Goal: Task Accomplishment & Management: Manage account settings

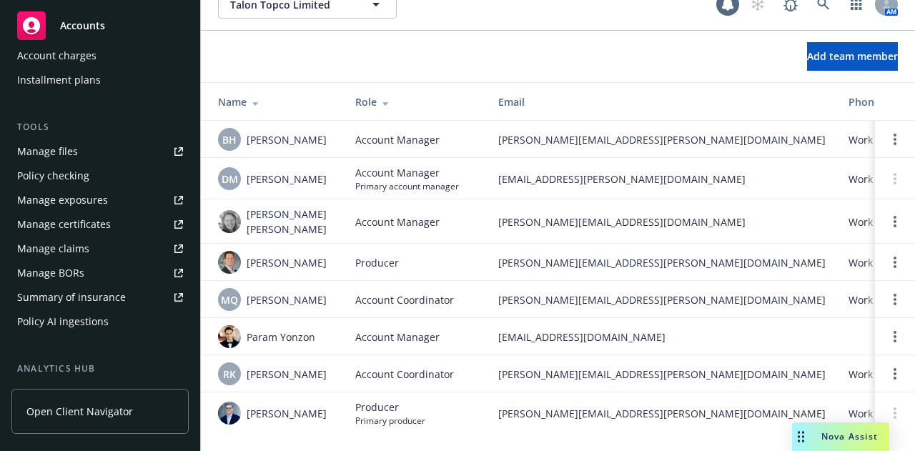
scroll to position [332, 0]
click at [389, 281] on td "Account Coordinator" at bounding box center [415, 299] width 143 height 37
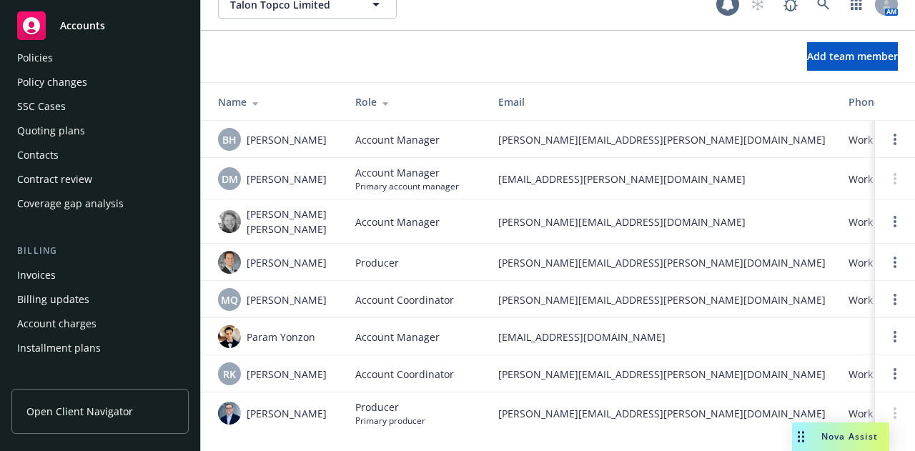
scroll to position [64, 0]
click at [66, 68] on div "Policies" at bounding box center [100, 58] width 166 height 23
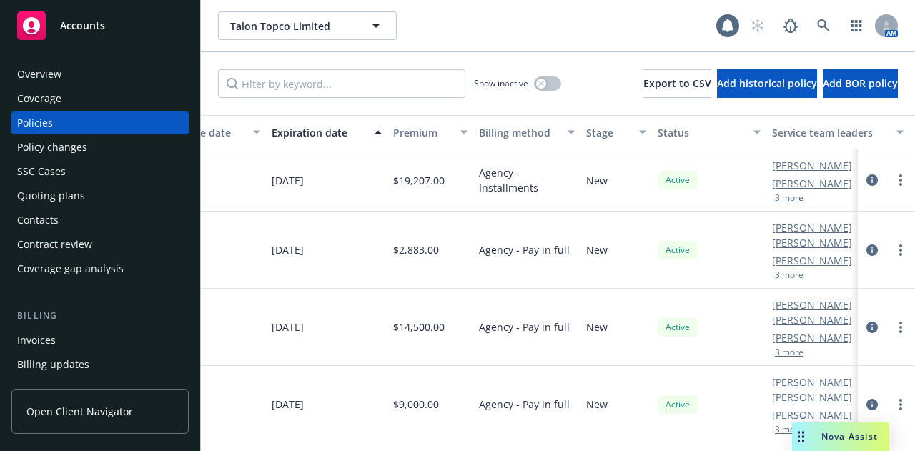
scroll to position [0, 676]
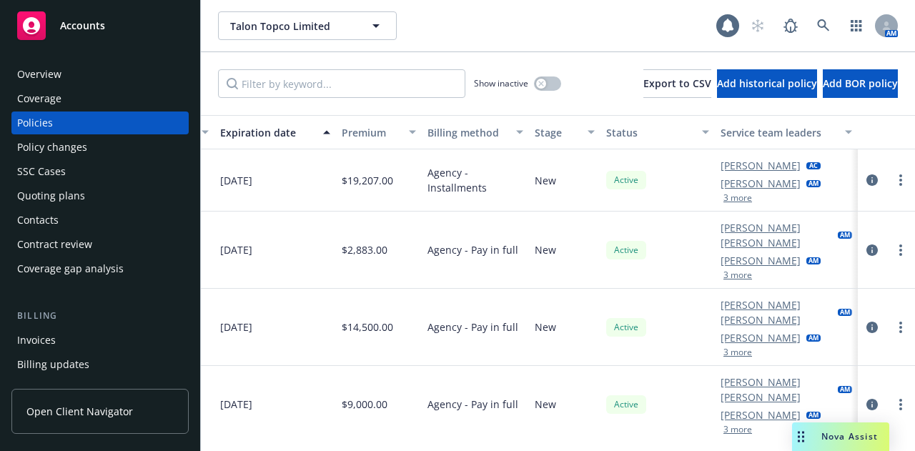
click at [727, 271] on button "3 more" at bounding box center [737, 275] width 29 height 9
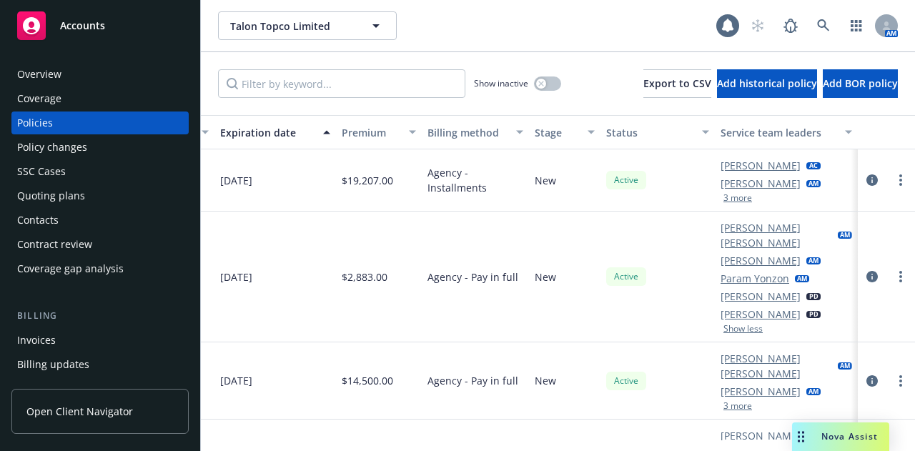
click at [723, 402] on button "3 more" at bounding box center [737, 406] width 29 height 9
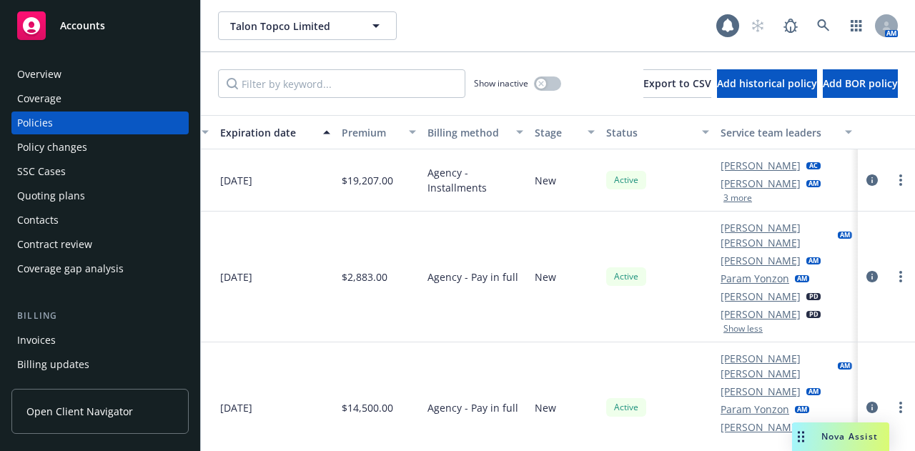
click at [723, 200] on button "3 more" at bounding box center [737, 198] width 29 height 9
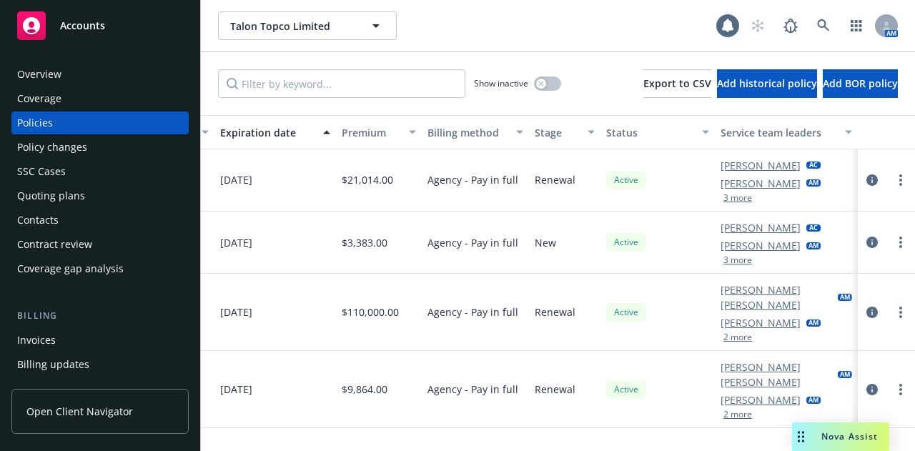
scroll to position [603, 676]
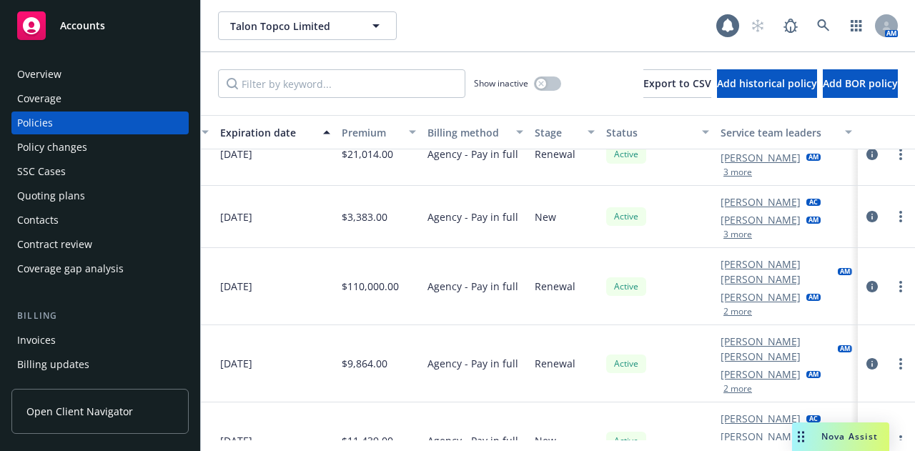
click at [731, 307] on button "2 more" at bounding box center [737, 311] width 29 height 9
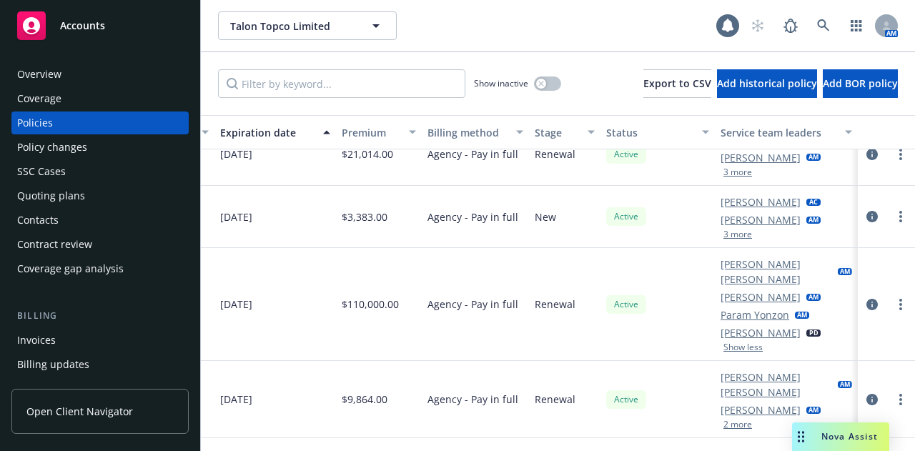
scroll to position [637, 676]
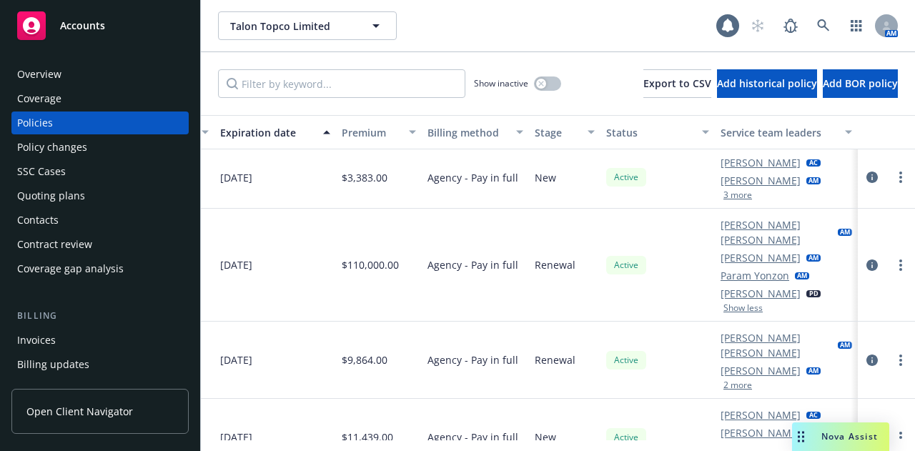
click at [729, 381] on button "2 more" at bounding box center [737, 385] width 29 height 9
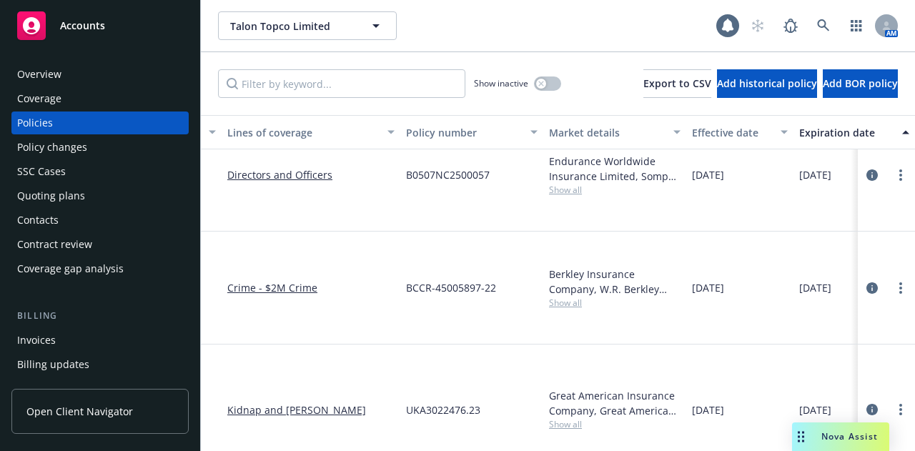
scroll to position [722, 0]
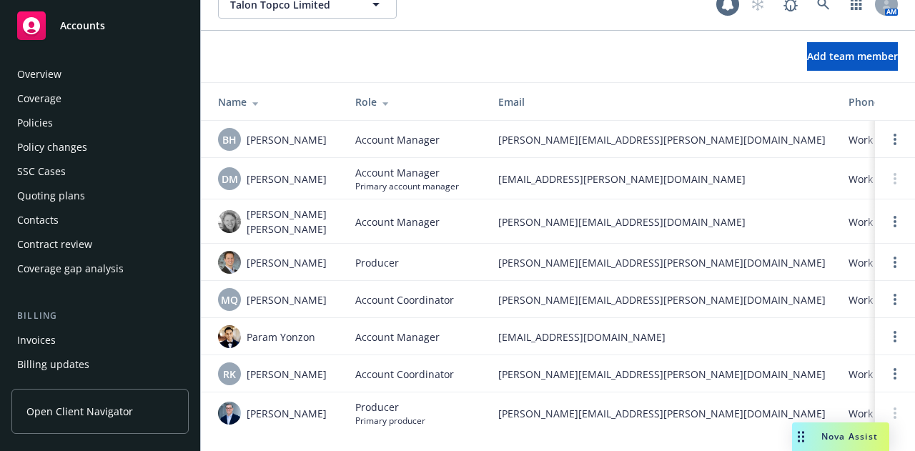
click at [66, 134] on div "Policies" at bounding box center [100, 122] width 166 height 23
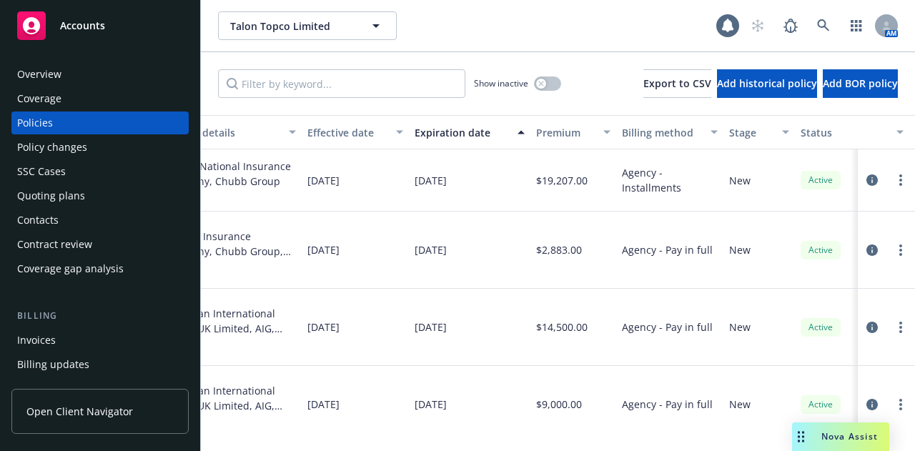
scroll to position [0, 676]
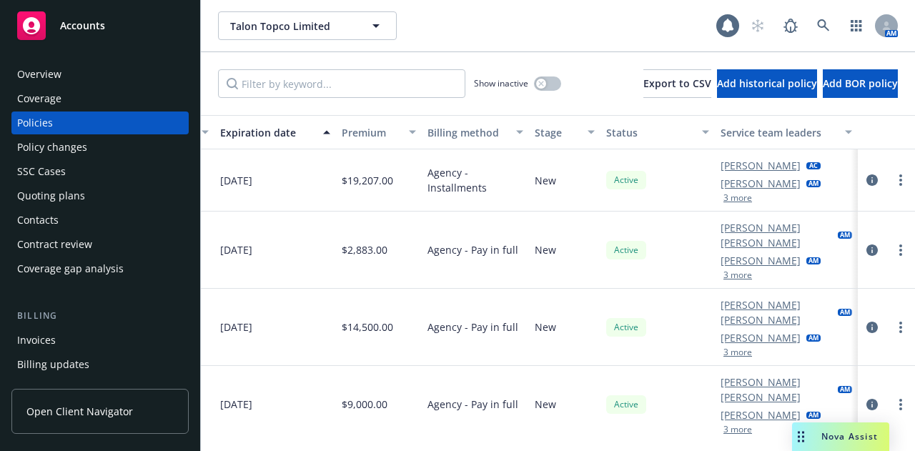
click at [726, 201] on button "3 more" at bounding box center [737, 198] width 29 height 9
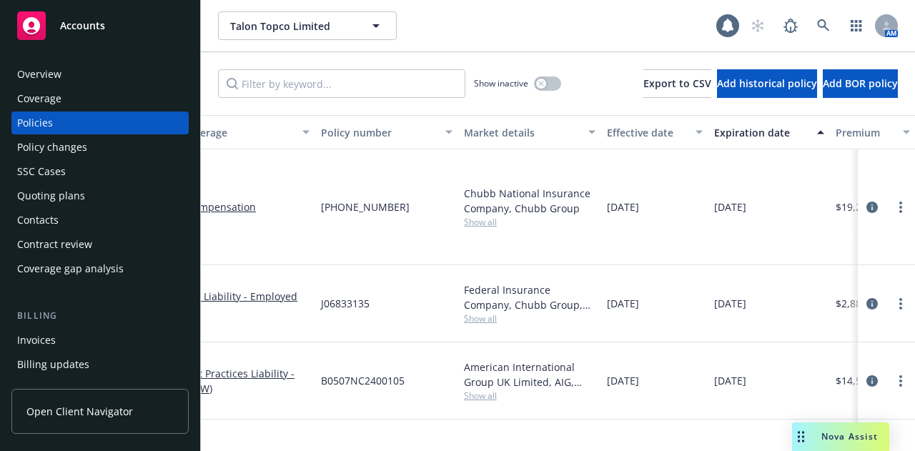
scroll to position [0, 0]
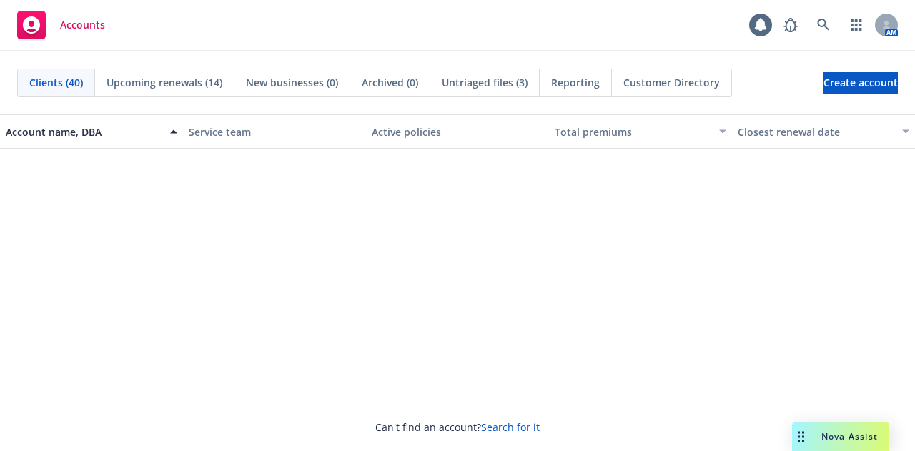
scroll to position [1767, 0]
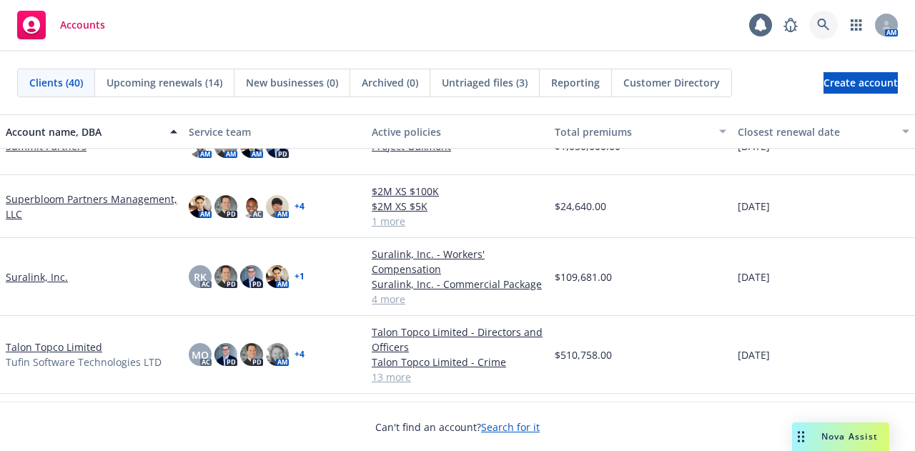
drag, startPoint x: 94, startPoint y: 224, endPoint x: 830, endPoint y: 21, distance: 763.3
click at [830, 21] on link at bounding box center [823, 25] width 29 height 29
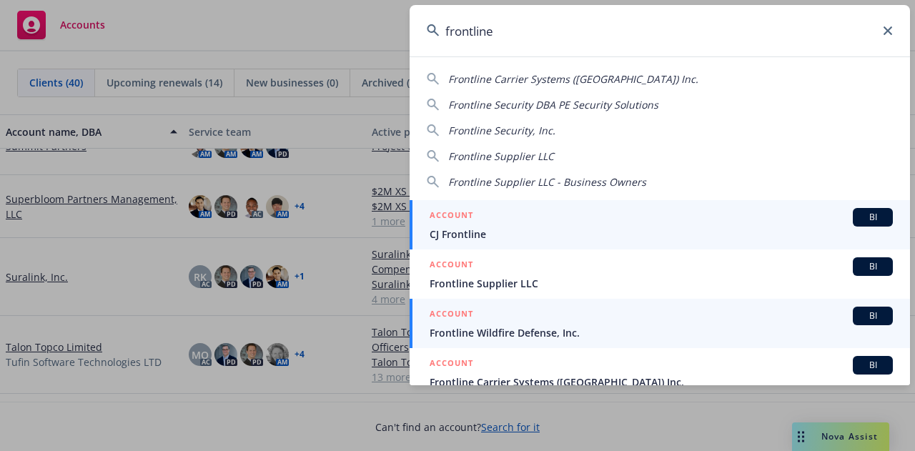
type input "frontline"
click at [571, 322] on div "ACCOUNT BI" at bounding box center [660, 316] width 463 height 19
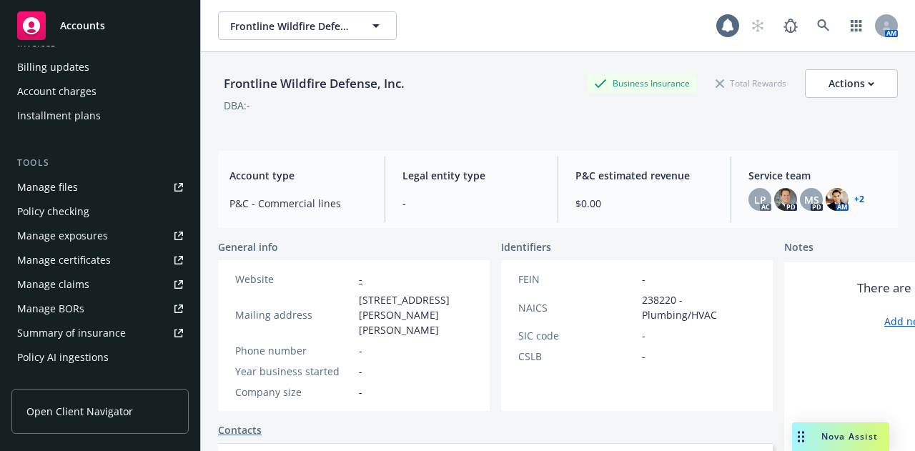
scroll to position [333, 0]
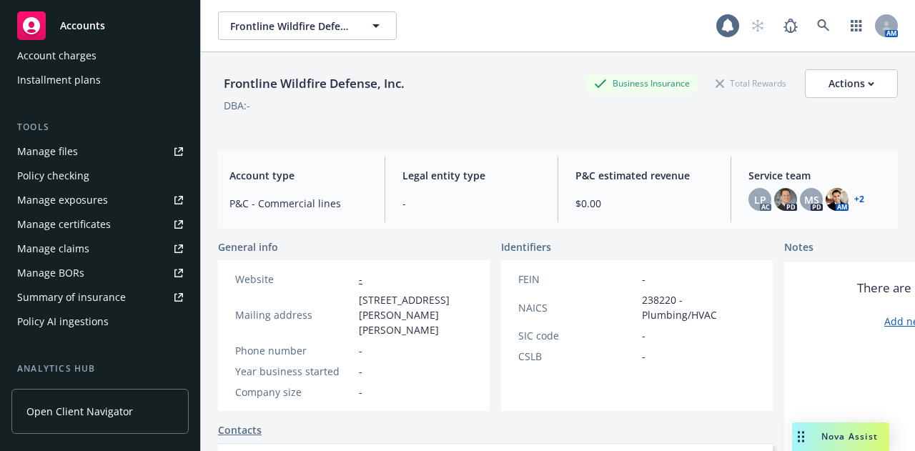
click at [89, 218] on div "Manage certificates" at bounding box center [64, 224] width 94 height 23
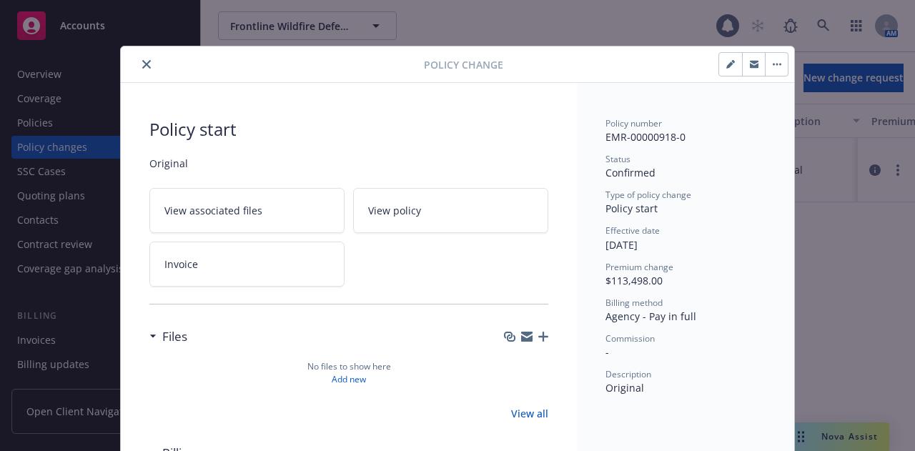
click at [726, 62] on icon "button" at bounding box center [730, 64] width 9 height 9
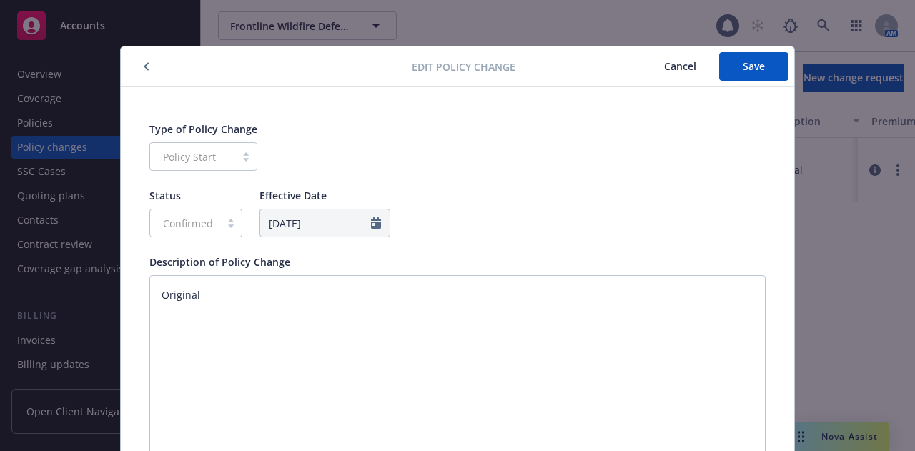
click at [144, 64] on icon "button" at bounding box center [147, 66] width 6 height 9
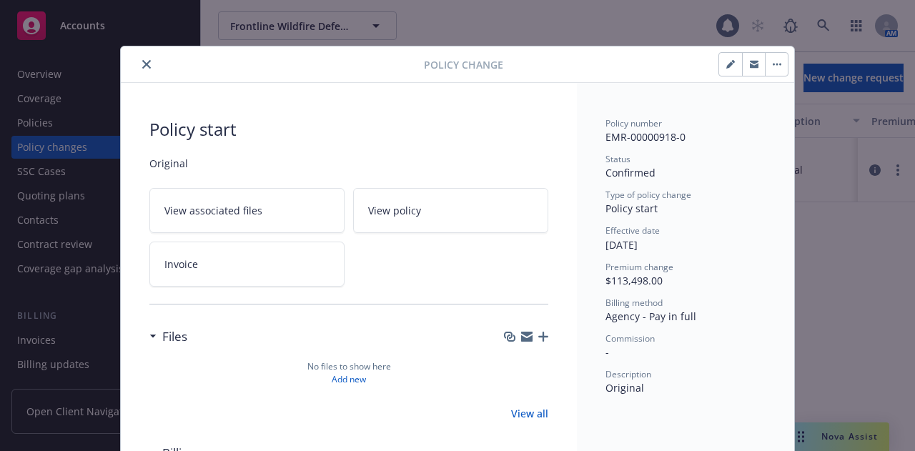
click at [134, 70] on div at bounding box center [274, 64] width 297 height 17
click at [143, 69] on button "close" at bounding box center [146, 64] width 17 height 17
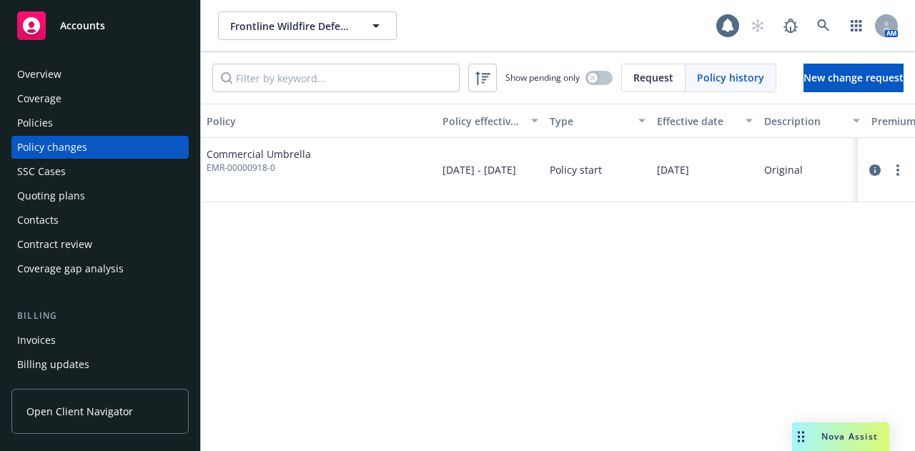
click at [106, 122] on div "Policies" at bounding box center [100, 122] width 166 height 23
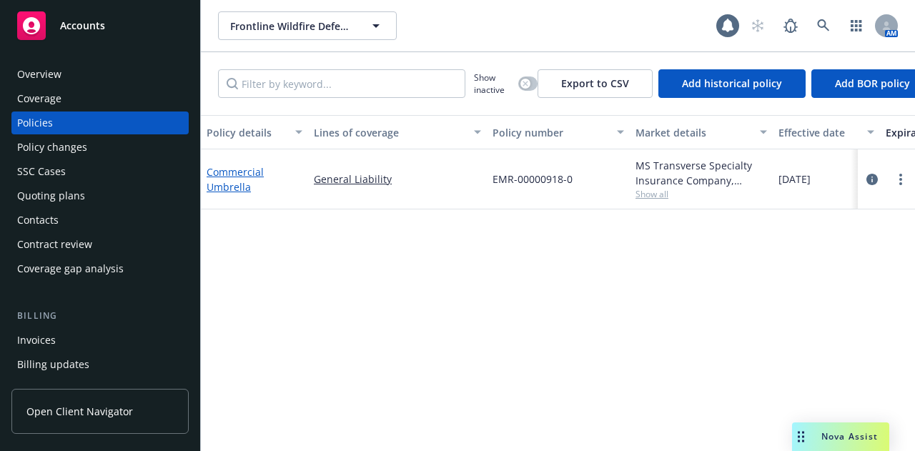
click at [252, 177] on link "Commercial Umbrella" at bounding box center [235, 179] width 57 height 29
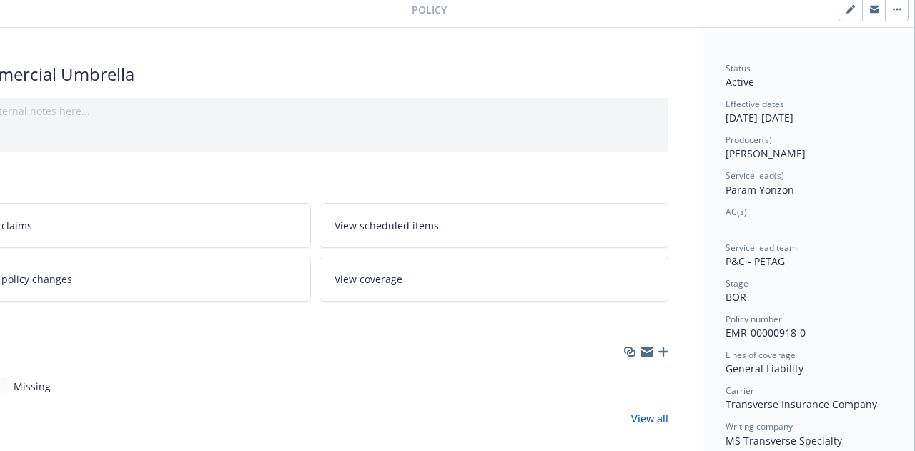
scroll to position [0, 79]
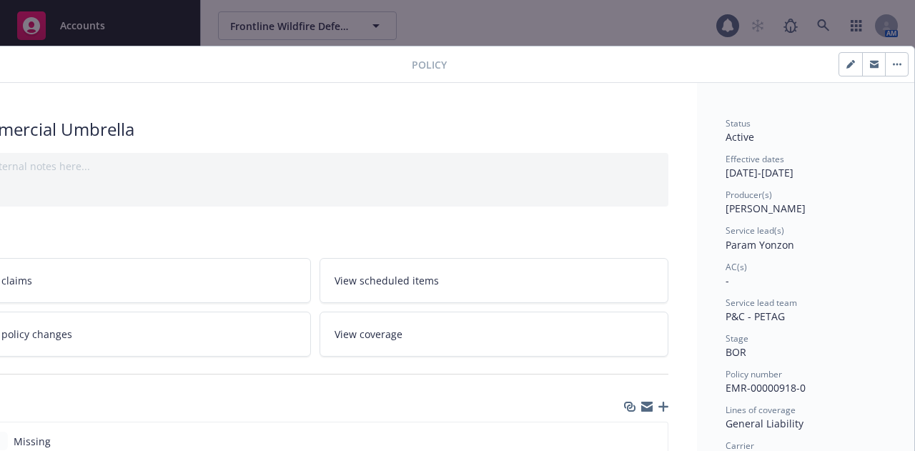
click at [839, 56] on button "button" at bounding box center [850, 64] width 23 height 23
select select "BOR"
select select "other"
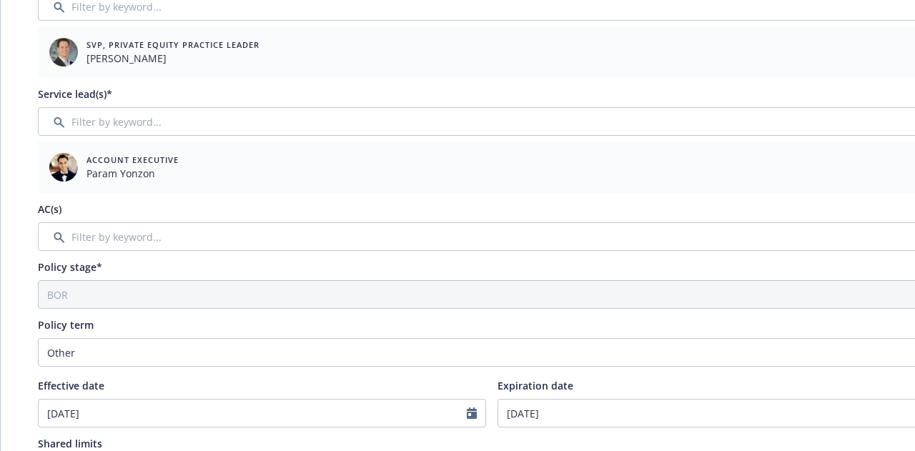
scroll to position [0, 0]
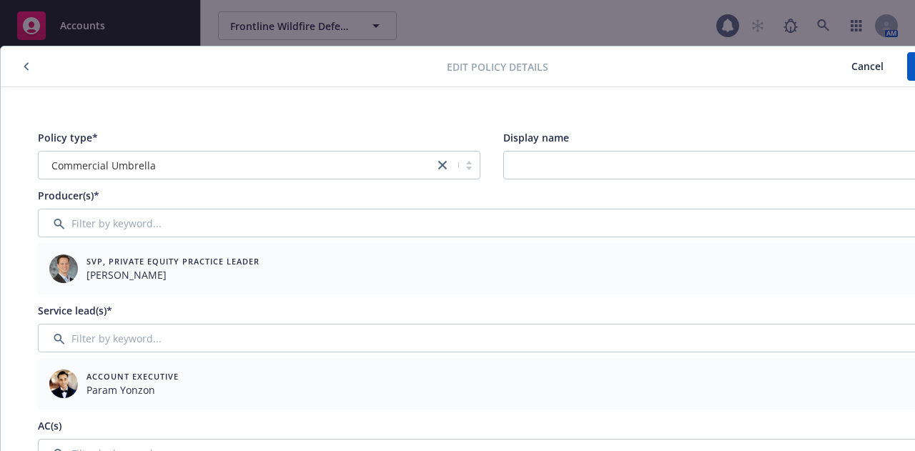
click at [24, 74] on button "button" at bounding box center [26, 66] width 17 height 17
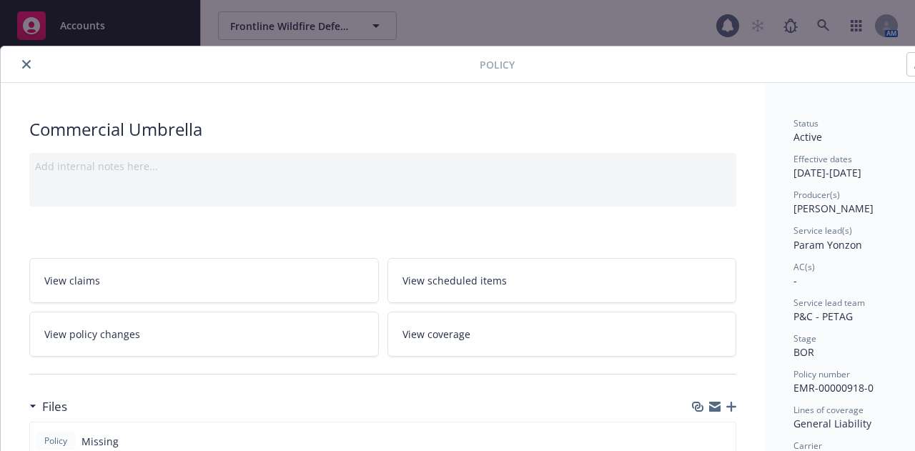
click at [221, 335] on link "View policy changes" at bounding box center [203, 334] width 349 height 45
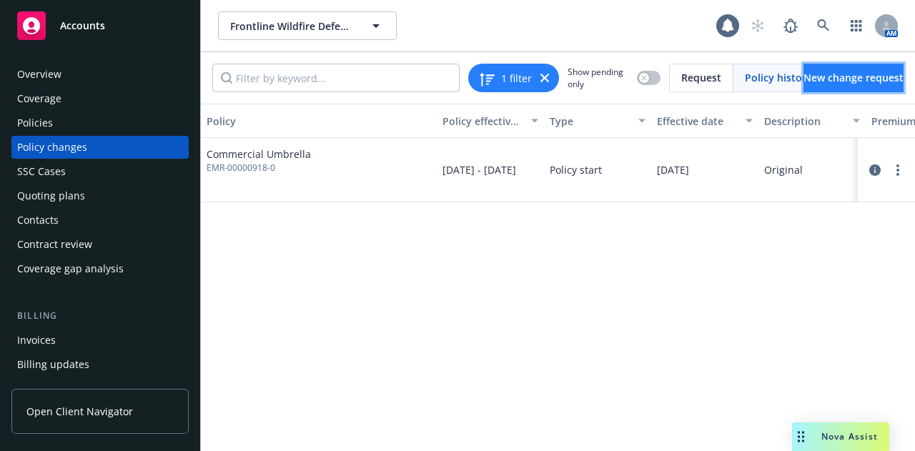
click at [878, 83] on span "New change request" at bounding box center [853, 78] width 100 height 14
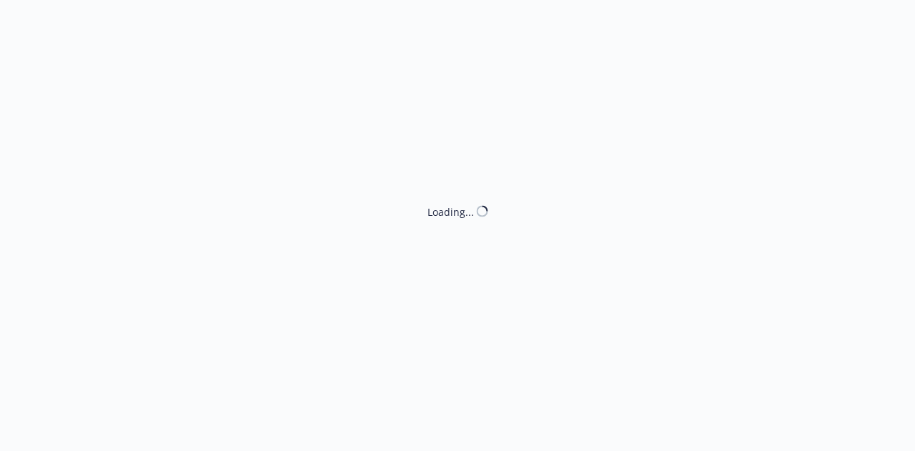
type textarea "x"
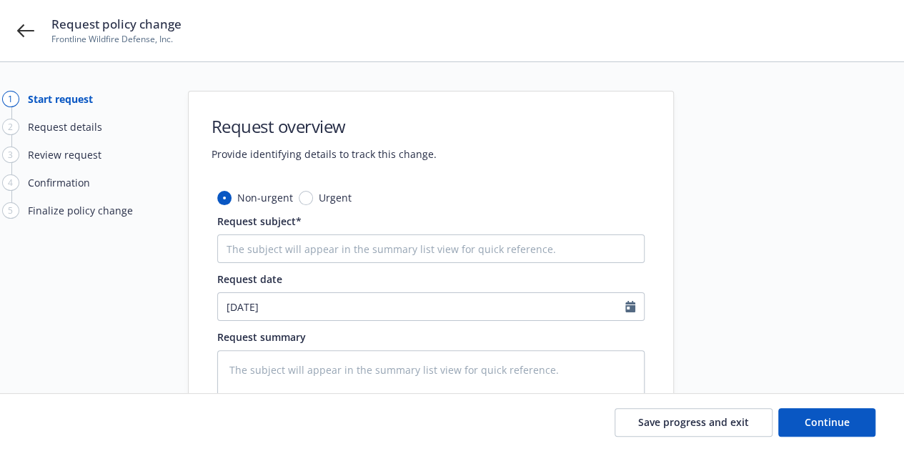
click at [16, 23] on div "Request policy change Frontline Wildfire Defense, Inc." at bounding box center [452, 30] width 904 height 61
click at [33, 28] on icon at bounding box center [25, 30] width 17 height 17
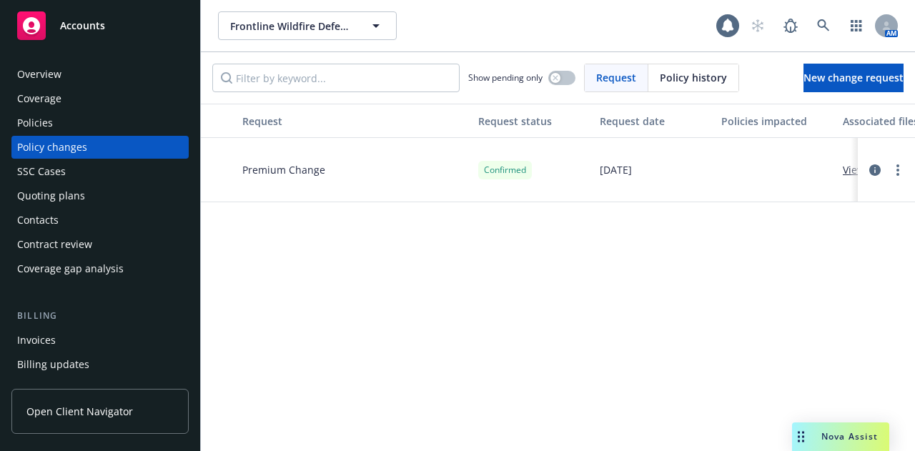
click at [84, 124] on div "Policies" at bounding box center [100, 122] width 166 height 23
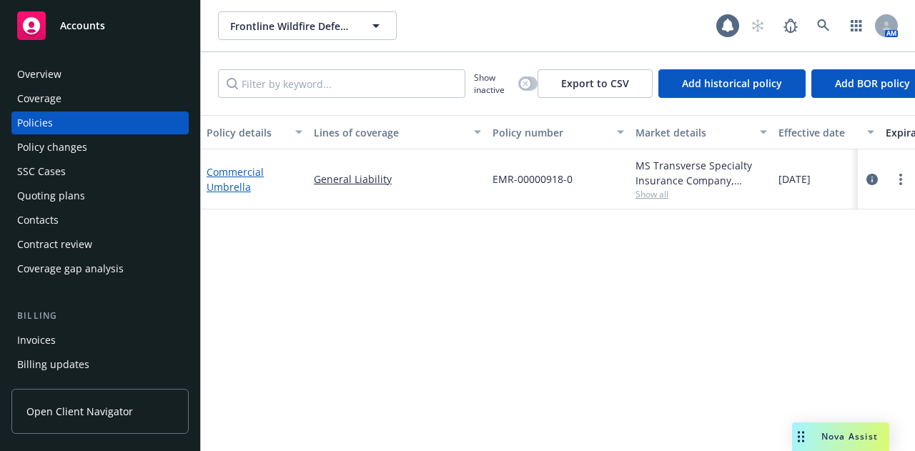
click at [236, 171] on link "Commercial Umbrella" at bounding box center [235, 179] width 57 height 29
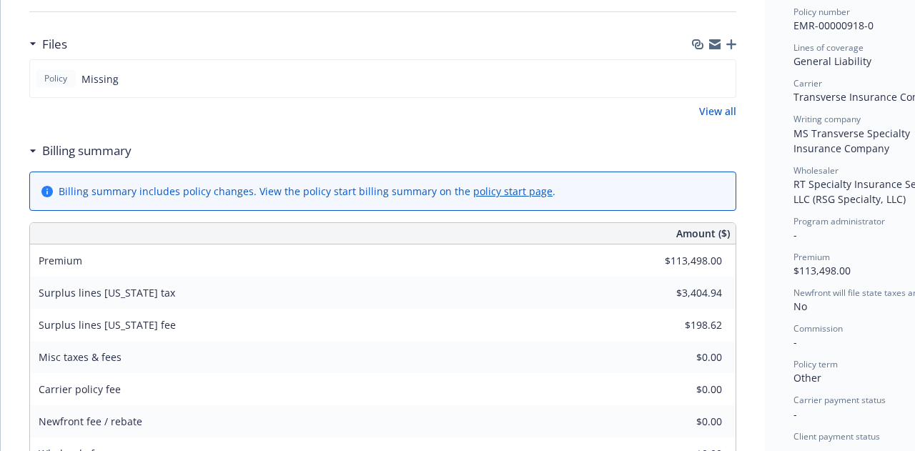
scroll to position [557, 0]
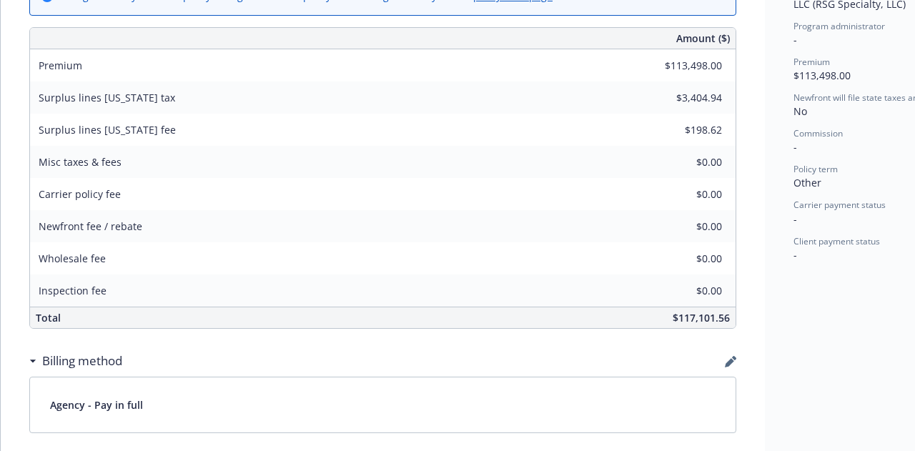
click at [502, 167] on div "Misc taxes & fees $0.00" at bounding box center [382, 162] width 705 height 32
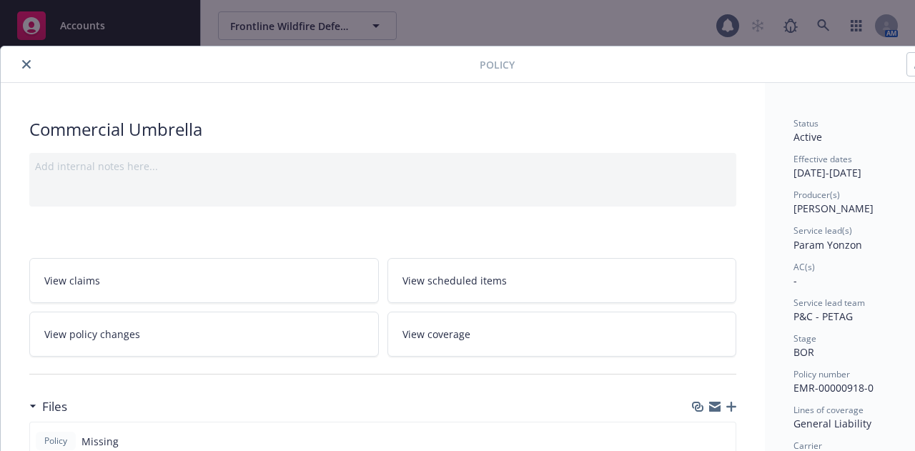
scroll to position [0, 79]
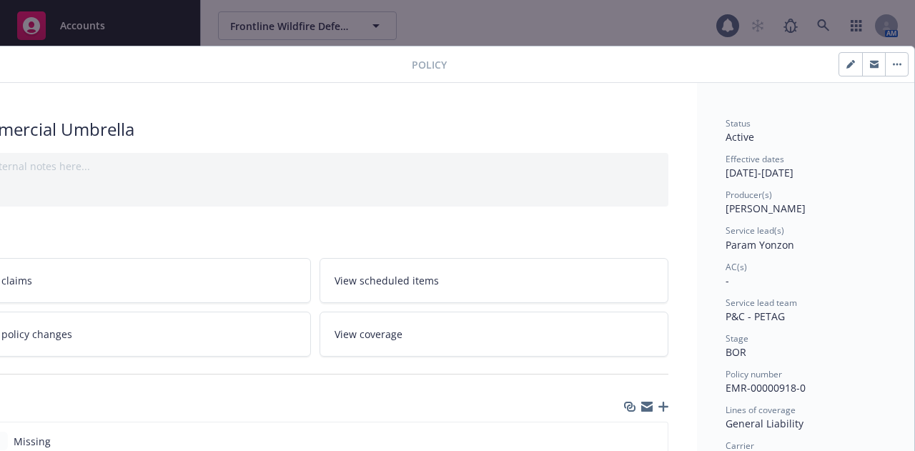
click at [846, 61] on icon "button" at bounding box center [850, 64] width 9 height 9
select select "BOR"
select select "other"
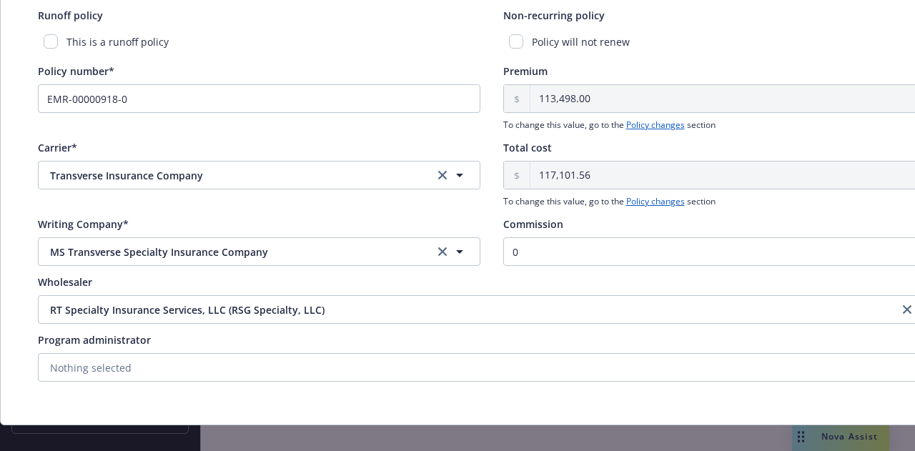
scroll to position [639, 0]
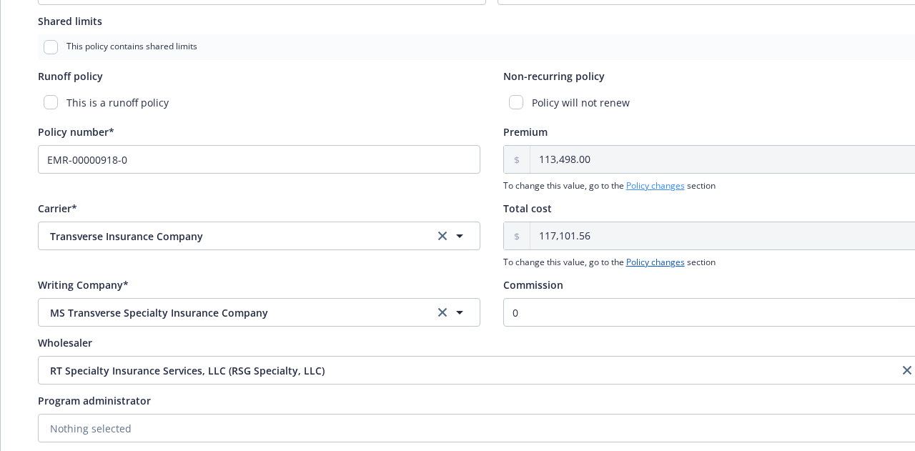
click at [657, 187] on link "Policy changes" at bounding box center [655, 185] width 59 height 12
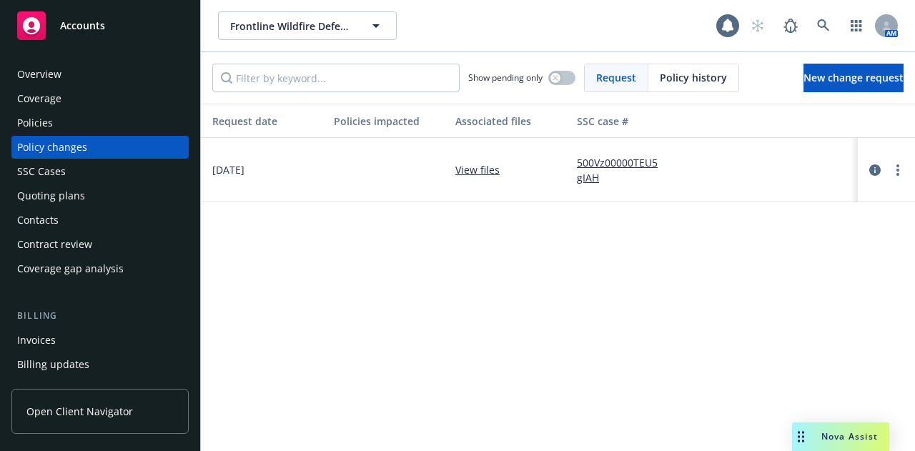
scroll to position [0, 418]
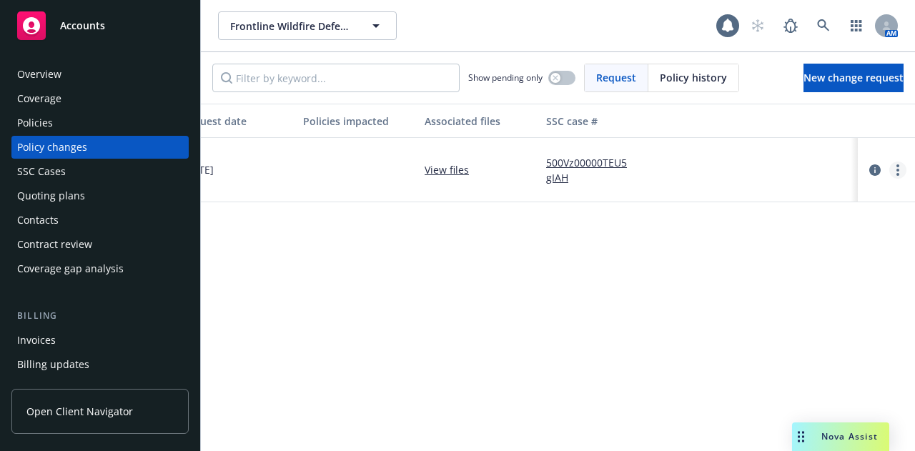
click at [896, 165] on circle "more" at bounding box center [897, 165] width 3 height 3
click at [707, 229] on link "Edit request summary" at bounding box center [772, 227] width 245 height 29
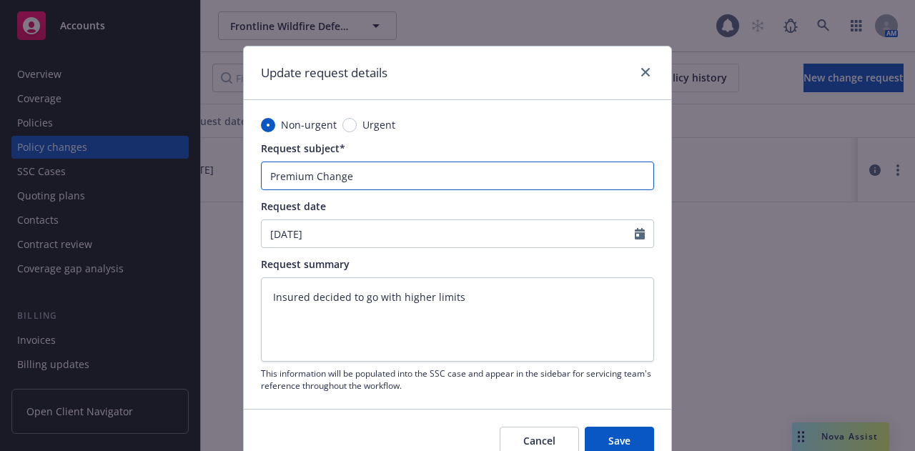
drag, startPoint x: 375, startPoint y: 167, endPoint x: 202, endPoint y: 169, distance: 173.7
click at [202, 169] on div "Update request details Non-urgent Urgent Request subject* Premium Change Reques…" at bounding box center [457, 225] width 915 height 451
type textarea "x"
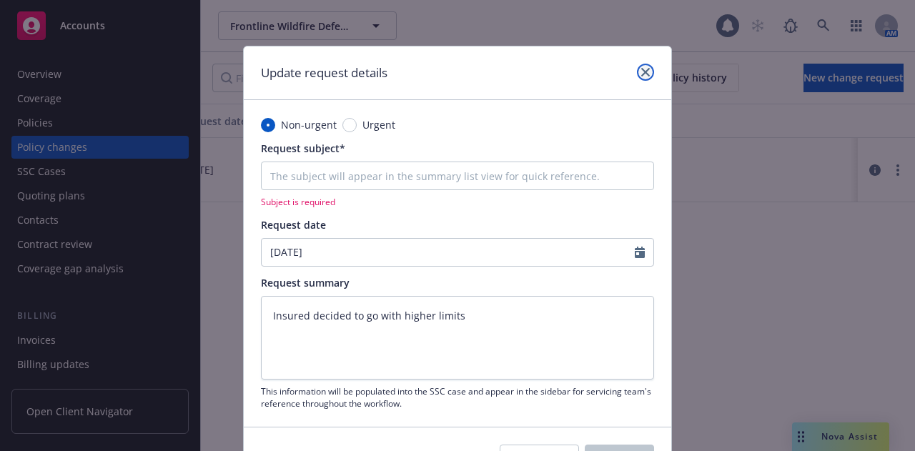
click at [641, 74] on icon "close" at bounding box center [645, 72] width 9 height 9
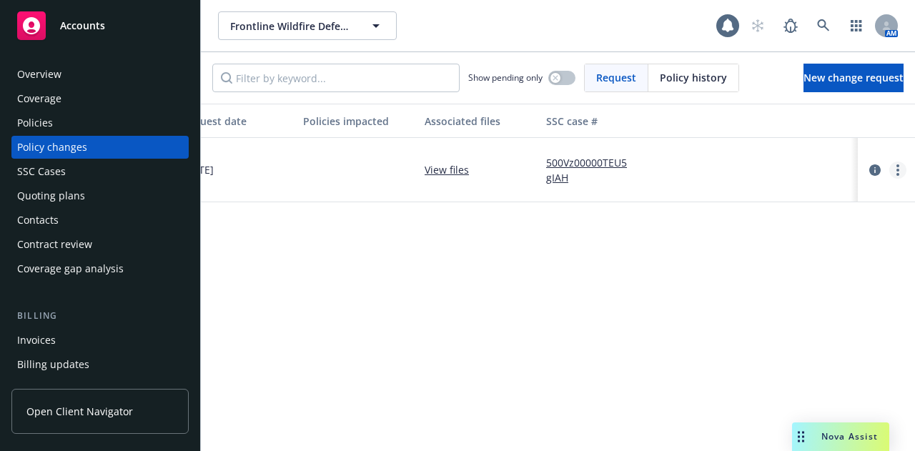
click at [889, 169] on link "more" at bounding box center [897, 170] width 17 height 17
click at [863, 169] on div at bounding box center [886, 170] width 46 height 17
click at [866, 169] on link "circleInformation" at bounding box center [874, 170] width 17 height 17
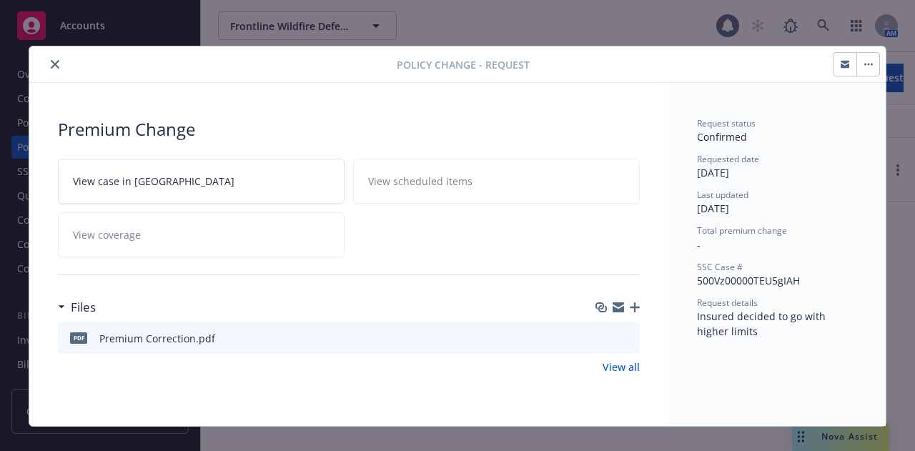
scroll to position [11, 0]
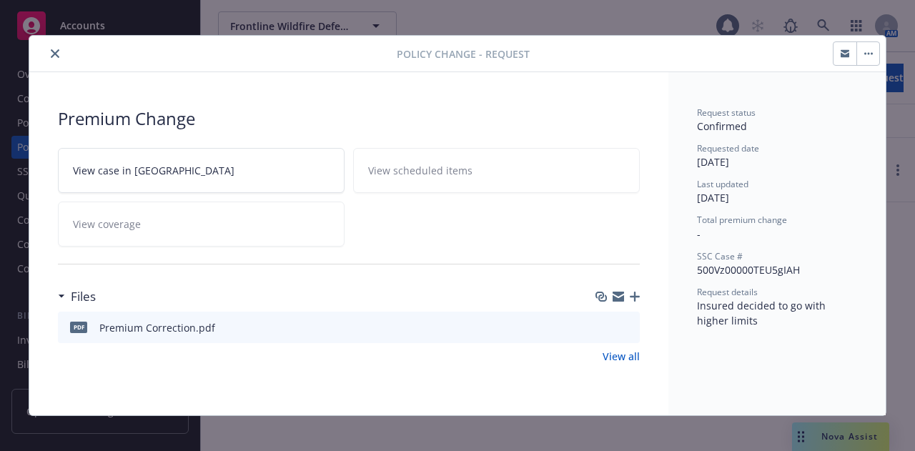
click at [39, 45] on div at bounding box center [216, 53] width 362 height 17
click at [51, 53] on icon "close" at bounding box center [55, 53] width 9 height 9
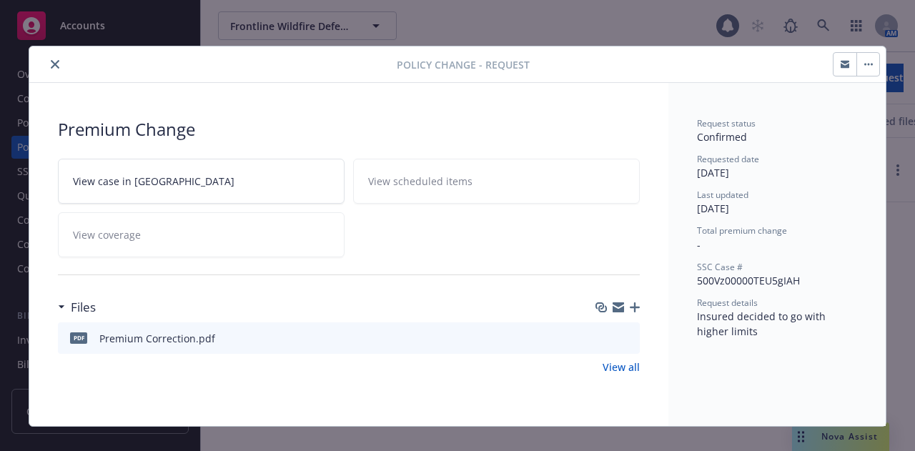
click at [134, 176] on span "View case in SSC" at bounding box center [154, 181] width 162 height 15
click at [864, 65] on icon "button" at bounding box center [868, 64] width 9 height 3
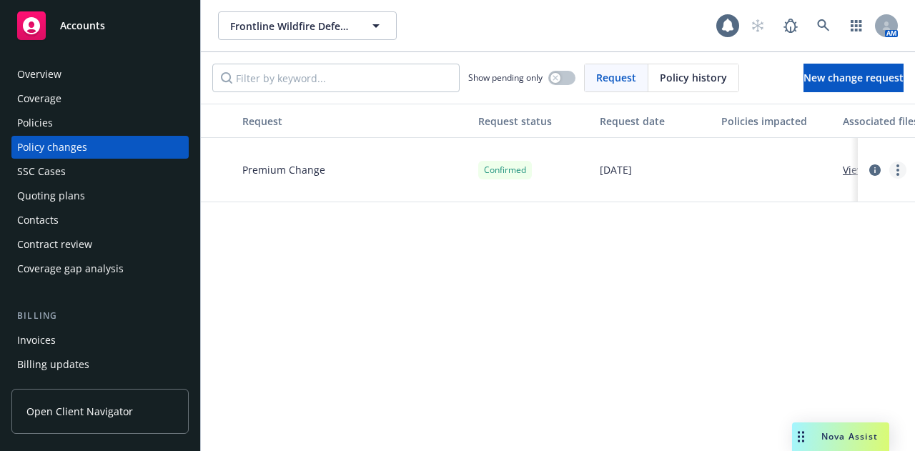
click at [889, 176] on link "more" at bounding box center [897, 170] width 17 height 17
click at [761, 234] on link "Edit request summary" at bounding box center [772, 227] width 245 height 29
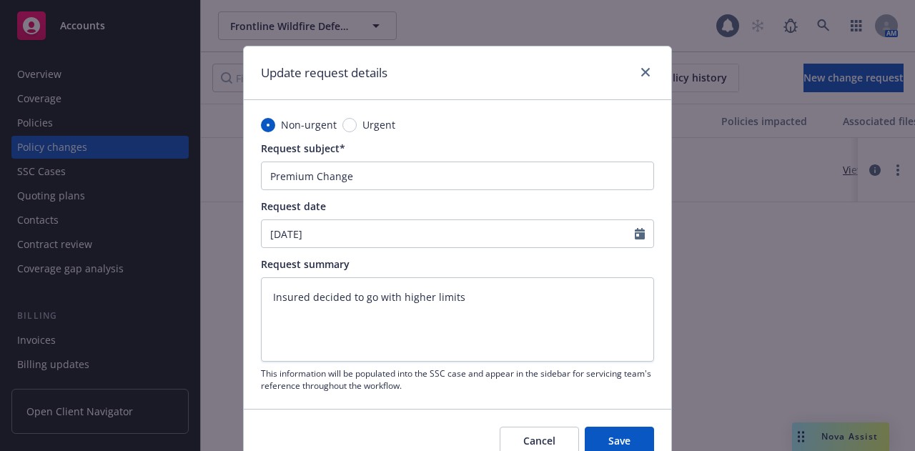
scroll to position [66, 0]
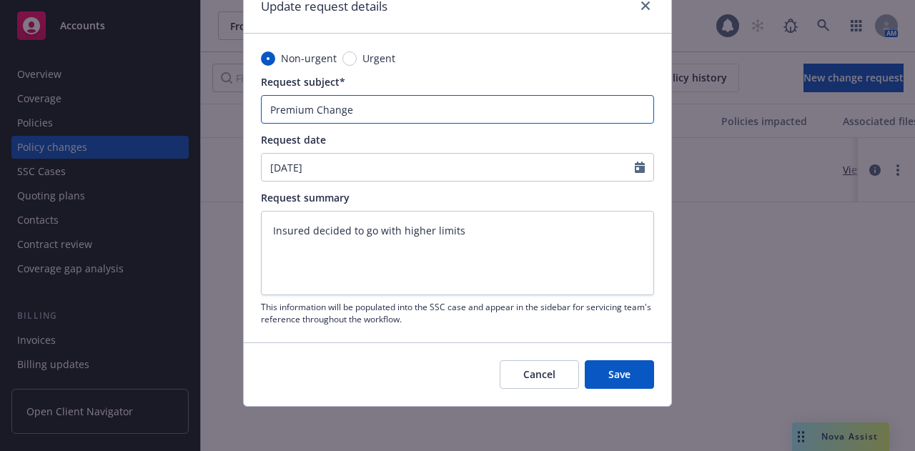
click at [427, 123] on input "Premium Change" at bounding box center [457, 109] width 393 height 29
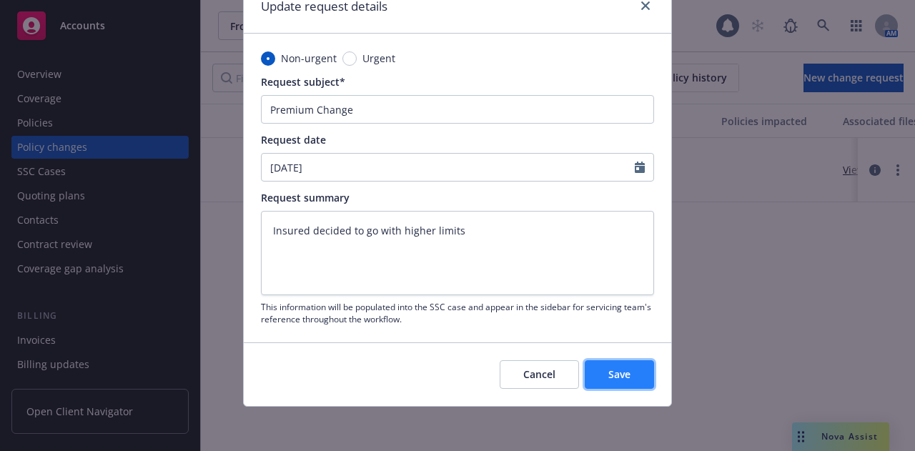
click at [608, 375] on span "Save" at bounding box center [619, 374] width 22 height 14
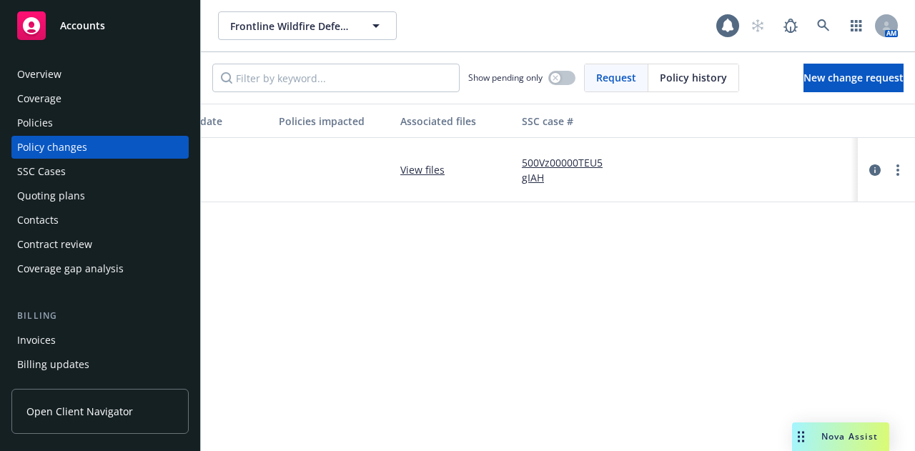
scroll to position [0, 776]
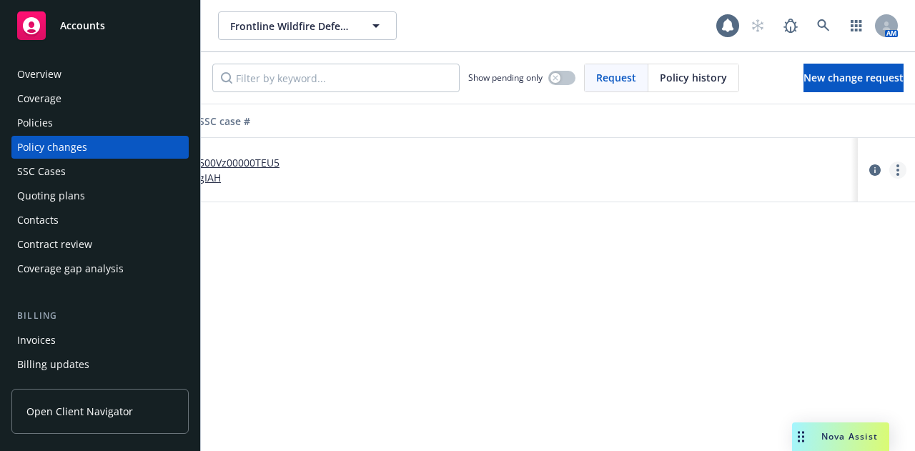
click at [889, 165] on link "more" at bounding box center [897, 170] width 17 height 17
click at [624, 160] on div at bounding box center [589, 170] width 107 height 64
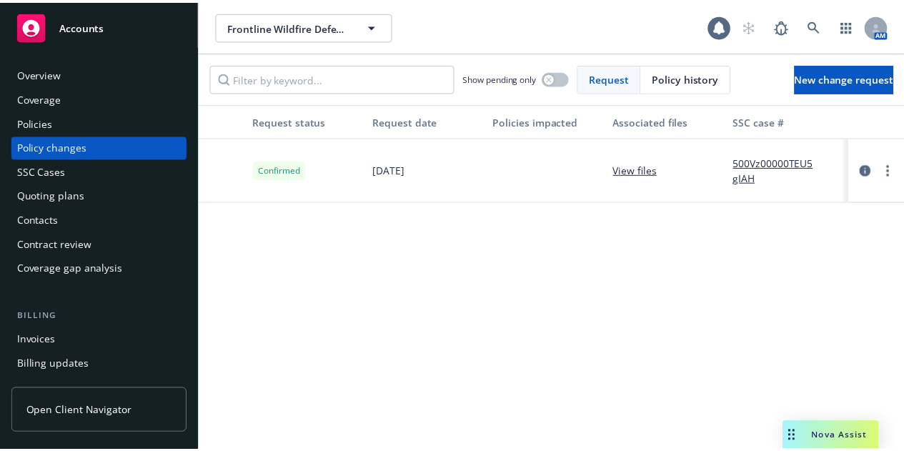
scroll to position [0, 0]
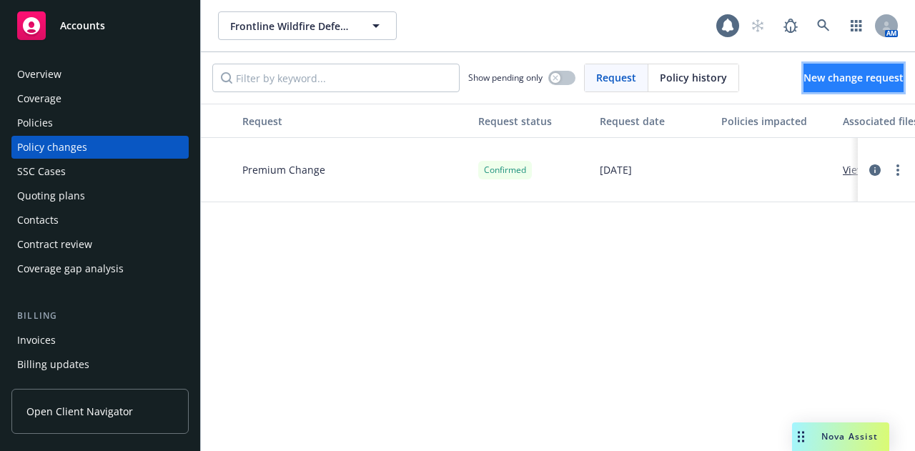
click at [803, 82] on span "New change request" at bounding box center [853, 78] width 100 height 14
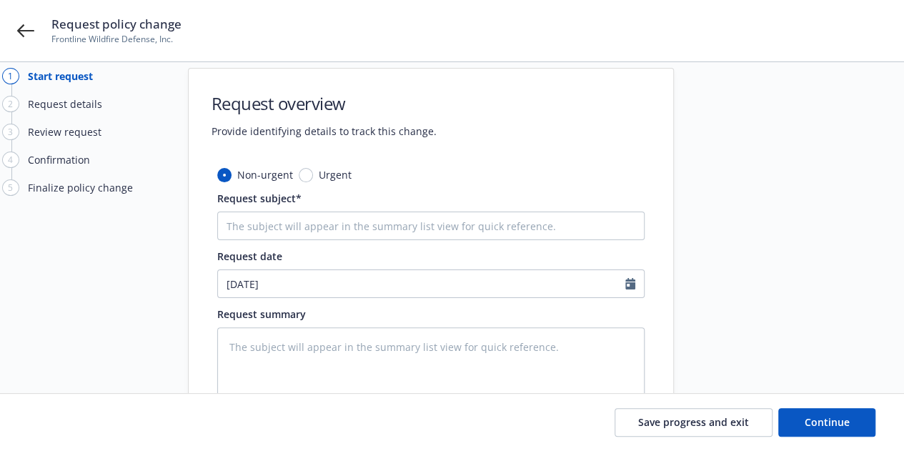
scroll to position [65, 0]
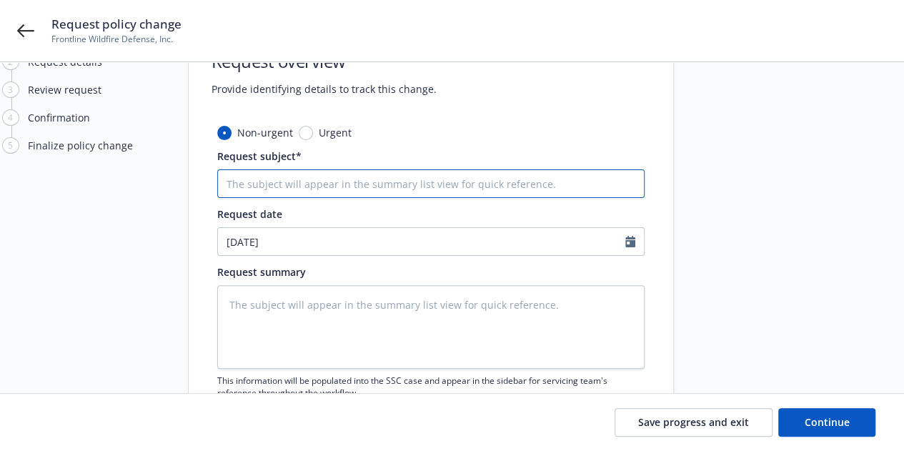
click at [342, 196] on input "Request subject*" at bounding box center [430, 183] width 427 height 29
type textarea "x"
type input "ch"
type textarea "x"
type input "cha"
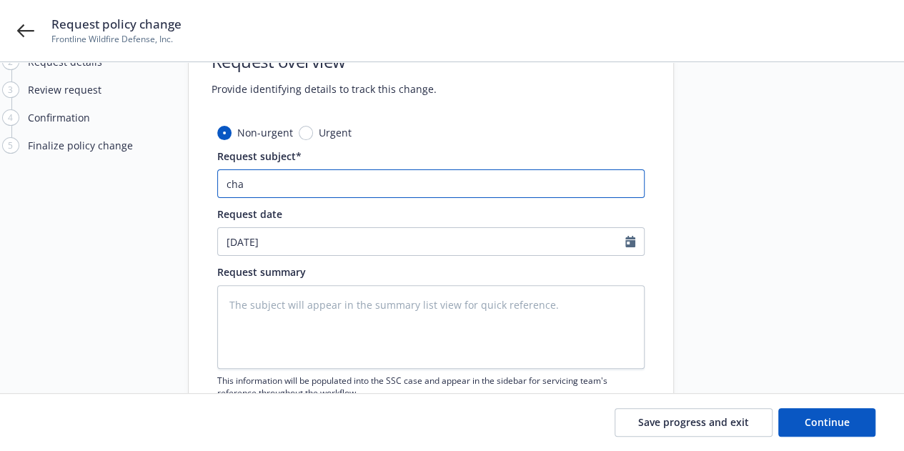
type textarea "x"
type input "chan"
type textarea "x"
type input "chang"
type textarea "x"
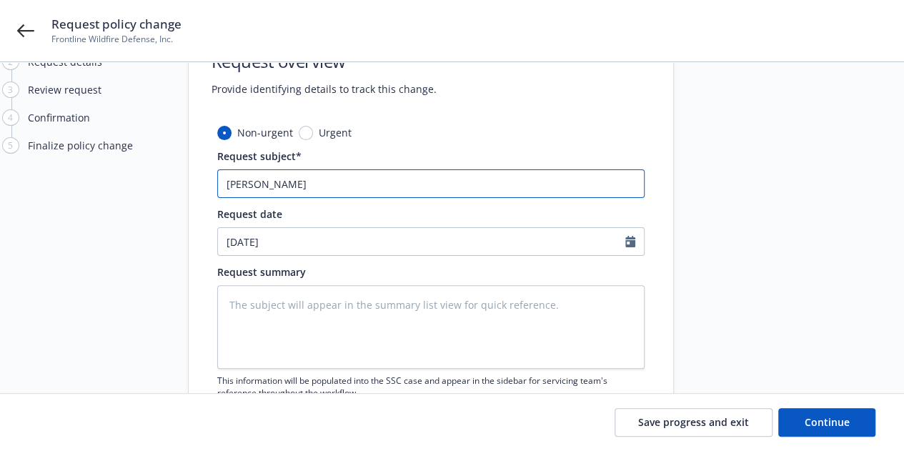
type input "chang"
type textarea "x"
type input "chang e"
type textarea "x"
type input "chang"
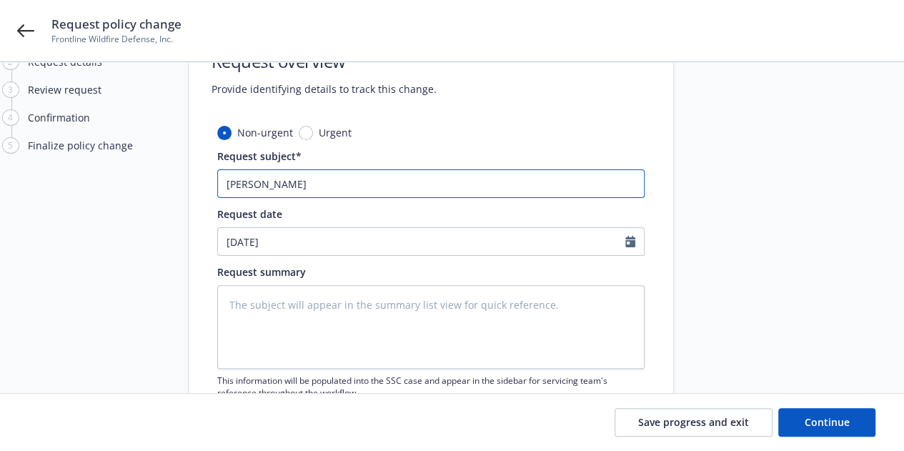
type textarea "x"
type input "change"
type textarea "x"
type input "change"
type textarea "x"
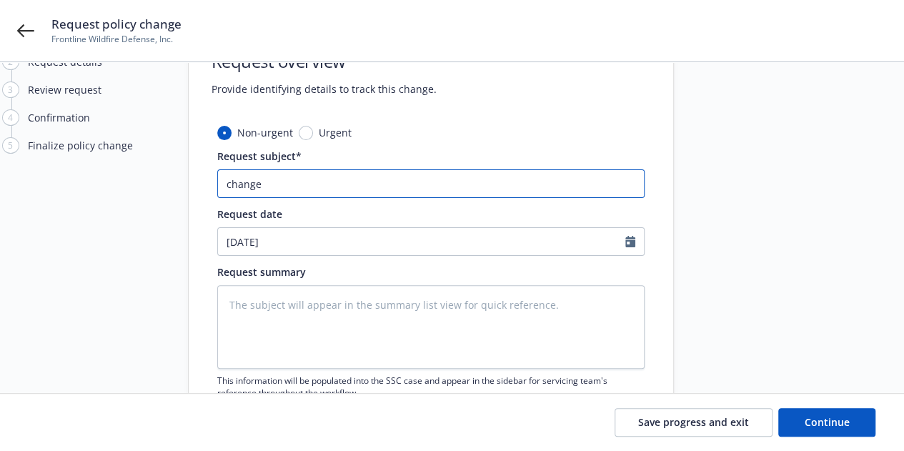
type input "change p"
type textarea "x"
type input "change po"
type textarea "x"
type input "change p"
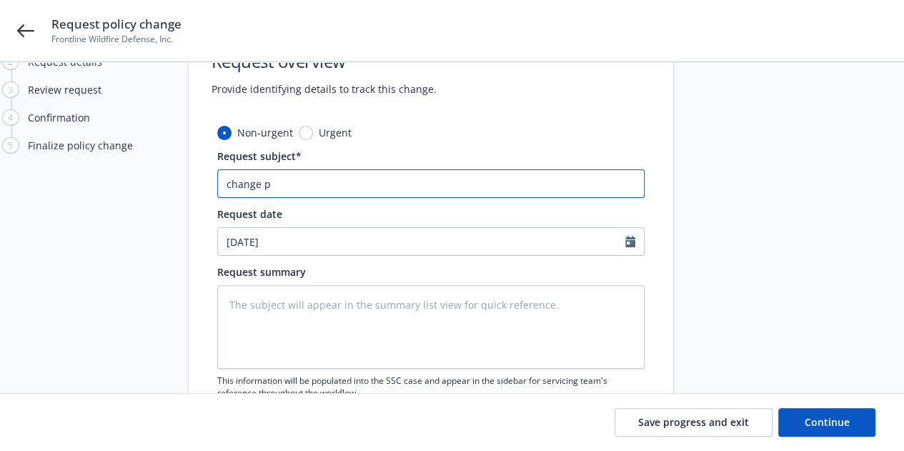
type textarea "x"
type input "change"
type textarea "x"
type input "change p"
type textarea "x"
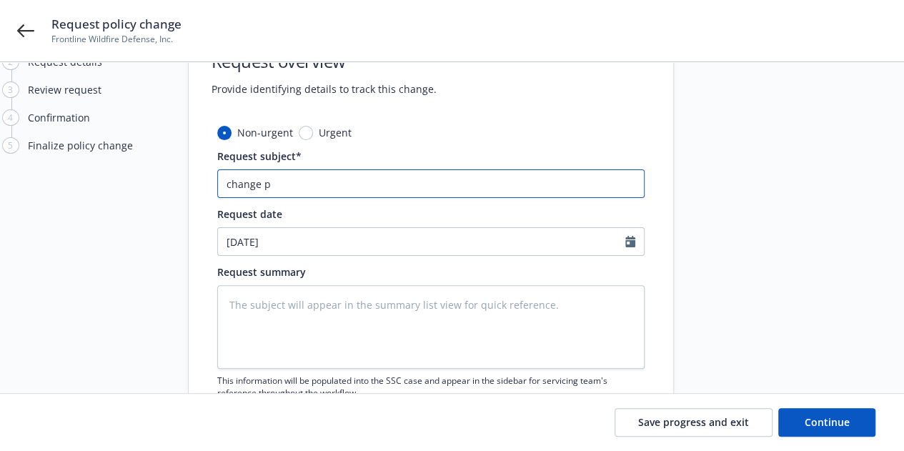
type input "change pr"
type textarea "x"
type input "change pre"
type textarea "x"
type input "change premi"
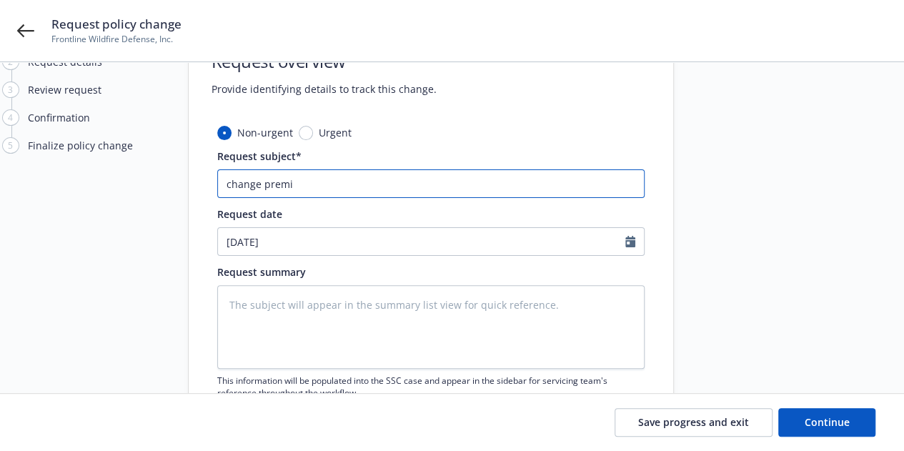
type textarea "x"
type input "change premiu"
type textarea "x"
type input "change premium"
type textarea "x"
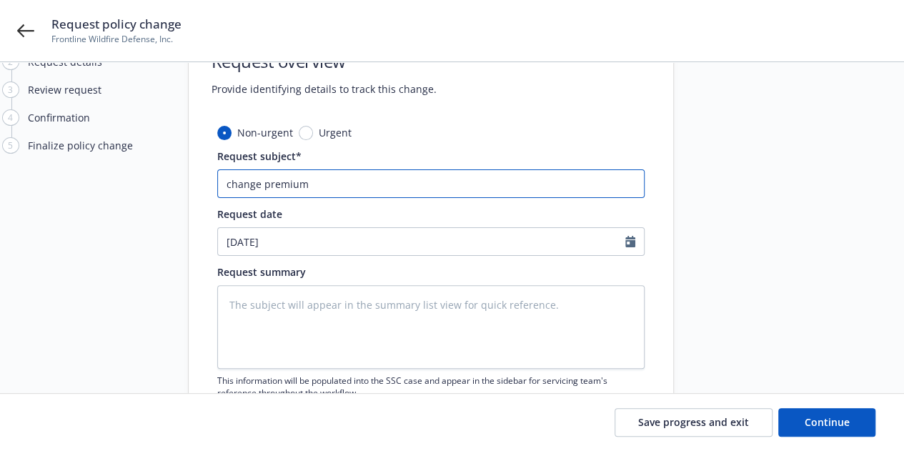
type input "change premium o"
type textarea "x"
type input "change premium on"
type textarea "x"
type input "change premium on u"
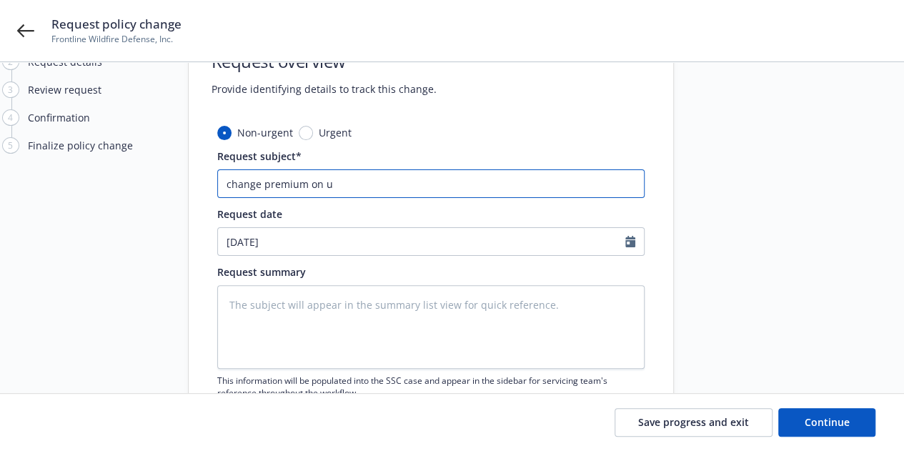
type textarea "x"
type input "change premium on um"
type textarea "x"
type input "change premium on umb"
type textarea "x"
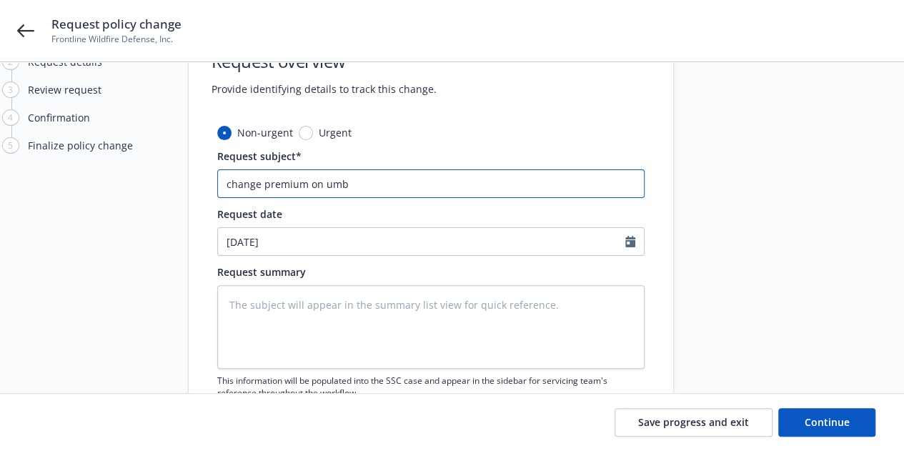
type input "change premium on umb"
type textarea "x"
type input "change premium on umb p"
type textarea "x"
type input "change premium on umb po"
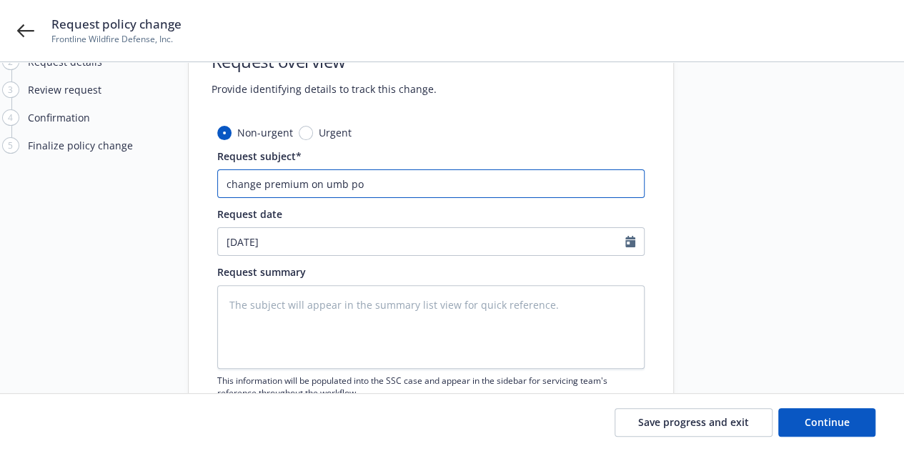
type textarea "x"
type input "change premium on umb pol"
type textarea "x"
type input "change premium on umb poli"
type textarea "x"
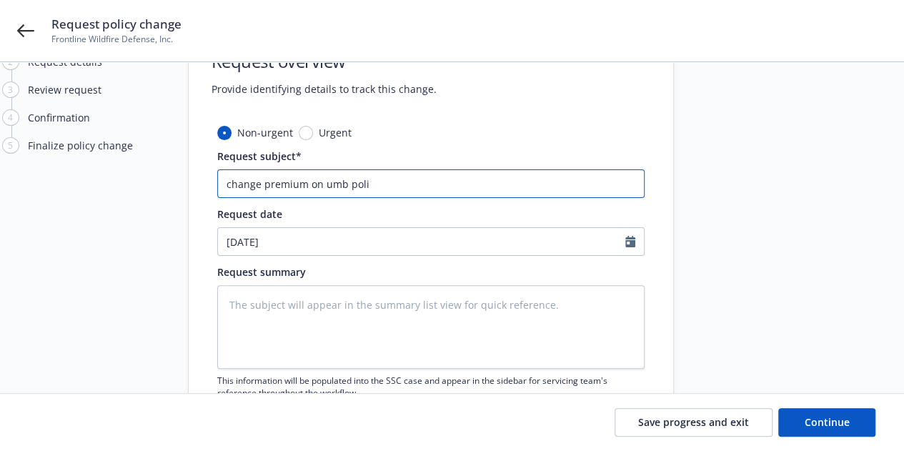
type input "change premium on umb polic"
type textarea "x"
type input "change premium on umb policy"
type textarea "x"
type input "change premium on umb policy"
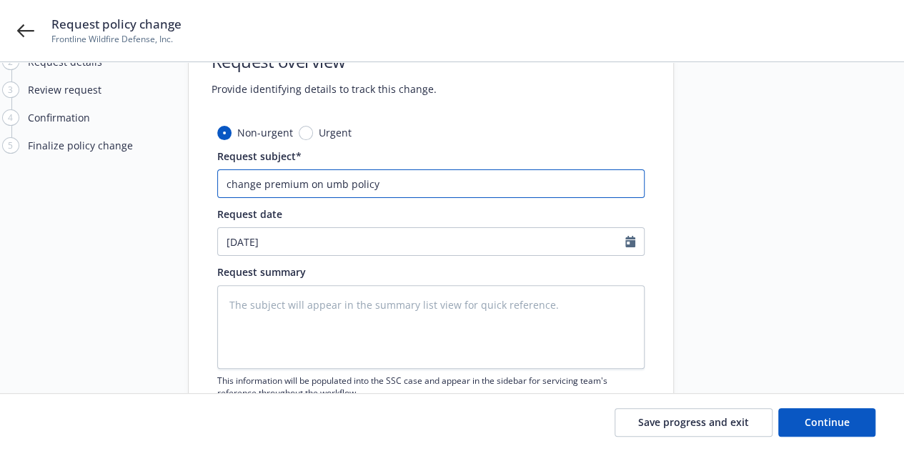
type textarea "x"
type input "change premium on umb policy -"
type textarea "x"
type input "change premium on umb policy -"
type textarea "x"
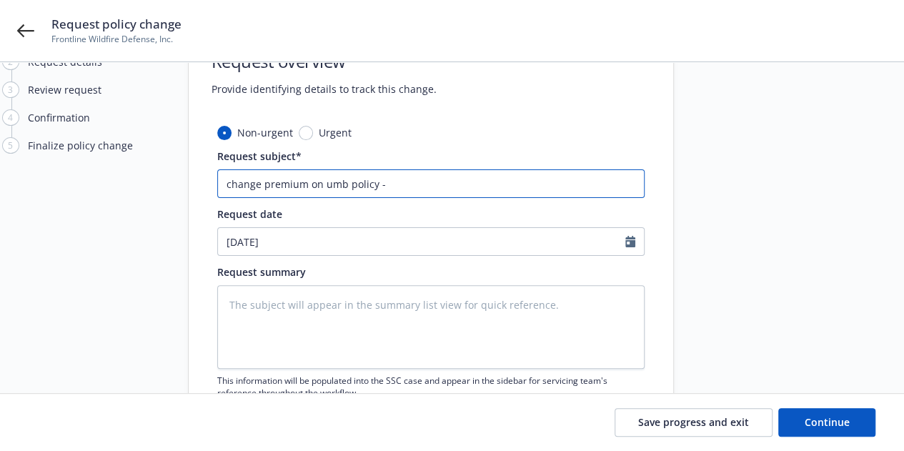
type input "change fon umb policy -"
type textarea "x"
type input "change feon umb policy -"
type textarea "x"
type input "change feeon umb policy -"
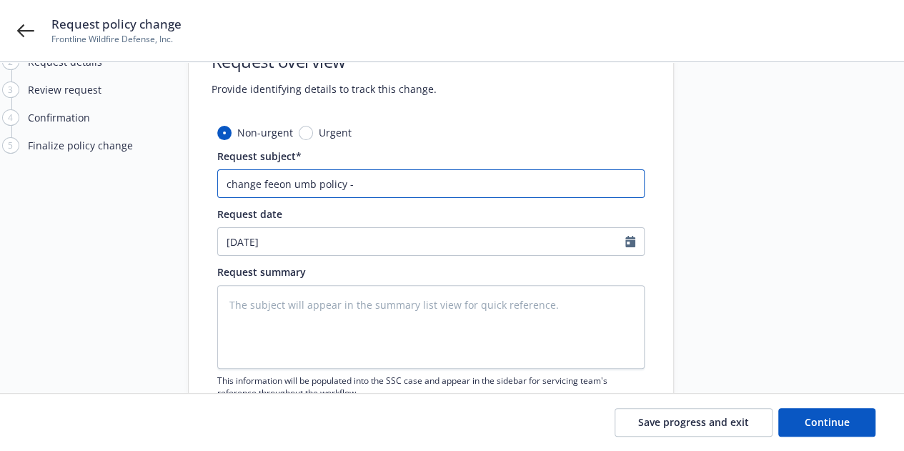
type textarea "x"
type input "change feeson umb policy -"
type textarea "x"
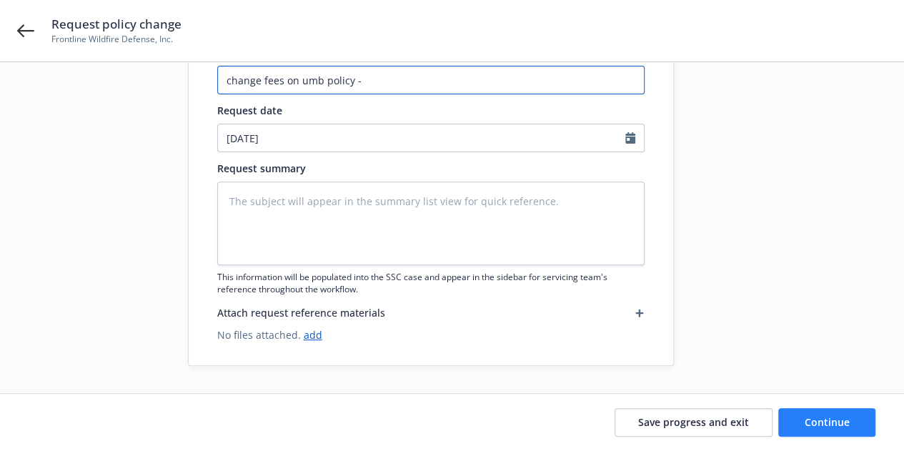
type input "change fees on umb policy -"
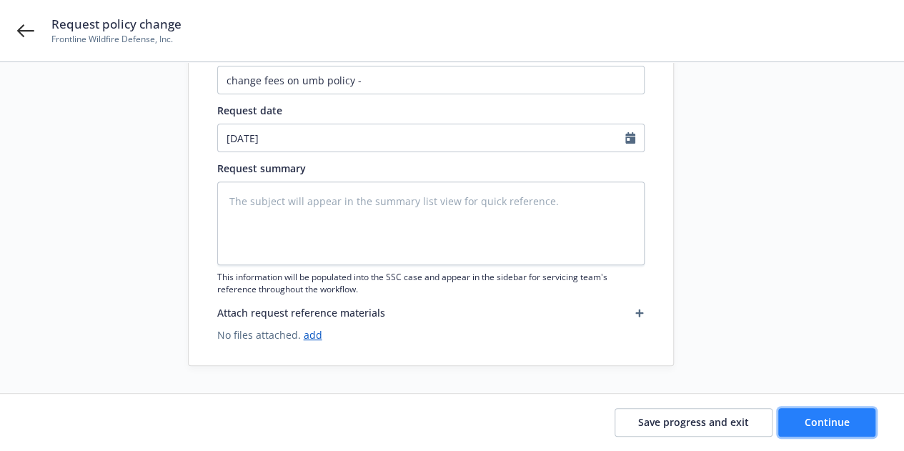
click at [822, 411] on button "Continue" at bounding box center [826, 422] width 97 height 29
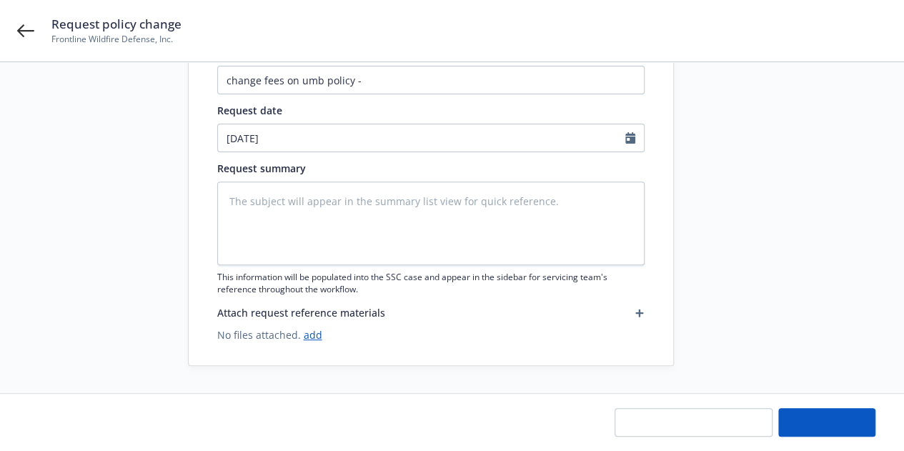
scroll to position [93, 0]
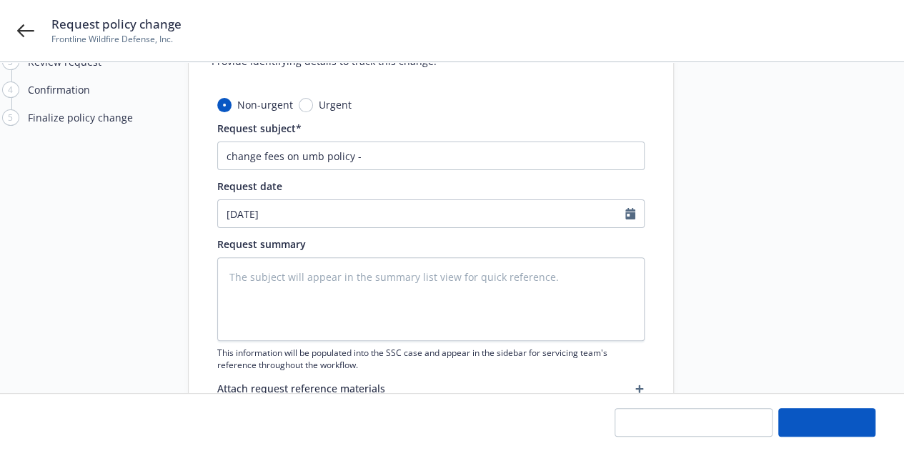
type textarea "x"
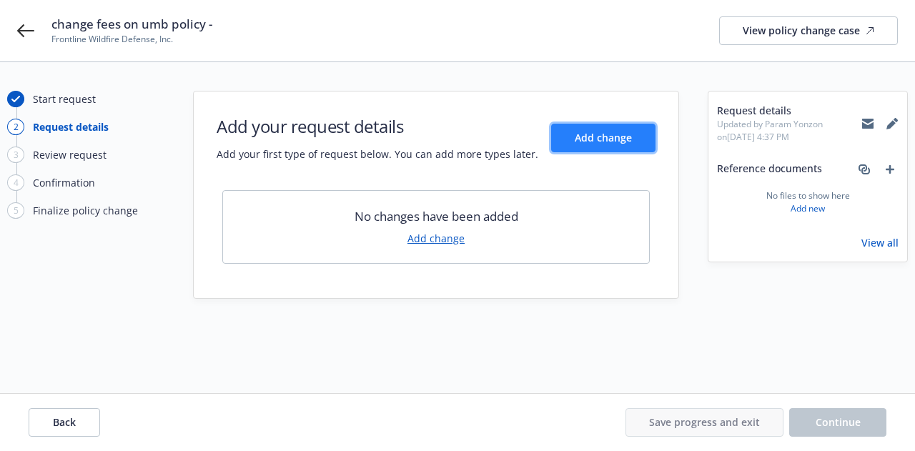
click at [603, 141] on span "Add change" at bounding box center [603, 138] width 57 height 14
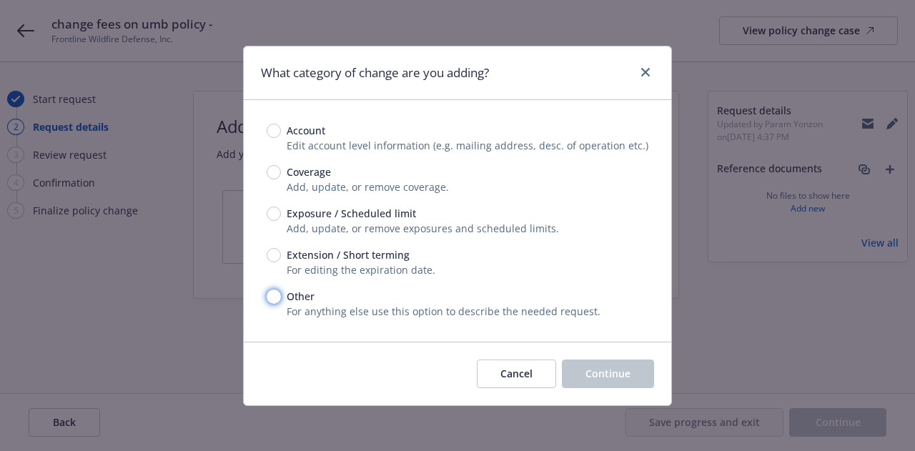
click at [271, 295] on input "Other" at bounding box center [274, 296] width 14 height 14
radio input "true"
click at [615, 379] on span "Continue" at bounding box center [607, 374] width 45 height 14
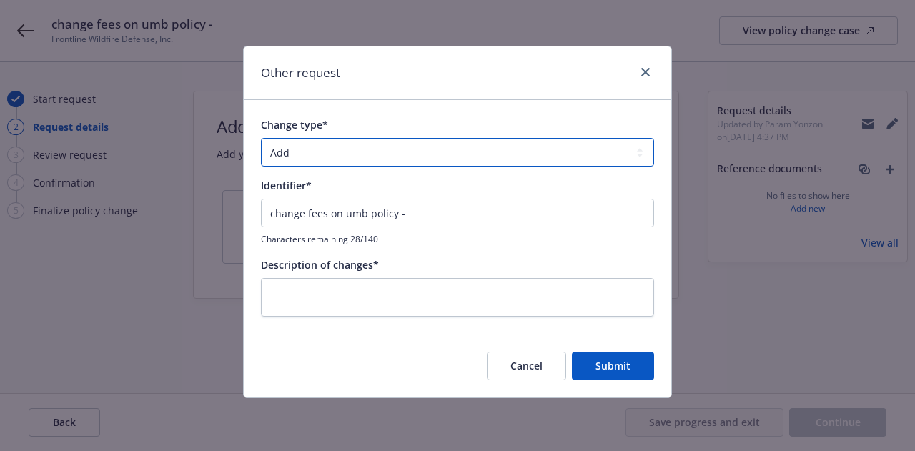
click at [362, 145] on select "Add Audit Change Remove" at bounding box center [457, 152] width 393 height 29
select select "CHANGE"
click at [261, 138] on select "Add Audit Change Remove" at bounding box center [457, 152] width 393 height 29
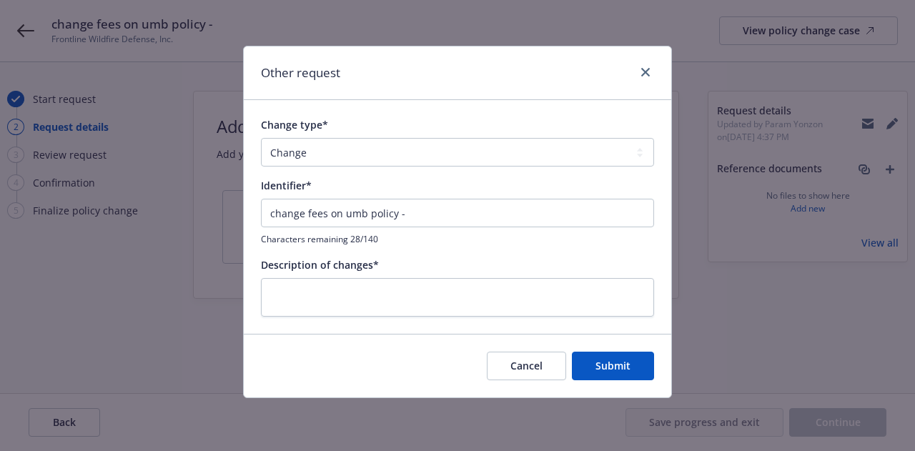
click at [347, 227] on div "change fees on umb policy - Characters remaining 28/140" at bounding box center [457, 222] width 393 height 46
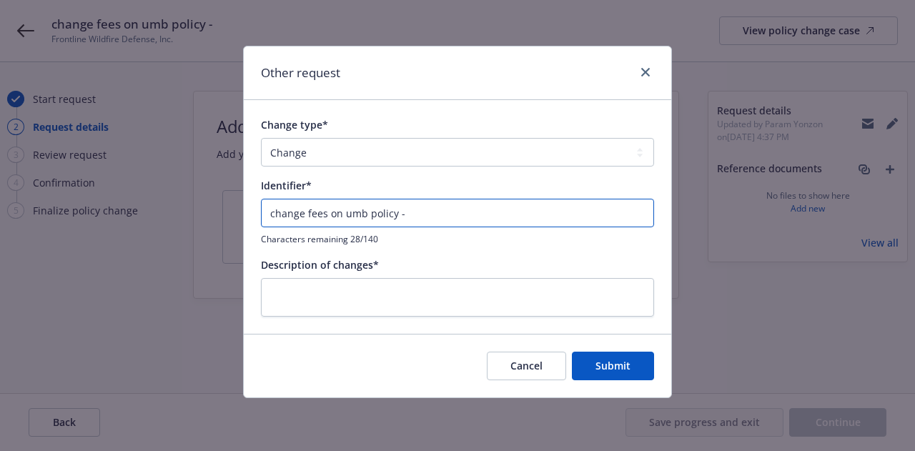
click at [439, 215] on input "change fees on umb policy -" at bounding box center [457, 213] width 393 height 29
type input "change fees on umb policy - fees for wholesaler"
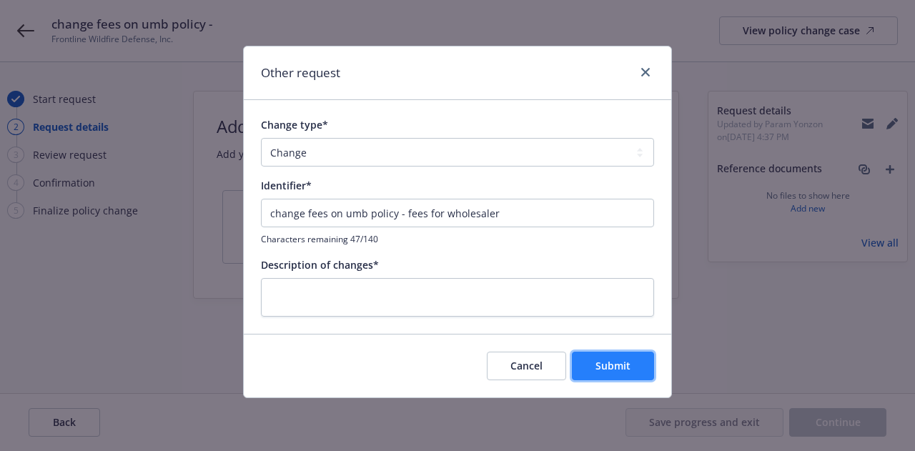
click at [616, 372] on button "Submit" at bounding box center [613, 366] width 82 height 29
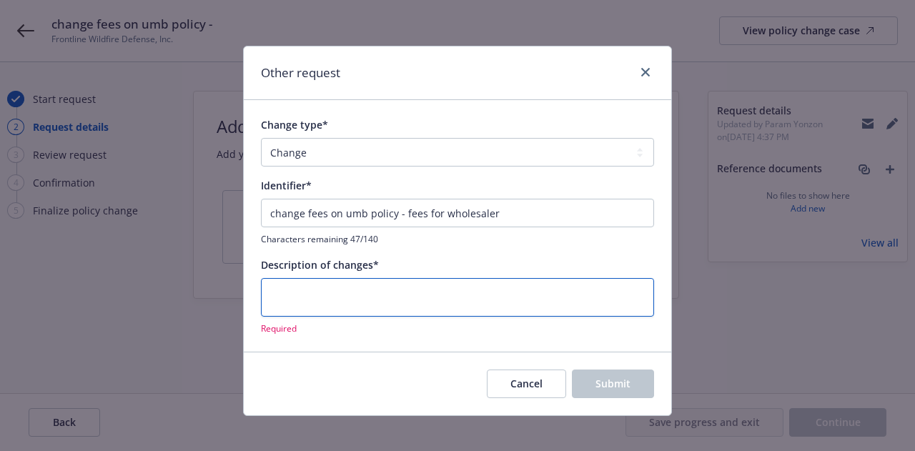
click at [337, 314] on textarea at bounding box center [457, 297] width 393 height 39
type textarea "x"
type textarea "w"
type textarea "x"
type textarea "wh"
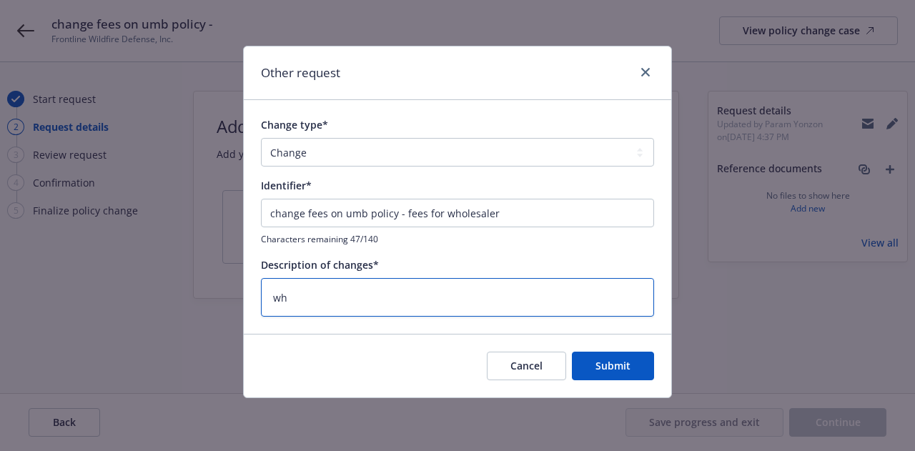
type textarea "x"
type textarea "whol"
type textarea "x"
type textarea "whole"
type textarea "x"
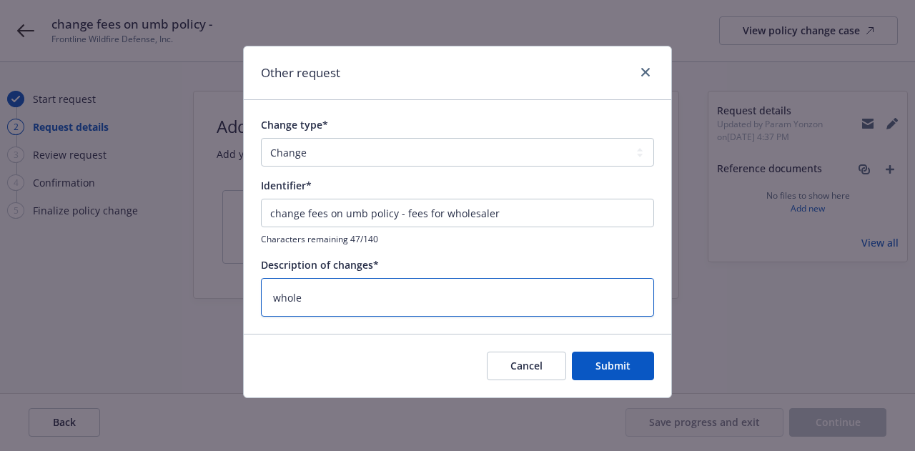
type textarea "wholes"
type textarea "x"
type textarea "wholesa"
type textarea "x"
type textarea "wholesal"
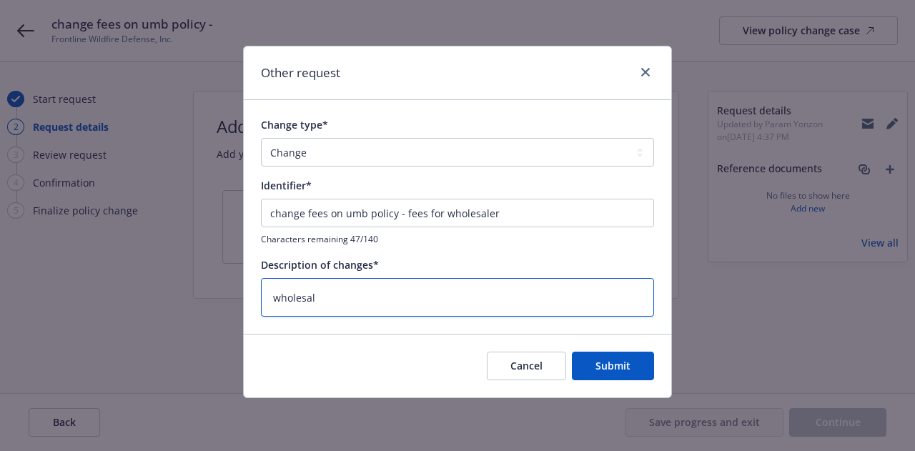
type textarea "x"
type textarea "wholesale"
type textarea "x"
type textarea "wholesaler"
type textarea "x"
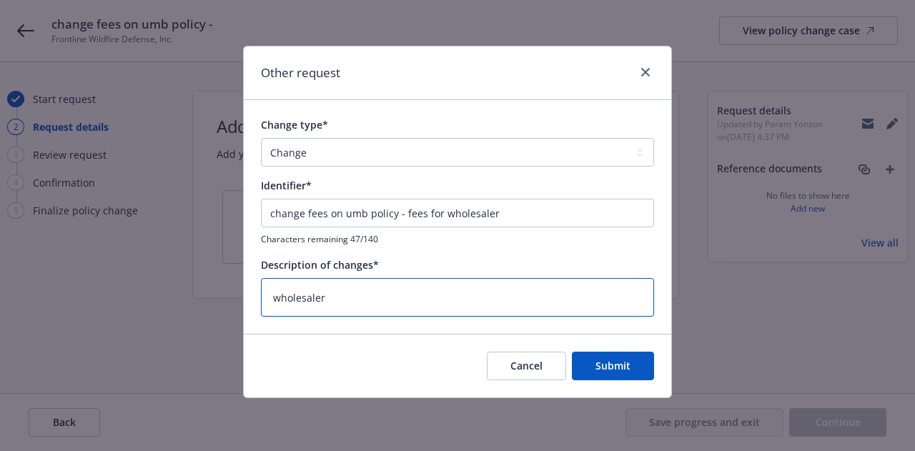
type textarea "wholesaler"
type textarea "x"
type textarea "wholesaler -"
type textarea "x"
type textarea "wholesaler -"
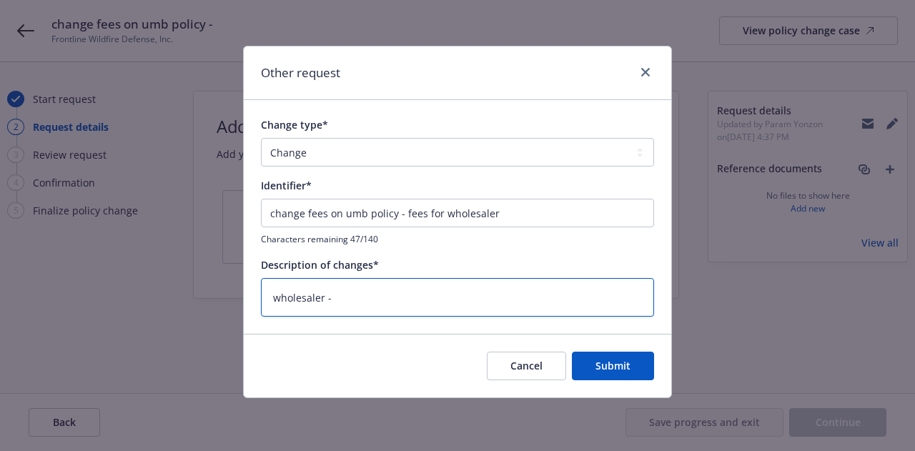
type textarea "x"
type textarea "wholesaler - R"
type textarea "x"
type textarea "wholesaler -"
type textarea "x"
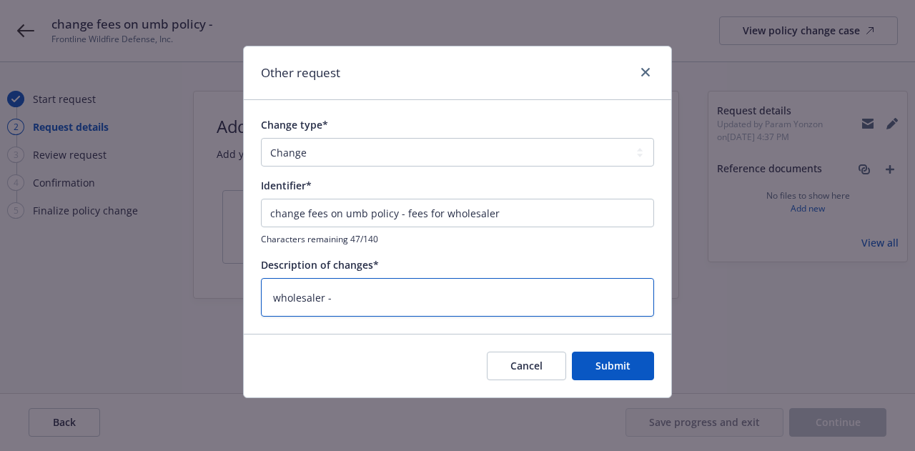
type textarea "wholesaler - a"
type textarea "x"
type textarea "wholesaler - ad"
type textarea "x"
type textarea "wholesaler - add"
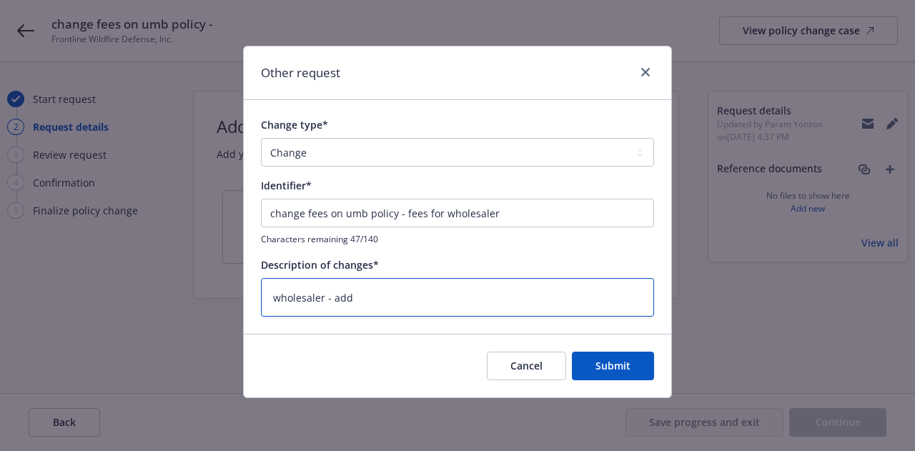
type textarea "x"
type textarea "wholesaler - addi"
type textarea "x"
type textarea "wholesaler - addin"
type textarea "x"
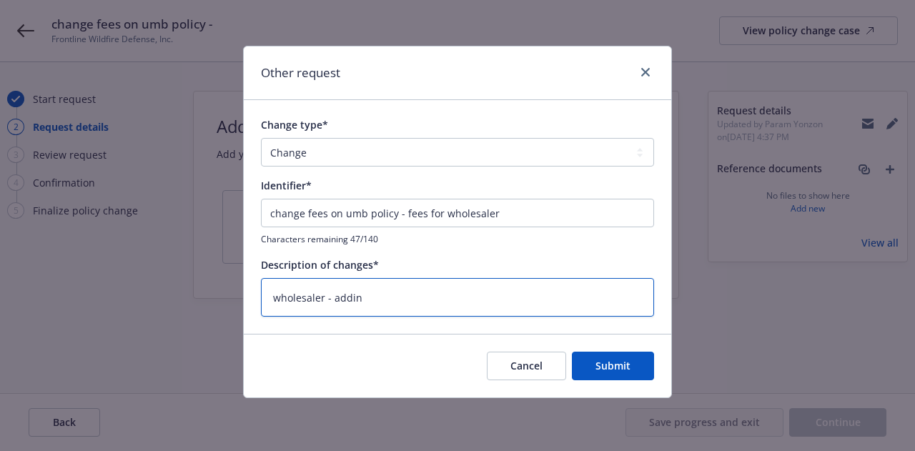
type textarea "wholesaler - adding"
type textarea "x"
type textarea "wholesaler - adding"
type textarea "x"
type textarea "wholesaler - adding c"
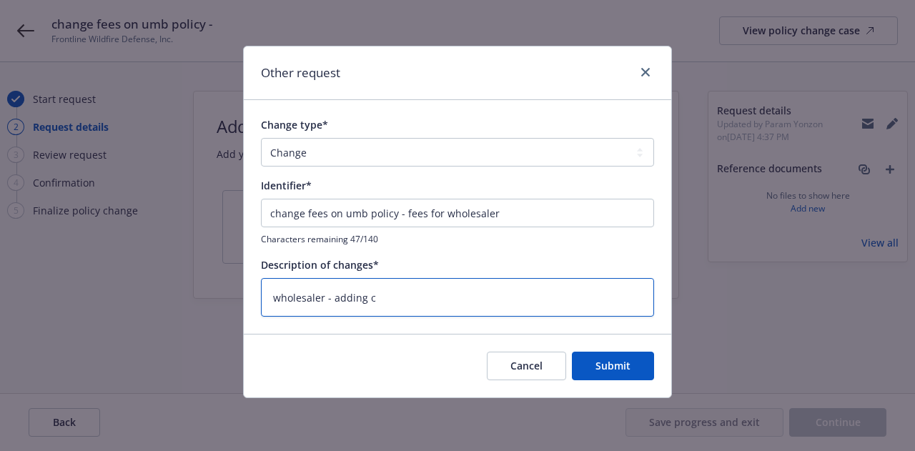
type textarea "x"
type textarea "wholesaler - adding ch"
type textarea "x"
type textarea "wholesaler - adding cha"
type textarea "x"
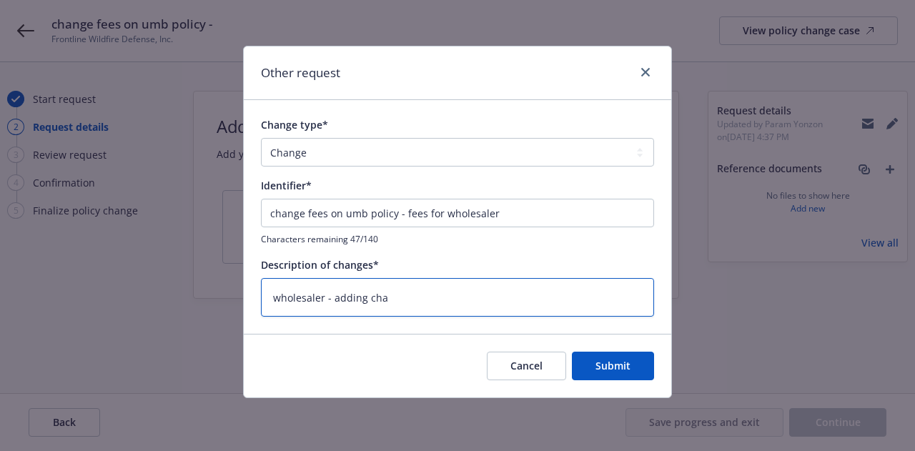
type textarea "wholesaler - adding char"
type textarea "x"
type textarea "wholesaler - adding charg"
type textarea "x"
type textarea "wholesaler - adding charge"
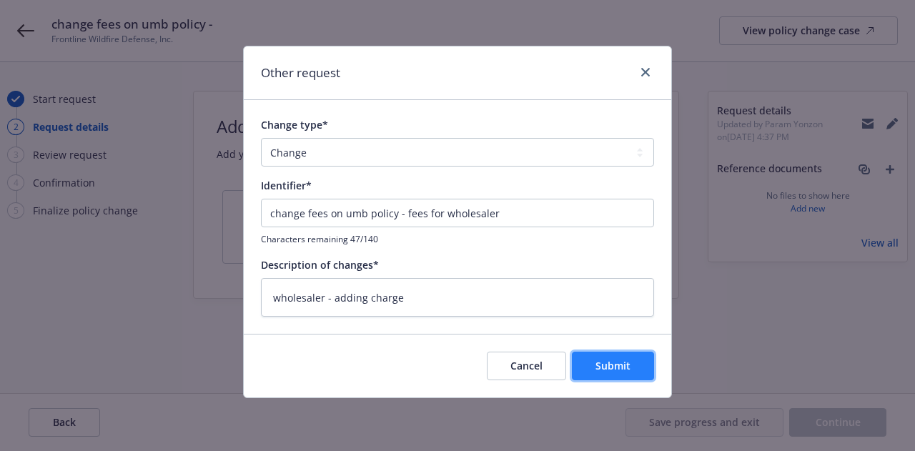
click at [615, 362] on span "Submit" at bounding box center [612, 366] width 35 height 14
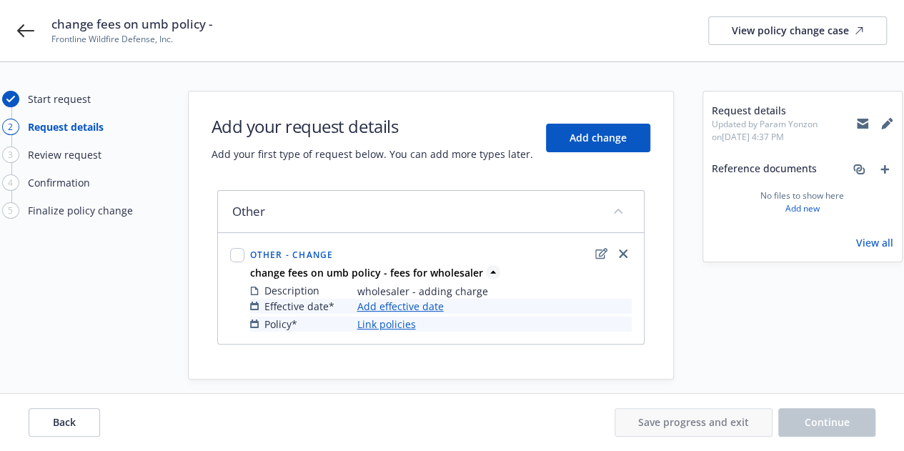
scroll to position [13, 0]
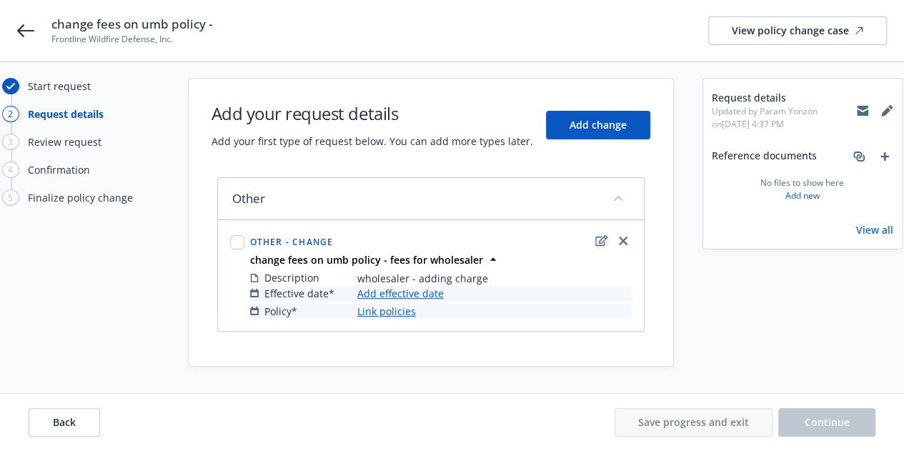
click at [603, 241] on icon "edit" at bounding box center [601, 240] width 12 height 11
type textarea "x"
select select "CHANGE"
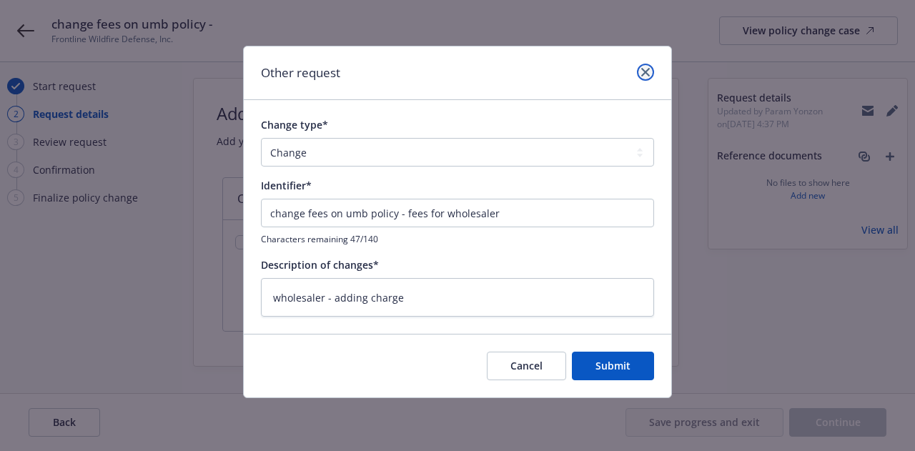
click at [642, 74] on icon "close" at bounding box center [645, 72] width 9 height 9
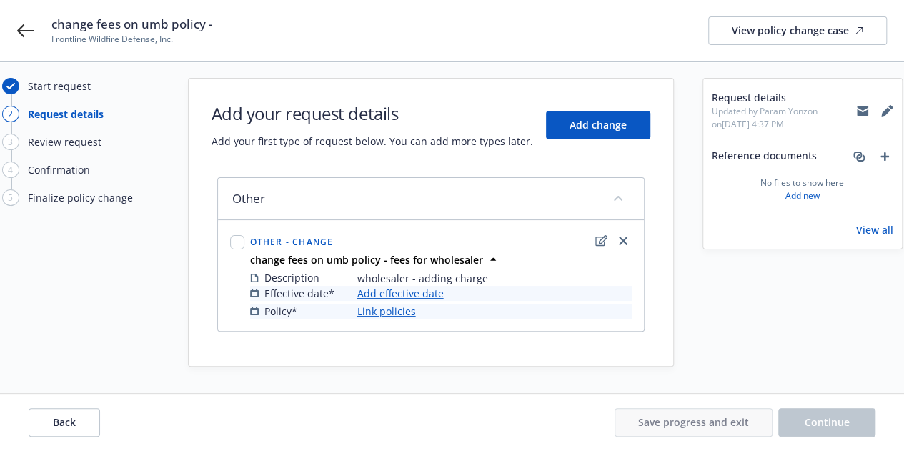
click at [294, 238] on span "Other - Change" at bounding box center [292, 242] width 84 height 12
click at [224, 241] on div "Other - Change change fees on umb policy - fees for wholesaler Description whol…" at bounding box center [431, 275] width 424 height 109
click at [232, 242] on input "checkbox" at bounding box center [237, 242] width 14 height 14
checkbox input "true"
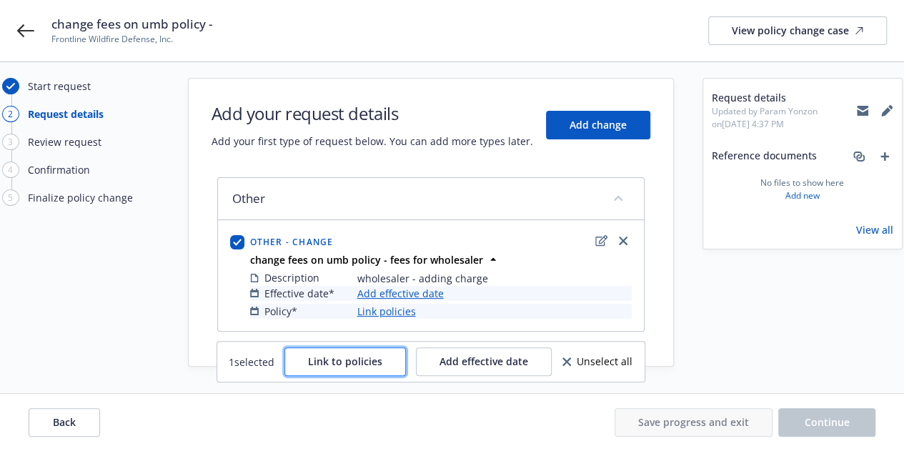
click at [339, 360] on span "Link to policies" at bounding box center [345, 361] width 74 height 14
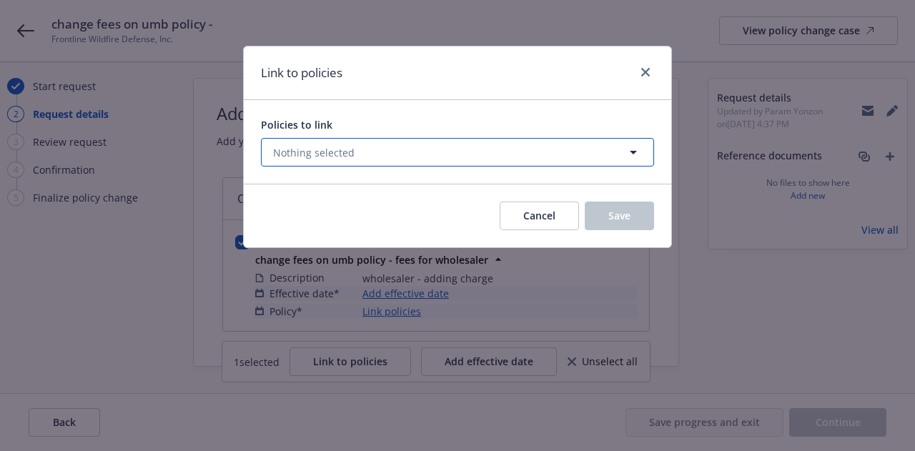
click at [415, 160] on button "Nothing selected" at bounding box center [457, 152] width 393 height 29
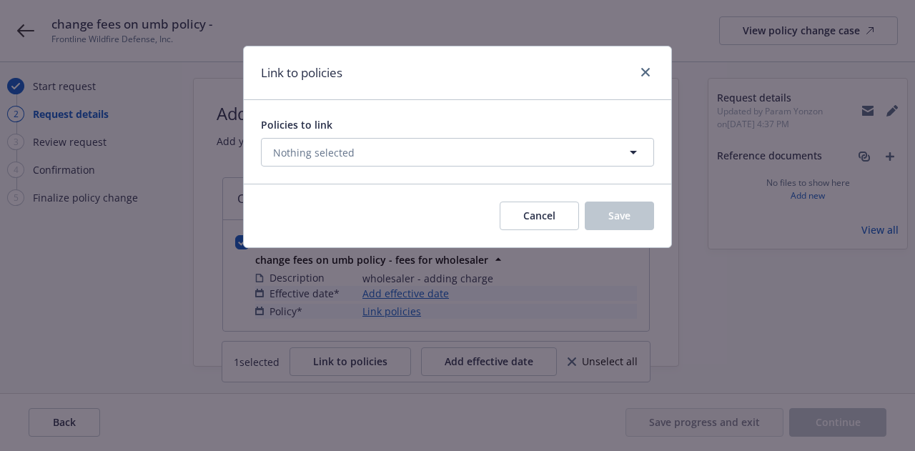
select select "ACTIVE"
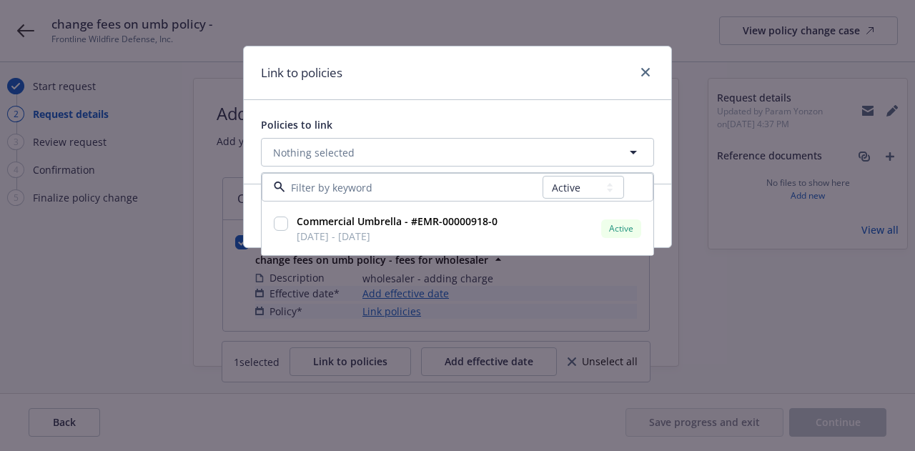
click at [372, 229] on span "10/10/2025 - 08/15/2026" at bounding box center [397, 236] width 201 height 15
checkbox input "true"
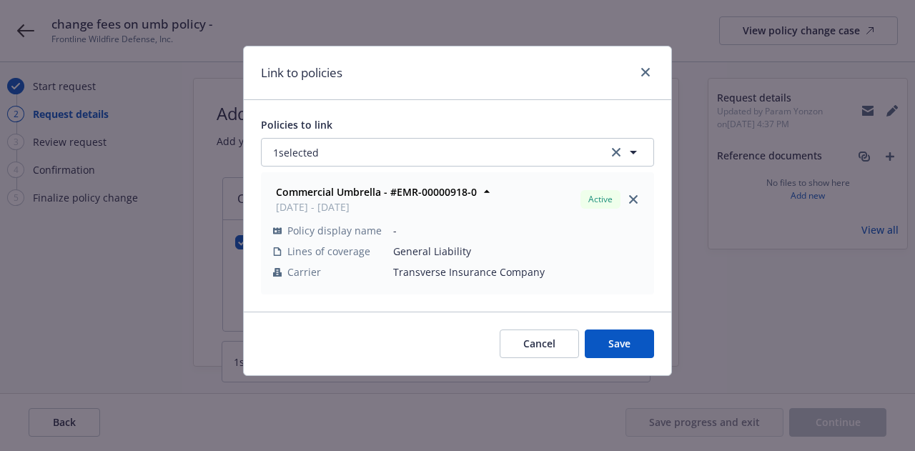
click at [626, 358] on div "Cancel Save" at bounding box center [457, 344] width 427 height 64
click at [605, 337] on button "Save" at bounding box center [619, 343] width 69 height 29
checkbox input "false"
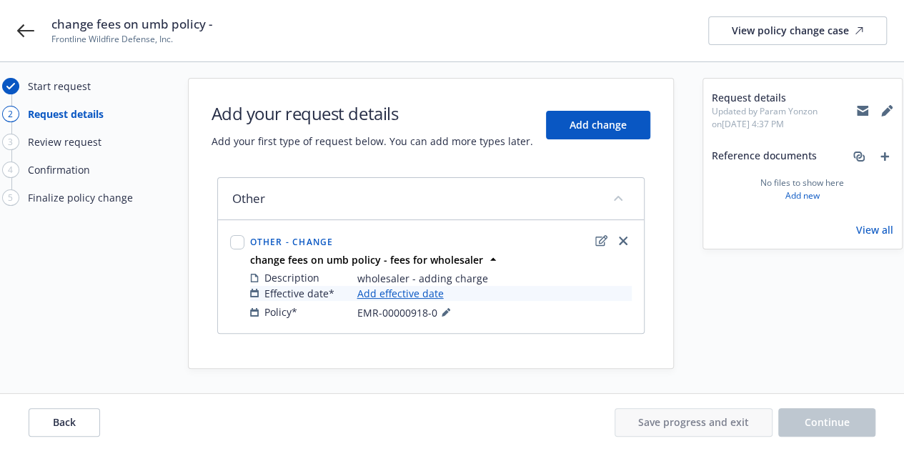
scroll to position [14, 0]
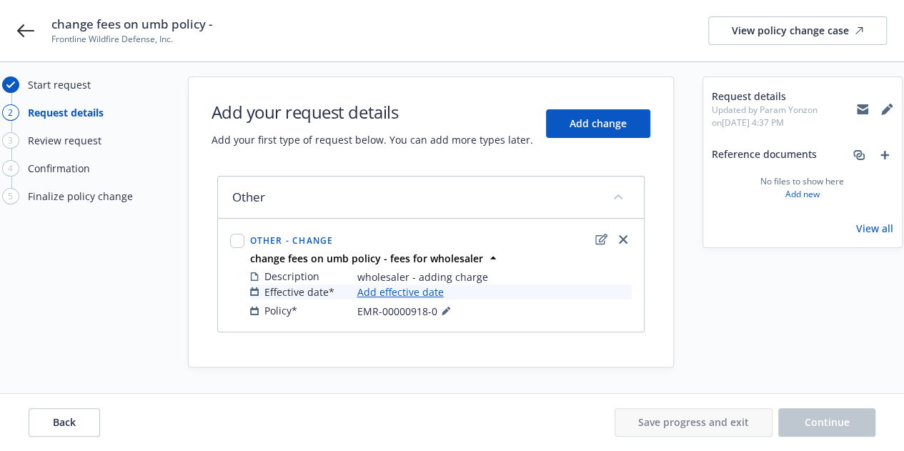
click at [390, 292] on link "Add effective date" at bounding box center [400, 291] width 86 height 15
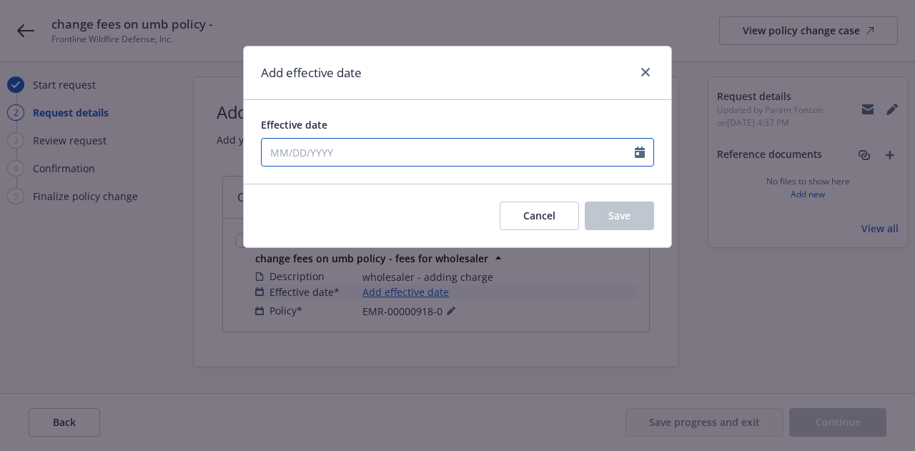
click at [432, 159] on input "Effective date" at bounding box center [448, 152] width 373 height 27
select select "10"
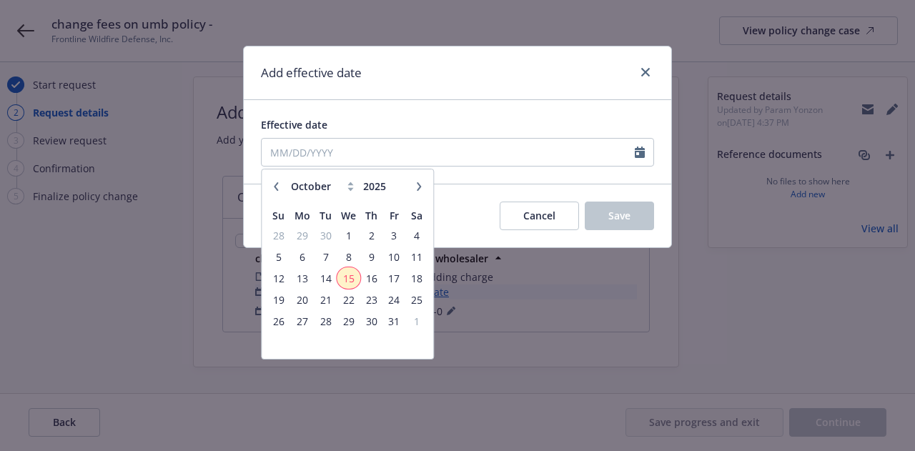
click at [350, 269] on span "15" at bounding box center [348, 278] width 21 height 18
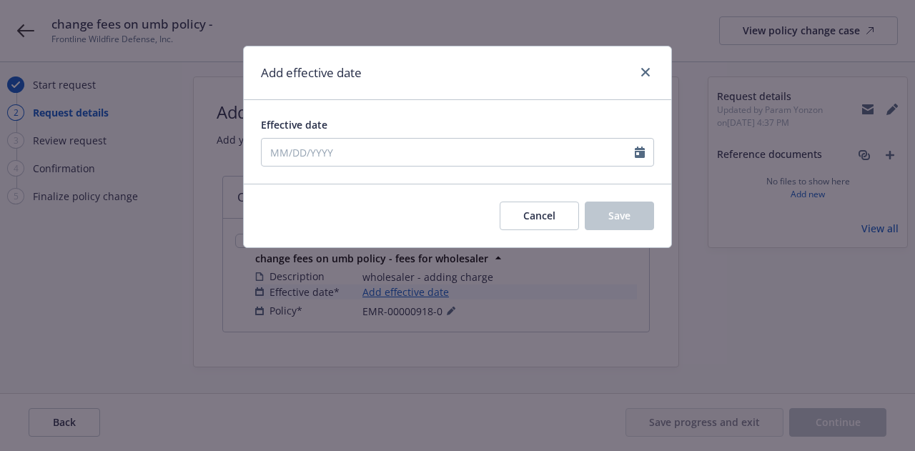
type input "10/15/2025"
click at [638, 208] on button "Save" at bounding box center [619, 216] width 69 height 29
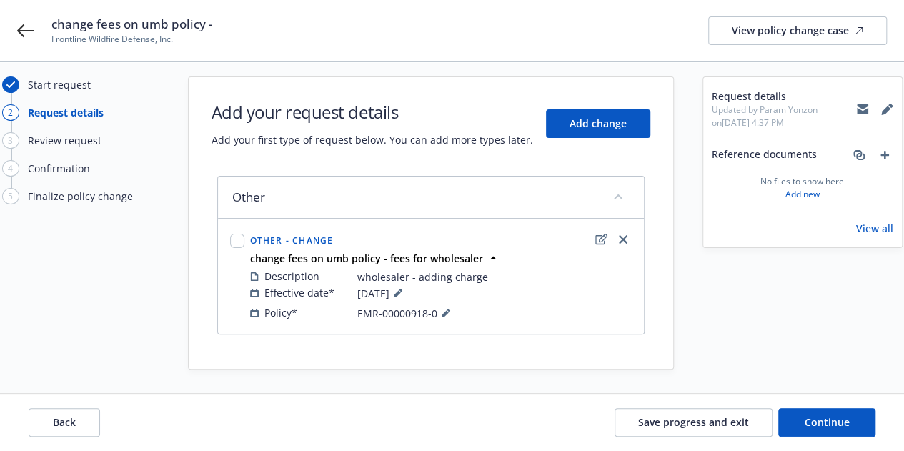
scroll to position [17, 0]
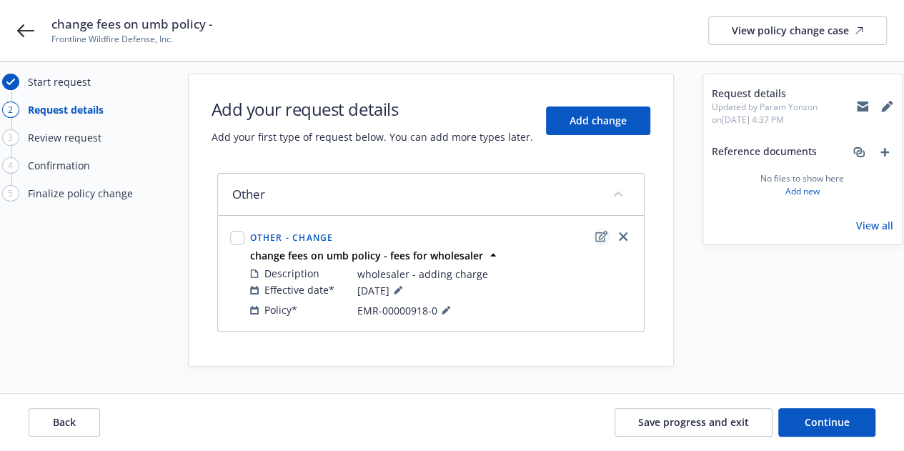
click at [600, 231] on icon "edit" at bounding box center [601, 236] width 12 height 11
type textarea "x"
select select "CHANGE"
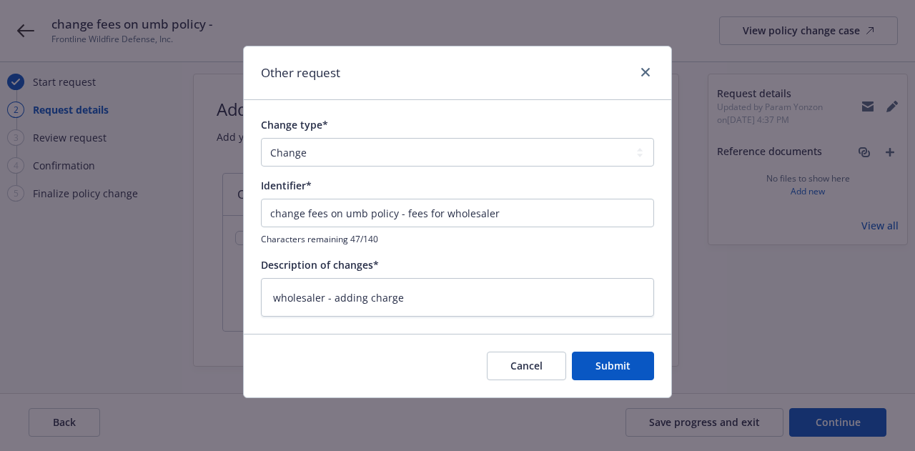
click at [655, 72] on div "Other request" at bounding box center [457, 73] width 427 height 54
click at [652, 69] on link "close" at bounding box center [645, 72] width 17 height 17
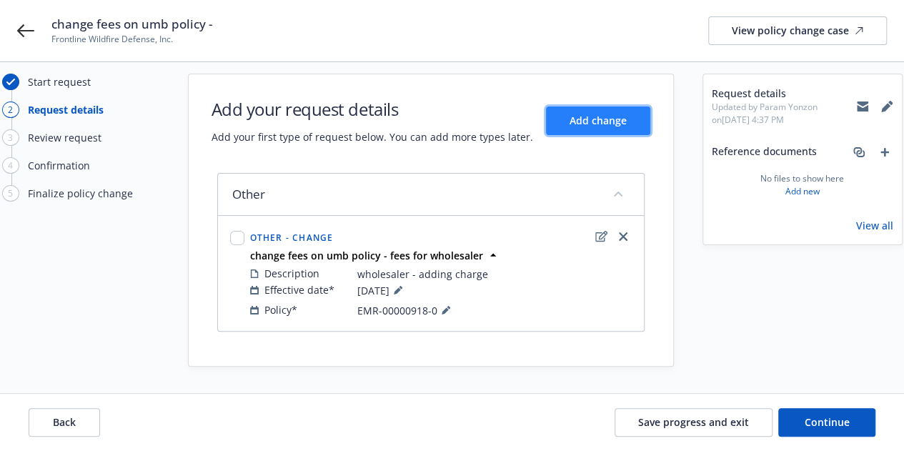
click at [604, 120] on span "Add change" at bounding box center [598, 121] width 57 height 14
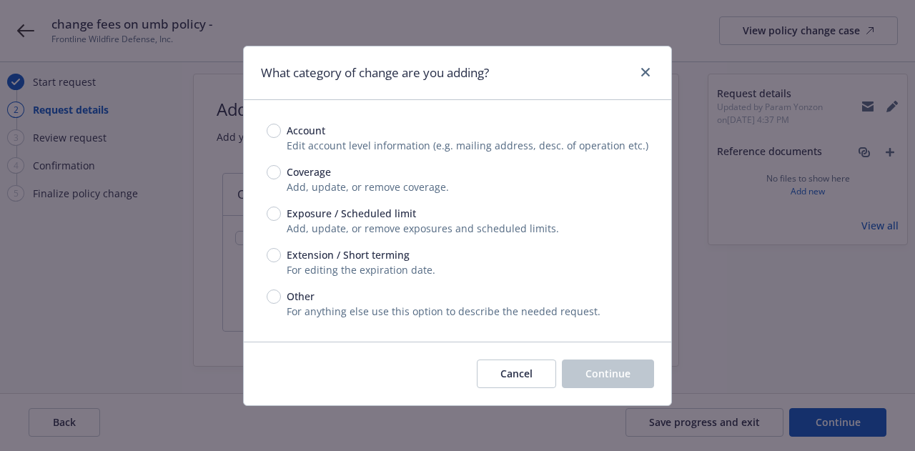
click at [298, 312] on span "For anything else use this option to describe the needed request." at bounding box center [444, 311] width 314 height 14
click at [649, 64] on link "close" at bounding box center [645, 72] width 17 height 17
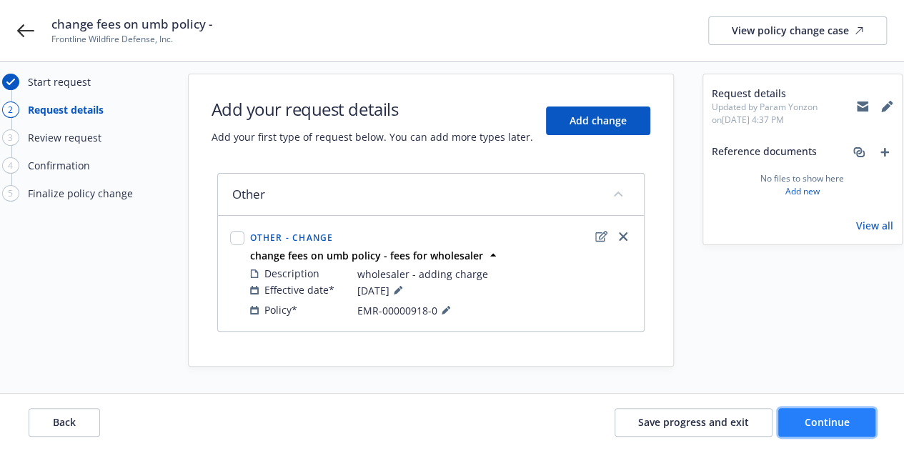
click at [821, 417] on span "Continue" at bounding box center [827, 422] width 45 height 14
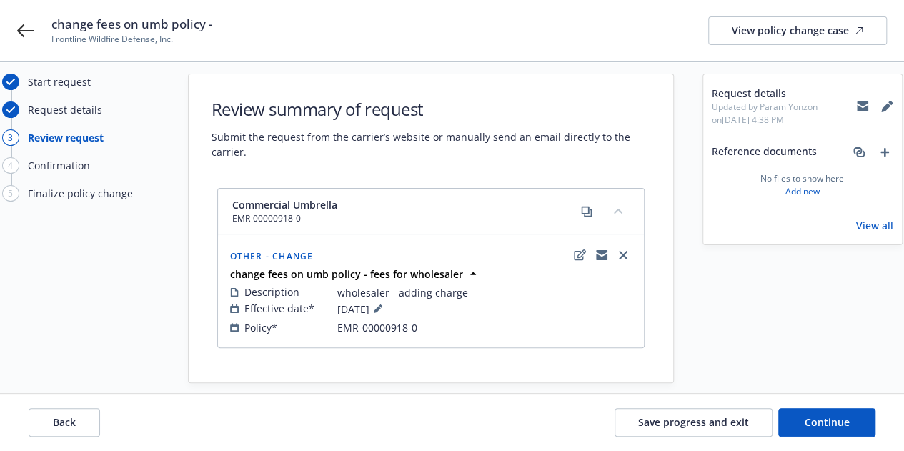
click at [610, 211] on button "collapse content" at bounding box center [618, 210] width 23 height 23
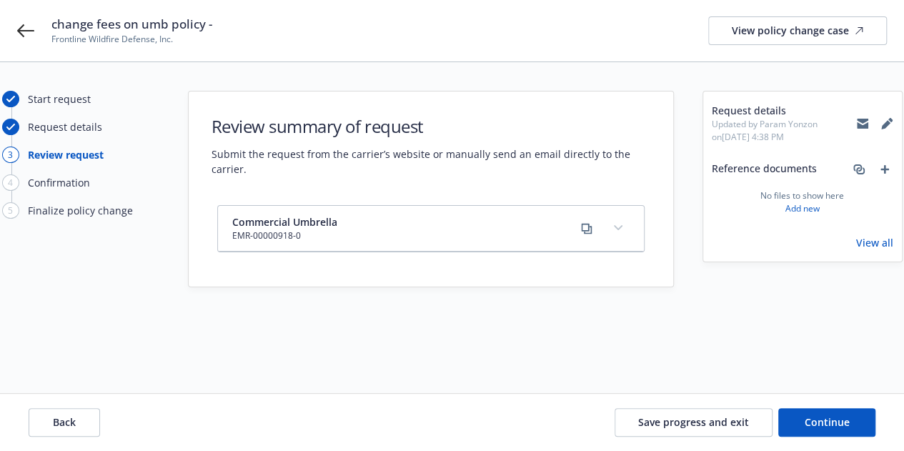
scroll to position [0, 0]
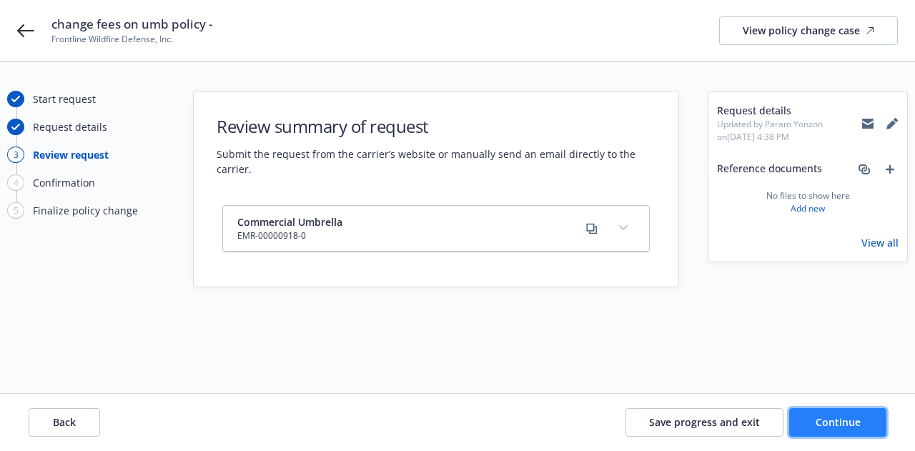
click at [833, 417] on span "Continue" at bounding box center [837, 422] width 45 height 14
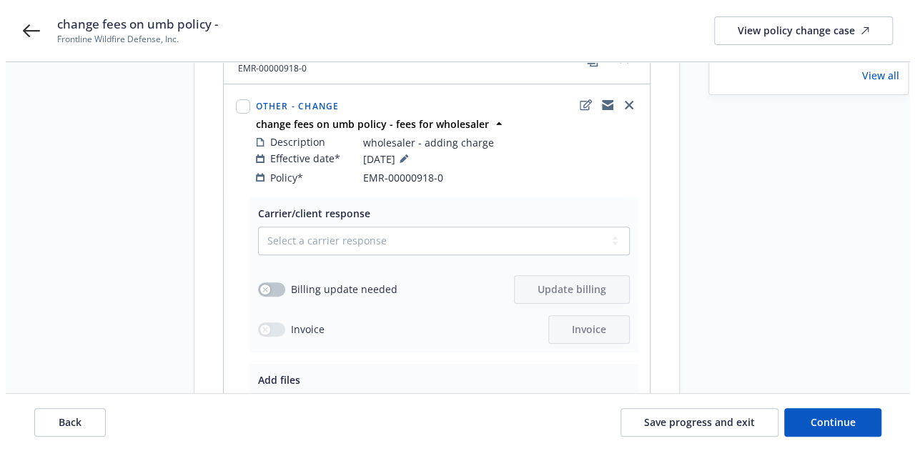
scroll to position [159, 0]
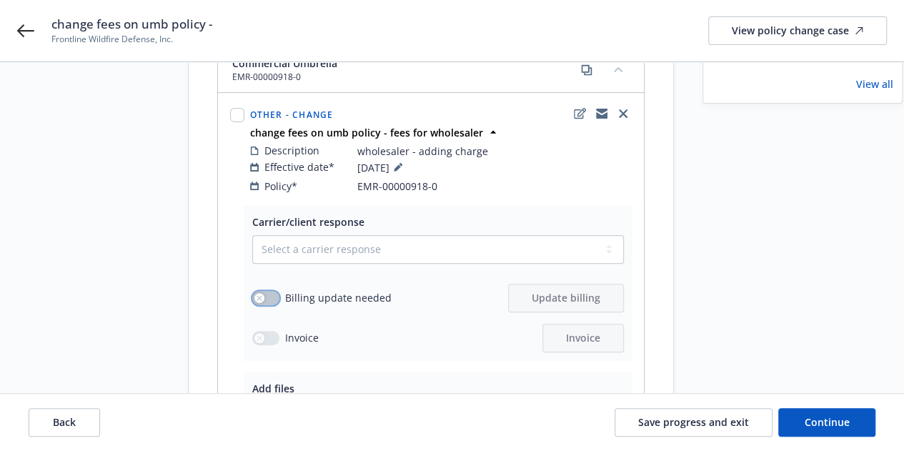
click at [263, 291] on button "button" at bounding box center [265, 298] width 27 height 14
click at [476, 240] on select "Select a carrier response Accepted Accepted with revision No endorsement needed…" at bounding box center [438, 249] width 372 height 29
select select "ACCEPTED"
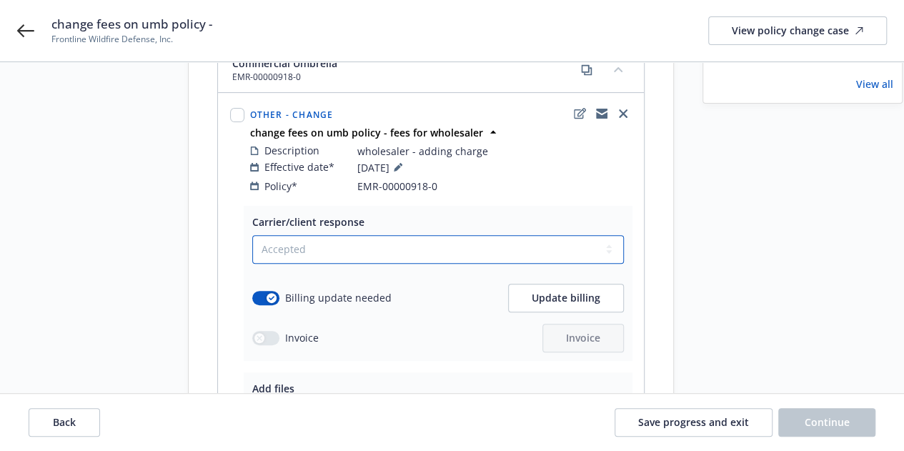
click at [252, 235] on select "Select a carrier response Accepted Accepted with revision No endorsement needed…" at bounding box center [438, 249] width 372 height 29
click at [551, 291] on span "Update billing" at bounding box center [566, 298] width 69 height 14
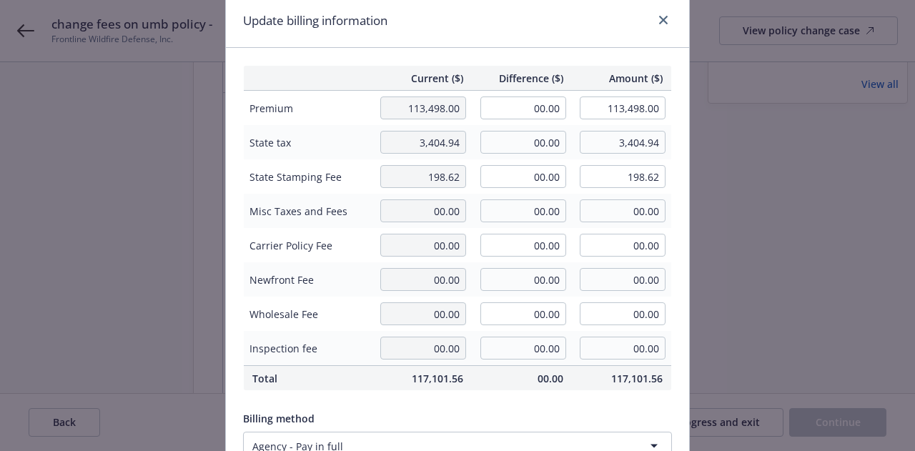
scroll to position [53, 0]
click at [516, 317] on input "00.00" at bounding box center [523, 313] width 86 height 23
type input "250.00"
click at [493, 412] on div "Billing method" at bounding box center [457, 417] width 429 height 15
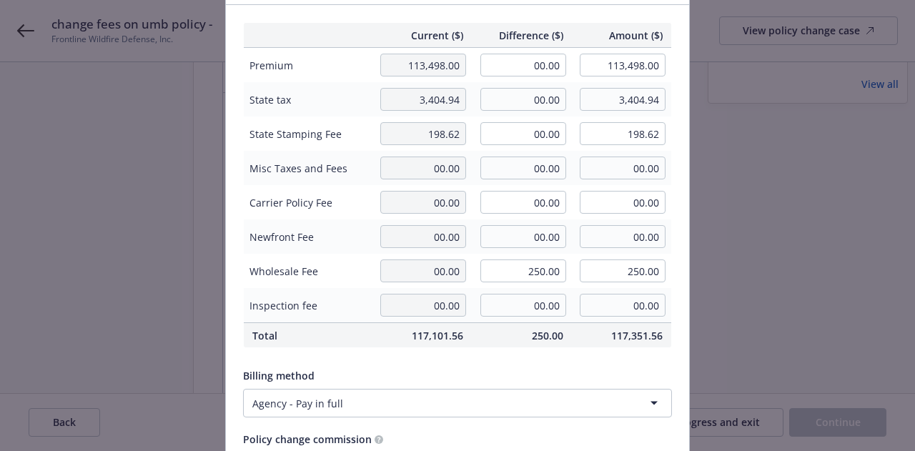
scroll to position [106, 0]
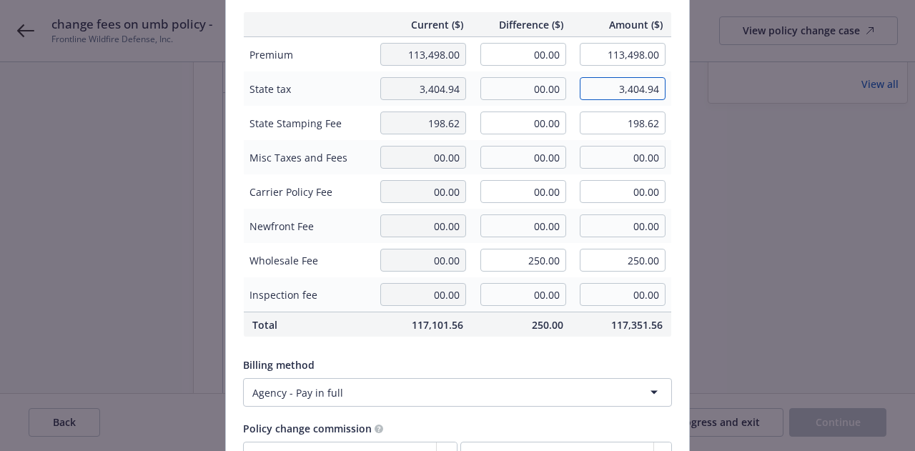
click at [623, 93] on input "3,404.94" at bounding box center [623, 88] width 86 height 23
click at [639, 92] on input "3,404.94" at bounding box center [623, 88] width 86 height 23
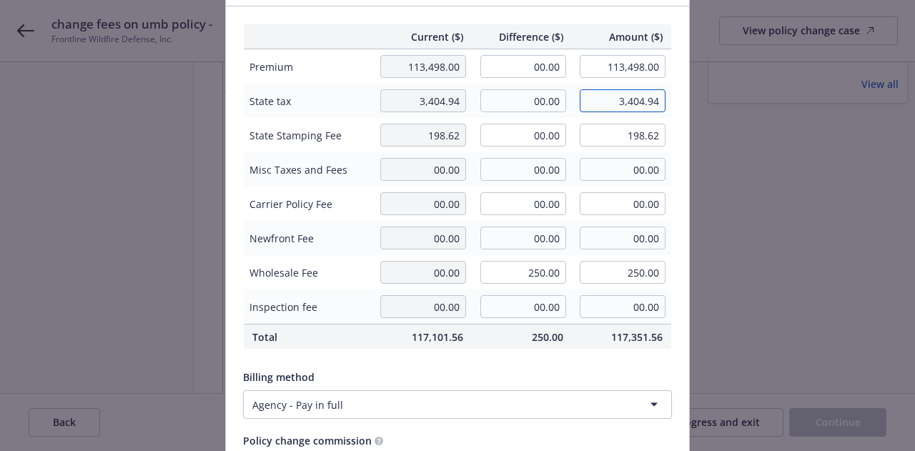
scroll to position [93, 0]
type input "3,412.94"
type input "8.00"
click at [657, 99] on input "3,412.94" at bounding box center [623, 101] width 86 height 23
type input "3,412.44"
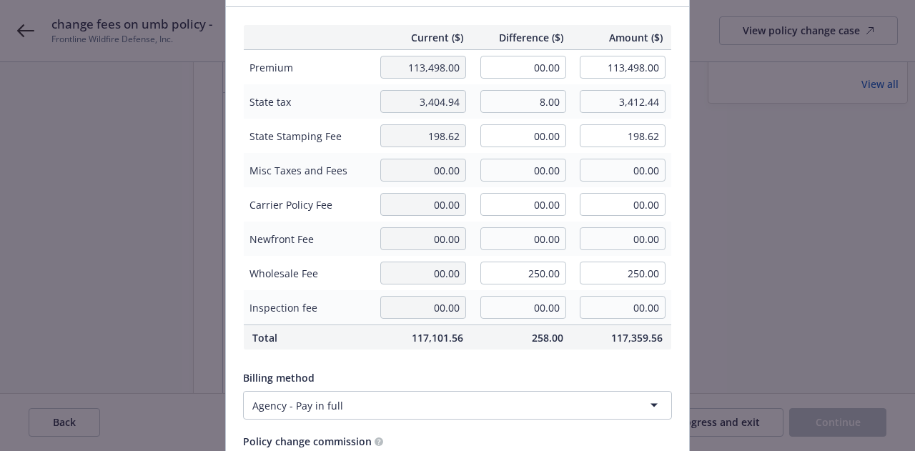
type input "7.50"
click at [642, 129] on input "198.62" at bounding box center [623, 135] width 86 height 23
type input "199.06"
type input "0.44"
click at [460, 236] on td "00.00" at bounding box center [422, 239] width 100 height 34
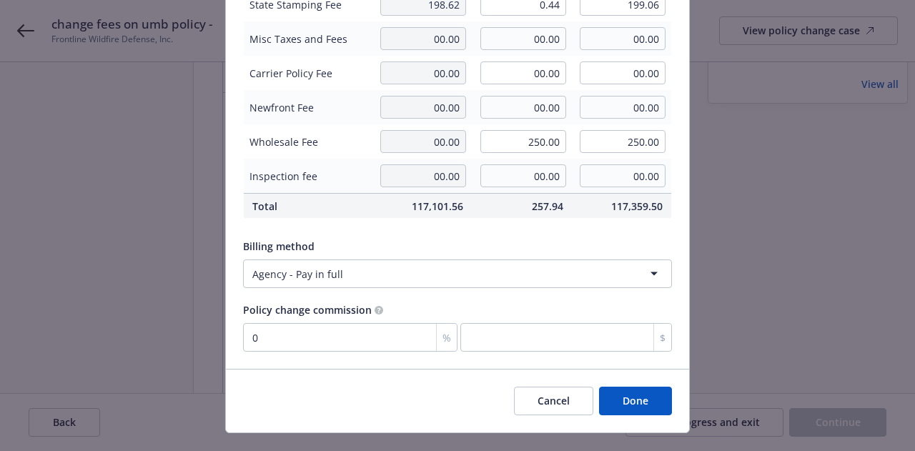
scroll to position [251, 0]
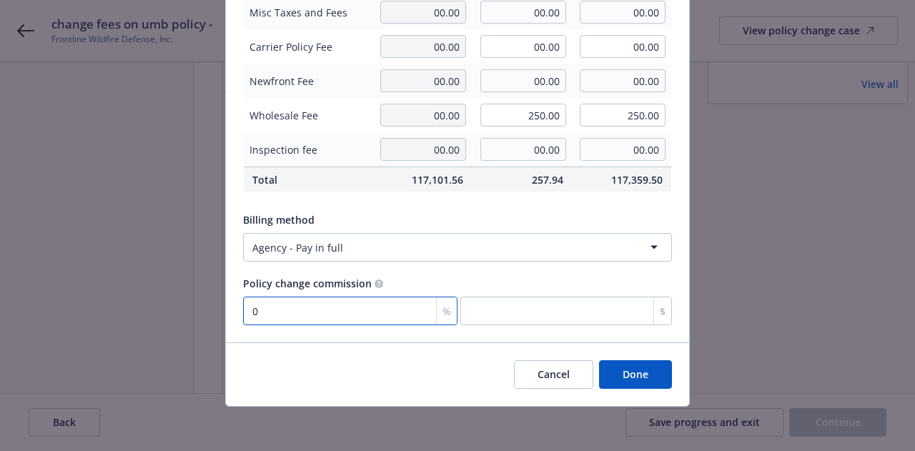
click at [334, 304] on input "0" at bounding box center [350, 311] width 214 height 29
type input "1"
type input "0"
click at [364, 392] on div "Cancel Done" at bounding box center [457, 374] width 463 height 64
click at [394, 323] on input "0" at bounding box center [350, 311] width 214 height 29
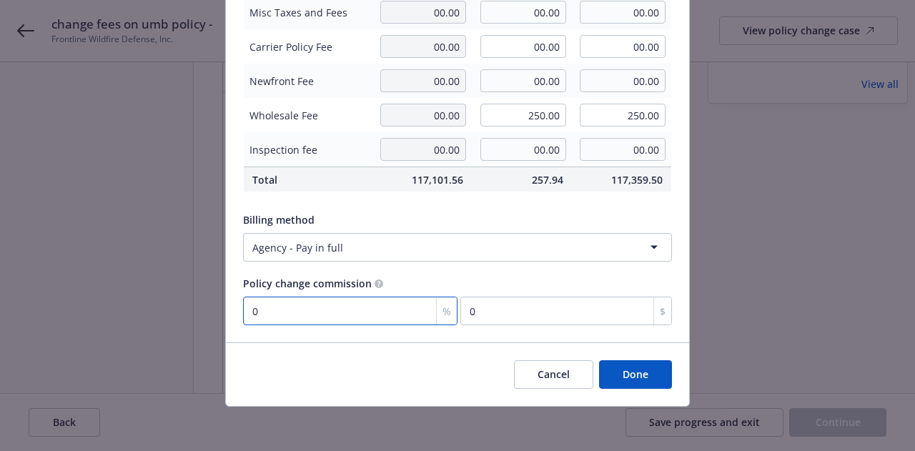
click at [394, 323] on input "0" at bounding box center [350, 311] width 214 height 29
click at [394, 323] on input "011" at bounding box center [350, 311] width 214 height 29
type input "0"
click at [397, 342] on div "Cancel Done" at bounding box center [457, 374] width 463 height 64
click at [436, 308] on div "%" at bounding box center [446, 310] width 21 height 27
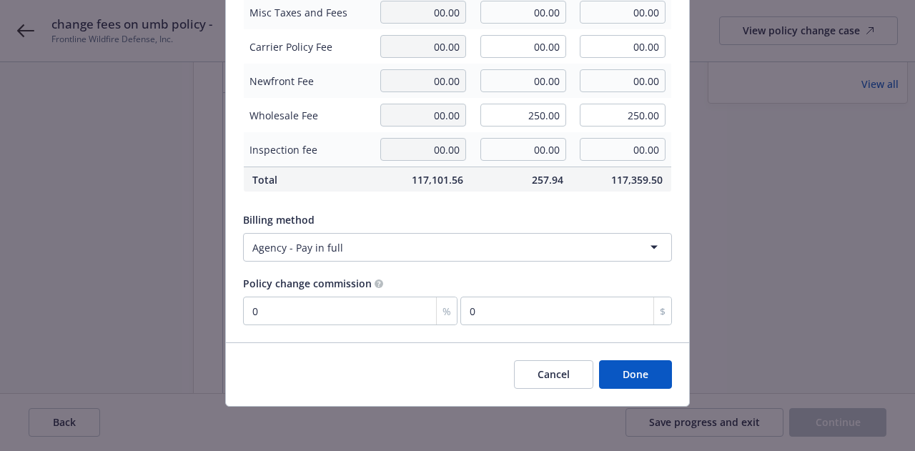
click at [357, 331] on div "Current ($) Difference ($) Amount ($) Premium 113,498.00 00.00 113,498.00 State…" at bounding box center [457, 95] width 463 height 493
click at [317, 302] on input "0" at bounding box center [350, 311] width 214 height 29
click at [436, 305] on div "%" at bounding box center [446, 310] width 21 height 27
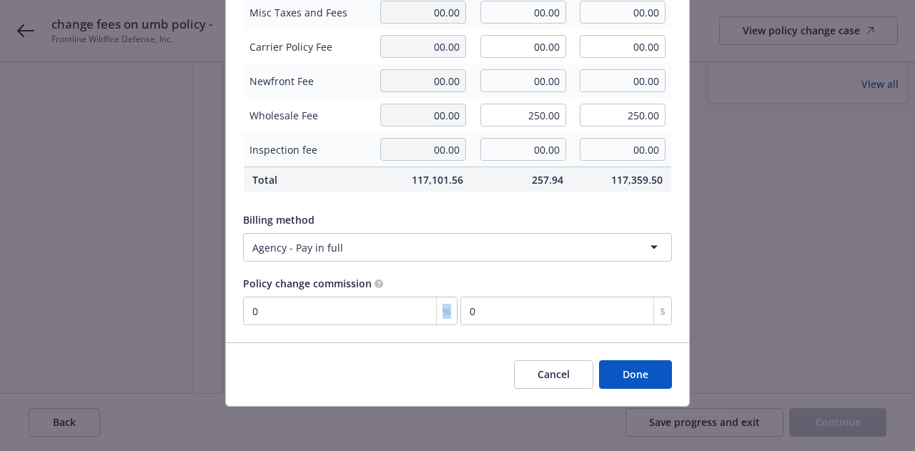
click at [436, 305] on div "%" at bounding box center [446, 310] width 21 height 27
click at [360, 318] on input "0" at bounding box center [350, 311] width 214 height 29
click at [508, 299] on input "0" at bounding box center [566, 311] width 212 height 29
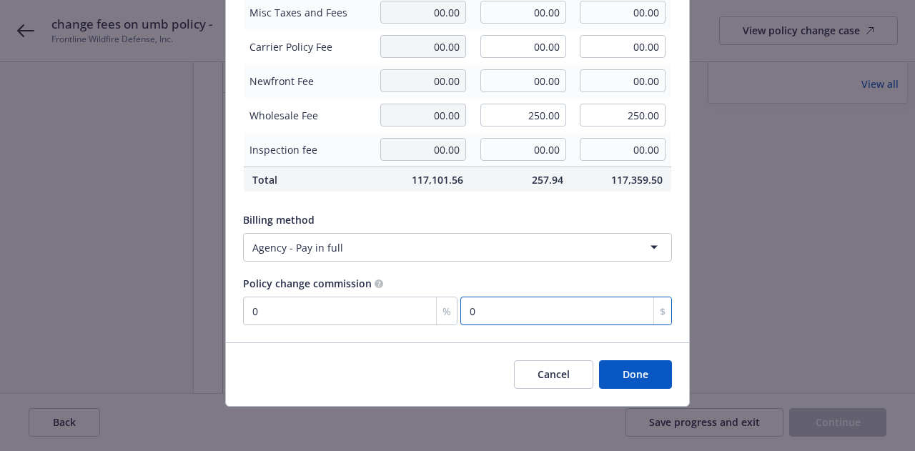
paste input "2484.78"
click at [465, 308] on input "2484.78" at bounding box center [566, 311] width 212 height 29
type input "0"
click at [532, 272] on div "Current ($) Difference ($) Amount ($) Premium 113,498.00 00.00 113,498.00 State…" at bounding box center [457, 95] width 463 height 493
click at [506, 299] on input "0" at bounding box center [566, 311] width 212 height 29
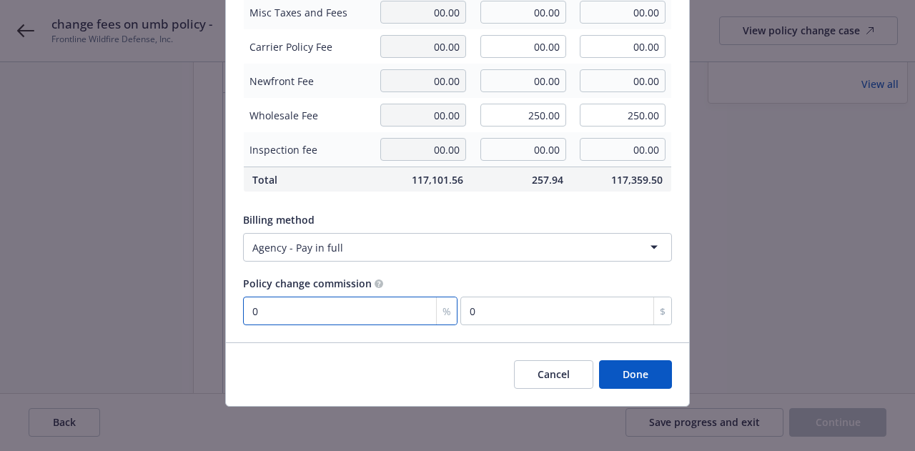
click at [377, 305] on input "0" at bounding box center [350, 311] width 214 height 29
click at [436, 305] on div "%" at bounding box center [446, 310] width 21 height 27
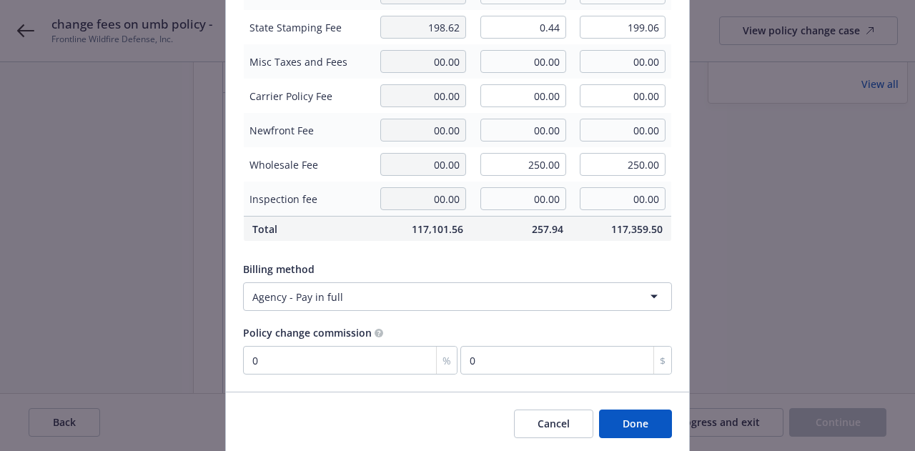
scroll to position [204, 0]
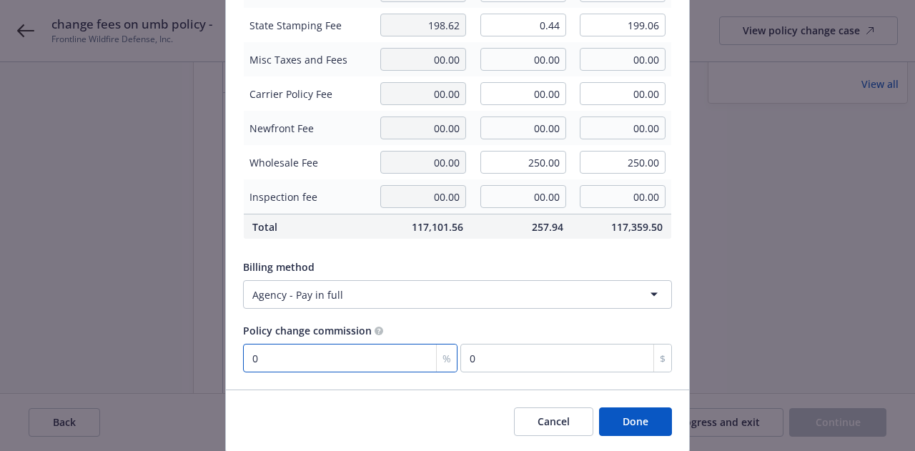
click at [378, 351] on input "0" at bounding box center [350, 358] width 214 height 29
click at [418, 292] on html "change fees on umb policy - Frontline Wildfire Defense, Inc. View policy change…" at bounding box center [457, 66] width 915 height 451
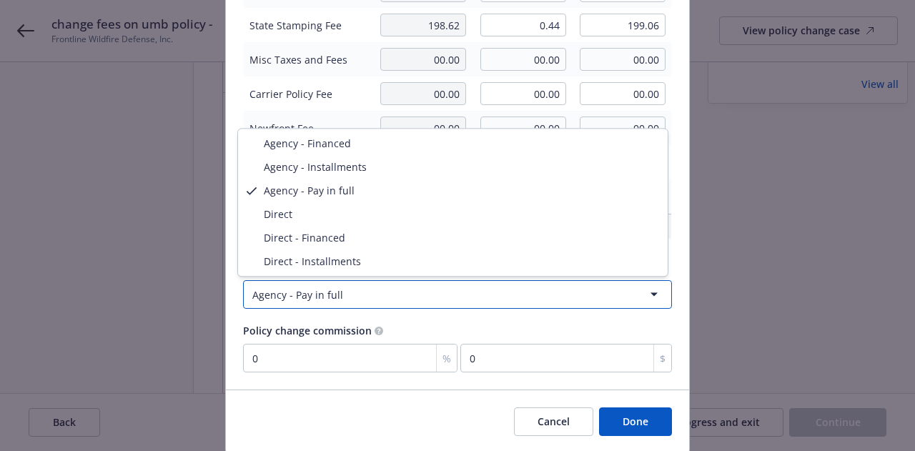
click at [418, 292] on html "change fees on umb policy - Frontline Wildfire Defense, Inc. View policy change…" at bounding box center [457, 66] width 915 height 451
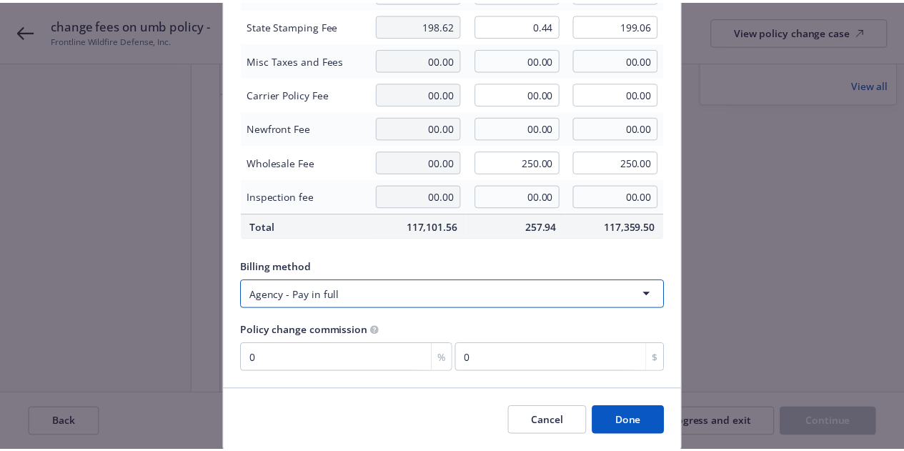
scroll to position [251, 0]
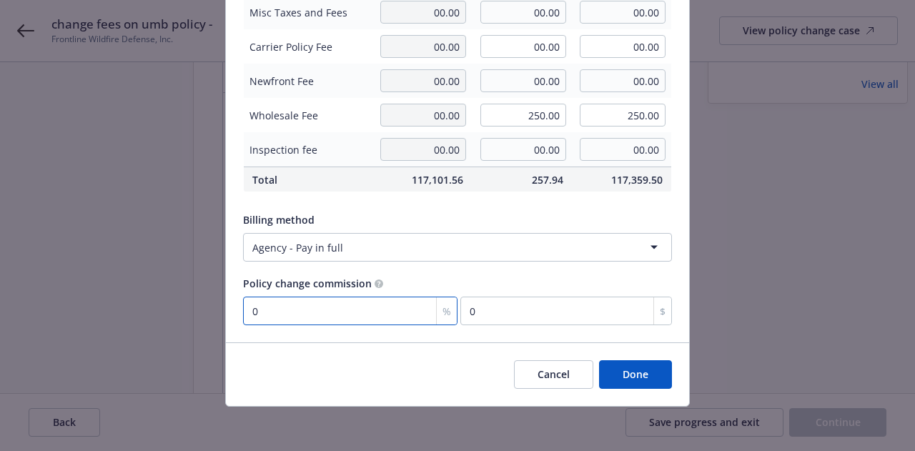
click at [373, 297] on input "0" at bounding box center [350, 311] width 214 height 29
click at [620, 367] on button "Done" at bounding box center [635, 374] width 73 height 29
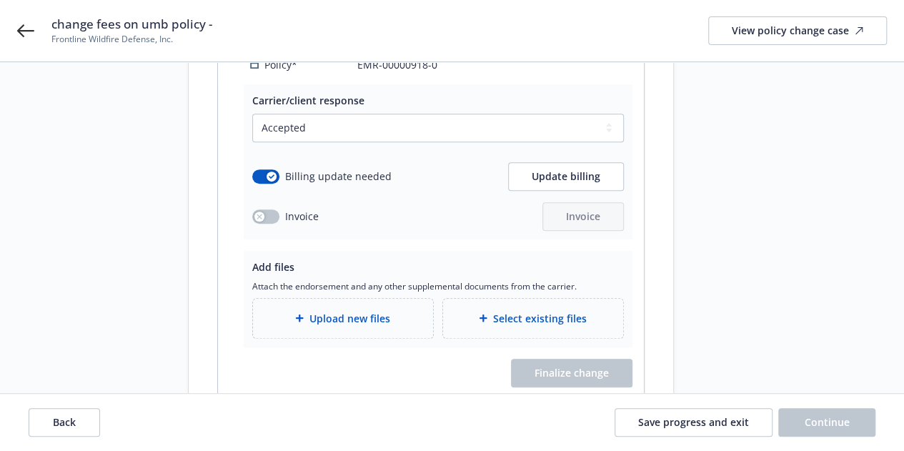
scroll to position [299, 0]
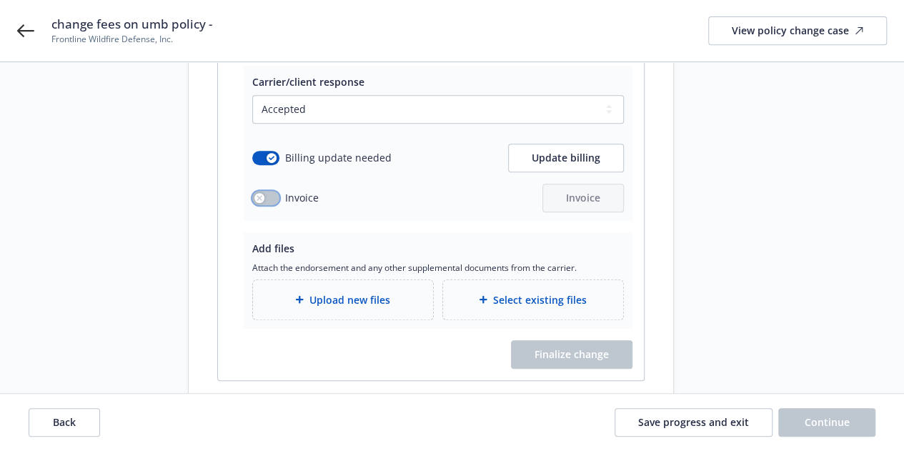
click at [264, 191] on button "button" at bounding box center [265, 198] width 27 height 14
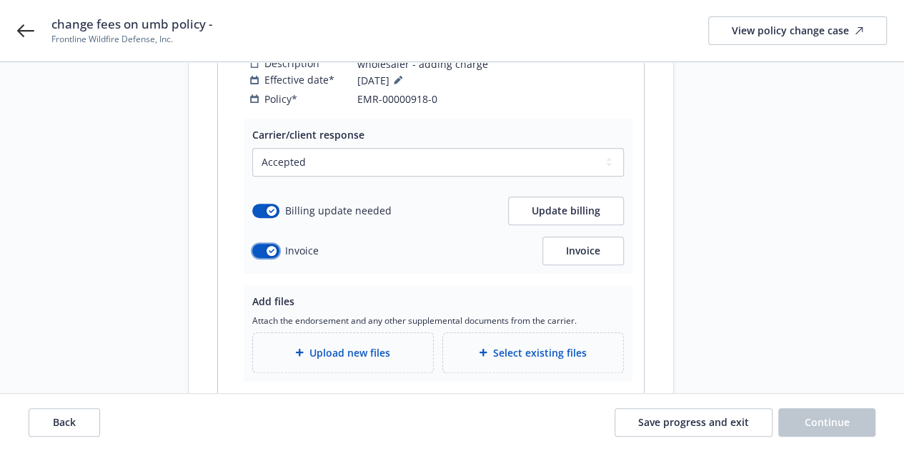
scroll to position [234, 0]
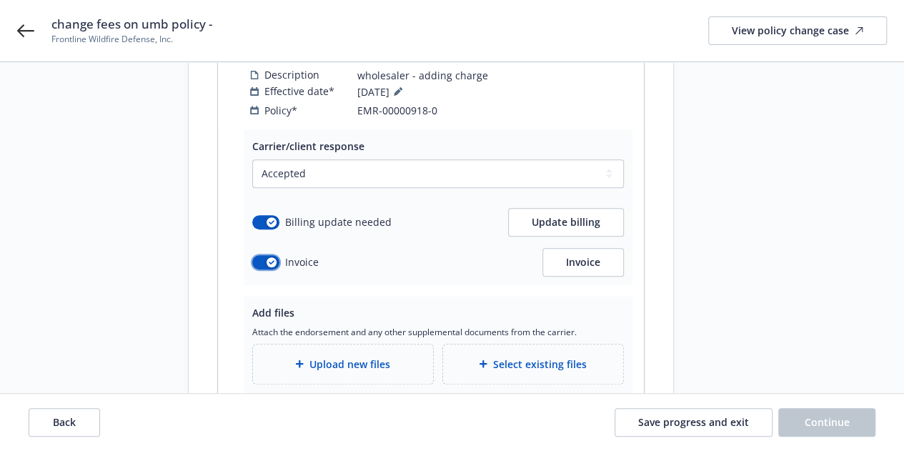
click at [272, 260] on icon "button" at bounding box center [272, 262] width 6 height 4
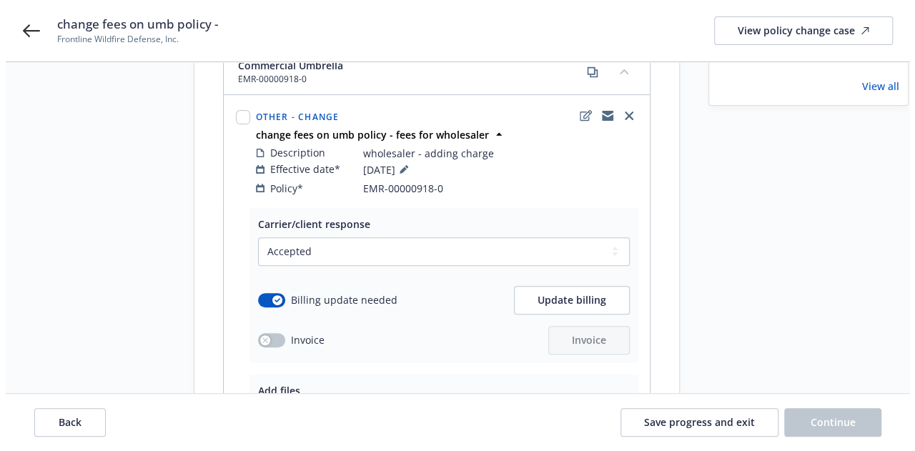
scroll to position [332, 0]
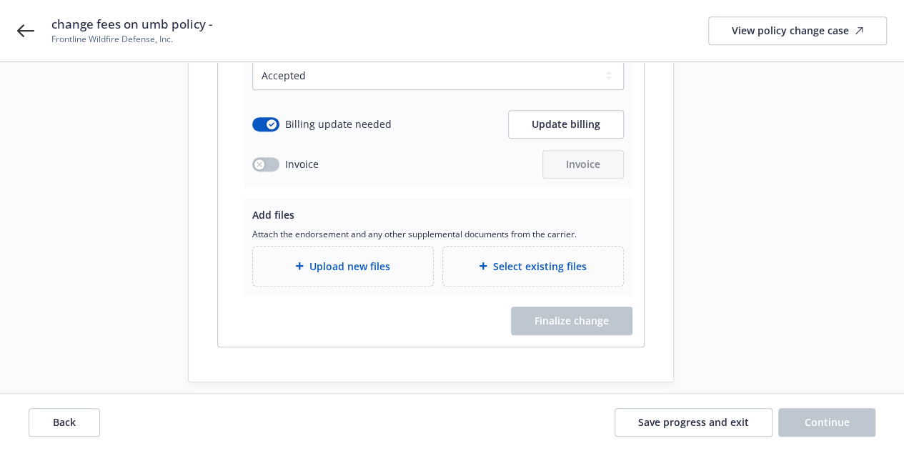
click at [349, 259] on span "Upload new files" at bounding box center [349, 266] width 81 height 15
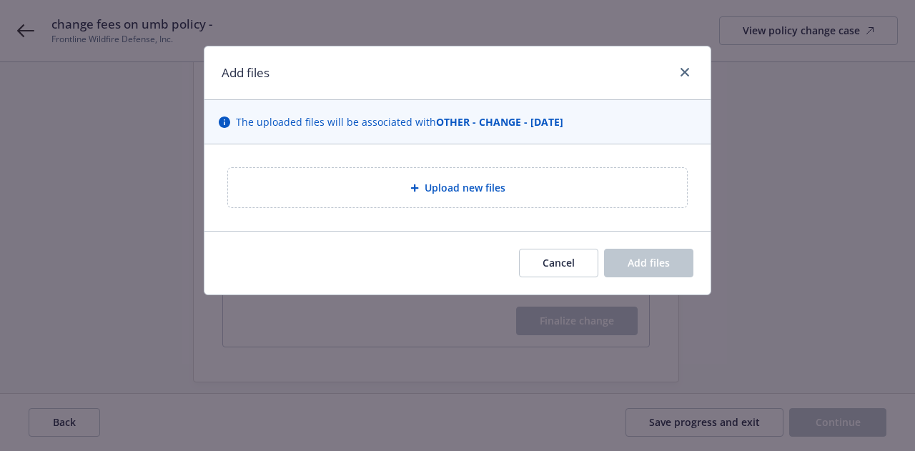
type textarea "x"
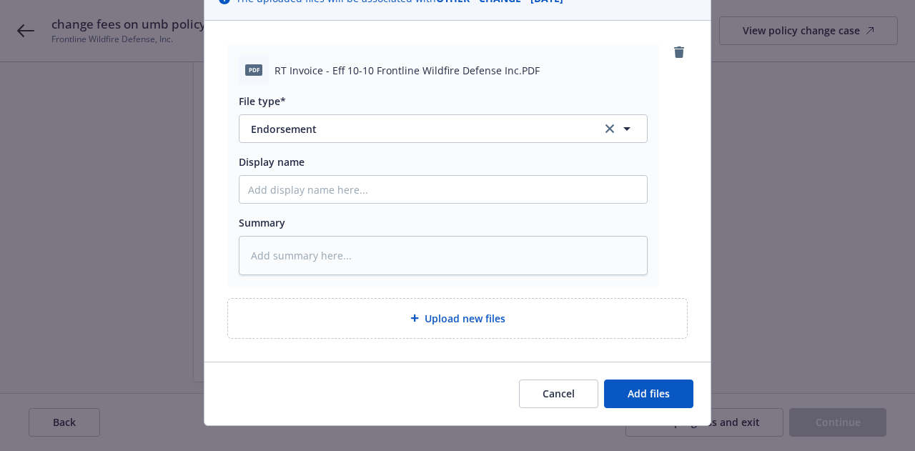
scroll to position [128, 0]
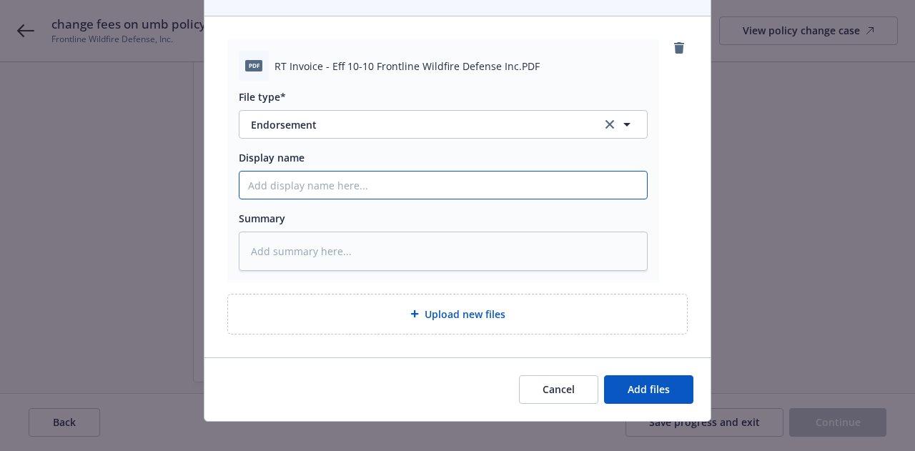
click at [403, 192] on input "Display name" at bounding box center [442, 185] width 407 height 27
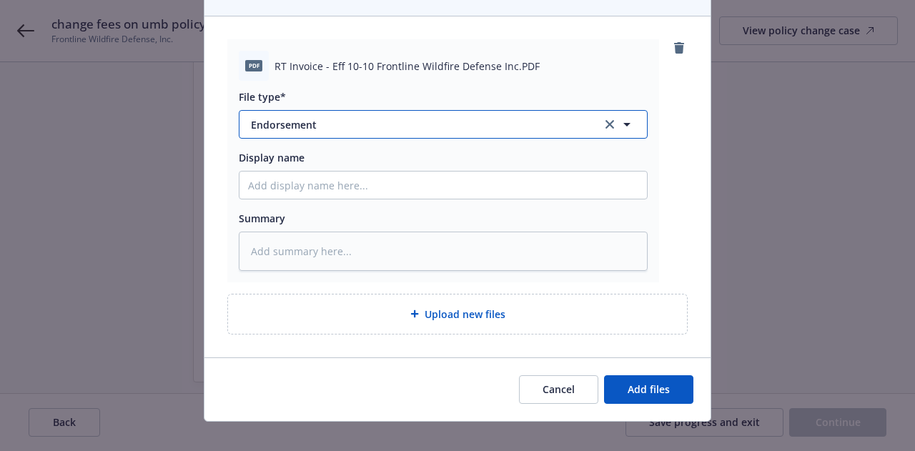
click at [382, 134] on button "Endorsement" at bounding box center [443, 124] width 409 height 29
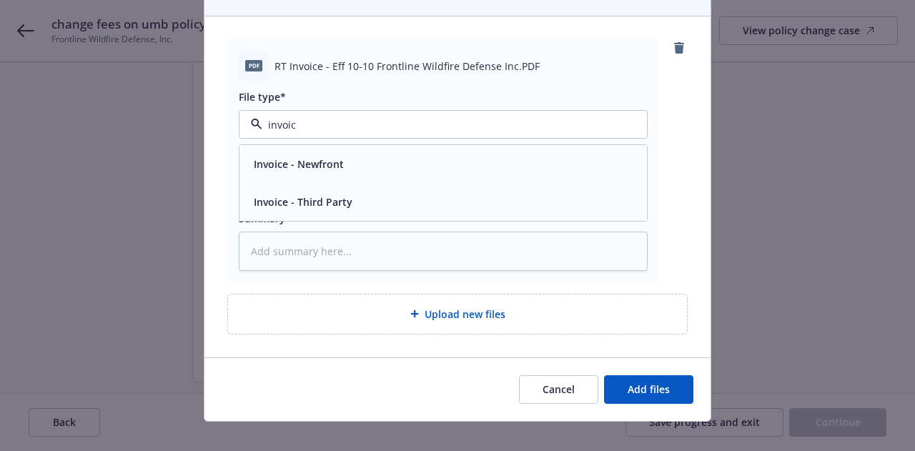
type input "invoice"
click at [328, 197] on span "Invoice - Third Party" at bounding box center [303, 201] width 99 height 15
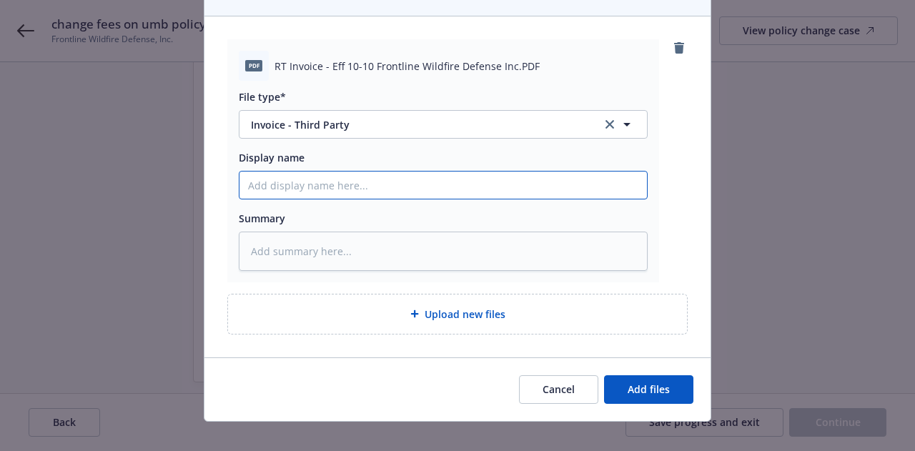
click at [369, 176] on input "Display name" at bounding box center [442, 185] width 407 height 27
click at [378, 177] on input "Display name" at bounding box center [442, 185] width 407 height 27
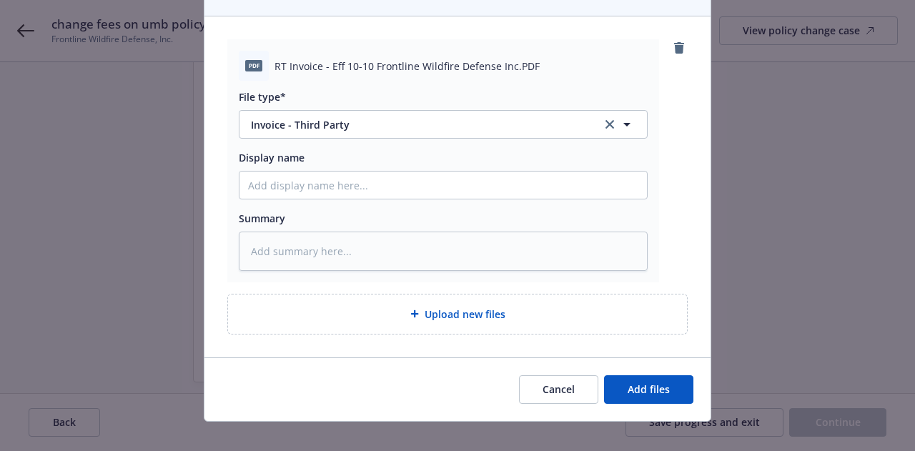
click at [369, 159] on div "Display name" at bounding box center [443, 157] width 409 height 15
click at [339, 198] on div at bounding box center [443, 185] width 409 height 29
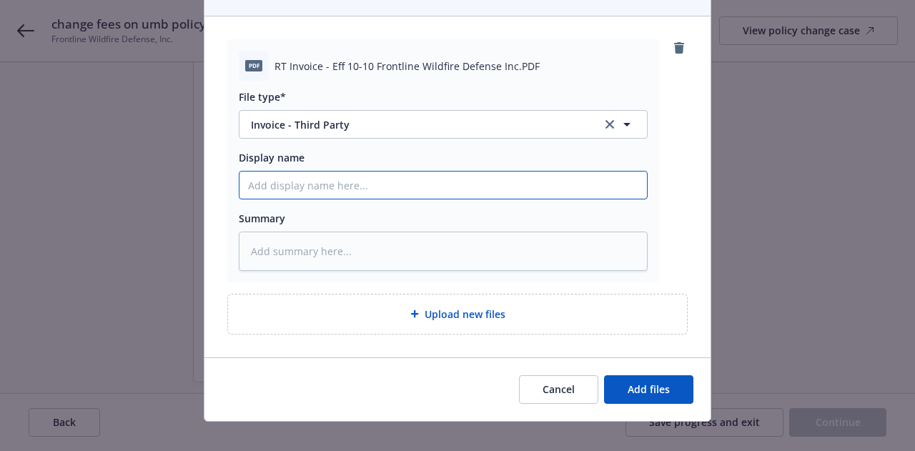
click at [323, 191] on input "Display name" at bounding box center [442, 185] width 407 height 27
type textarea "x"
type input "R"
type textarea "x"
type input "RT"
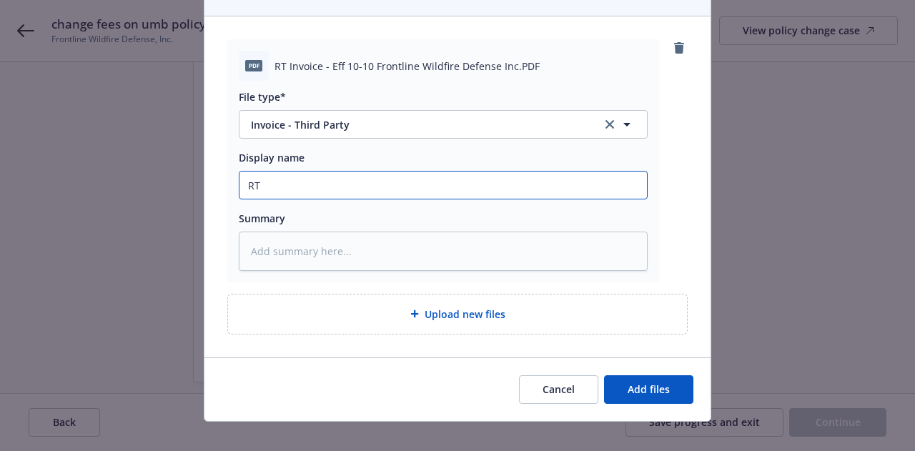
type textarea "x"
type input "RT"
type textarea "x"
type input "RT I"
type textarea "x"
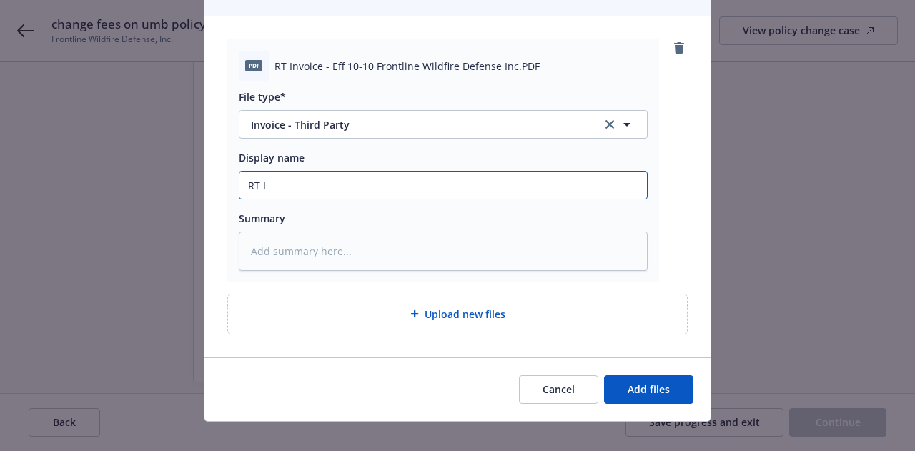
type input "RT In"
type textarea "x"
type input "RT Ino"
type textarea "x"
type input "RT Inv"
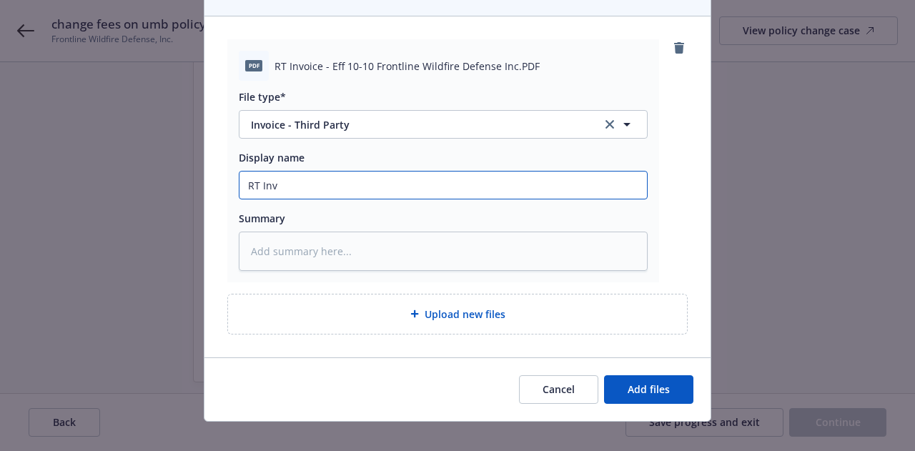
type textarea "x"
type input "RT Invo"
type textarea "x"
type input "RT Invoi"
type textarea "x"
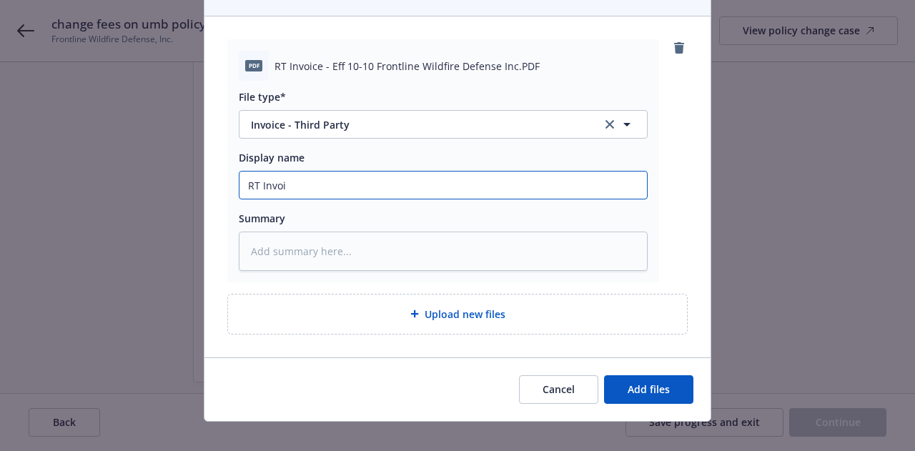
type input "RT Invoic"
type textarea "x"
type input "RT Invoice"
type textarea "x"
type input "RT Invoice"
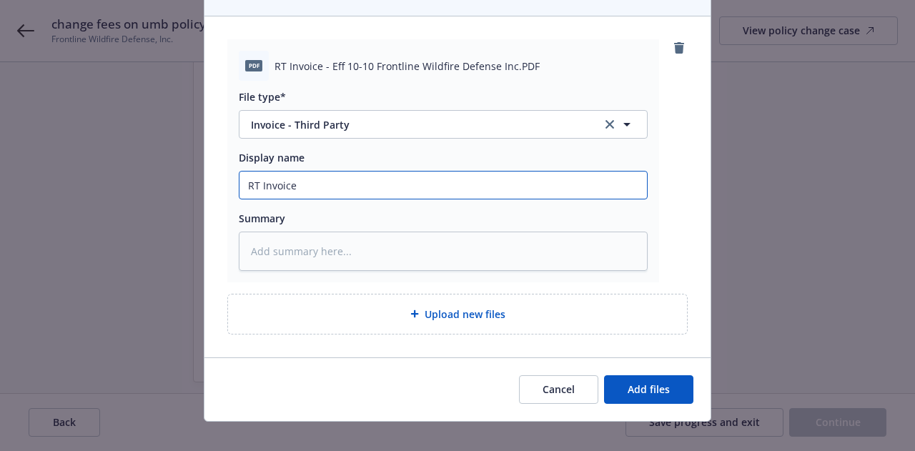
type textarea "x"
type input "2RT Invoice"
type textarea "x"
type input "25-RT Invoice"
type textarea "x"
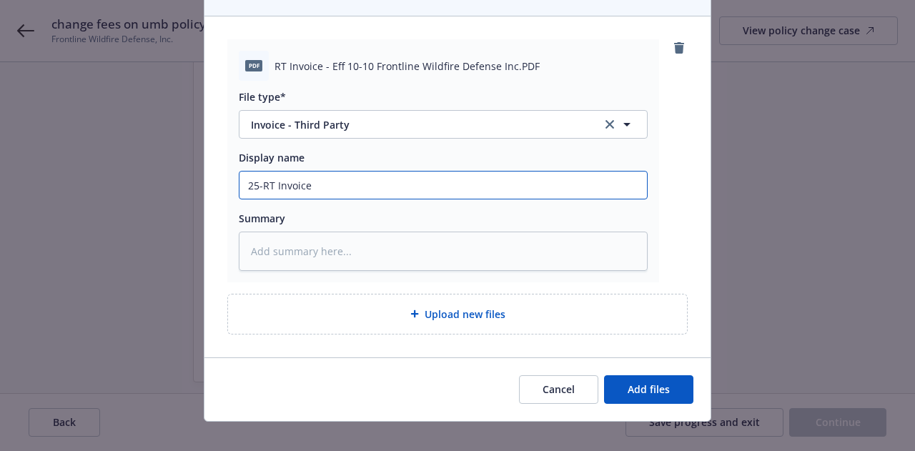
type input "25-2RT Invoice"
type textarea "x"
type input "25-26RT Invoice"
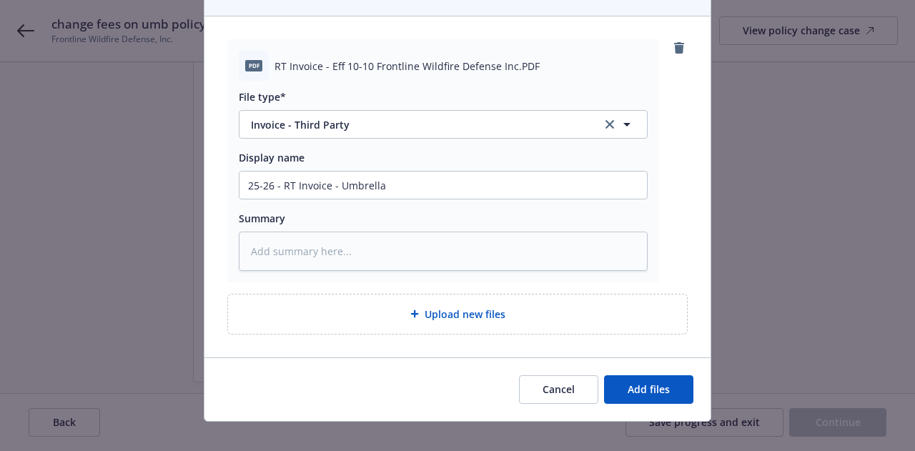
click at [625, 369] on div "Cancel Add files" at bounding box center [457, 389] width 506 height 64
click at [636, 379] on button "Add files" at bounding box center [648, 389] width 89 height 29
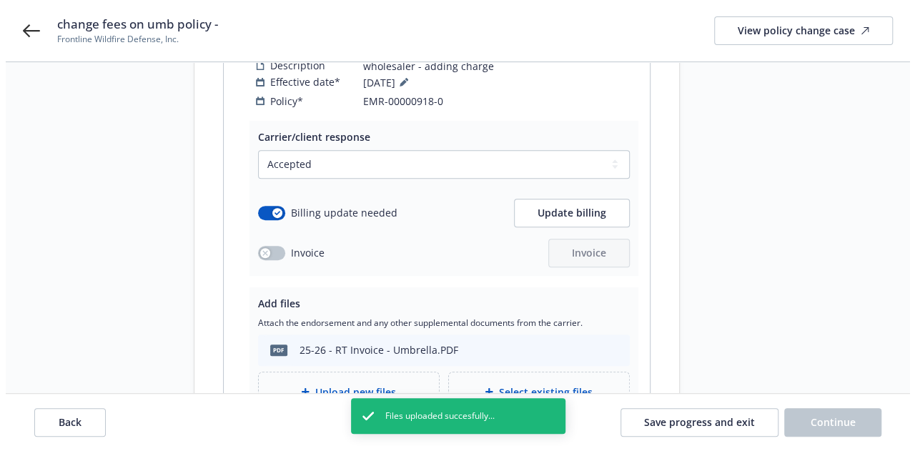
scroll to position [369, 0]
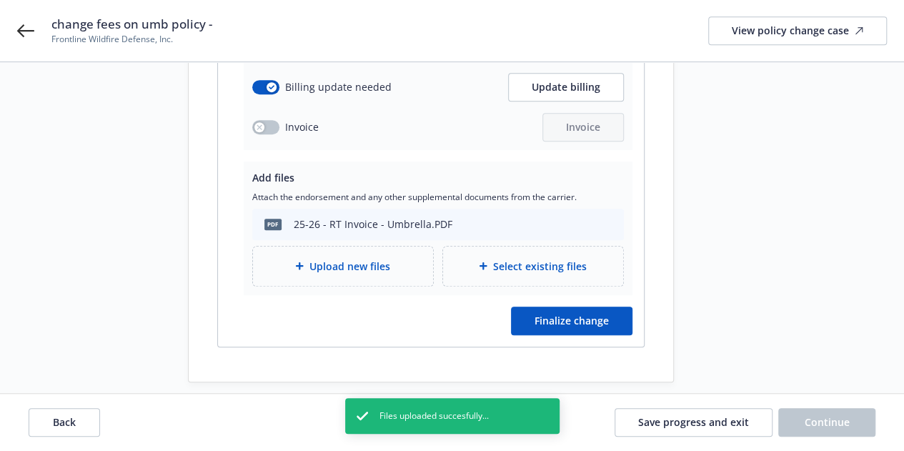
click at [575, 323] on div "Carrier/client response Select a carrier response Accepted Accepted with revisi…" at bounding box center [431, 171] width 426 height 352
click at [579, 314] on span "Finalize change" at bounding box center [572, 321] width 74 height 14
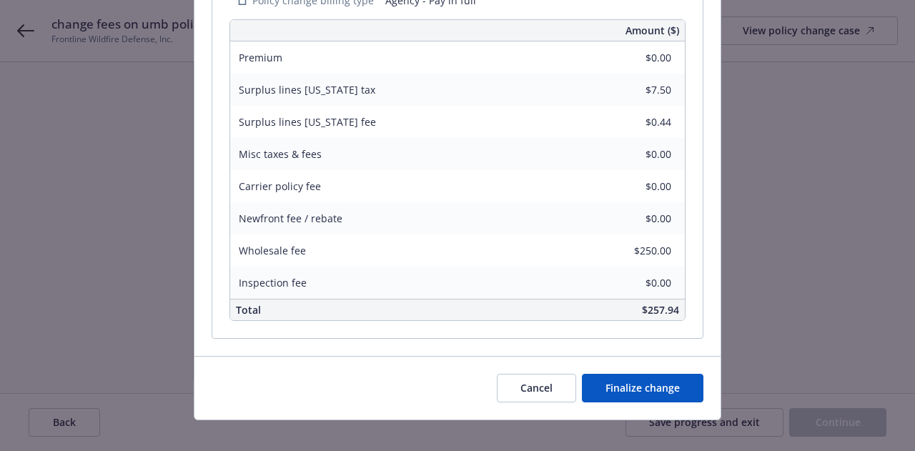
scroll to position [492, 0]
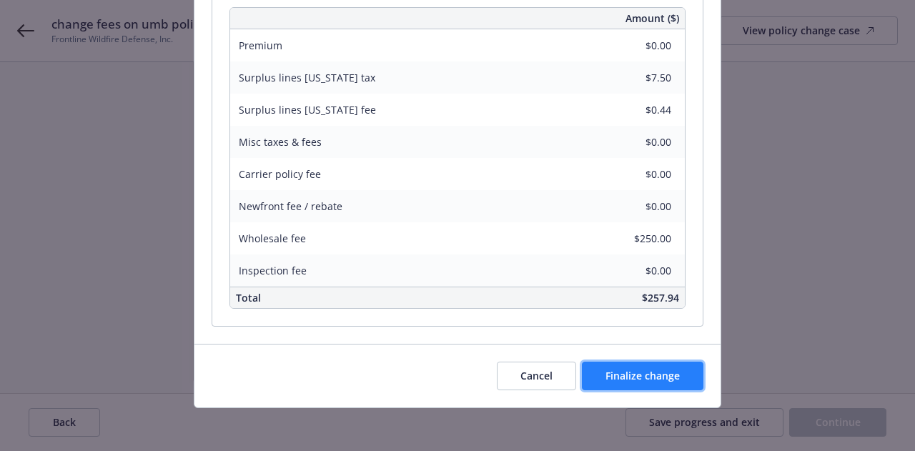
click at [620, 374] on span "Finalize change" at bounding box center [642, 376] width 74 height 14
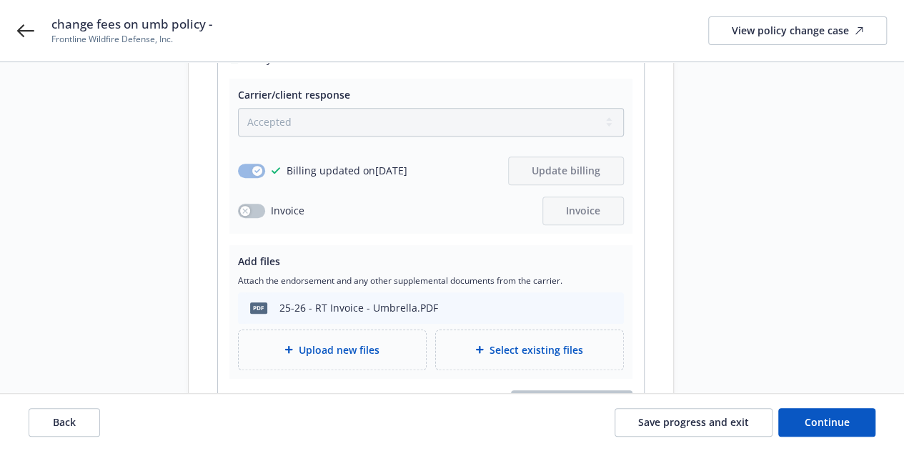
scroll to position [369, 0]
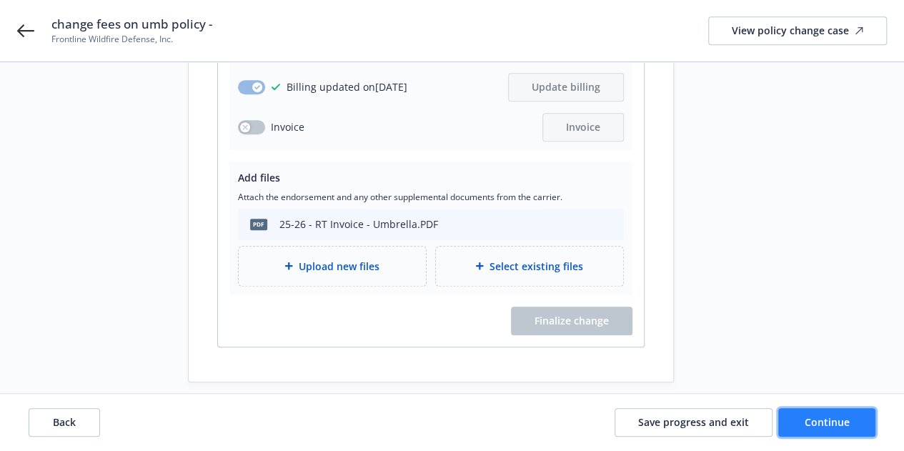
click at [818, 419] on span "Continue" at bounding box center [827, 422] width 45 height 14
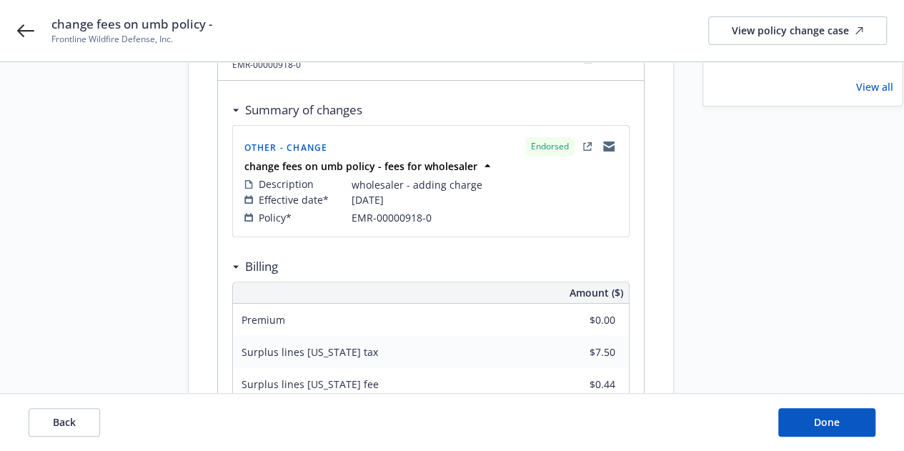
scroll to position [0, 0]
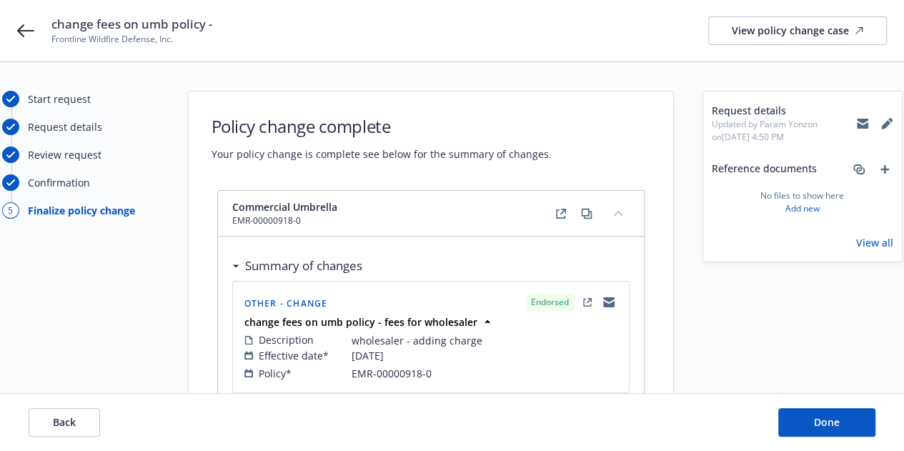
click at [805, 404] on div "Back Done" at bounding box center [452, 422] width 904 height 57
click at [802, 409] on button "Done" at bounding box center [826, 422] width 97 height 29
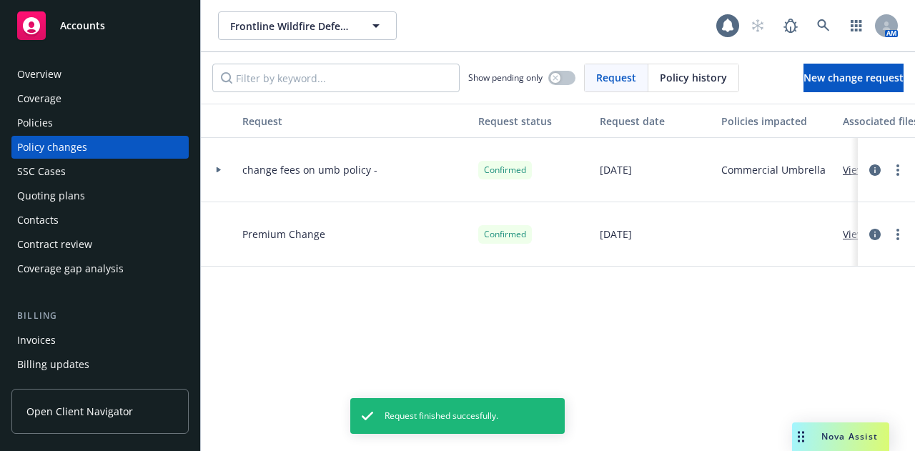
click at [71, 148] on div "Policy changes" at bounding box center [52, 147] width 70 height 23
click at [64, 122] on div "Policies" at bounding box center [100, 122] width 166 height 23
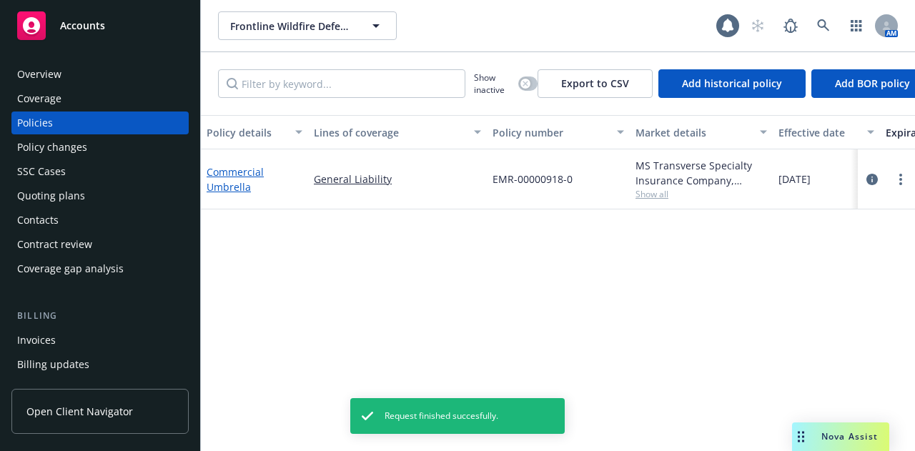
click at [228, 176] on link "Commercial Umbrella" at bounding box center [235, 179] width 57 height 29
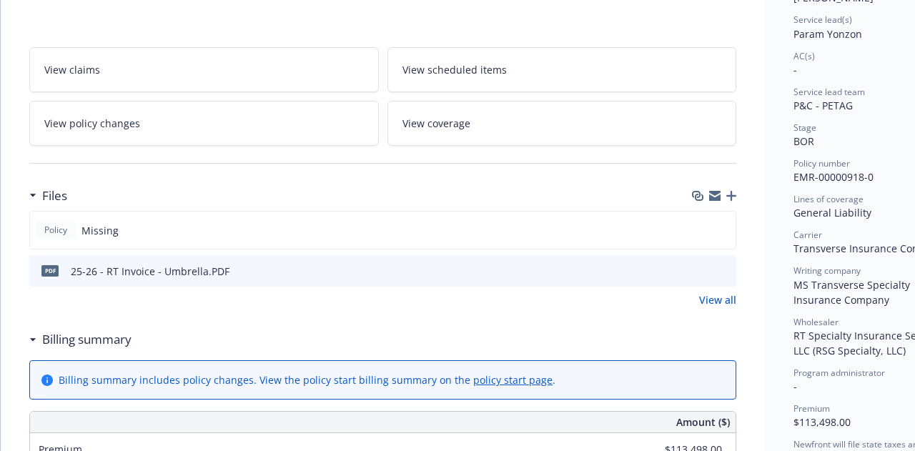
scroll to position [215, 0]
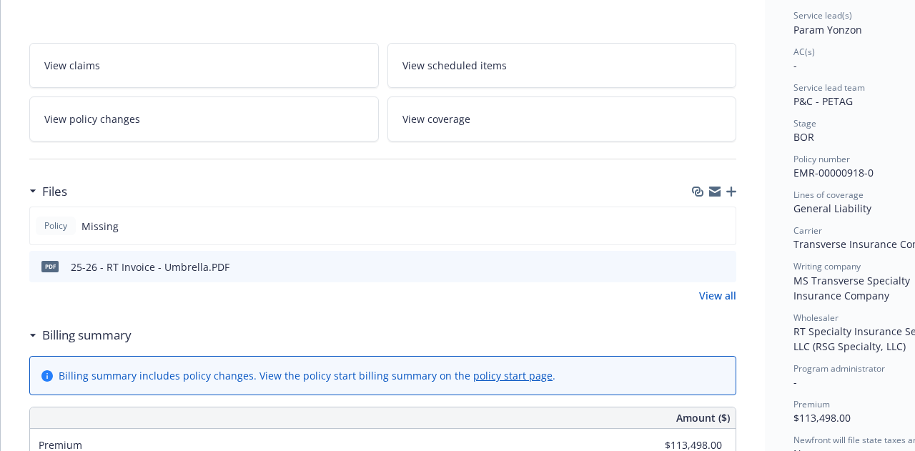
click at [683, 326] on div "Billing summary" at bounding box center [382, 335] width 707 height 30
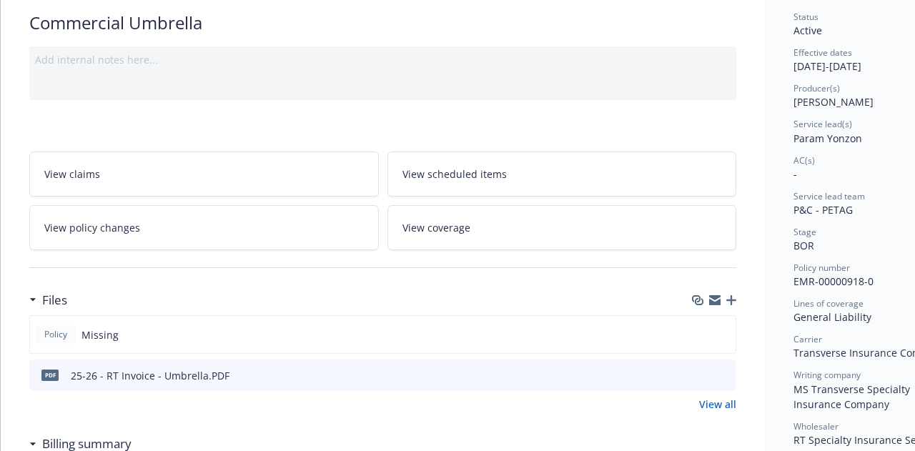
scroll to position [0, 0]
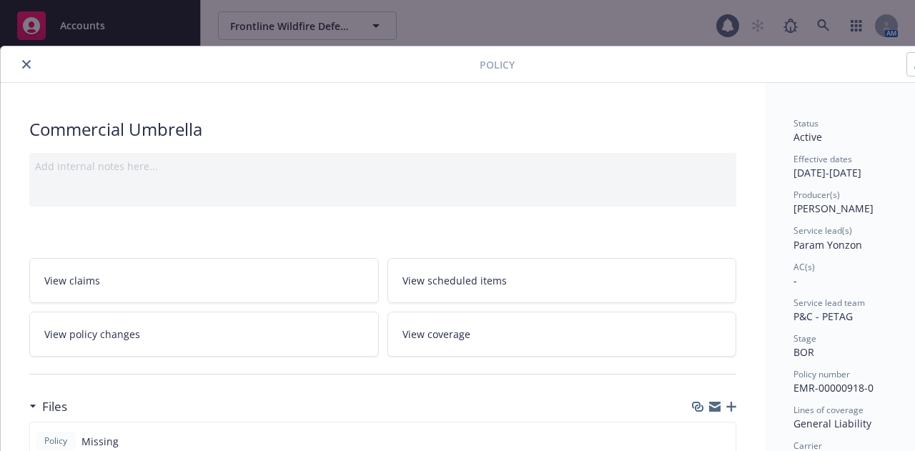
click at [24, 60] on icon "close" at bounding box center [26, 64] width 9 height 9
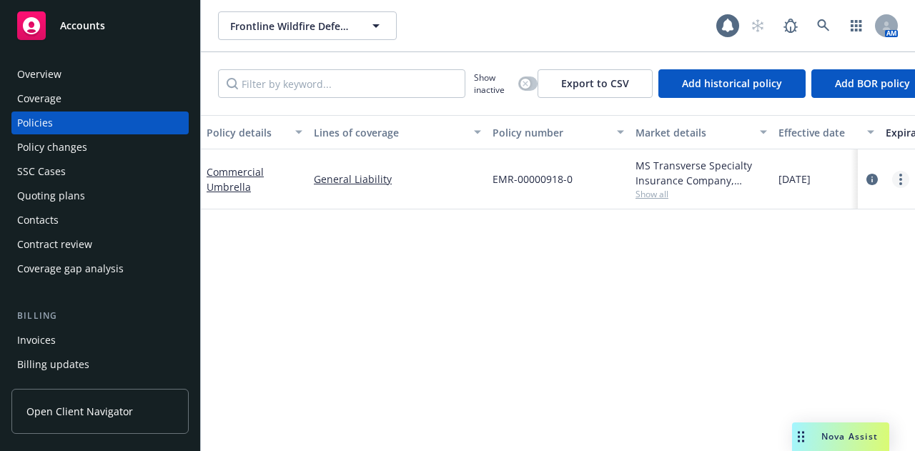
click at [898, 180] on link "more" at bounding box center [900, 179] width 17 height 17
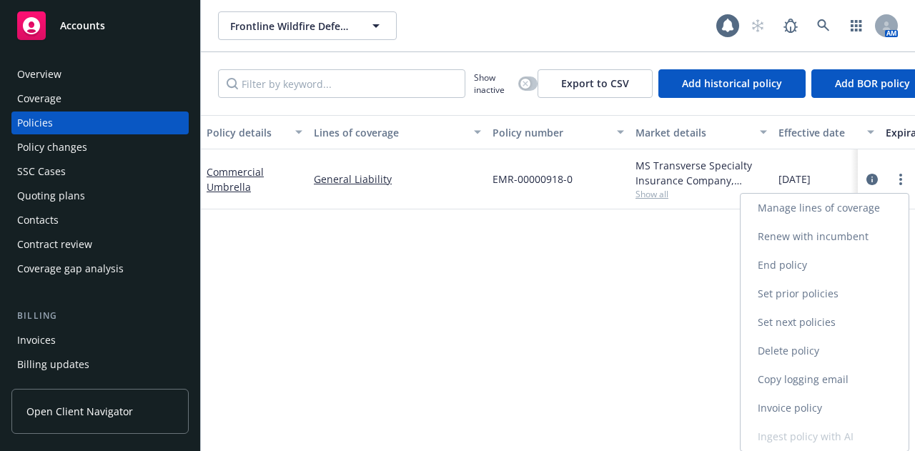
click at [776, 204] on link "Manage lines of coverage" at bounding box center [824, 208] width 168 height 29
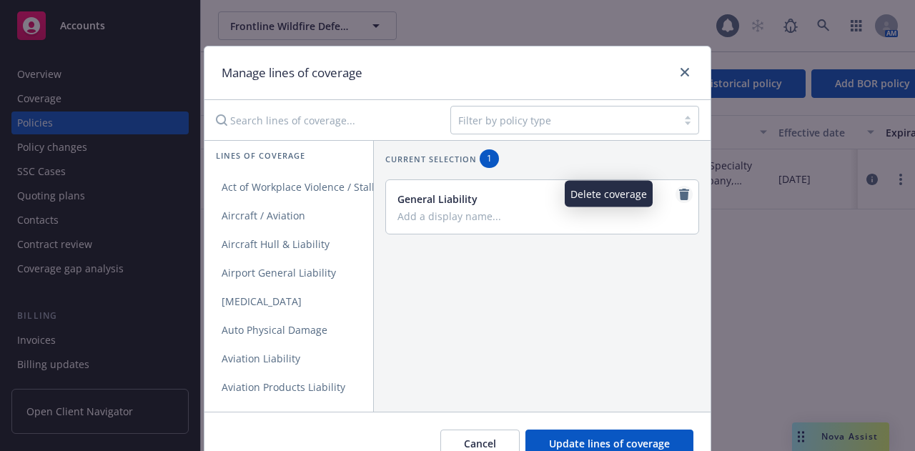
click at [679, 193] on icon "remove" at bounding box center [684, 194] width 10 height 11
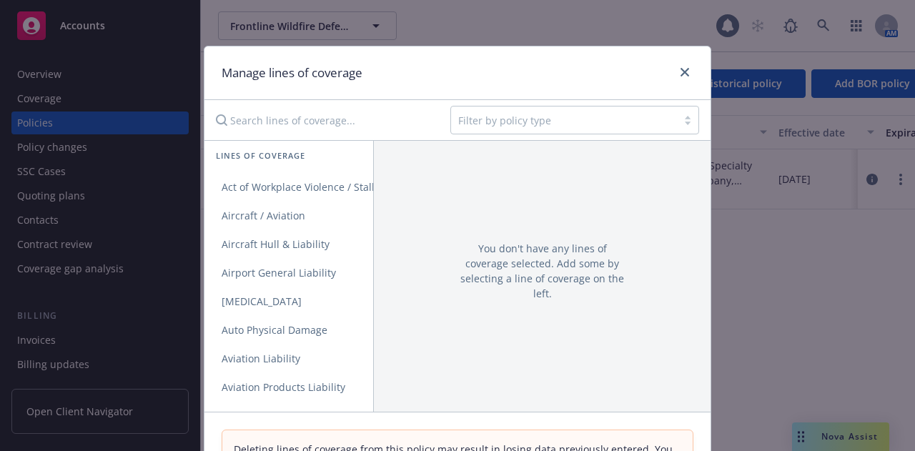
click at [535, 104] on div "Filter by policy type" at bounding box center [457, 120] width 506 height 40
click at [522, 130] on div "Filter by policy type" at bounding box center [564, 120] width 226 height 23
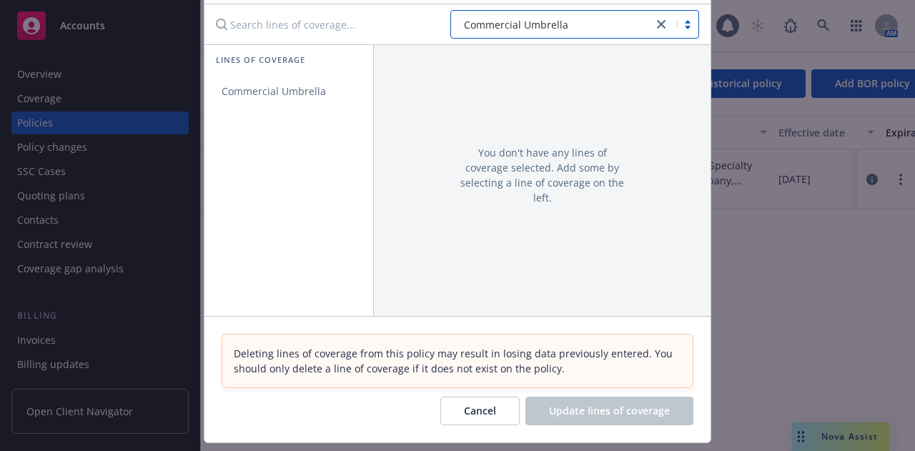
scroll to position [99, 0]
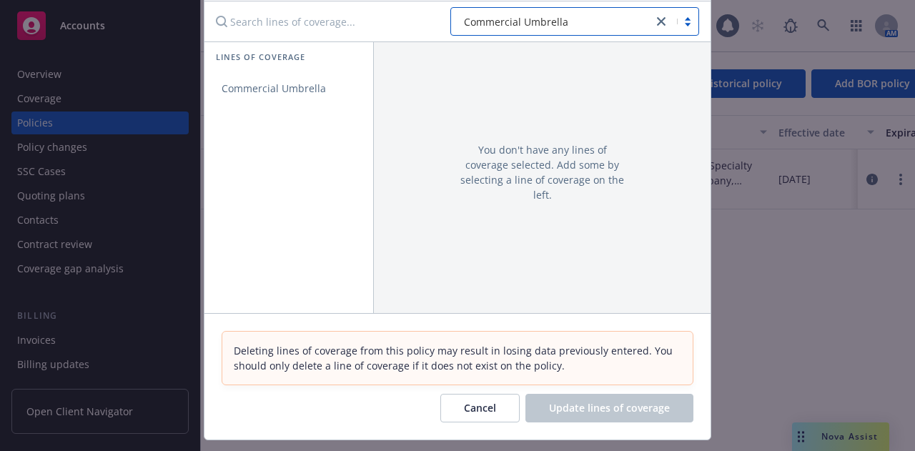
click at [455, 388] on div at bounding box center [458, 389] width 472 height 9
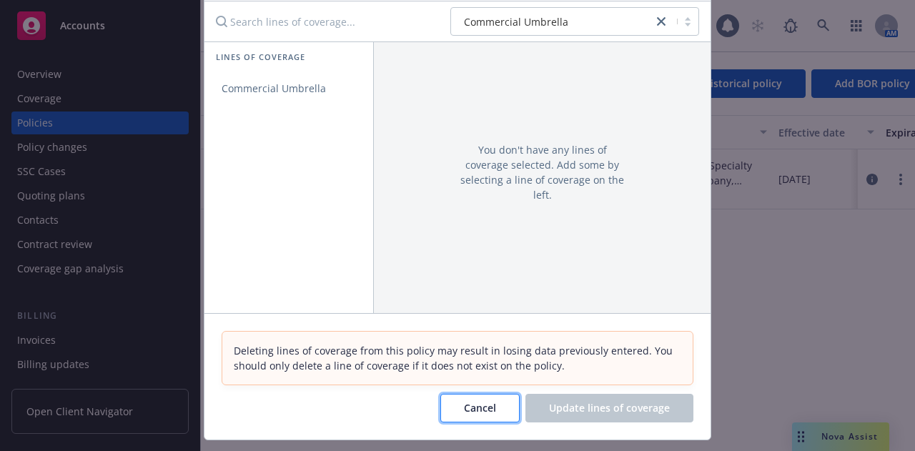
click at [472, 399] on button "Cancel" at bounding box center [479, 408] width 79 height 29
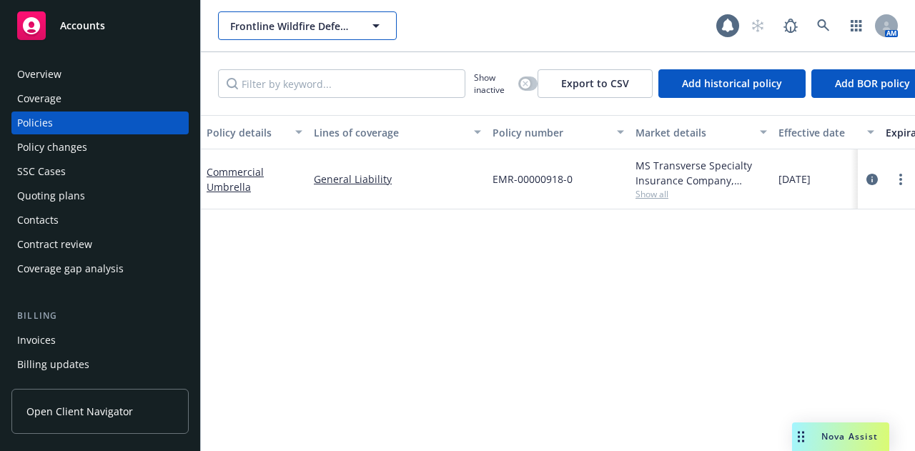
click at [287, 31] on span "Frontline Wildfire Defense, Inc." at bounding box center [292, 26] width 124 height 15
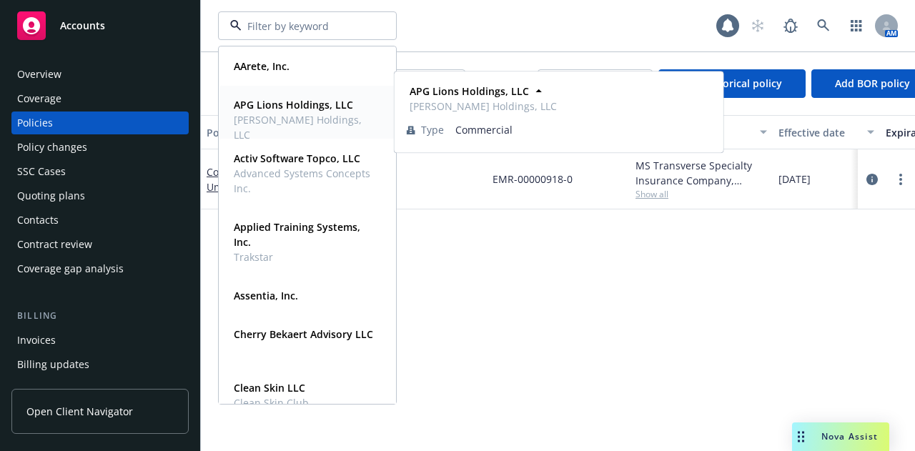
click at [299, 106] on strong "APG Lions Holdings, LLC" at bounding box center [293, 105] width 119 height 14
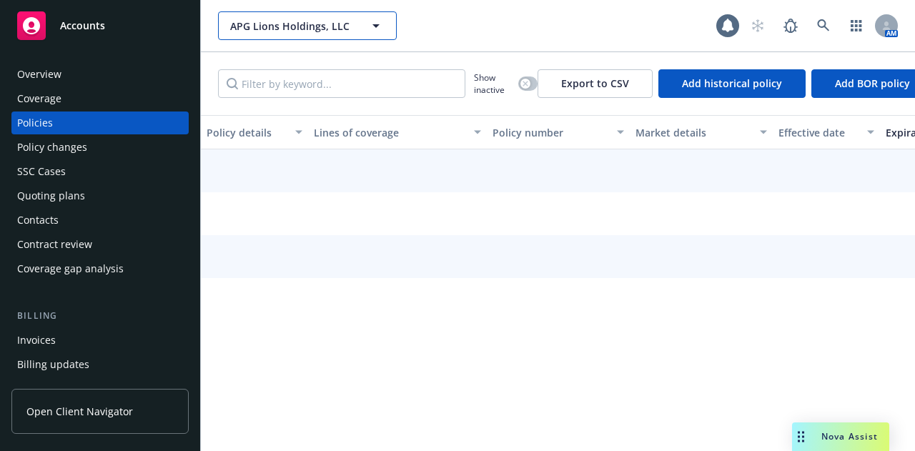
click at [317, 22] on span "APG Lions Holdings, LLC" at bounding box center [292, 26] width 124 height 15
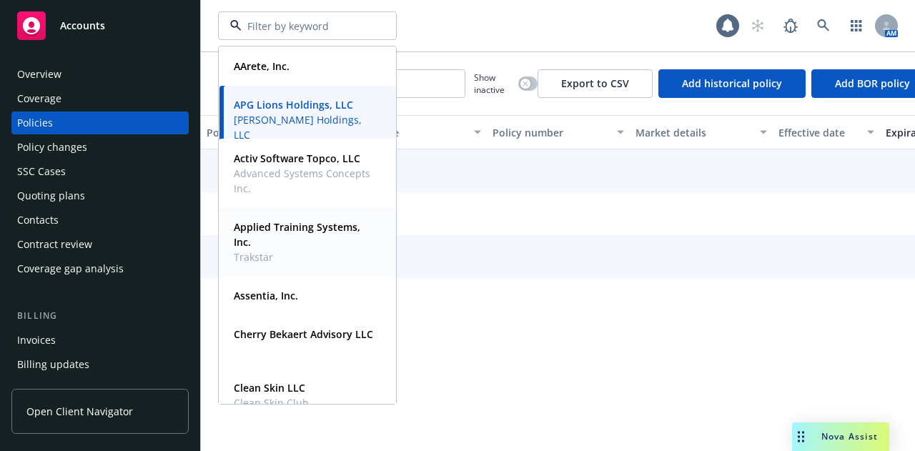
click at [300, 227] on strong "Applied Training Systems, Inc." at bounding box center [297, 234] width 126 height 29
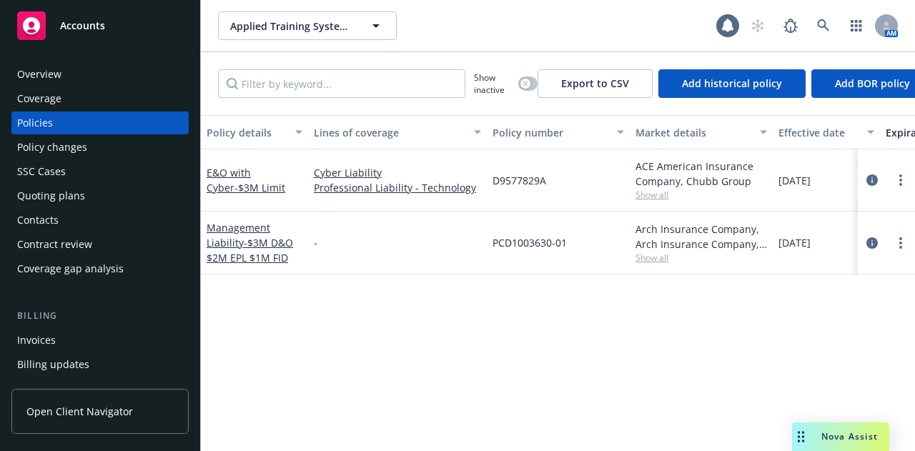
click at [110, 19] on div "Accounts" at bounding box center [100, 25] width 166 height 29
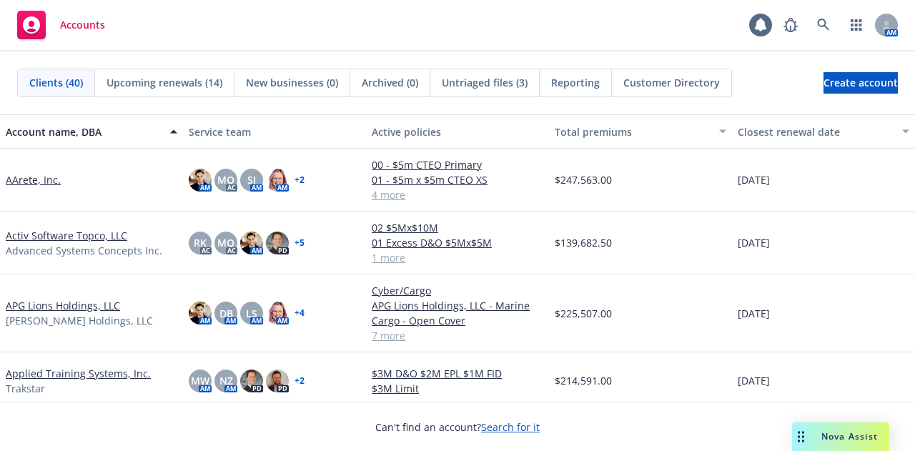
click at [40, 178] on link "AArete, Inc." at bounding box center [33, 179] width 55 height 15
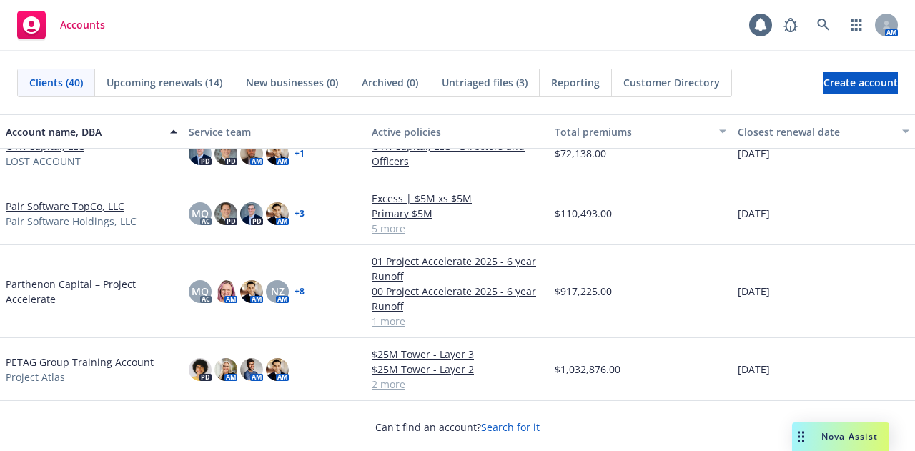
scroll to position [1164, 0]
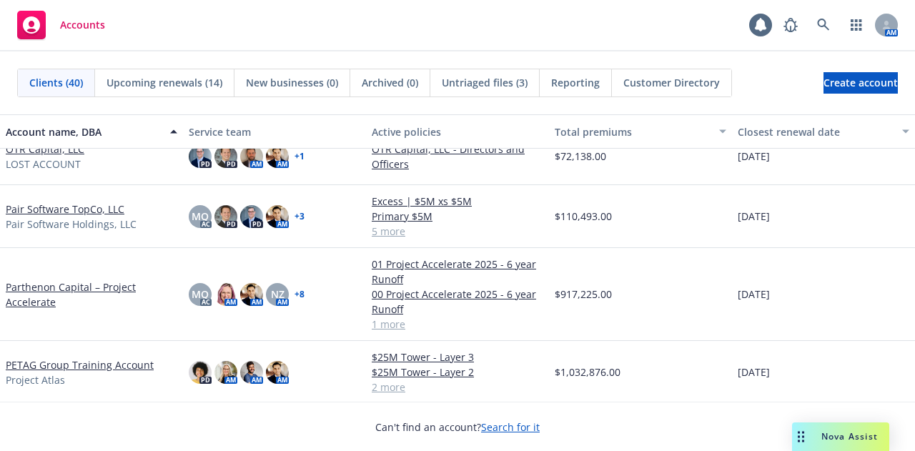
click at [62, 202] on link "Pair Software TopCo, LLC" at bounding box center [65, 209] width 119 height 15
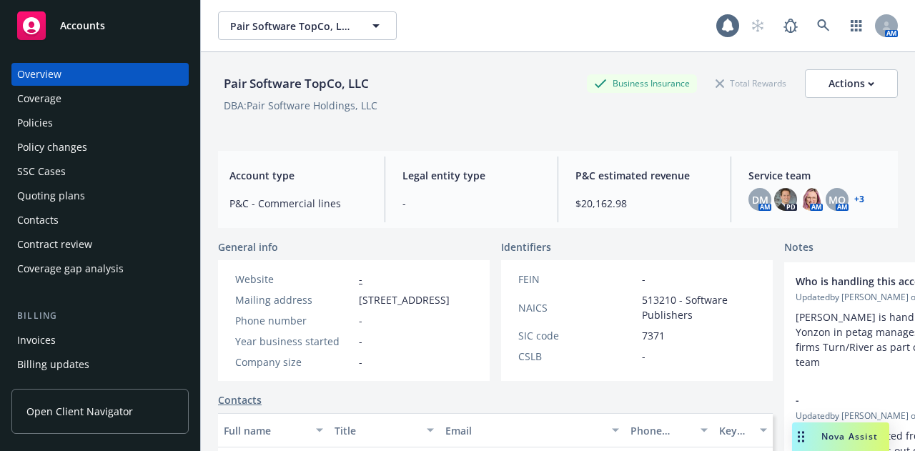
click at [89, 113] on div "Policies" at bounding box center [100, 122] width 166 height 23
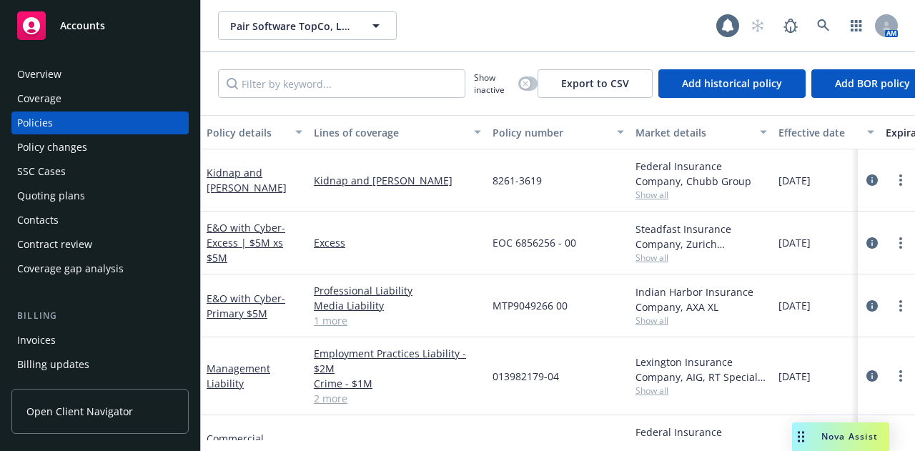
click at [63, 29] on span "Accounts" at bounding box center [82, 25] width 45 height 11
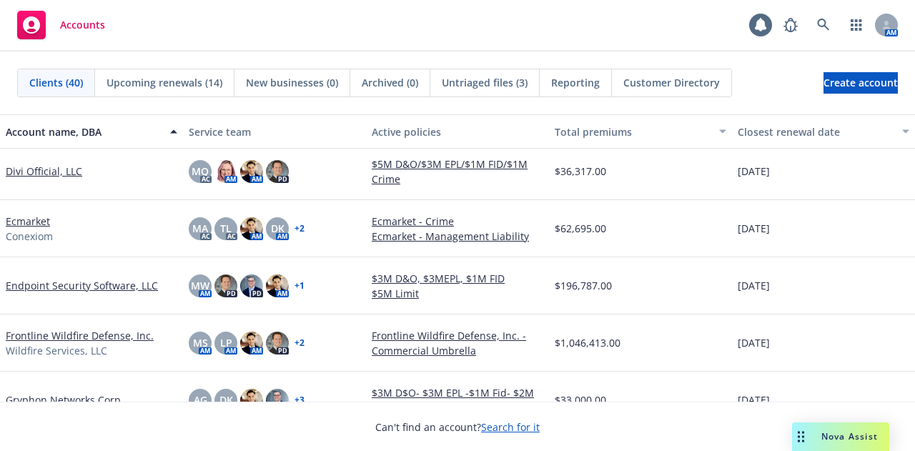
scroll to position [522, 0]
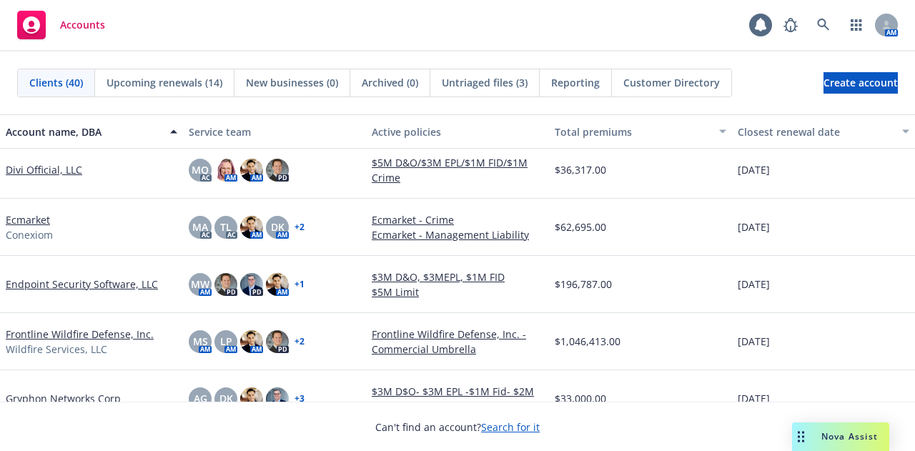
click at [94, 335] on link "Frontline Wildfire Defense, Inc." at bounding box center [80, 334] width 148 height 15
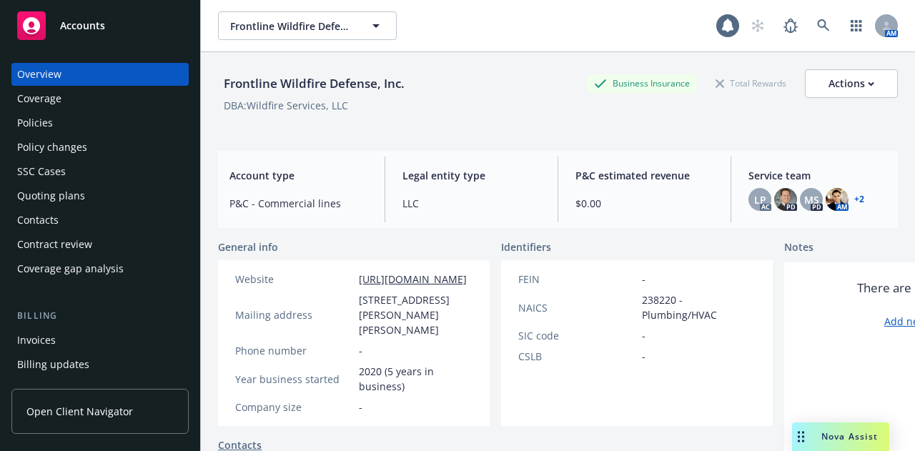
click at [100, 116] on div "Policies" at bounding box center [100, 122] width 166 height 23
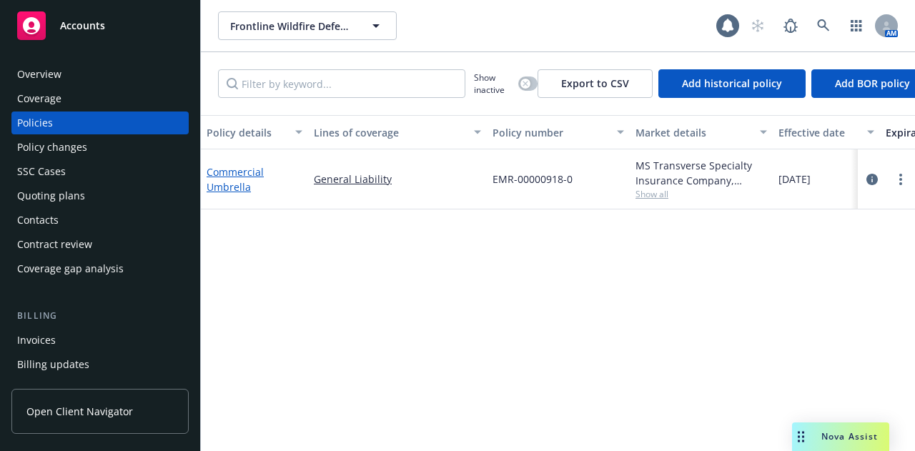
click at [227, 174] on link "Commercial Umbrella" at bounding box center [235, 179] width 57 height 29
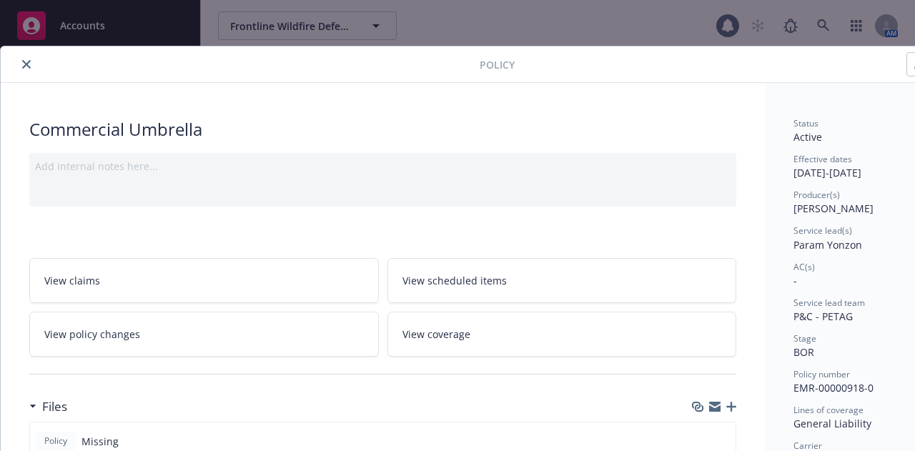
click at [22, 67] on icon "close" at bounding box center [26, 64] width 9 height 9
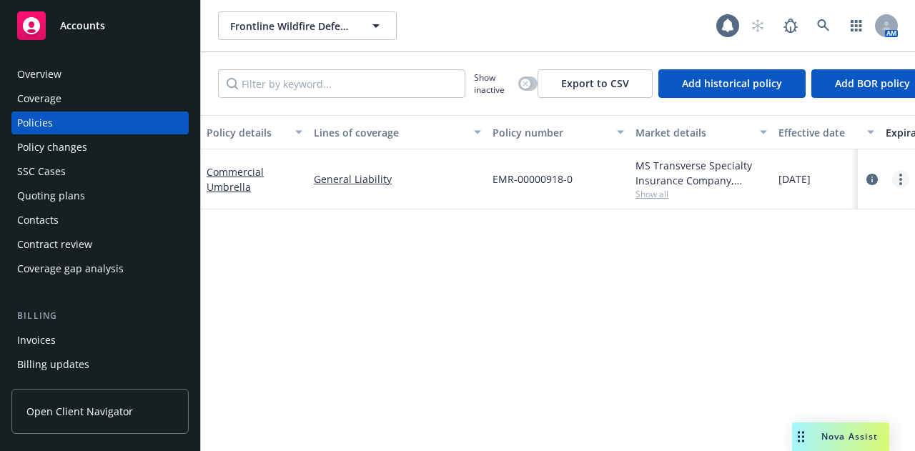
click at [905, 181] on link "more" at bounding box center [900, 179] width 17 height 17
click at [649, 325] on div "Policy details Lines of coverage Policy number Market details Effective date Ex…" at bounding box center [558, 277] width 714 height 325
click at [215, 174] on link "Commercial Umbrella" at bounding box center [235, 179] width 57 height 29
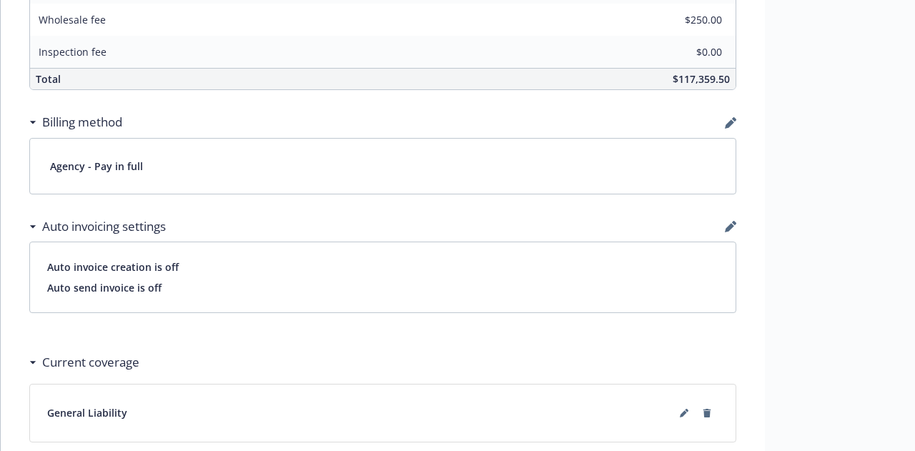
scroll to position [928, 0]
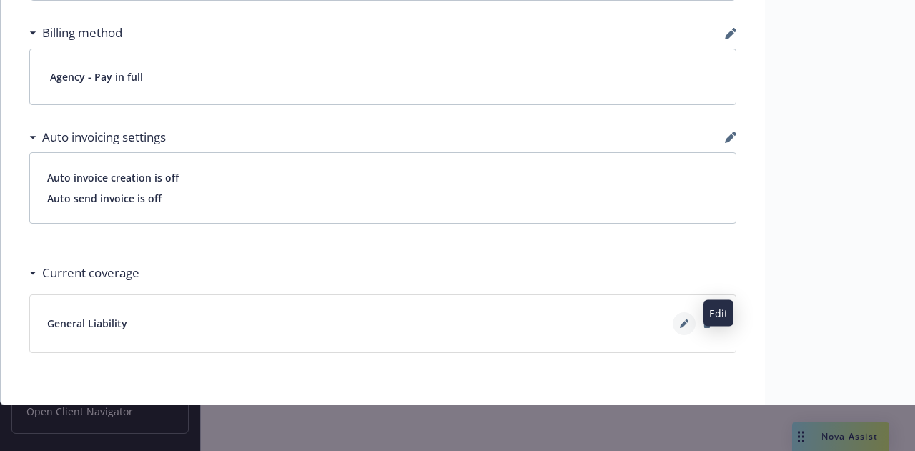
click at [686, 319] on icon at bounding box center [684, 323] width 9 height 9
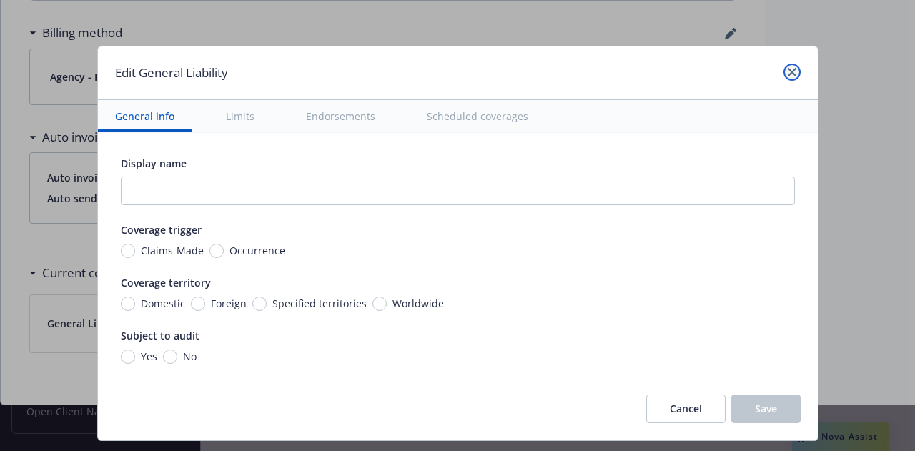
click at [788, 71] on icon "close" at bounding box center [792, 72] width 9 height 9
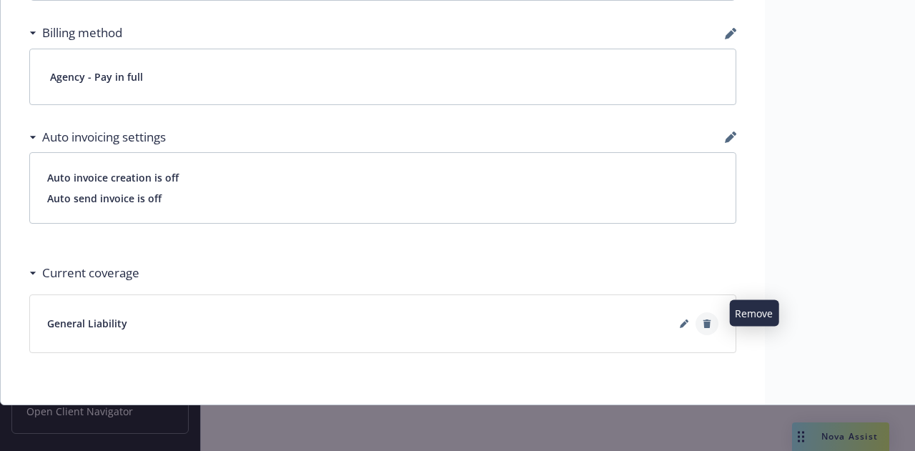
click at [707, 319] on icon at bounding box center [707, 323] width 8 height 9
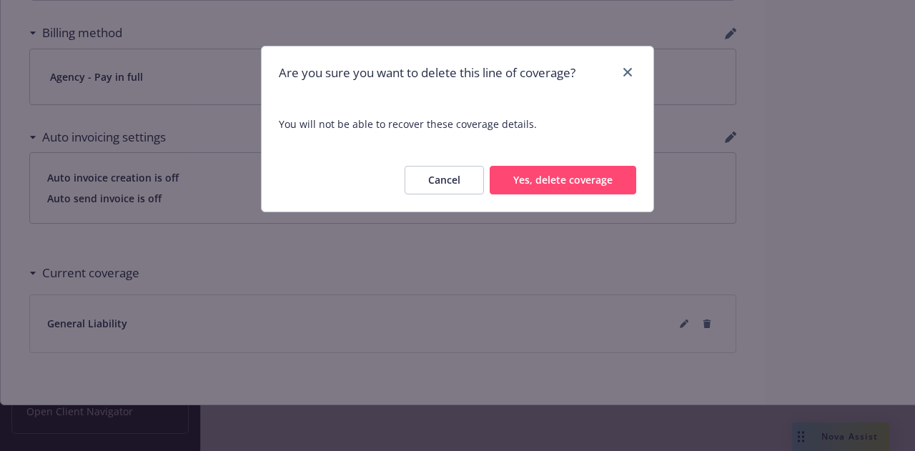
click at [571, 177] on button "Yes, delete coverage" at bounding box center [563, 180] width 146 height 29
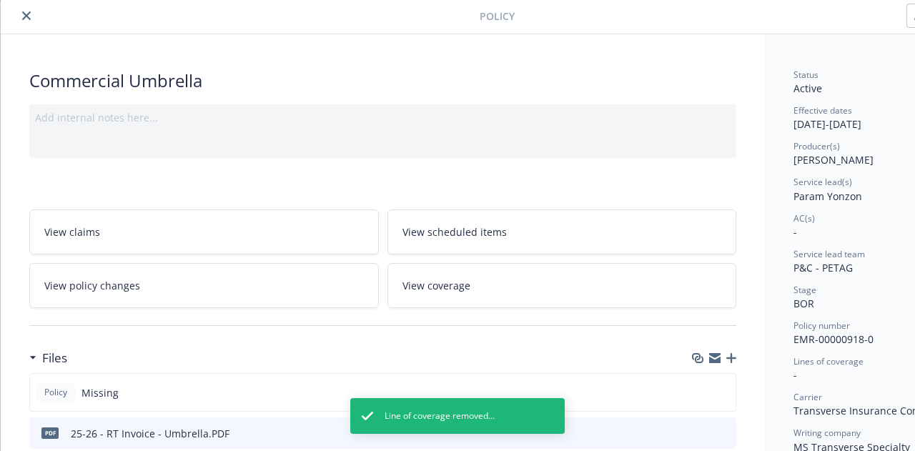
scroll to position [0, 0]
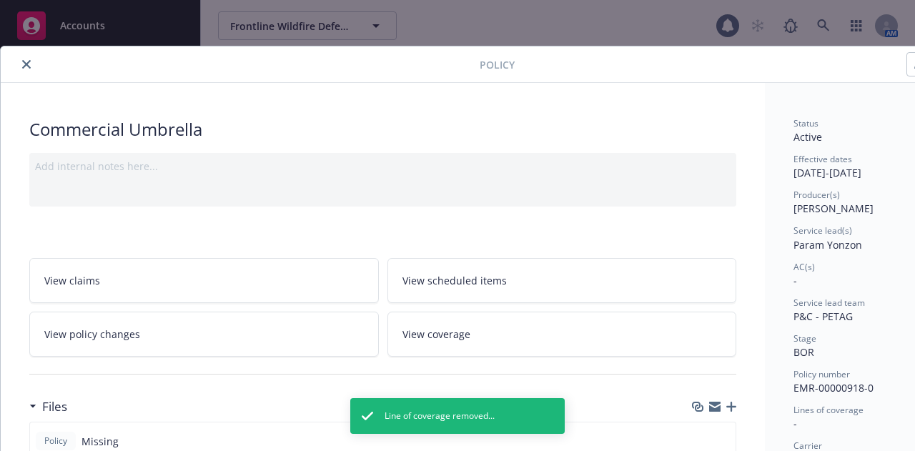
click at [20, 58] on button "close" at bounding box center [26, 64] width 17 height 17
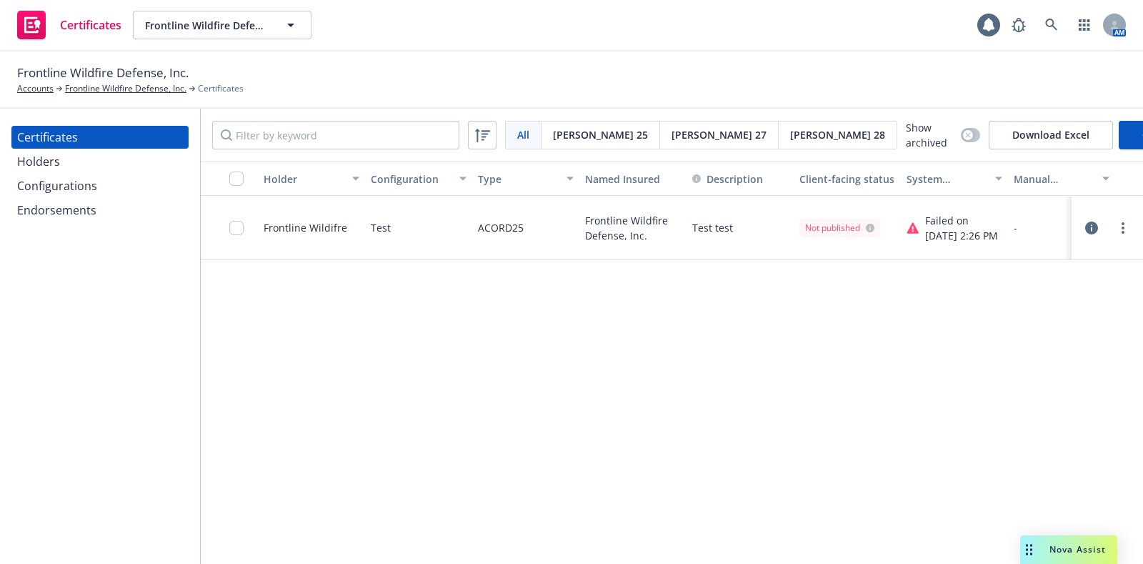
click at [106, 169] on div "Holders" at bounding box center [100, 161] width 166 height 23
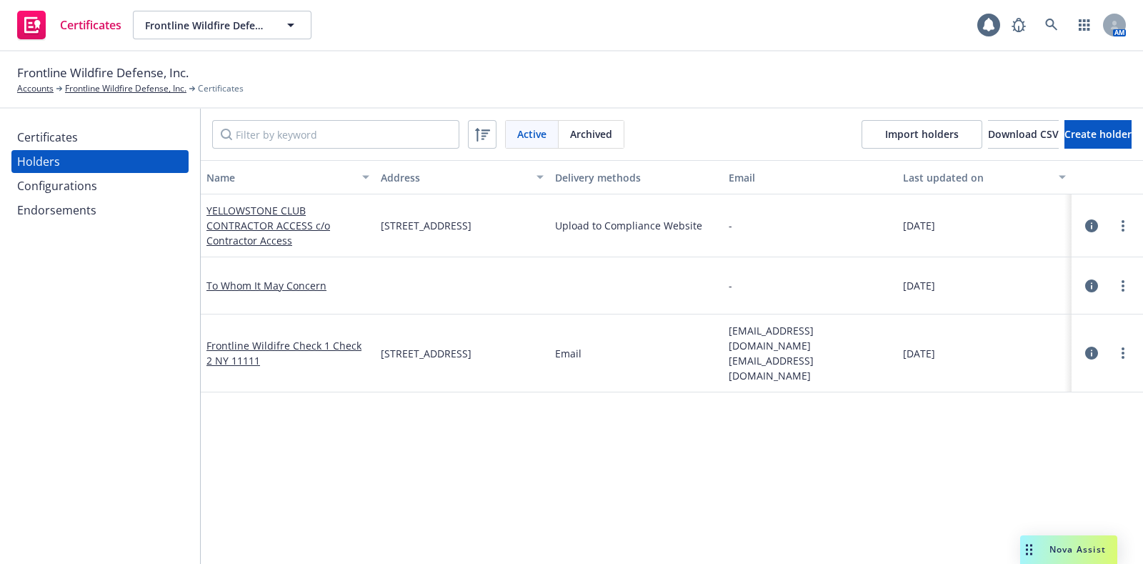
click at [86, 143] on div "Certificates" at bounding box center [100, 137] width 166 height 23
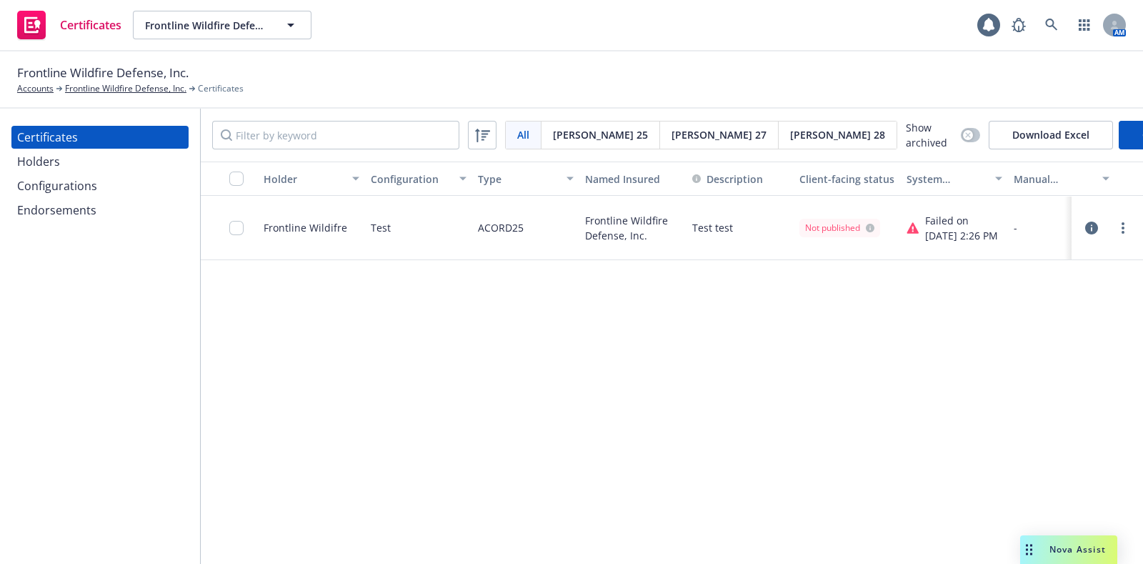
click at [89, 165] on div "Holders" at bounding box center [100, 161] width 166 height 23
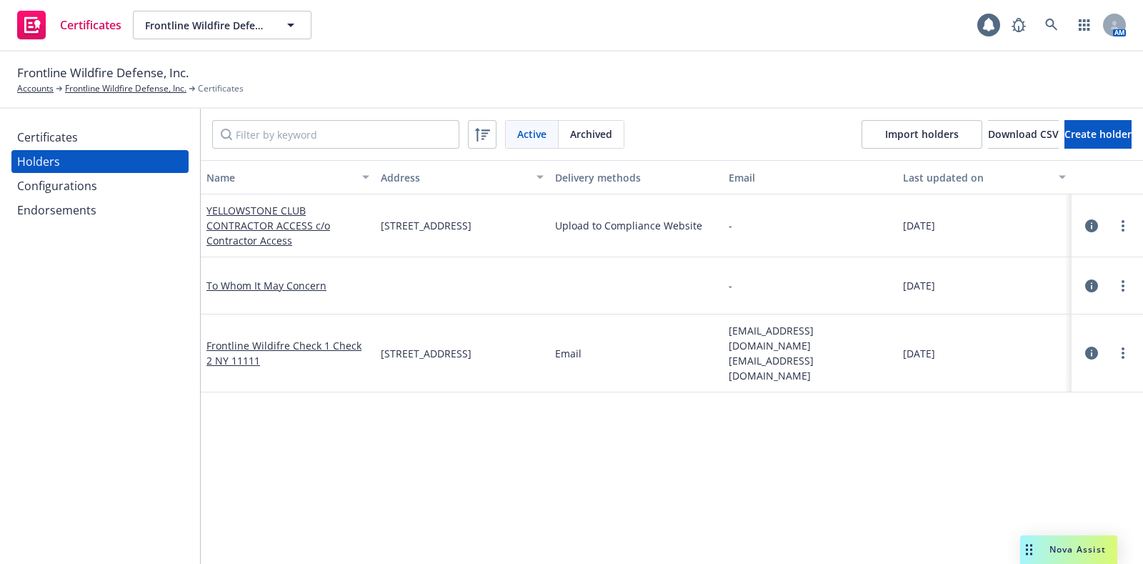
click at [97, 179] on div "Configurations" at bounding box center [100, 185] width 166 height 23
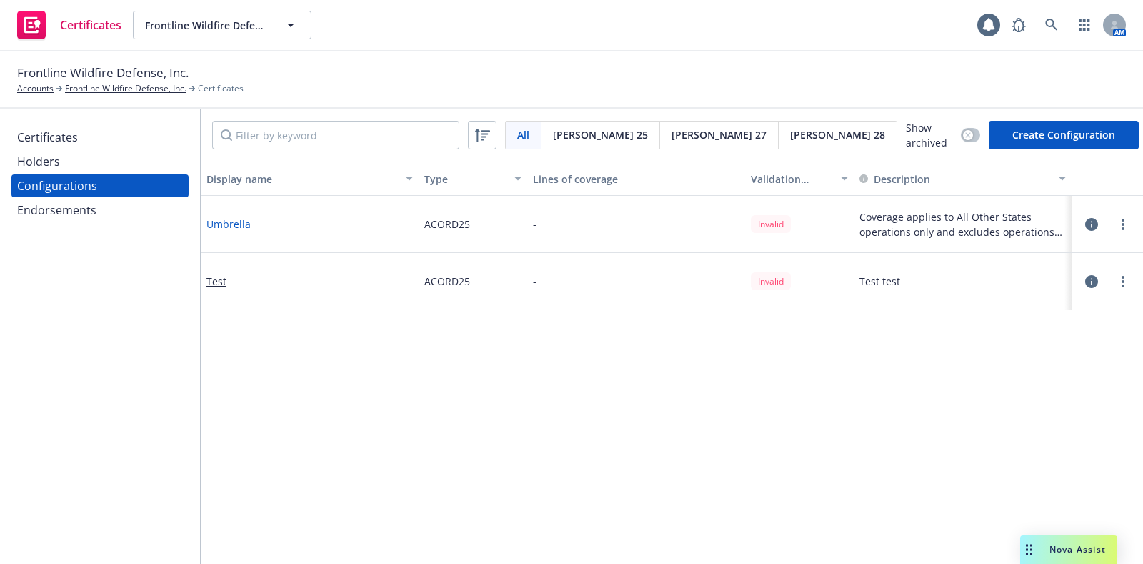
click at [222, 222] on link "Umbrella" at bounding box center [229, 224] width 44 height 15
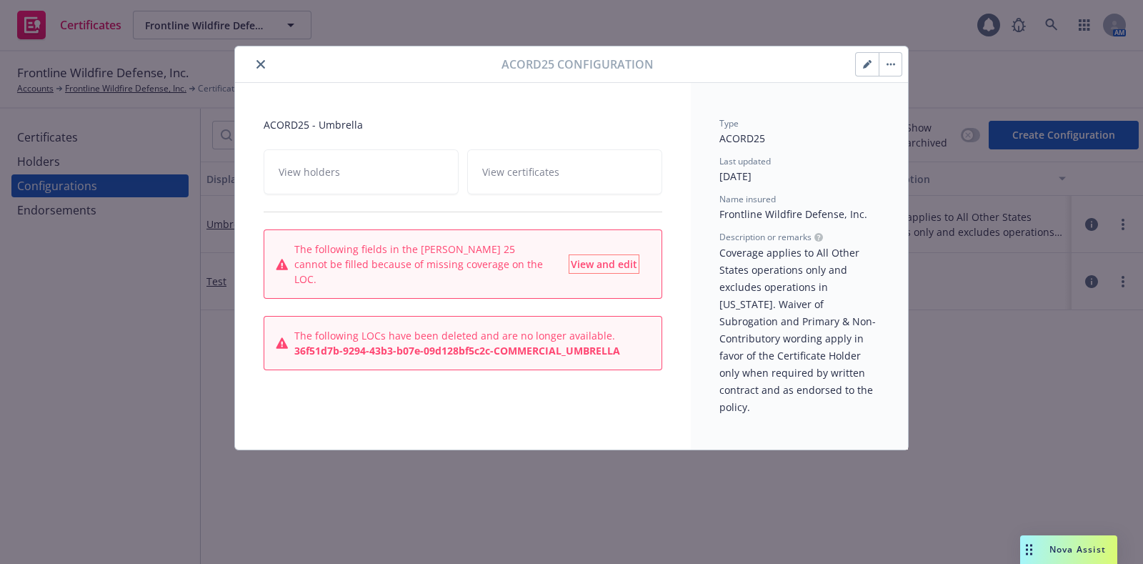
click at [607, 257] on span "View and edit" at bounding box center [604, 264] width 66 height 14
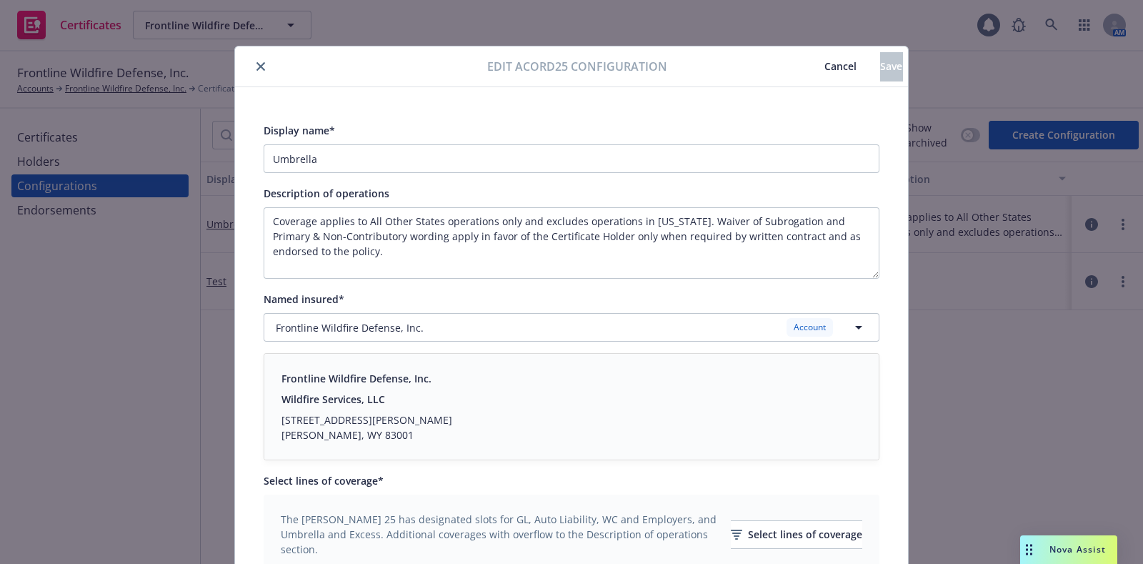
click at [257, 70] on icon "close" at bounding box center [261, 66] width 9 height 9
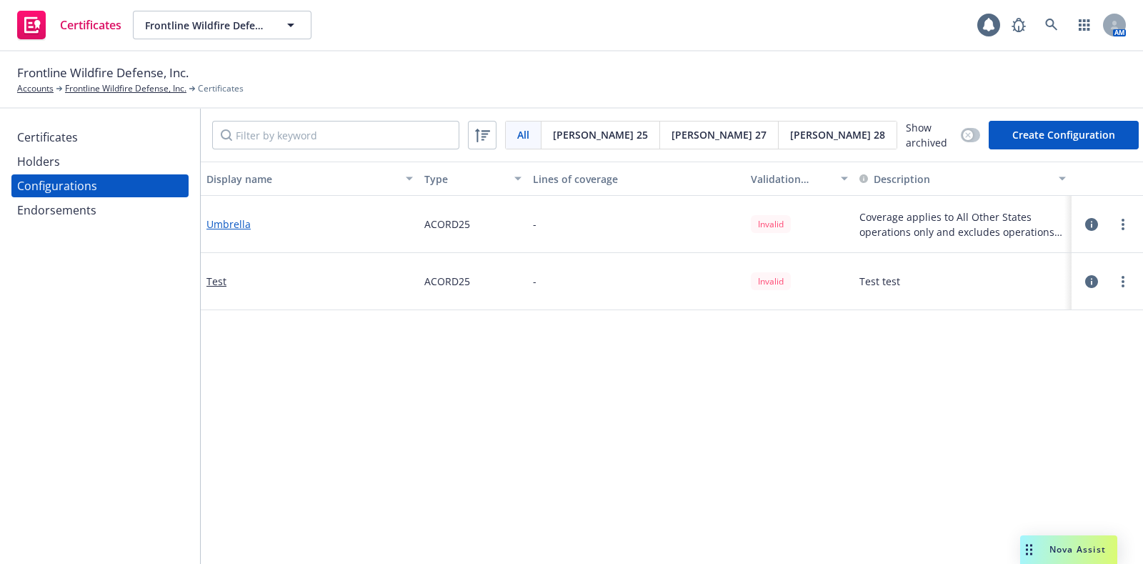
click at [230, 224] on link "Umbrella" at bounding box center [229, 224] width 44 height 15
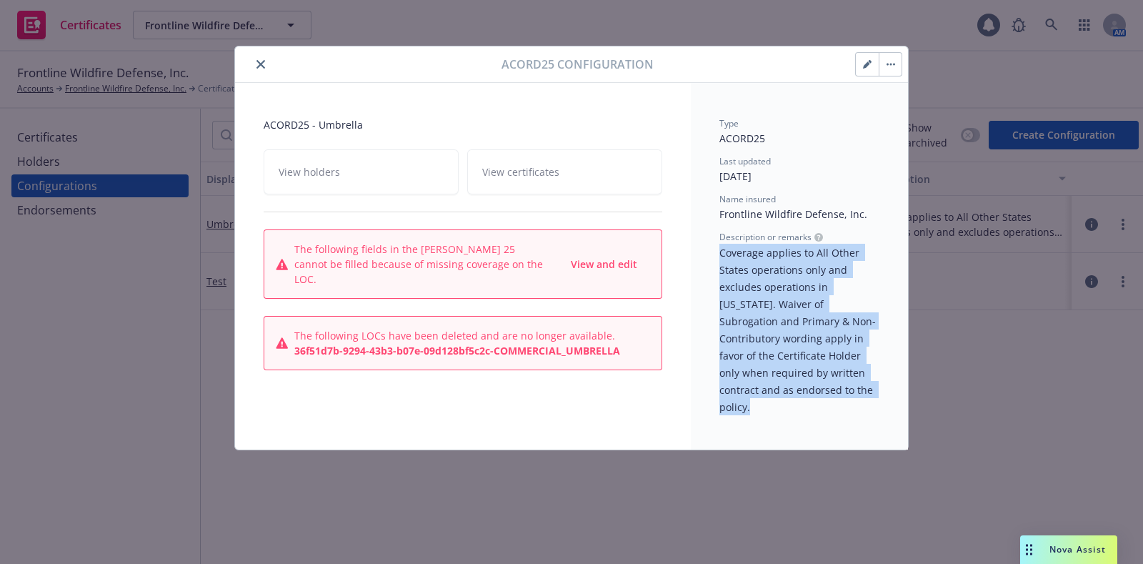
drag, startPoint x: 858, startPoint y: 388, endPoint x: 715, endPoint y: 252, distance: 197.1
click at [715, 252] on div "Type ACORD25 Last updated 10/10/2025 Name insured Frontline Wildfire Defense, I…" at bounding box center [799, 266] width 217 height 367
copy span "Coverage applies to All Other States operations only and excludes operations in…"
click at [258, 56] on button "close" at bounding box center [260, 64] width 17 height 17
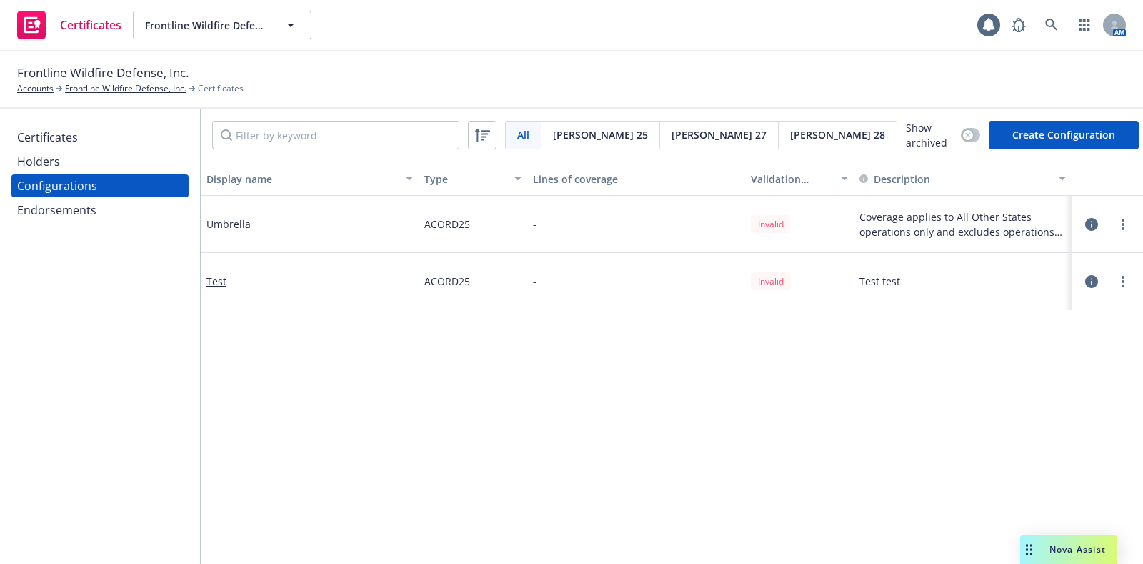
click at [1083, 136] on button "Create Configuration" at bounding box center [1064, 135] width 150 height 29
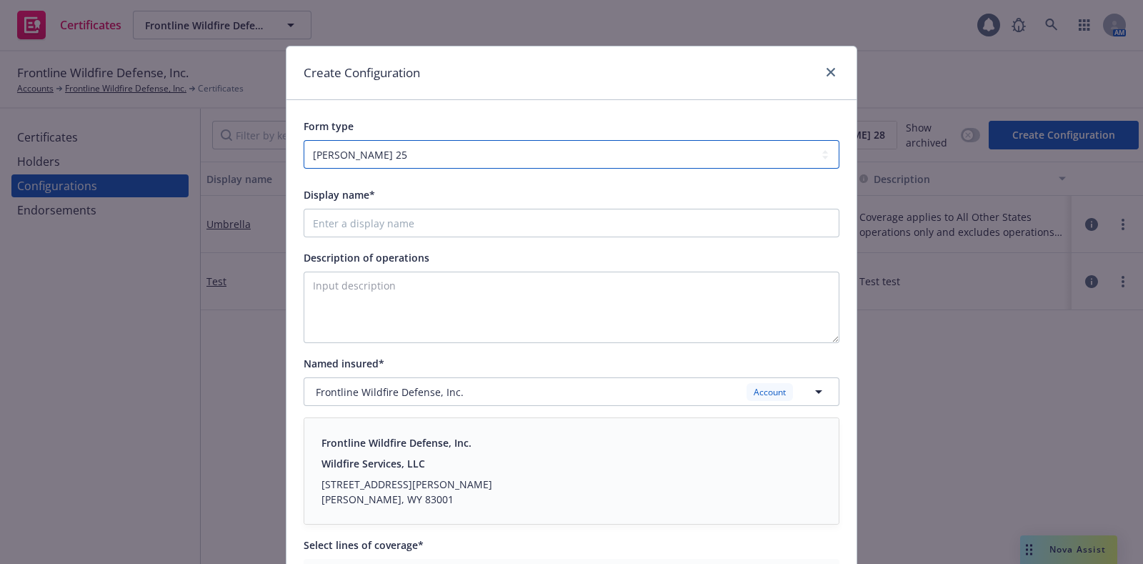
click at [426, 149] on select "ACORD 25 ACORD 27 ACORD 28" at bounding box center [572, 154] width 536 height 29
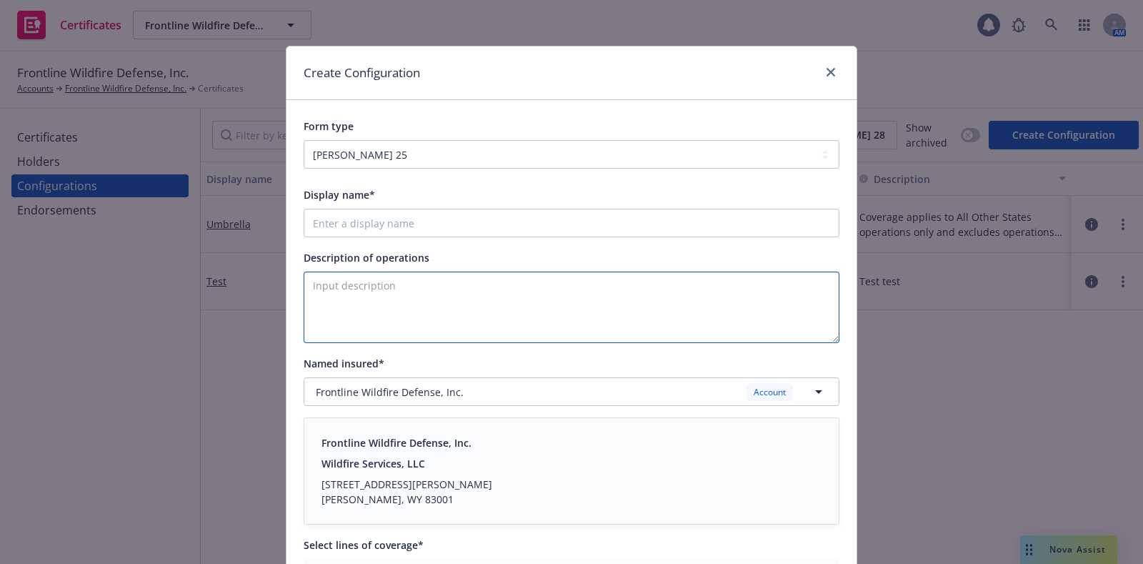
click at [354, 302] on textarea "Description of operations" at bounding box center [572, 307] width 536 height 71
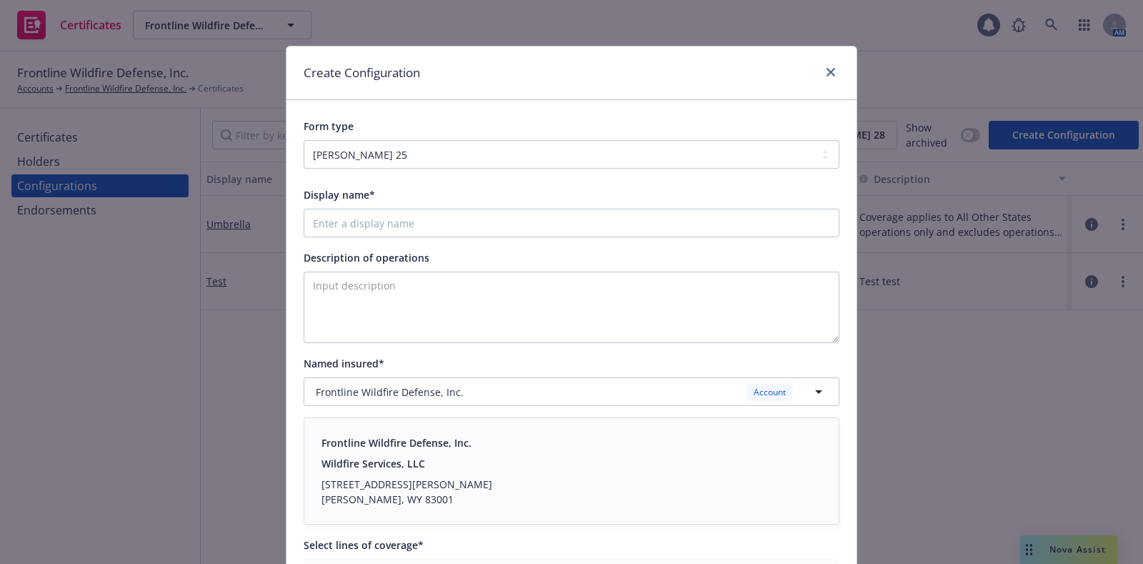
click at [422, 202] on div "Display name*" at bounding box center [572, 194] width 536 height 17
click at [402, 224] on input "Display name*" at bounding box center [572, 223] width 536 height 29
paste input "YELLOWSTONE CLU"
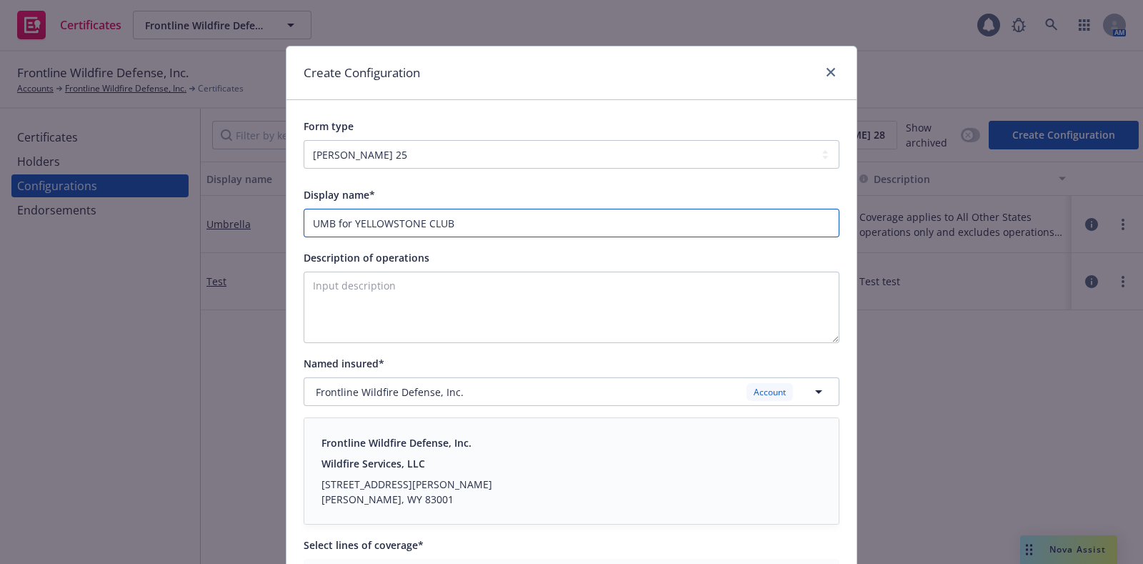
type input "UMB for YELLOWSTONE CLUB"
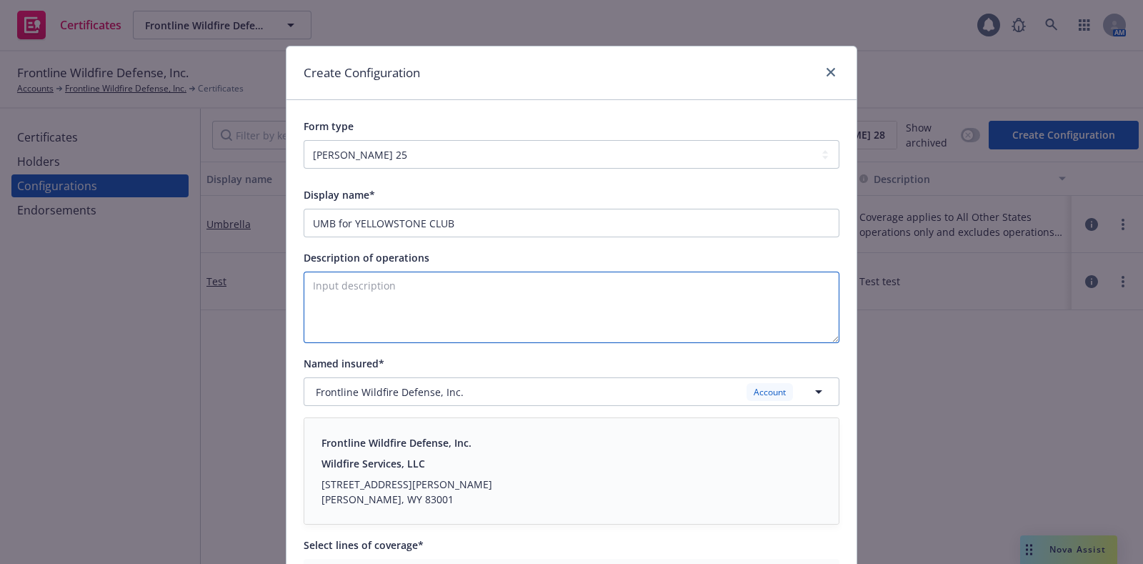
click at [382, 278] on textarea "Description of operations" at bounding box center [572, 307] width 536 height 71
click at [436, 334] on textarea "Description of operations" at bounding box center [572, 307] width 536 height 71
paste textarea "RE: 64 Lower Cedarview ADDITIONAL INSURED(s): YC Holdings, LLC; Yellowstone Mou…"
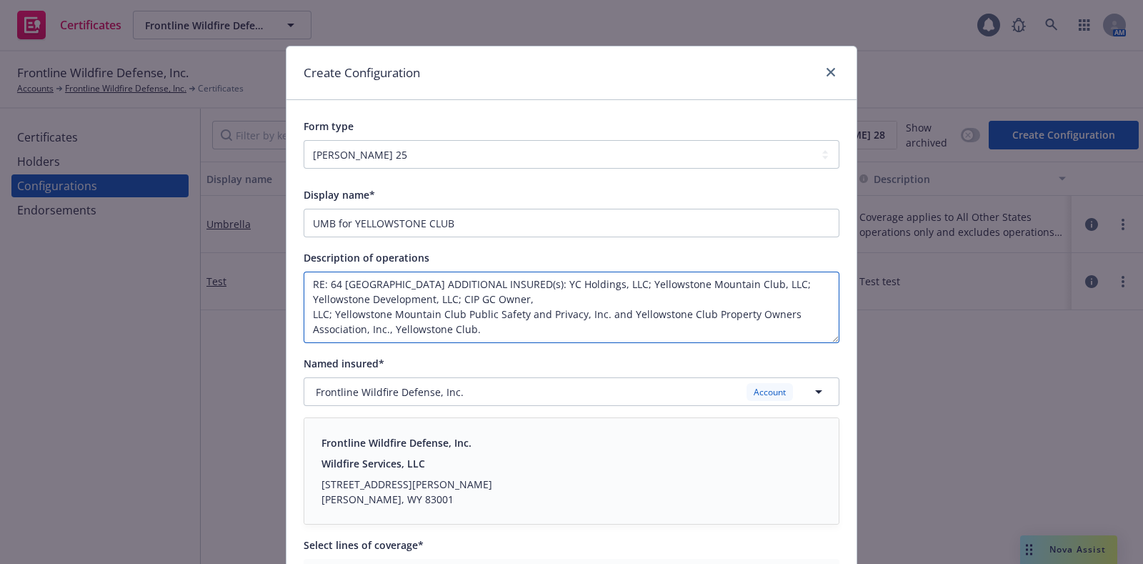
scroll to position [25, 0]
paste textarea "Coverage applies to All Other States operations only and excludes operations in…"
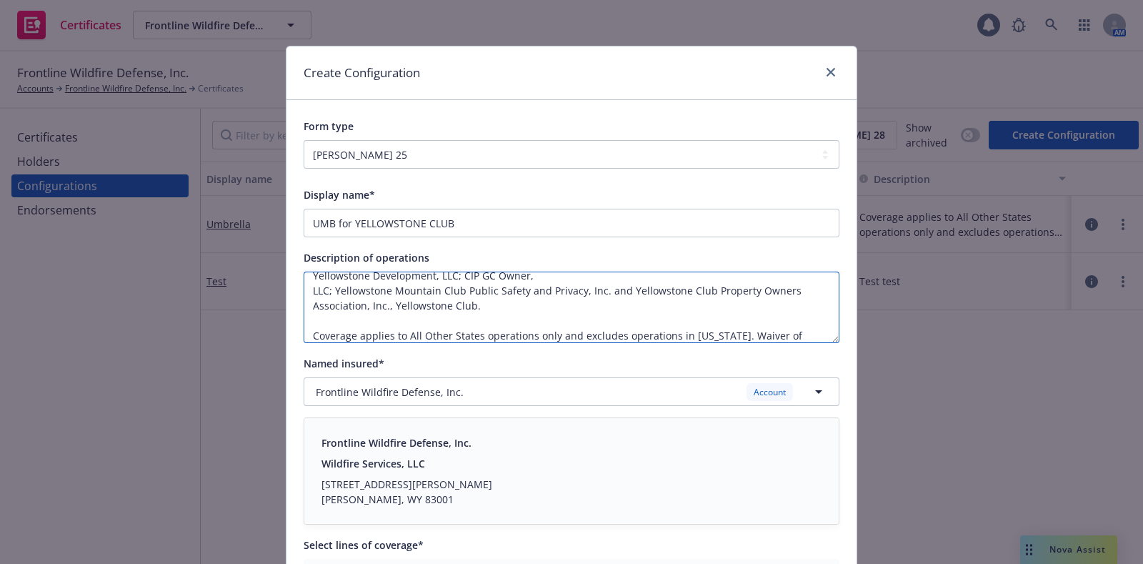
scroll to position [55, 0]
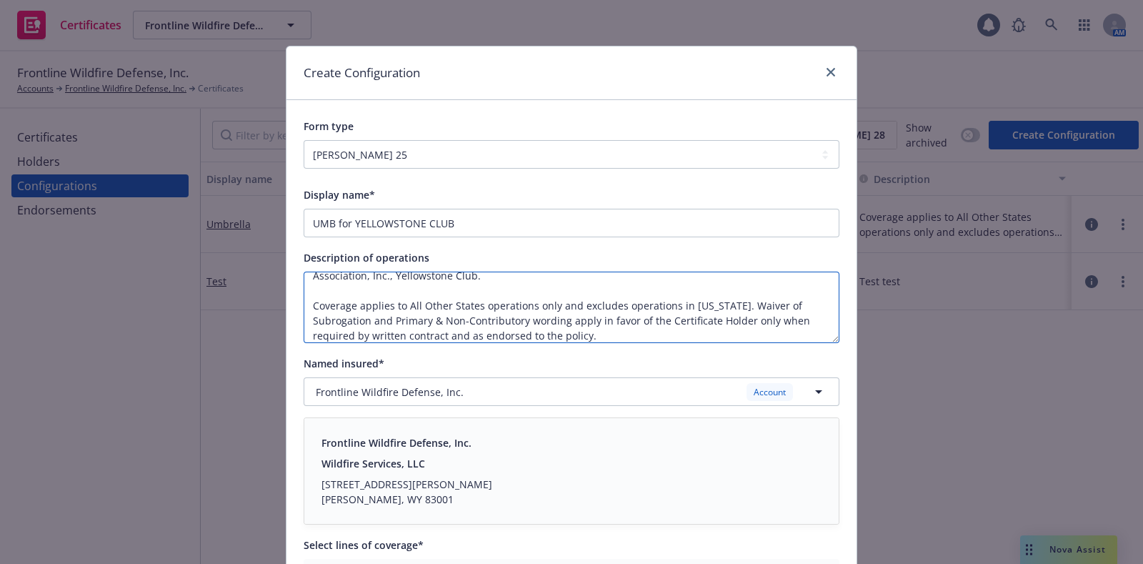
click at [718, 303] on textarea "RE: 64 Lower Cedarview ADDITIONAL INSURED(s): YC Holdings, LLC; Yellowstone Mou…" at bounding box center [572, 307] width 536 height 71
click at [377, 314] on textarea "RE: 64 Lower Cedarview ADDITIONAL INSURED(s): YC Holdings, LLC; Yellowstone Mou…" at bounding box center [572, 307] width 536 height 71
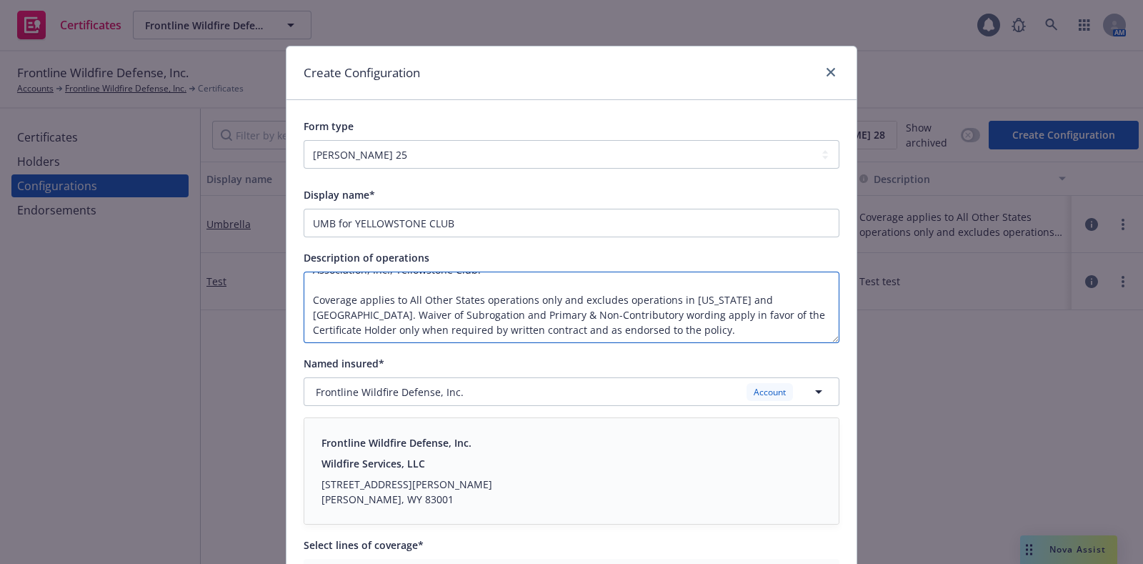
click at [537, 299] on textarea "RE: 64 Lower Cedarview ADDITIONAL INSURED(s): YC Holdings, LLC; Yellowstone Mou…" at bounding box center [572, 307] width 536 height 71
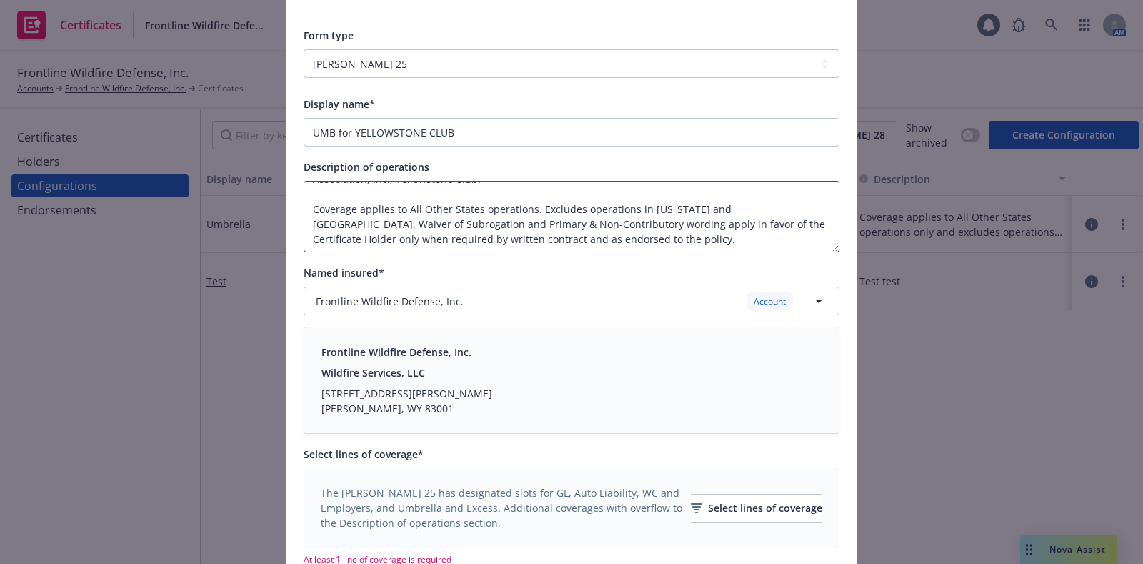
scroll to position [92, 0]
type textarea "RE: 64 Lower Cedarview ADDITIONAL INSURED(s): YC Holdings, LLC; Yellowstone Mou…"
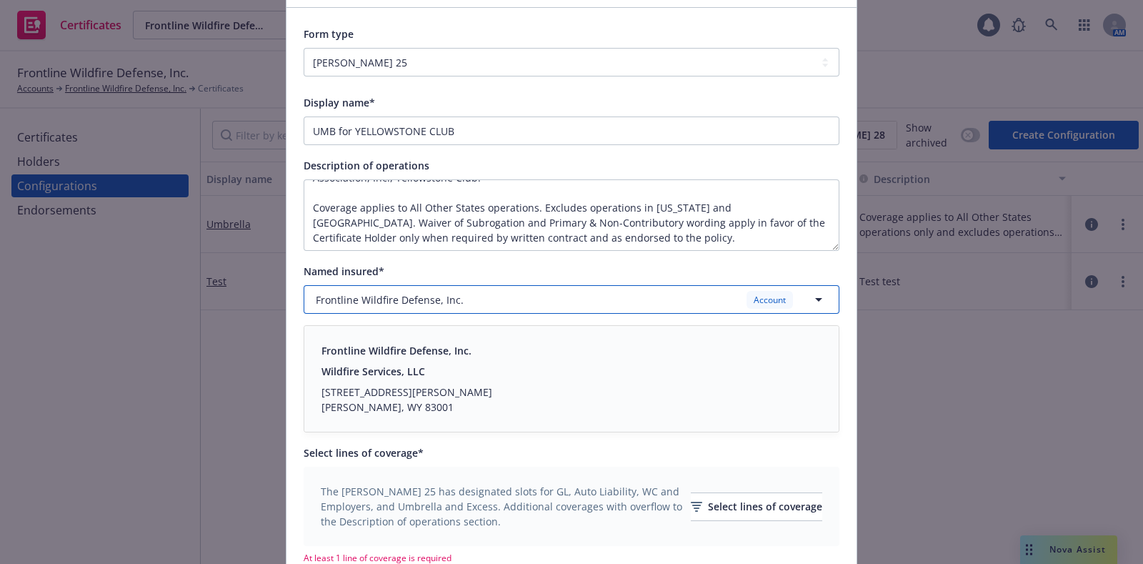
click at [567, 305] on div "Frontline Wildfire Defense, Inc. Account" at bounding box center [563, 300] width 495 height 18
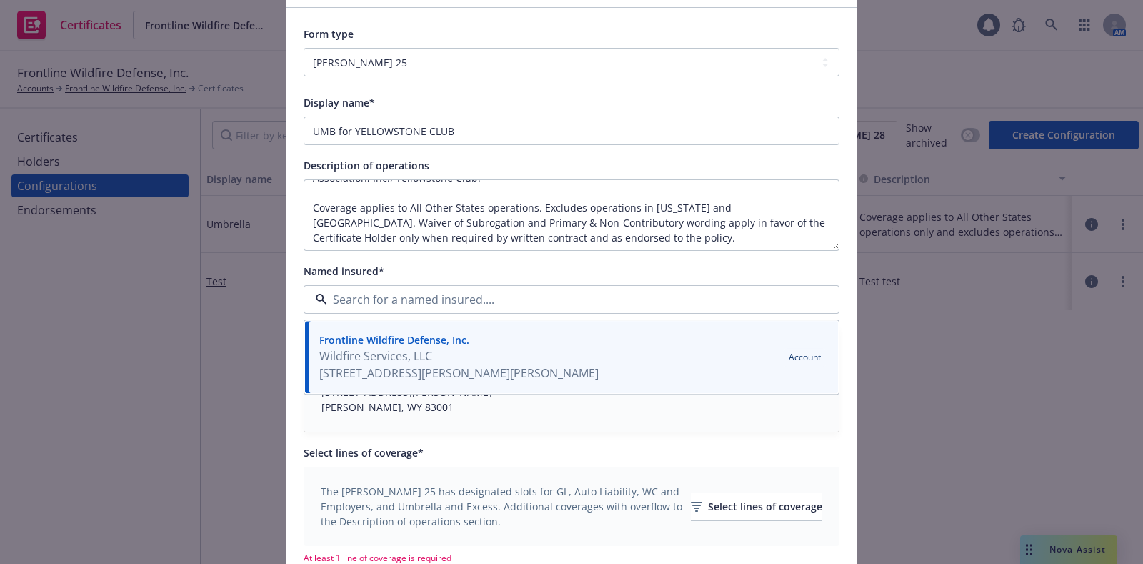
click at [448, 425] on div "Frontline Wildfire Defense, Inc. Wildfire Services, LLC 7970 South Ross Lane Ja…" at bounding box center [571, 379] width 535 height 106
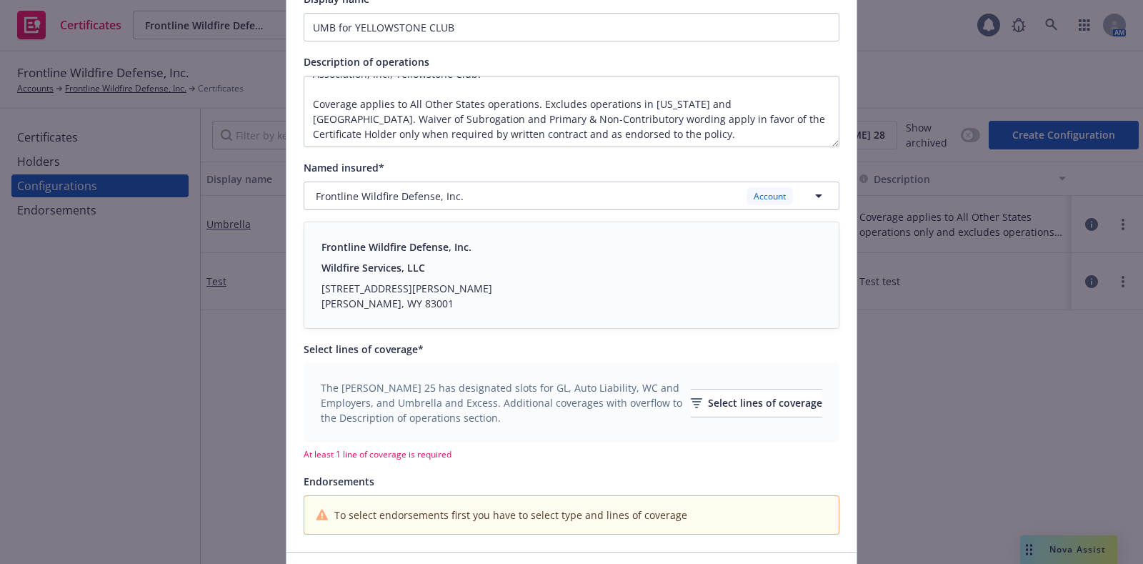
scroll to position [202, 0]
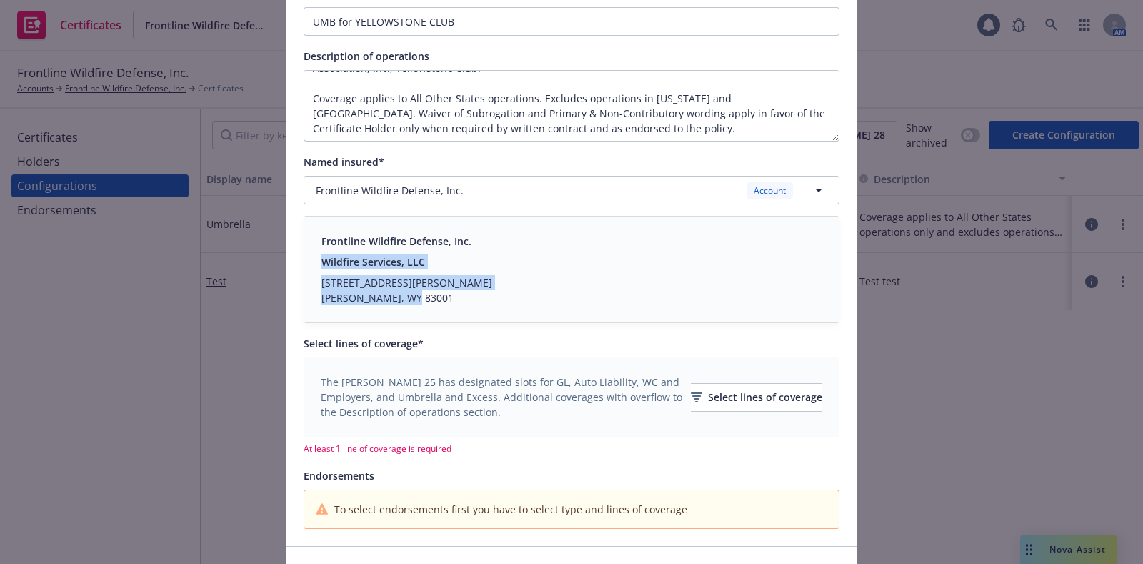
drag, startPoint x: 310, startPoint y: 264, endPoint x: 411, endPoint y: 303, distance: 108.2
click at [411, 303] on div "Frontline Wildfire Defense, Inc. Wildfire Services, LLC 7970 South Ross Lane Ja…" at bounding box center [571, 270] width 535 height 106
drag, startPoint x: 411, startPoint y: 303, endPoint x: 369, endPoint y: 289, distance: 43.6
drag, startPoint x: 369, startPoint y: 289, endPoint x: 439, endPoint y: 260, distance: 75.9
click at [439, 260] on div "Wildfire Services, LLC" at bounding box center [407, 261] width 171 height 15
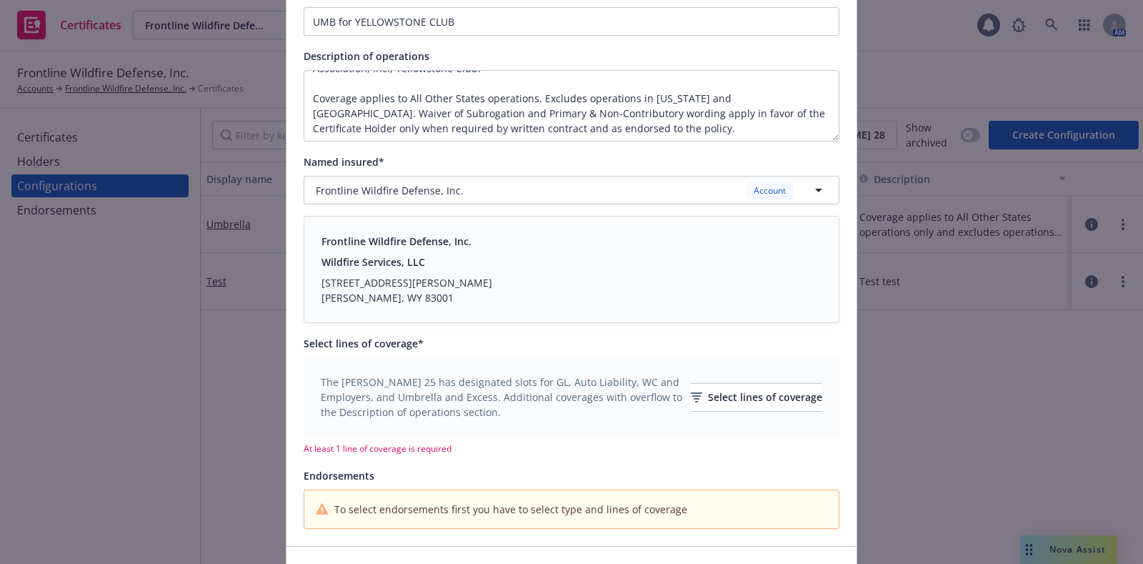
click at [434, 234] on div "Frontline Wildfire Defense, Inc." at bounding box center [407, 241] width 171 height 15
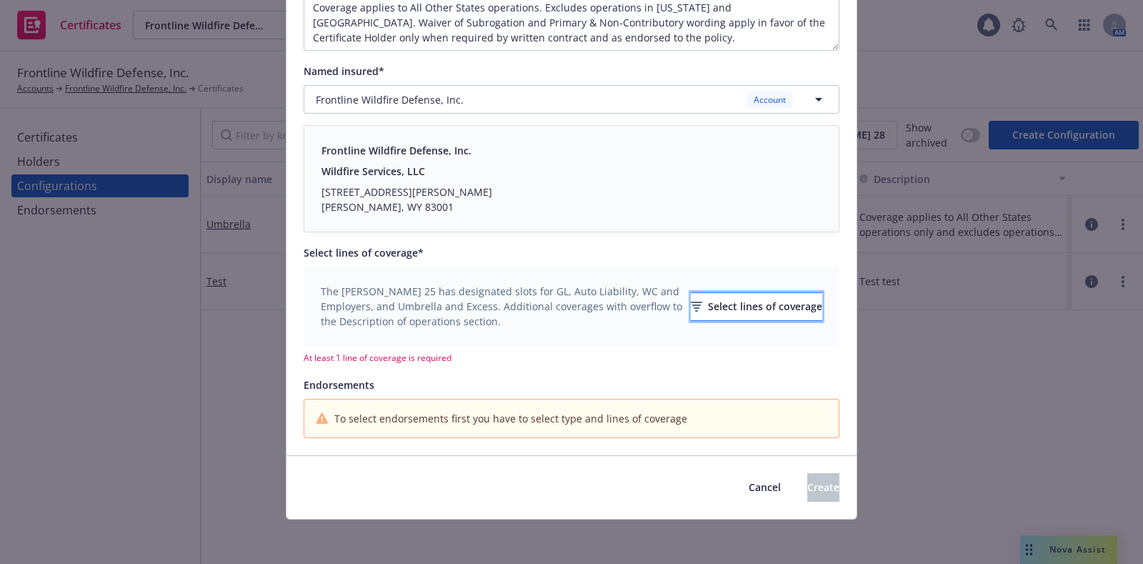
click at [691, 304] on div "Select lines of coverage" at bounding box center [756, 306] width 131 height 27
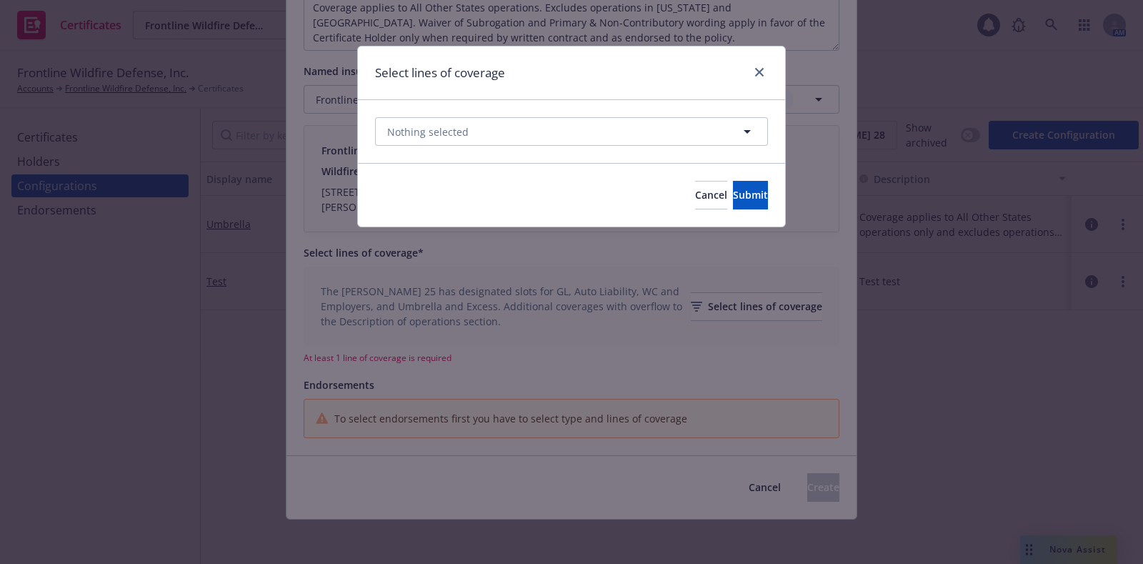
click at [657, 153] on div "Nothing selected" at bounding box center [571, 131] width 427 height 63
click at [627, 136] on button "Nothing selected" at bounding box center [571, 131] width 393 height 29
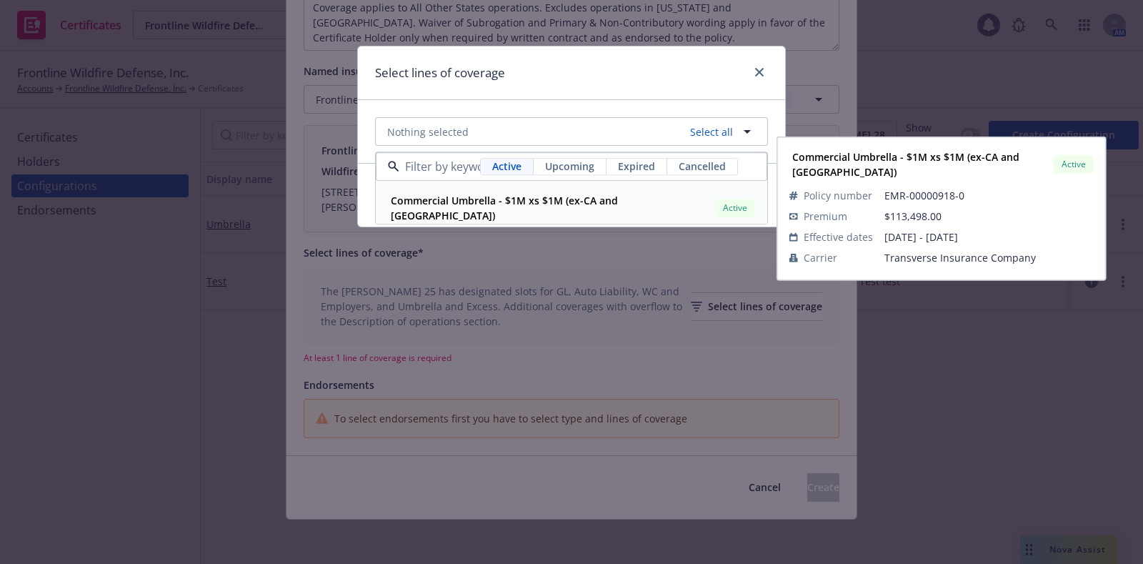
click at [486, 204] on strong "Commercial Umbrella - $1M xs $1M (ex-CA and NY)" at bounding box center [504, 208] width 227 height 29
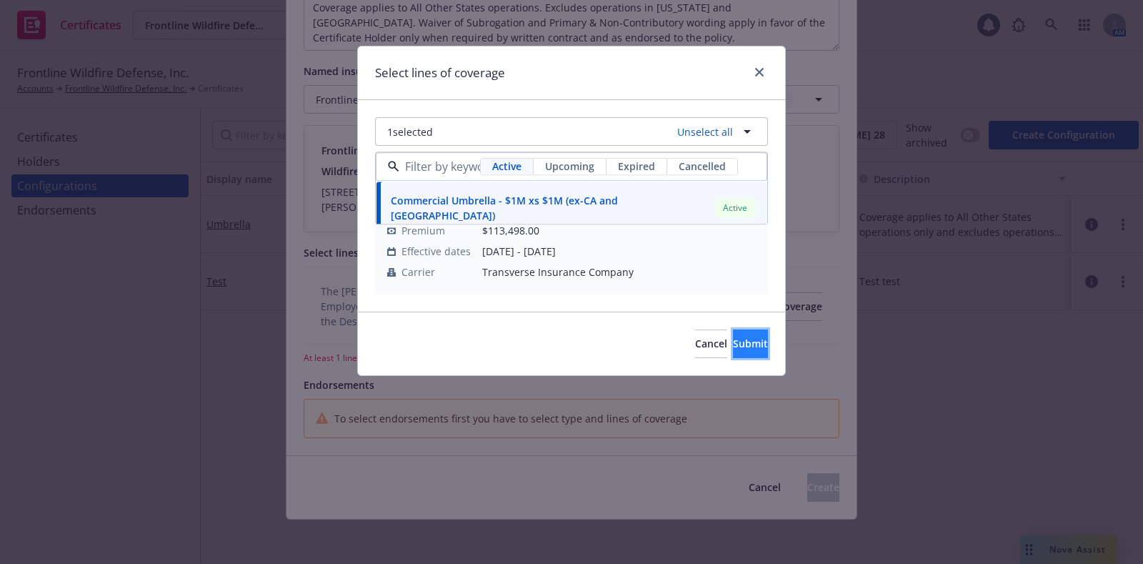
click at [733, 329] on button "Submit" at bounding box center [750, 343] width 35 height 29
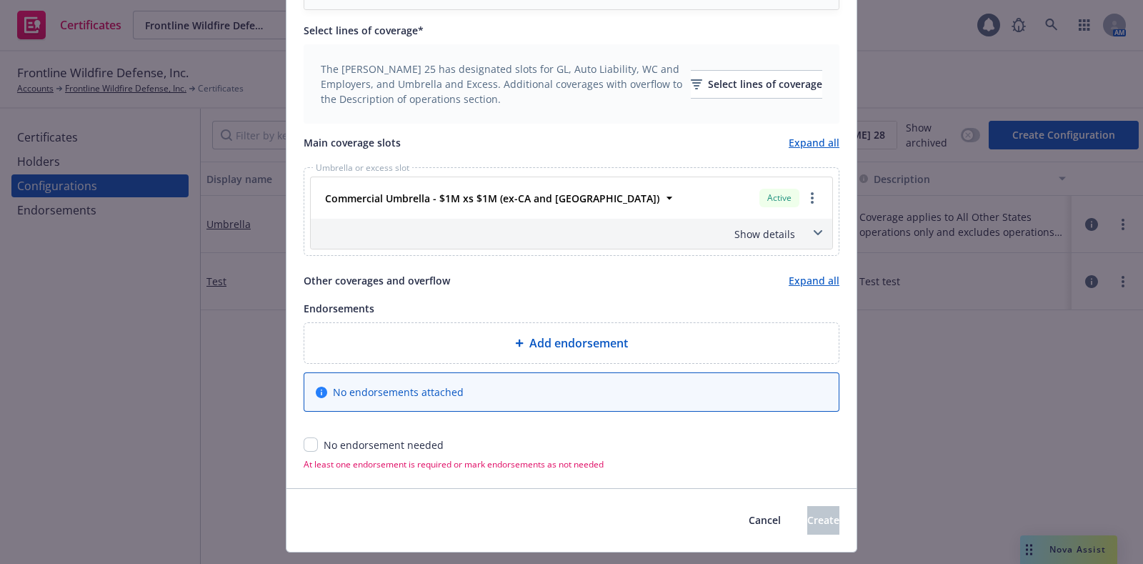
scroll to position [519, 0]
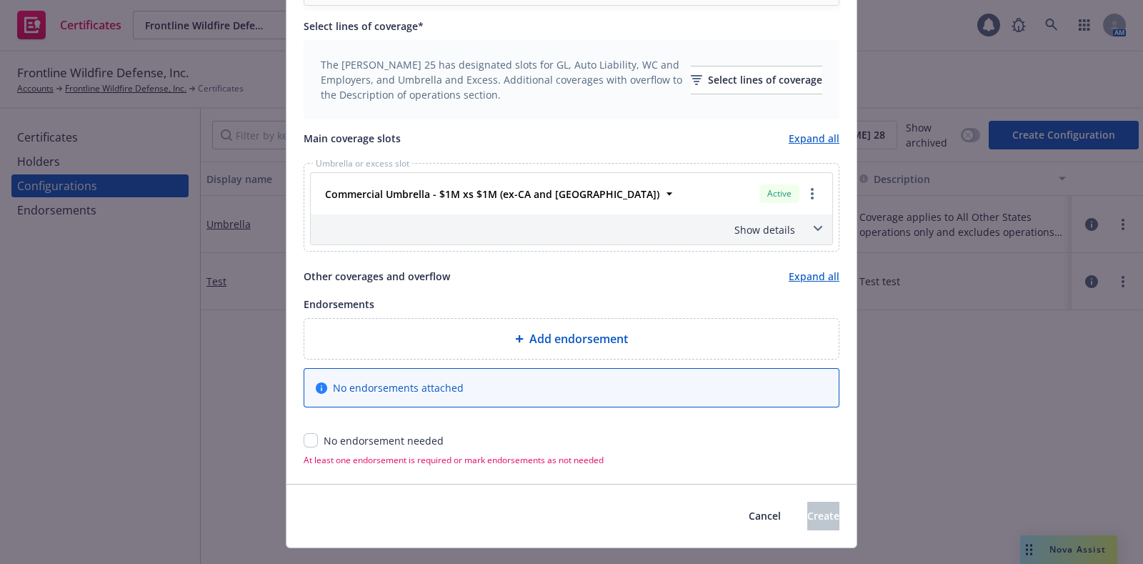
click at [808, 223] on span at bounding box center [818, 228] width 23 height 23
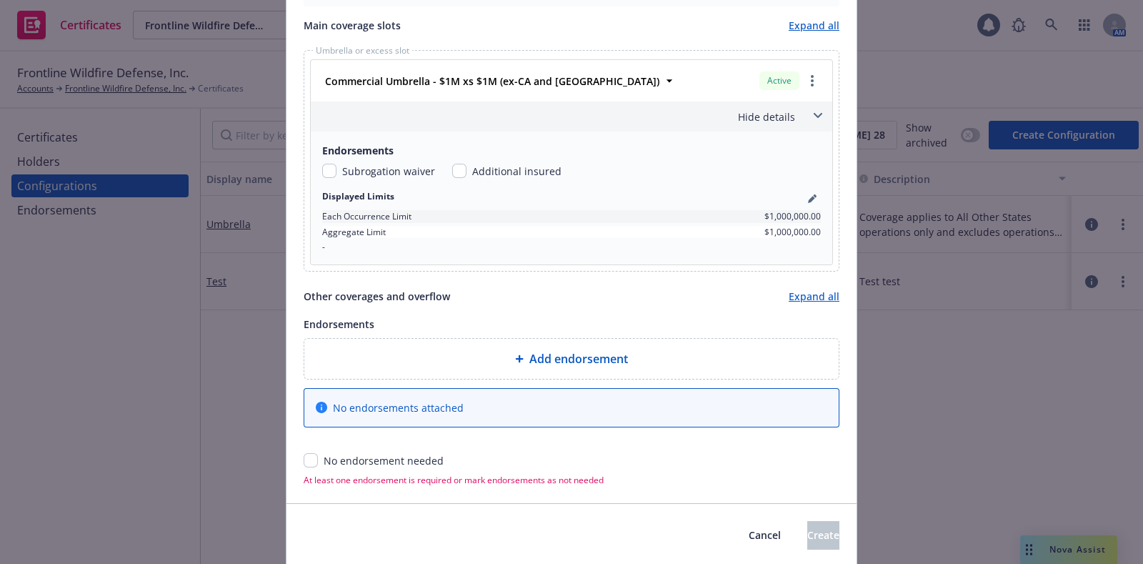
scroll to position [651, 0]
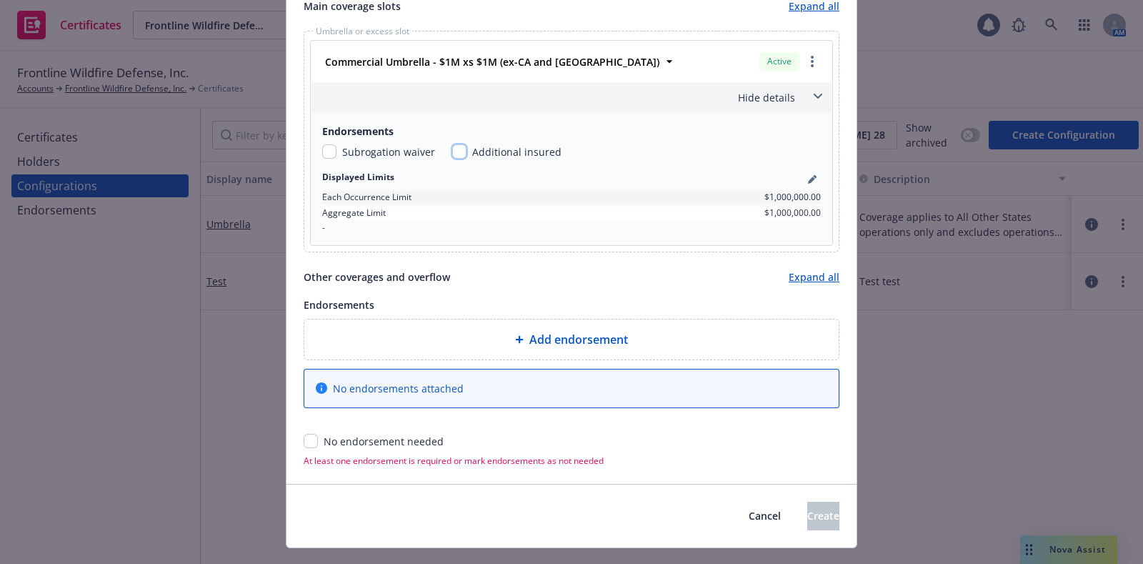
click at [452, 152] on input "checkbox" at bounding box center [459, 151] width 14 height 14
checkbox input "true"
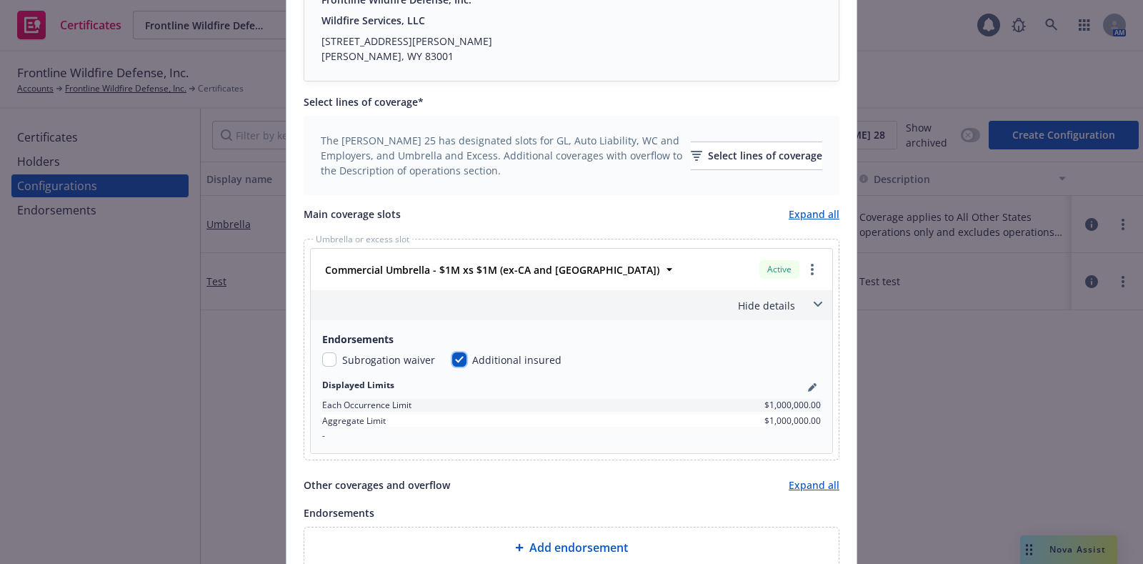
scroll to position [512, 0]
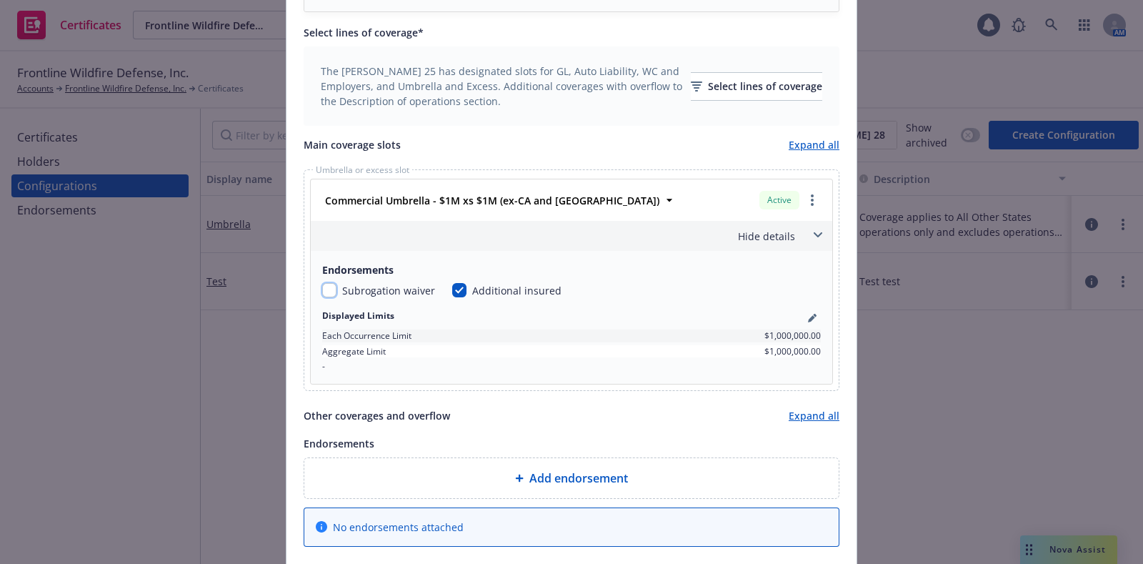
click at [322, 284] on input "checkbox" at bounding box center [329, 290] width 14 height 14
checkbox input "true"
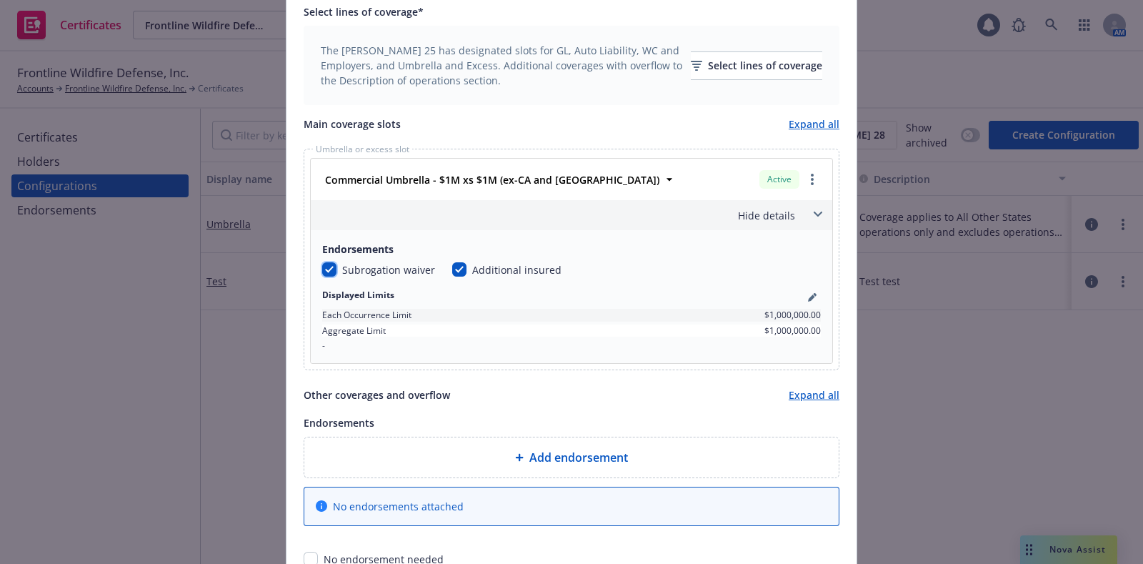
scroll to position [678, 0]
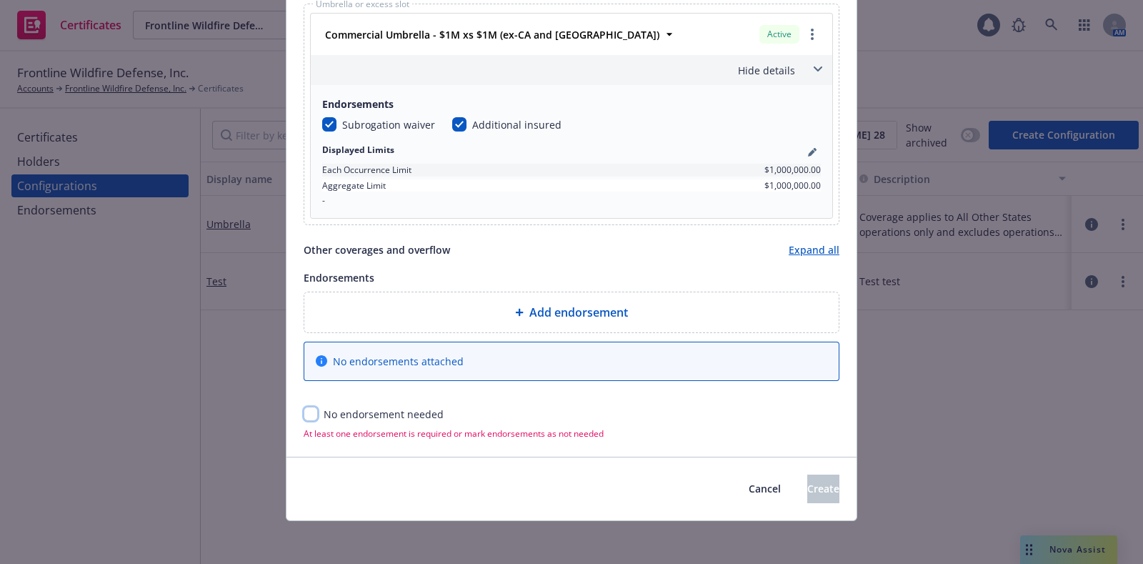
click at [304, 412] on input "checkbox" at bounding box center [311, 414] width 14 height 14
checkbox input "true"
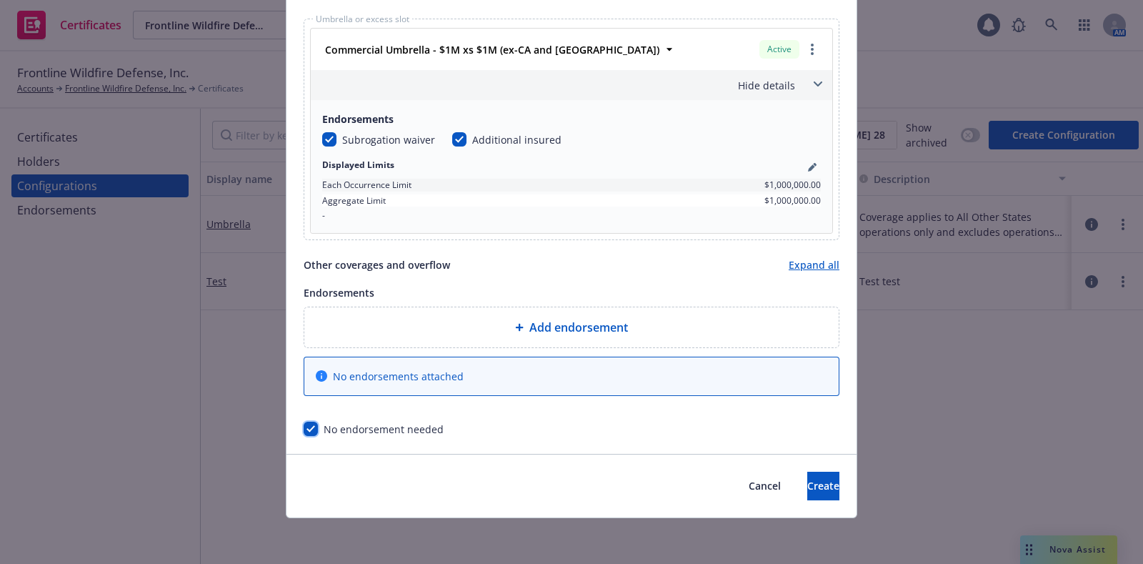
scroll to position [660, 0]
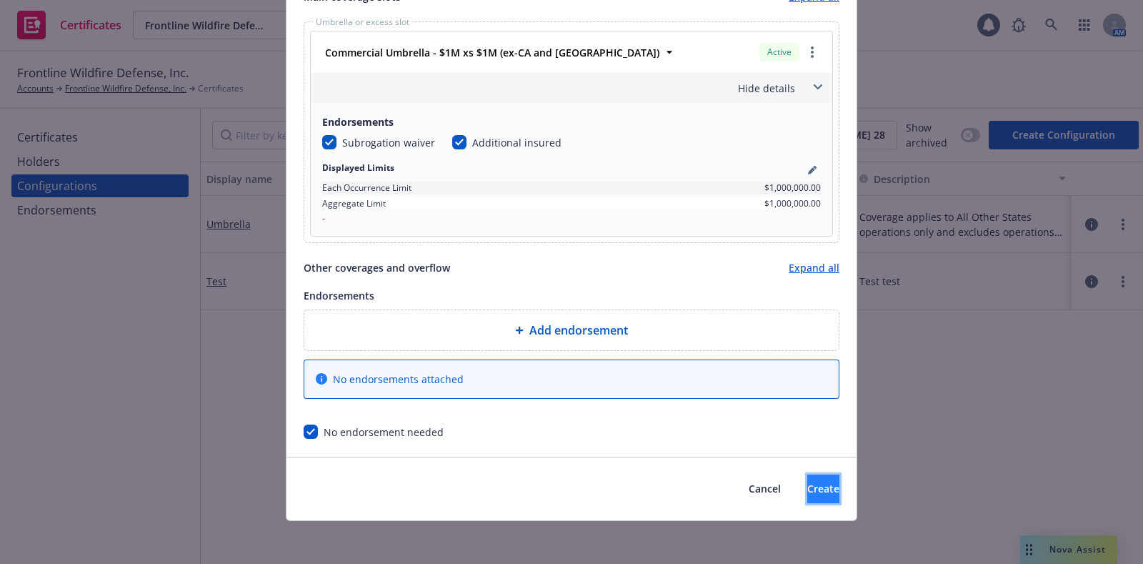
click at [808, 490] on span "Create" at bounding box center [824, 489] width 32 height 14
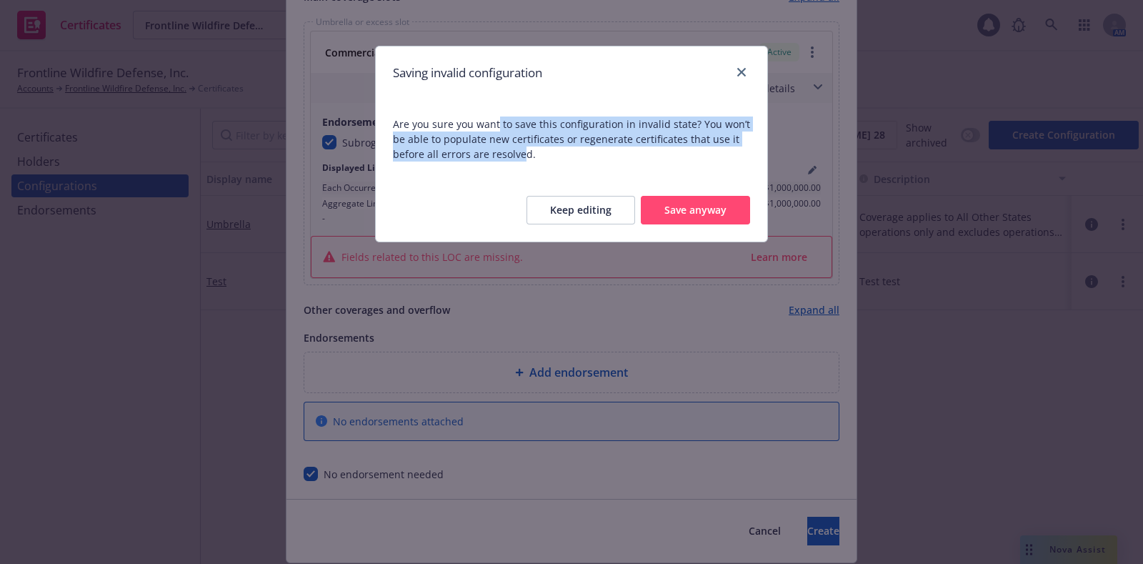
drag, startPoint x: 497, startPoint y: 122, endPoint x: 522, endPoint y: 169, distance: 53.1
click at [522, 169] on span "Are you sure you want to save this configuration in invalid state? You won’t be…" at bounding box center [572, 138] width 392 height 79
drag, startPoint x: 426, startPoint y: 133, endPoint x: 528, endPoint y: 184, distance: 114.1
click at [528, 184] on div "Saving invalid configuration Are you sure you want to save this configuration i…" at bounding box center [571, 144] width 393 height 197
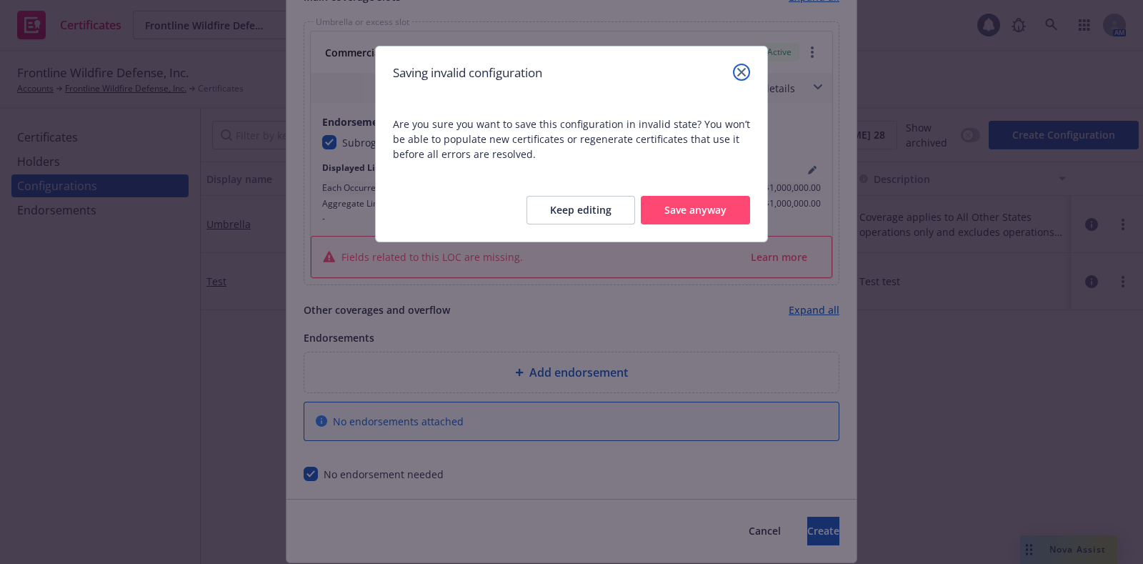
drag, startPoint x: 540, startPoint y: 161, endPoint x: 736, endPoint y: 68, distance: 217.4
click at [736, 68] on link "close" at bounding box center [741, 72] width 17 height 17
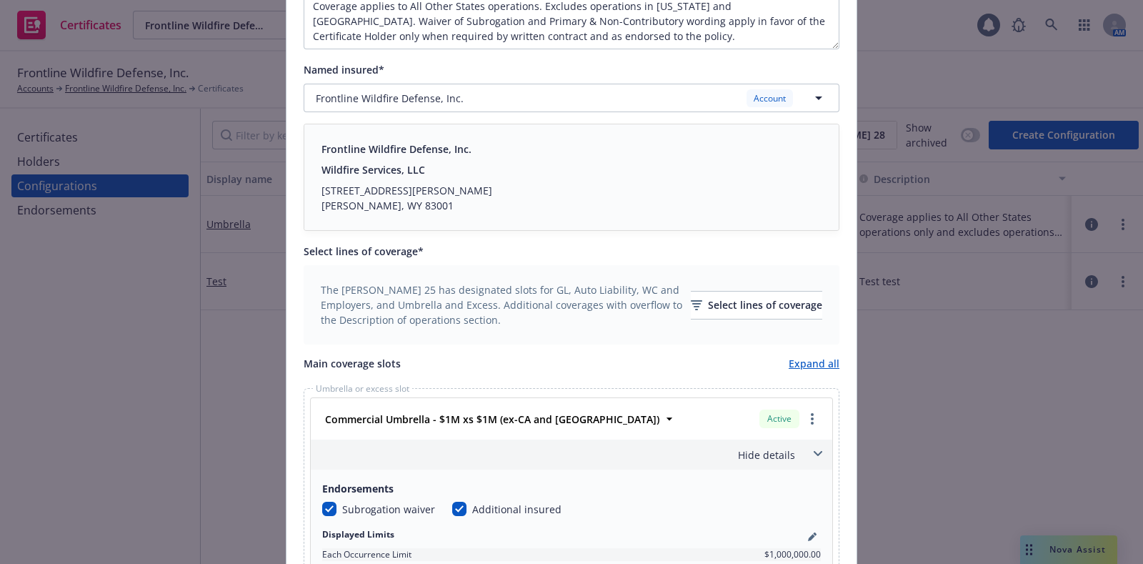
scroll to position [490, 0]
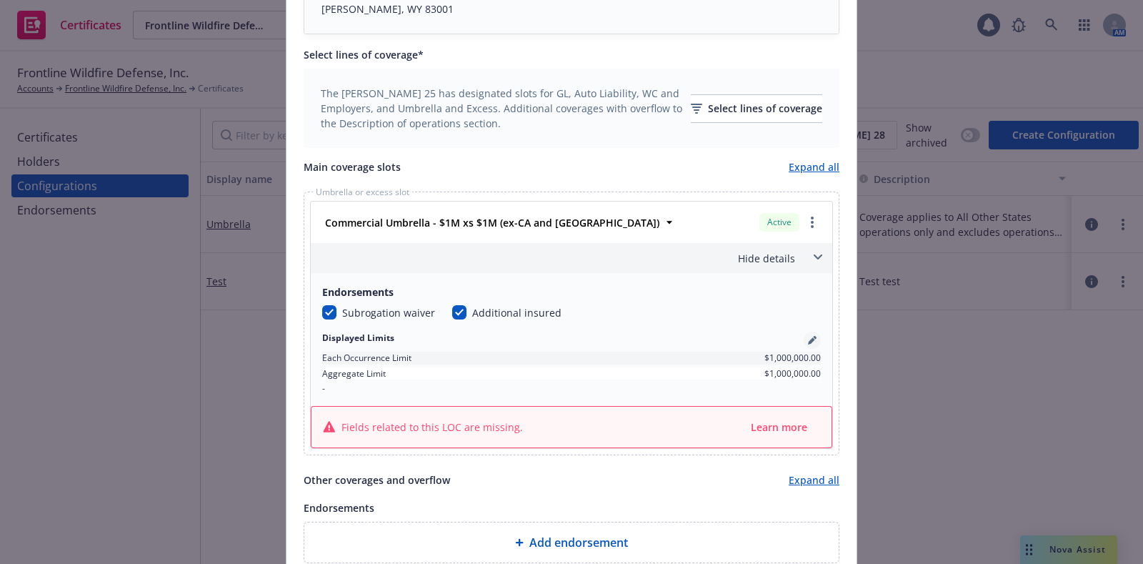
click at [810, 341] on icon "pencil" at bounding box center [812, 340] width 9 height 9
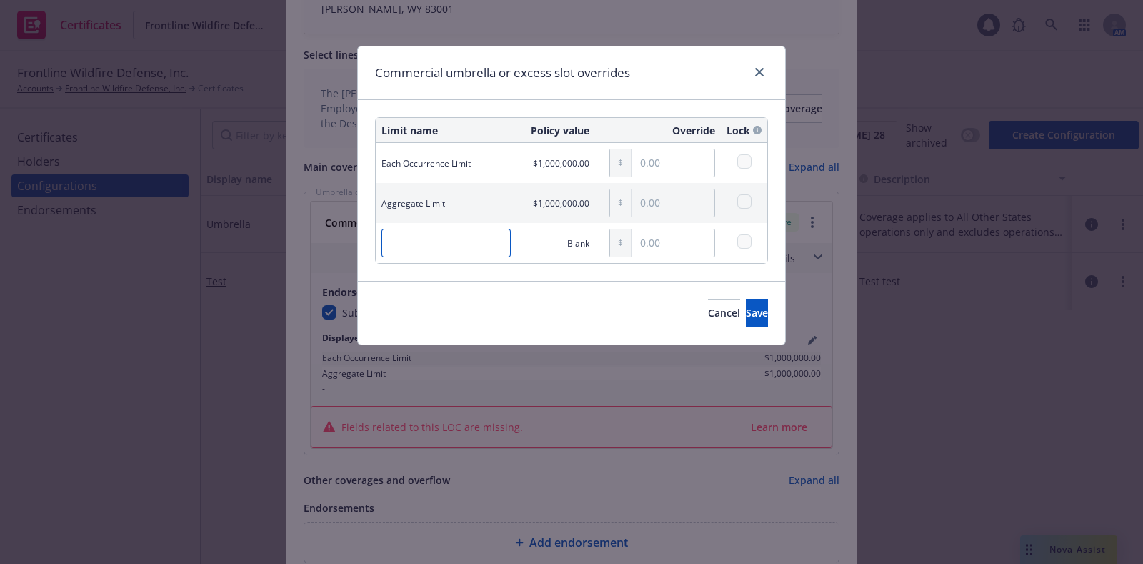
click at [427, 229] on input "text" at bounding box center [446, 243] width 129 height 29
click at [708, 315] on button "Cancel" at bounding box center [724, 313] width 32 height 29
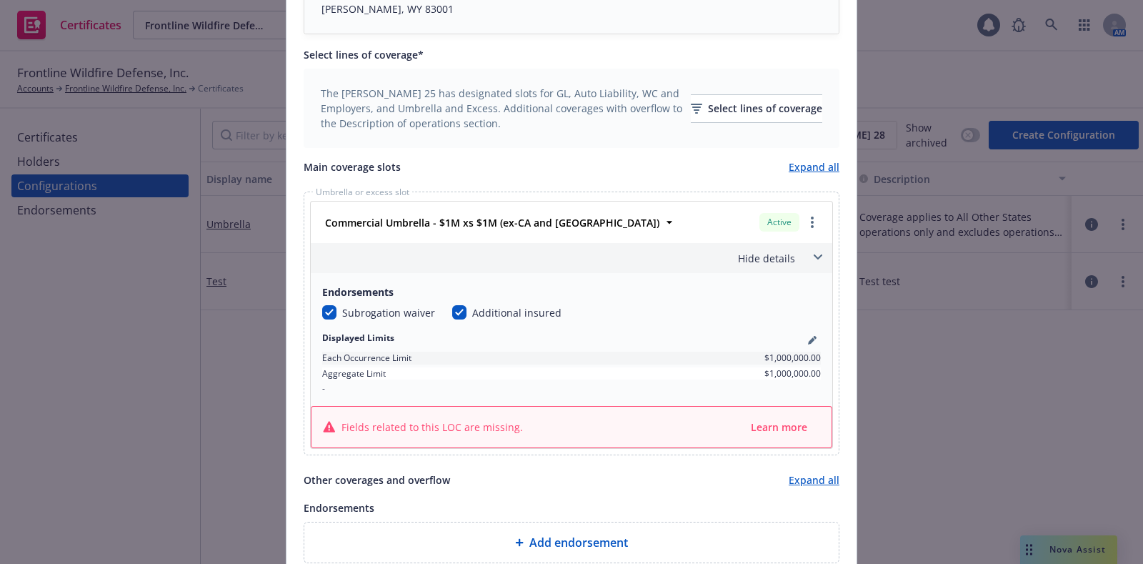
click at [329, 422] on div "Fields related to this LOC are missing." at bounding box center [423, 426] width 200 height 15
drag, startPoint x: 329, startPoint y: 422, endPoint x: 512, endPoint y: 423, distance: 182.9
click at [512, 423] on div "Fields related to this LOC are missing. Learn more" at bounding box center [571, 427] width 497 height 18
click at [475, 426] on span "Fields related to this LOC are missing." at bounding box center [433, 426] width 182 height 15
click at [804, 230] on div "Active" at bounding box center [790, 222] width 67 height 24
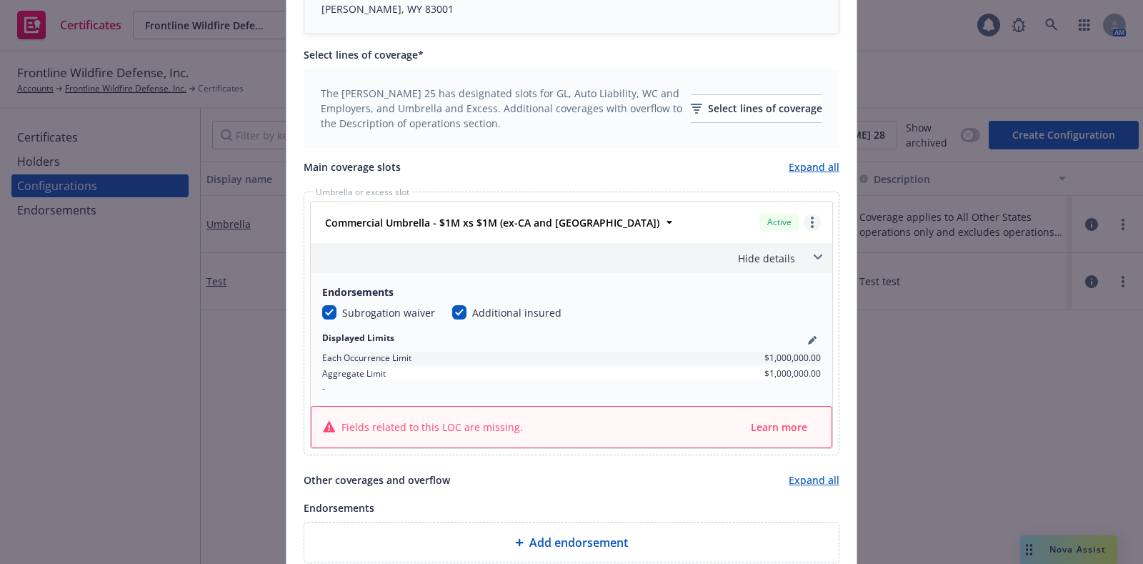
click at [811, 219] on icon "more" at bounding box center [812, 222] width 3 height 11
click at [620, 337] on div "Displayed Limits" at bounding box center [571, 340] width 499 height 17
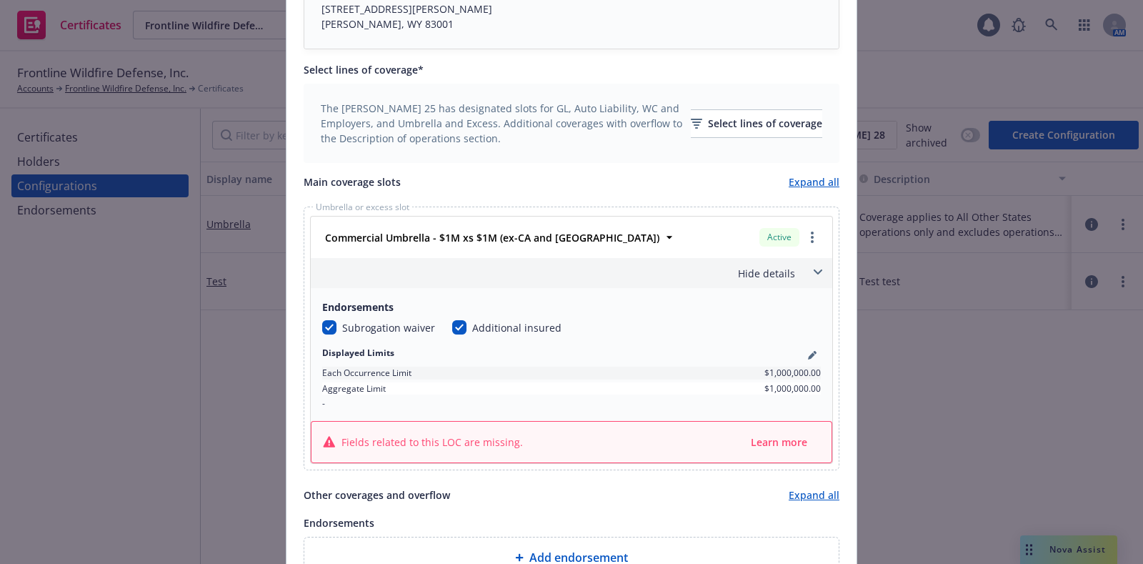
scroll to position [475, 0]
click at [326, 329] on input "checkbox" at bounding box center [329, 327] width 14 height 14
checkbox input "false"
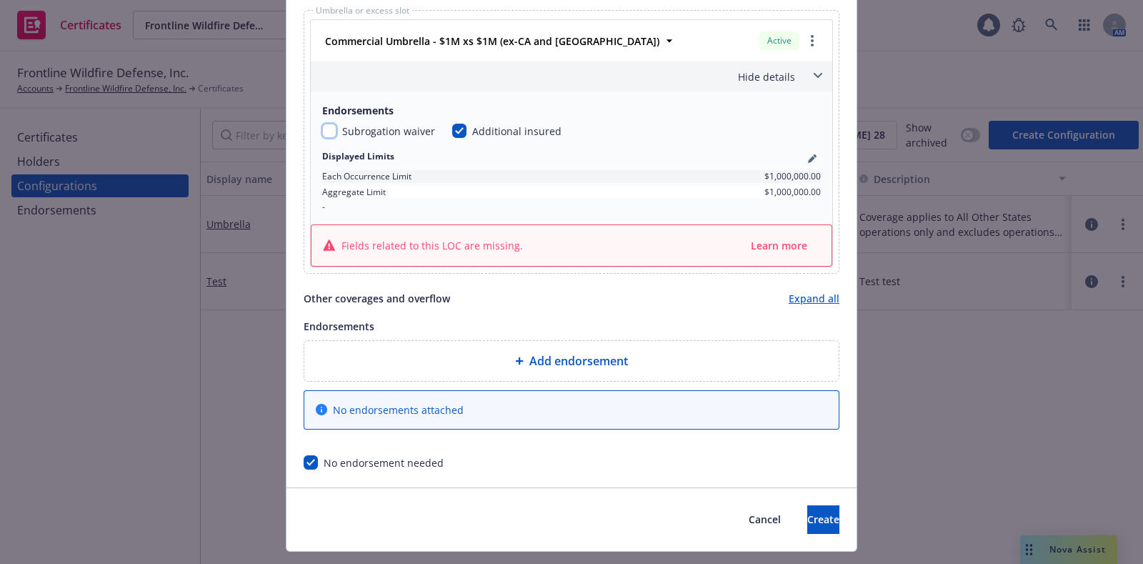
scroll to position [673, 0]
click at [452, 134] on input "checkbox" at bounding box center [459, 129] width 14 height 14
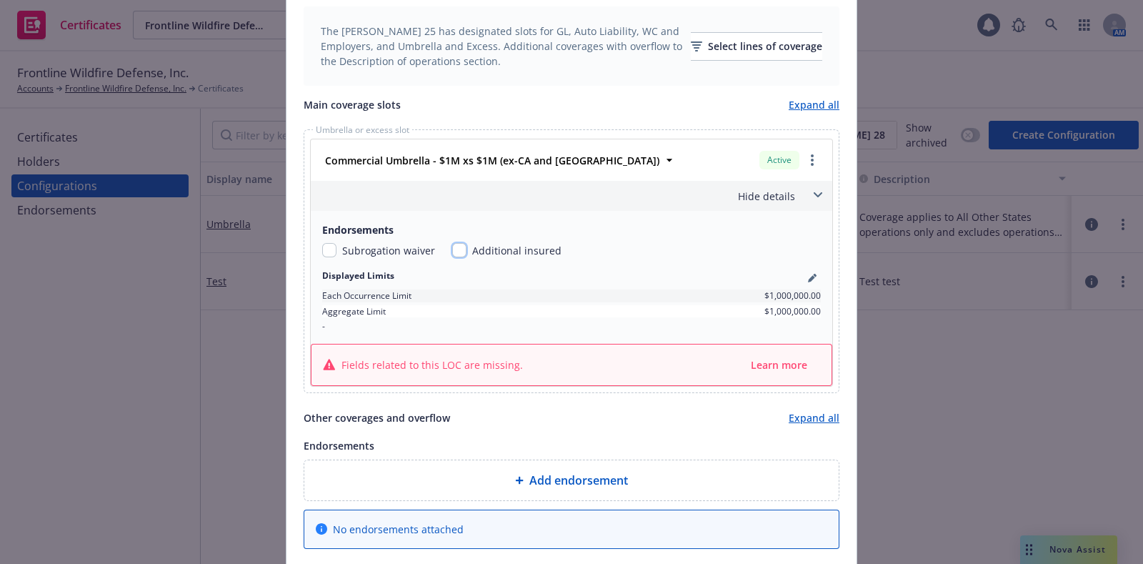
scroll to position [552, 0]
click at [453, 244] on input "checkbox" at bounding box center [459, 251] width 14 height 14
checkbox input "true"
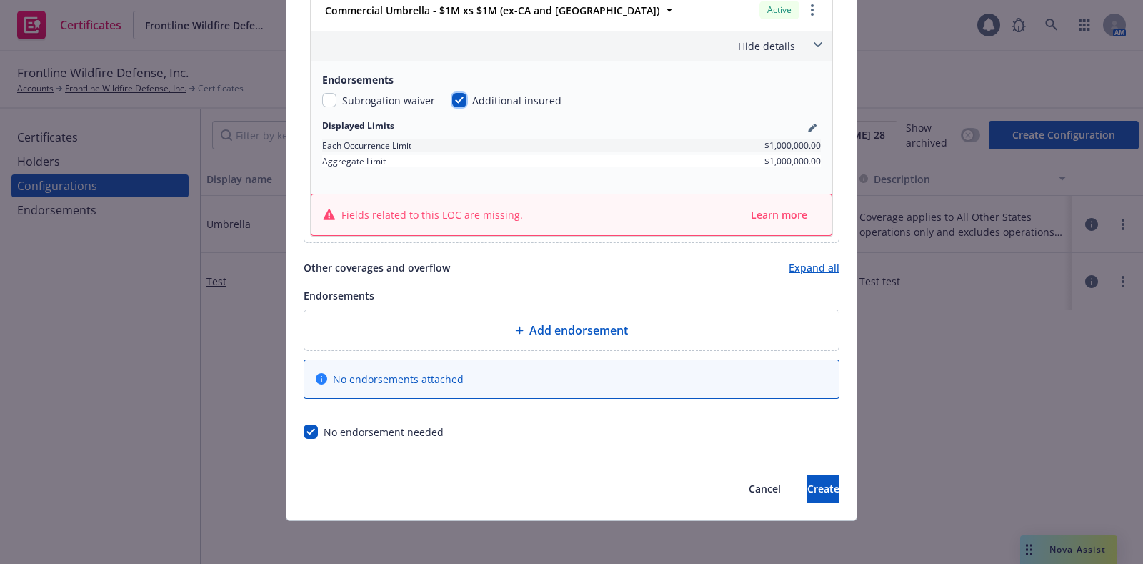
scroll to position [643, 0]
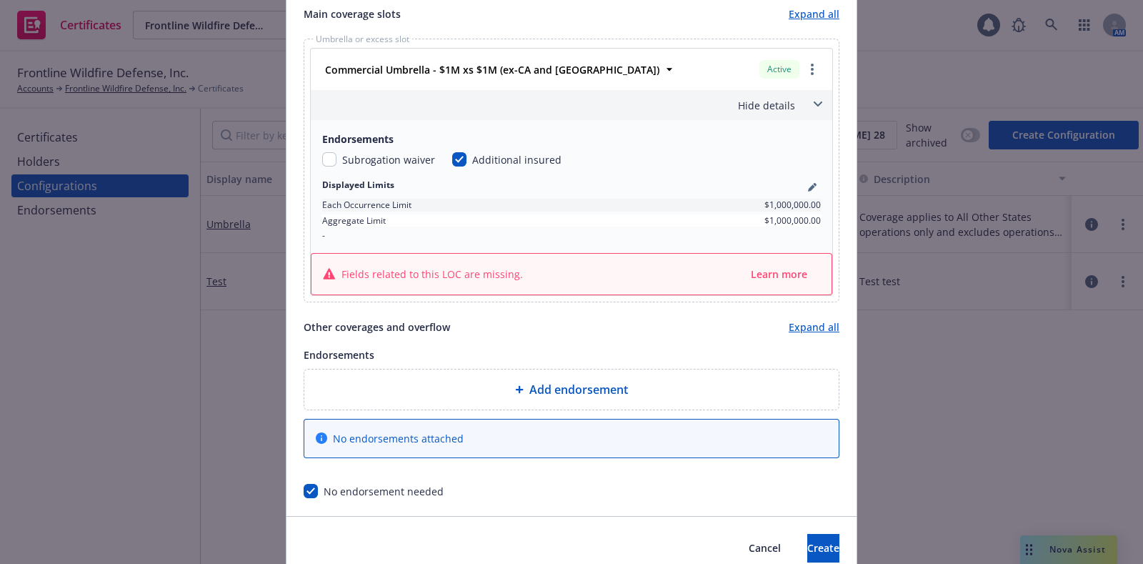
click at [824, 323] on link "Expand all" at bounding box center [814, 326] width 51 height 15
click at [802, 323] on link "Collapse all" at bounding box center [812, 326] width 55 height 15
click at [802, 323] on link "Expand all" at bounding box center [814, 326] width 51 height 15
click at [802, 323] on link "Collapse all" at bounding box center [812, 326] width 55 height 15
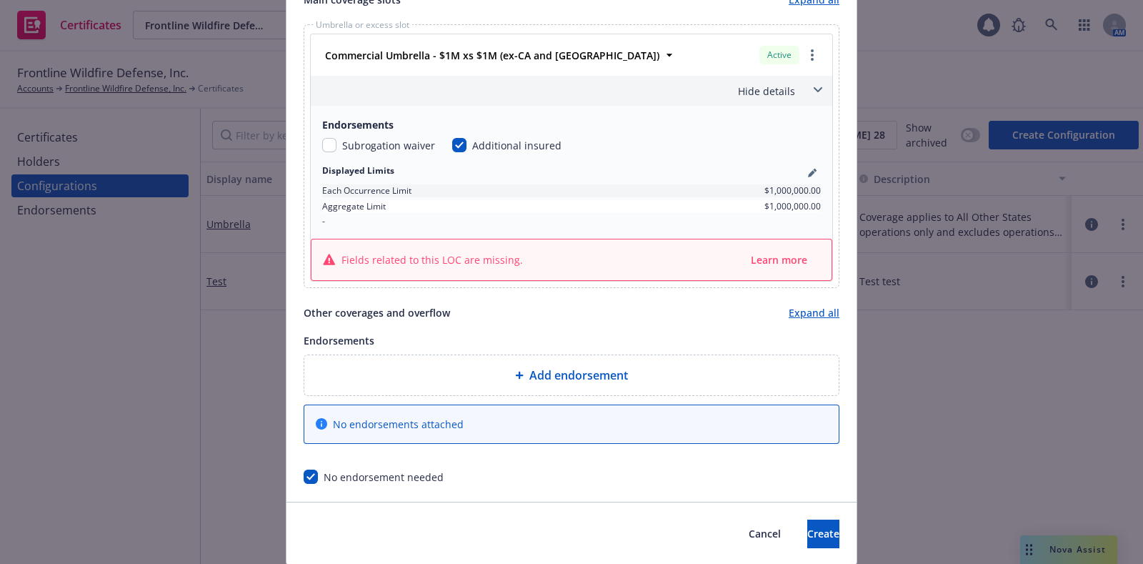
scroll to position [647, 0]
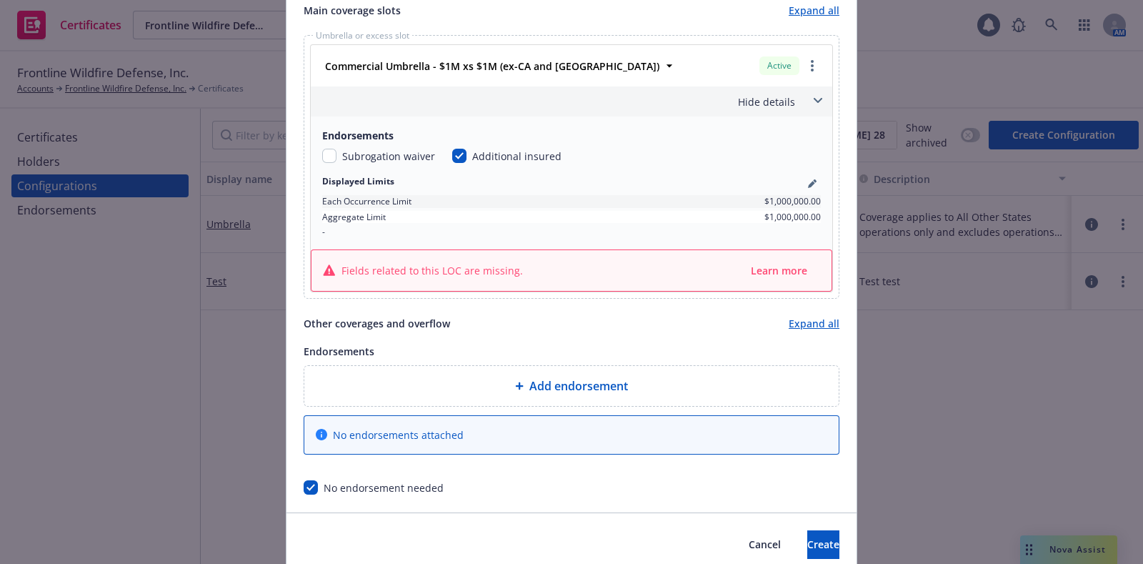
click at [650, 387] on div "Add endorsement" at bounding box center [572, 385] width 512 height 17
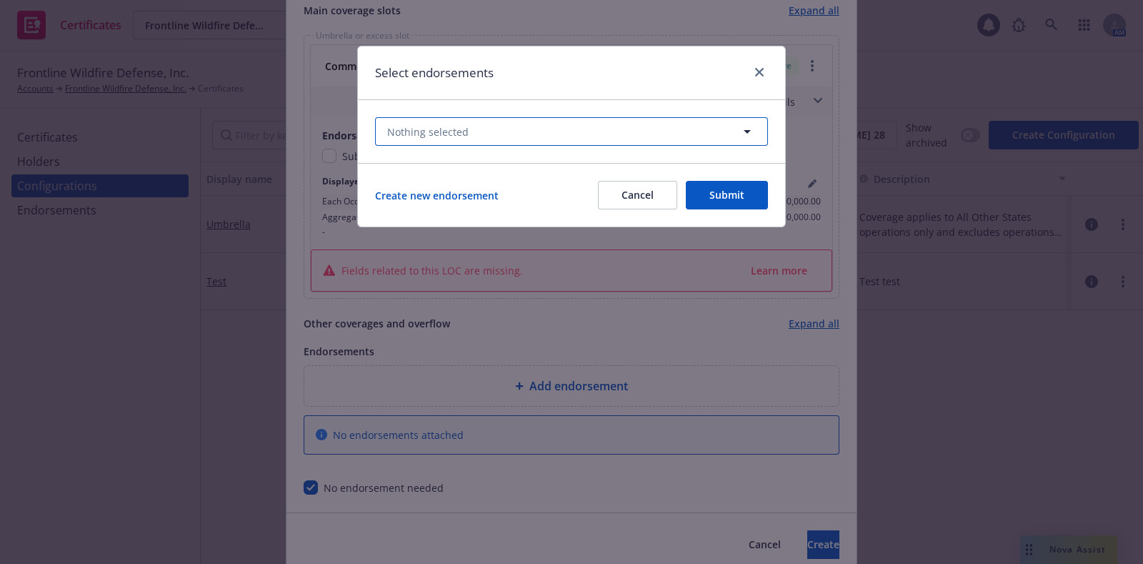
click at [573, 122] on button "Nothing selected" at bounding box center [571, 131] width 393 height 29
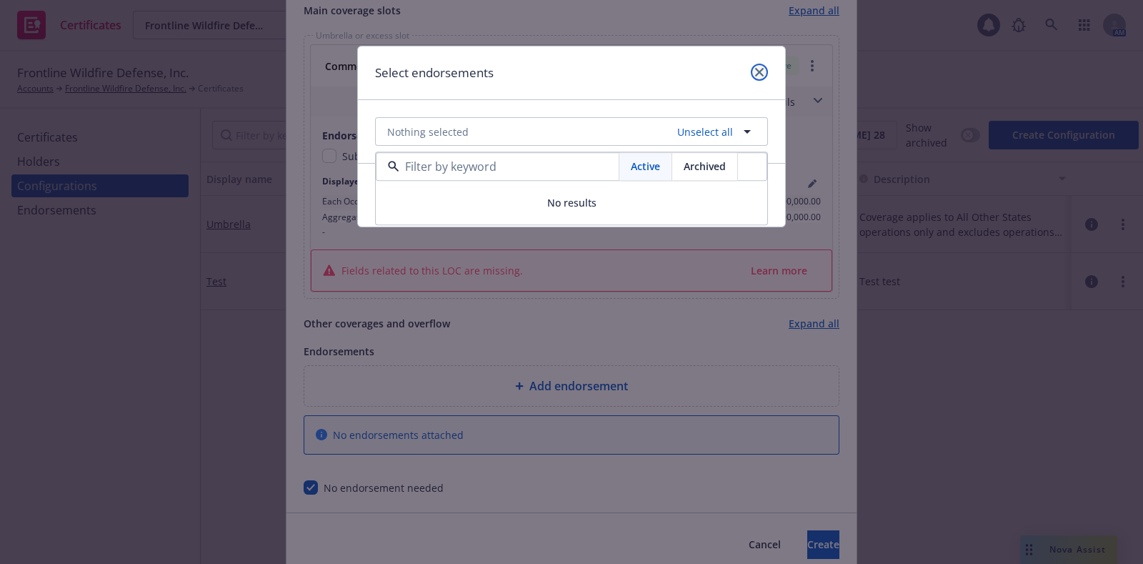
click at [756, 69] on icon "close" at bounding box center [759, 72] width 9 height 9
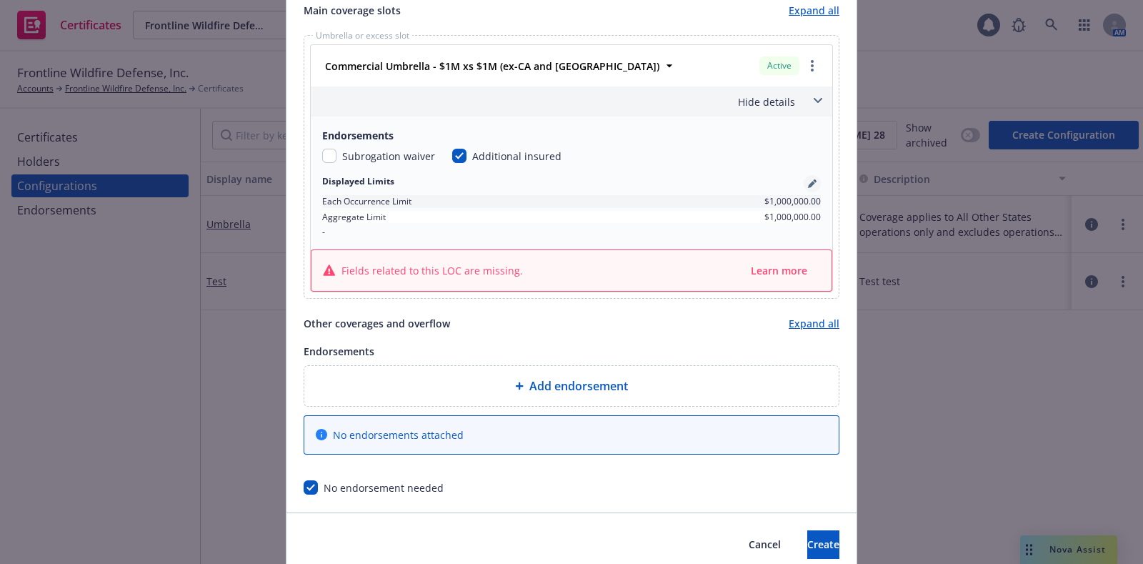
click at [813, 179] on icon "pencil" at bounding box center [815, 181] width 4 height 4
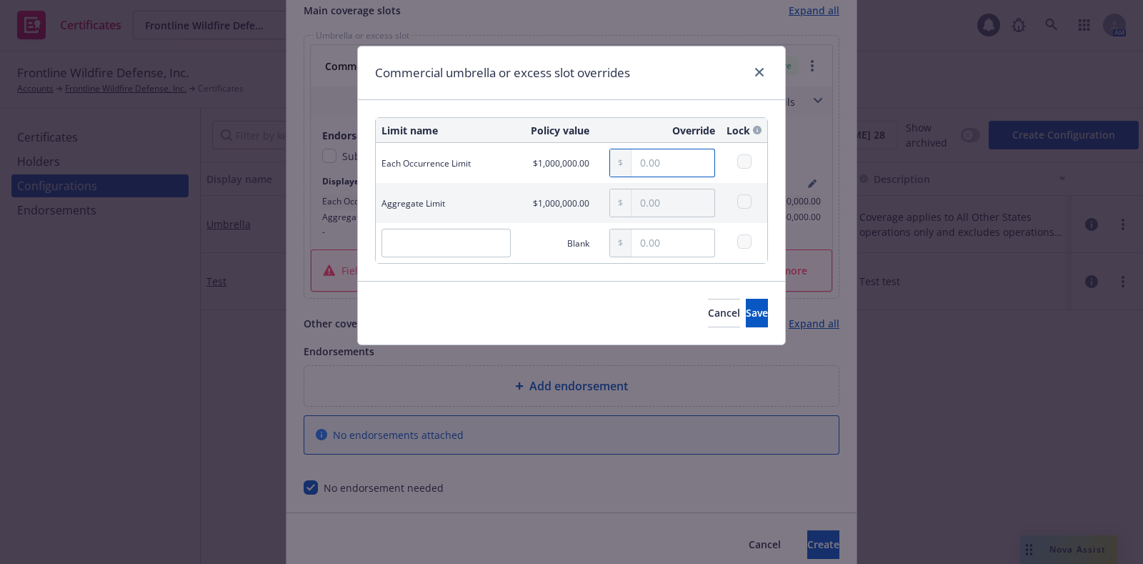
click at [667, 162] on input "text" at bounding box center [673, 162] width 83 height 27
click at [765, 69] on link "close" at bounding box center [759, 72] width 17 height 17
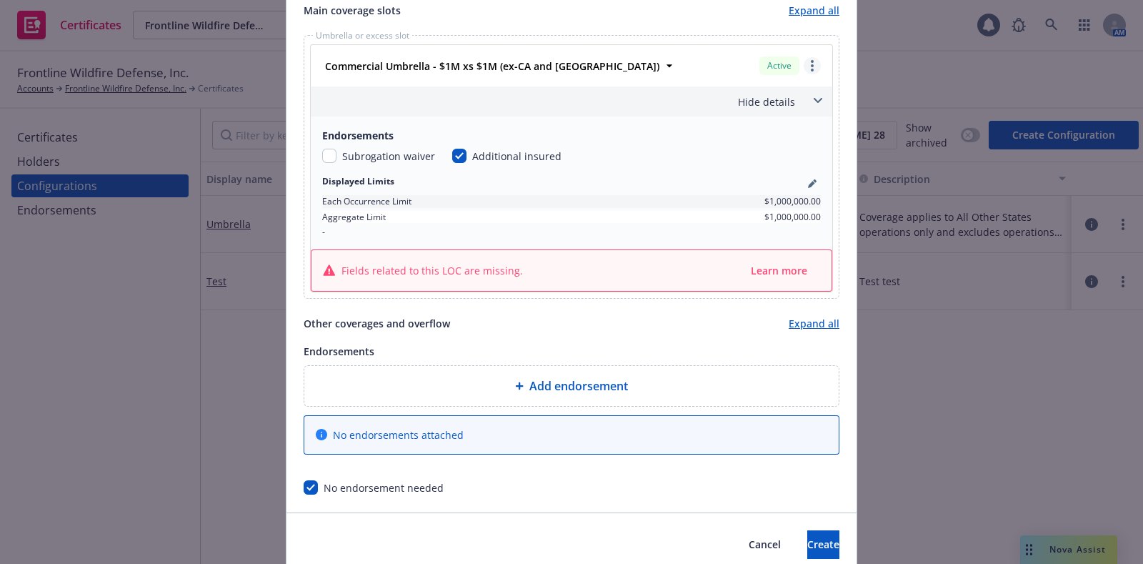
click at [804, 70] on link "more" at bounding box center [812, 65] width 17 height 17
click at [599, 274] on div "Fields related to this LOC are missing. Learn more" at bounding box center [571, 271] width 497 height 18
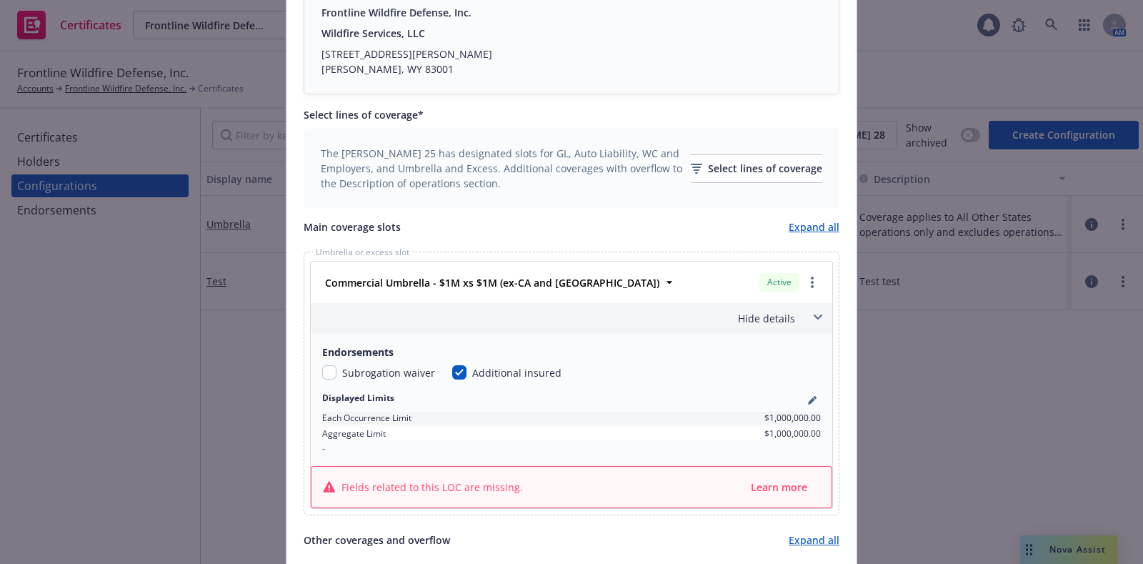
scroll to position [332, 0]
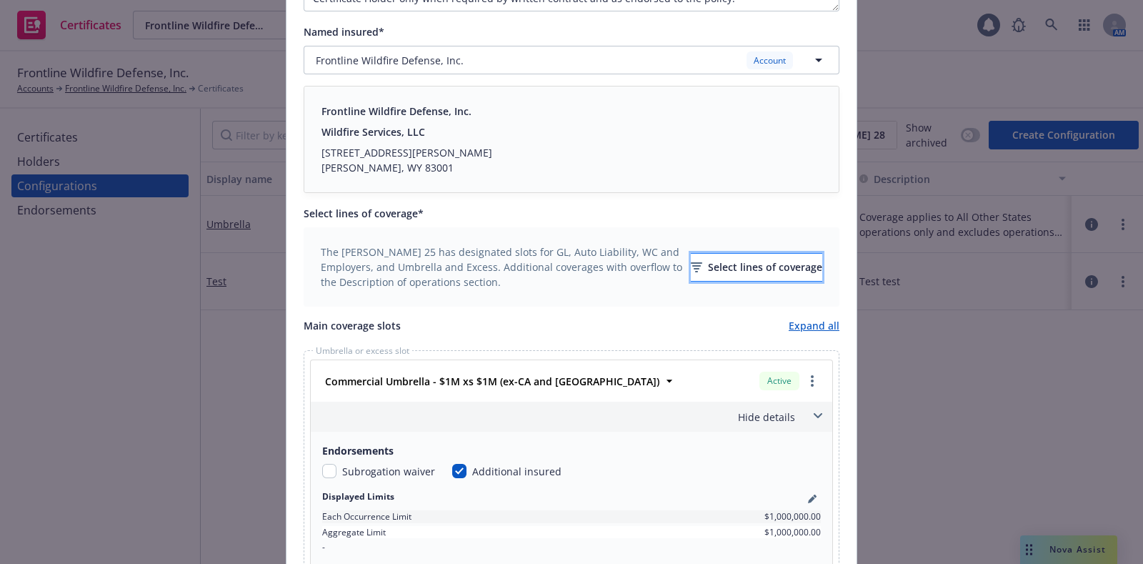
click at [705, 256] on div "Select lines of coverage" at bounding box center [756, 267] width 131 height 27
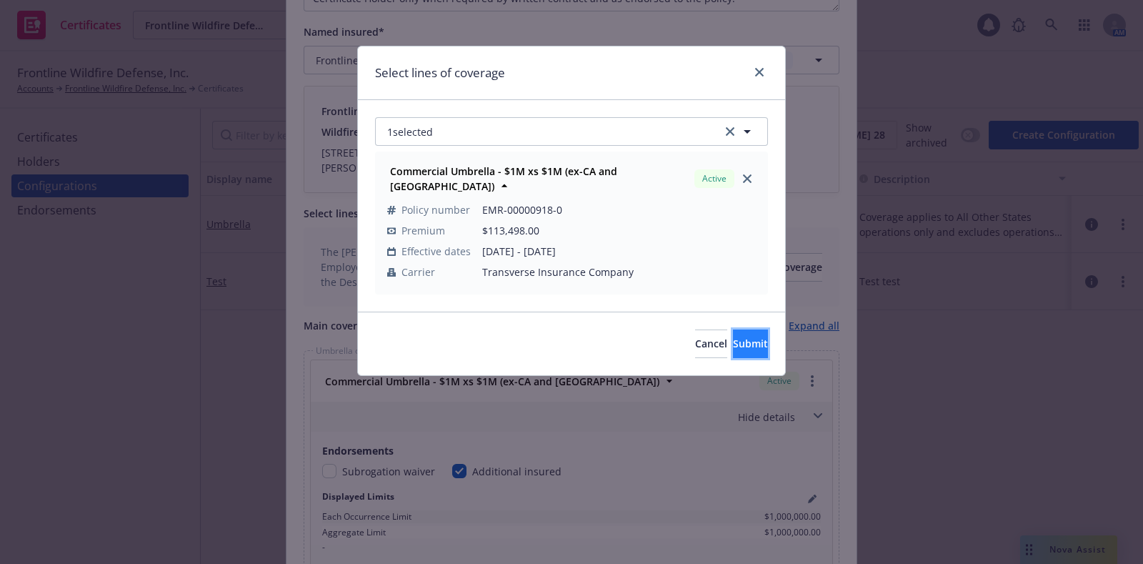
click at [733, 329] on button "Submit" at bounding box center [750, 343] width 35 height 29
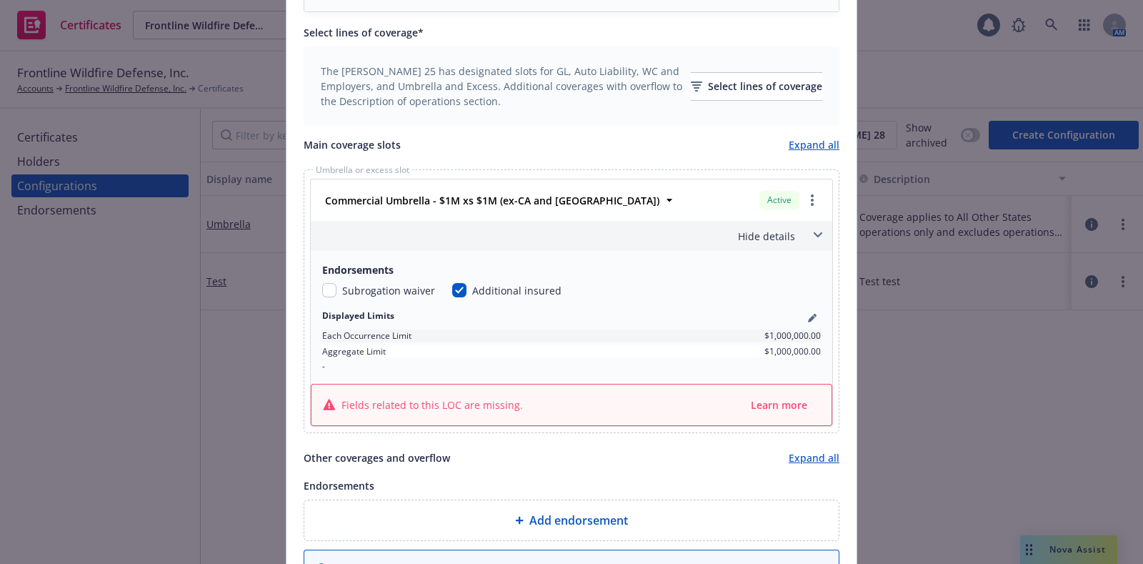
scroll to position [513, 0]
drag, startPoint x: 334, startPoint y: 405, endPoint x: 508, endPoint y: 415, distance: 173.9
click at [508, 415] on div "Fields related to this LOC are missing. Learn more" at bounding box center [572, 404] width 520 height 41
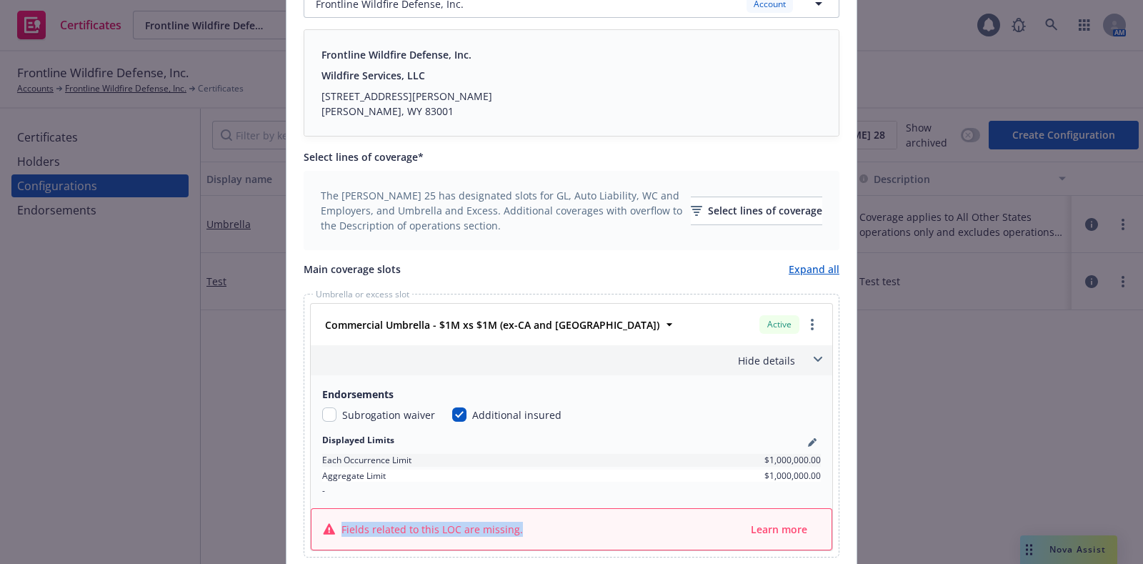
scroll to position [674, 0]
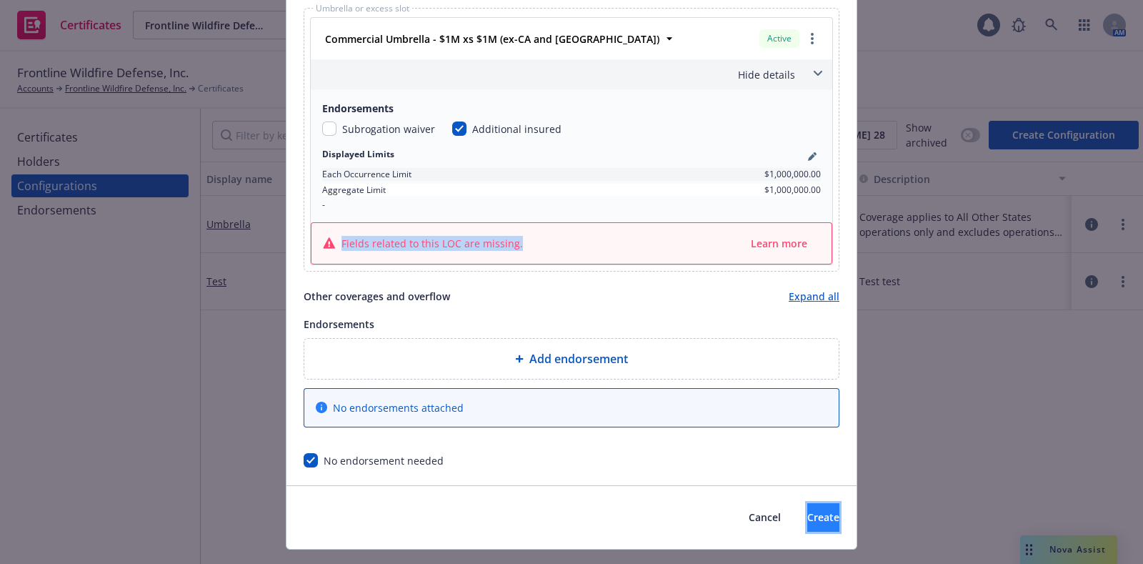
click at [808, 510] on span "Create" at bounding box center [824, 517] width 32 height 14
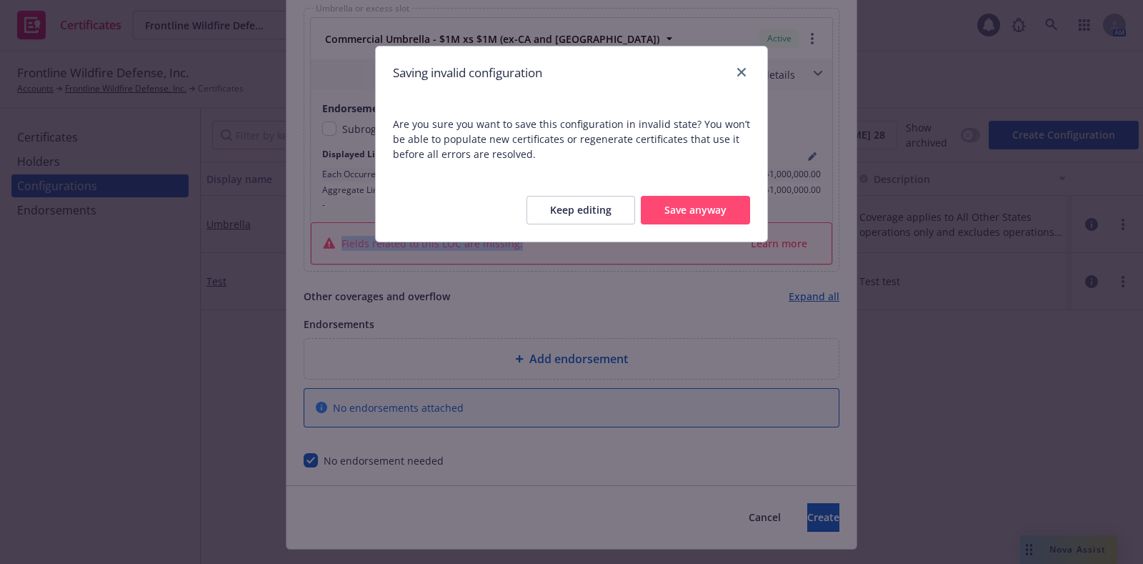
click at [705, 212] on button "Save anyway" at bounding box center [695, 210] width 109 height 29
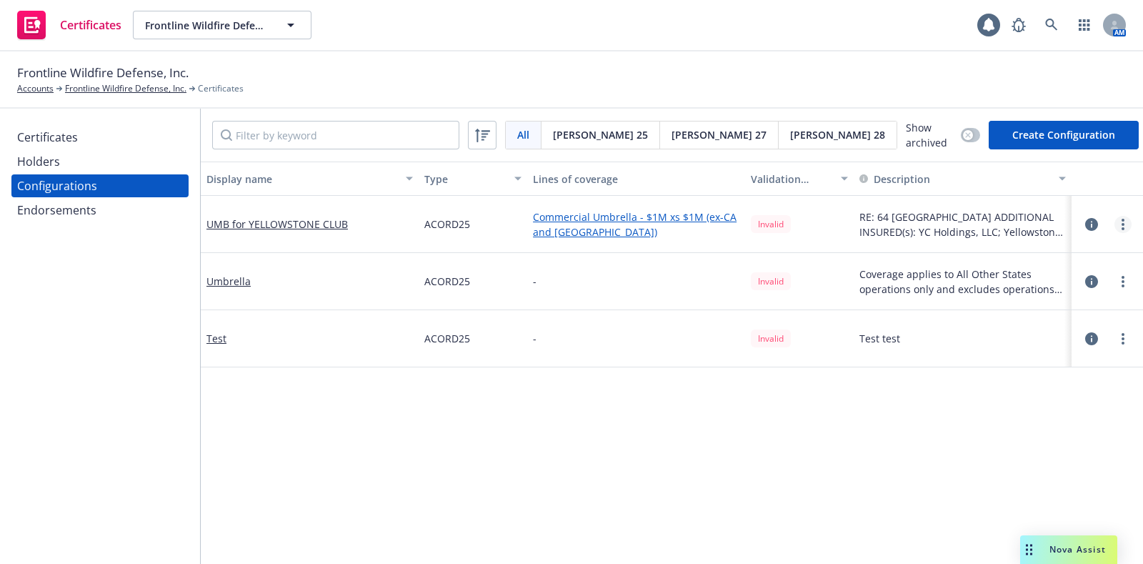
click at [1115, 226] on link "more" at bounding box center [1123, 224] width 17 height 17
click at [93, 88] on link "Frontline Wildfire Defense, Inc." at bounding box center [125, 88] width 121 height 13
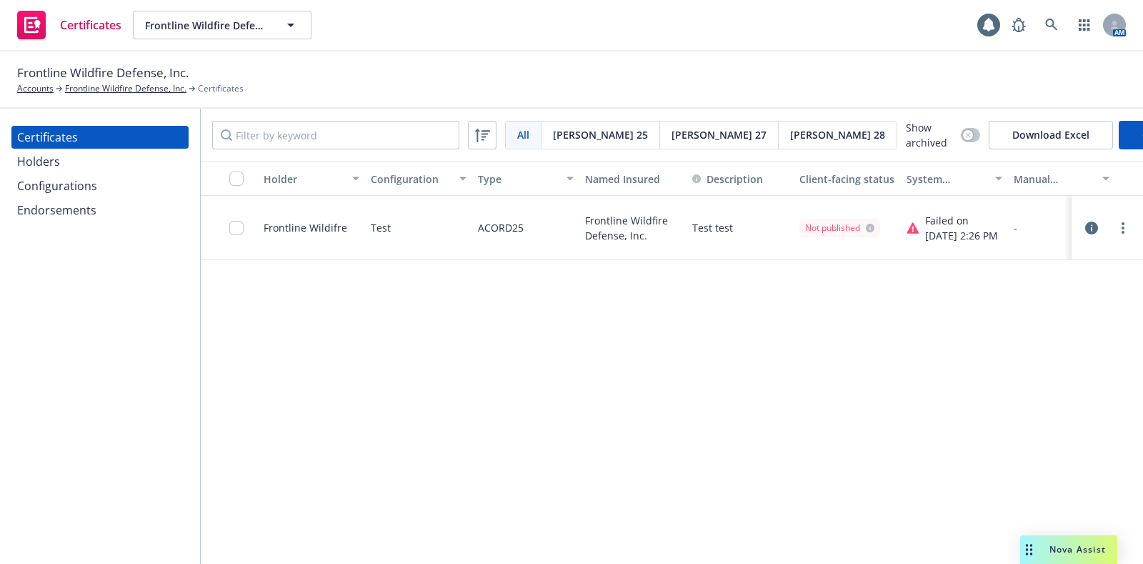
click at [78, 192] on div "Configurations" at bounding box center [57, 185] width 80 height 23
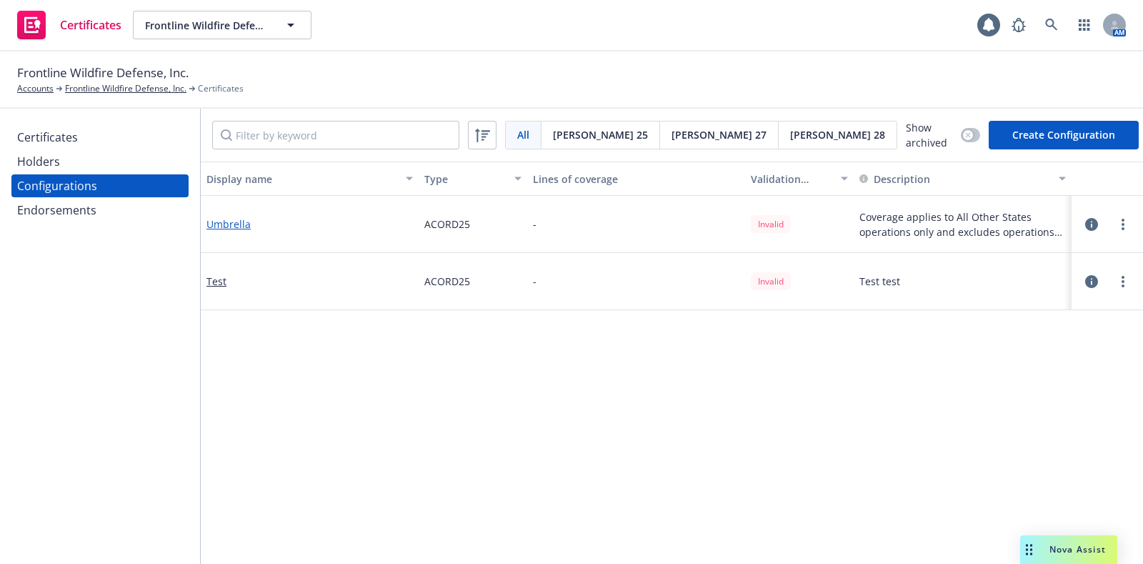
click at [233, 219] on link "Umbrella" at bounding box center [229, 224] width 44 height 15
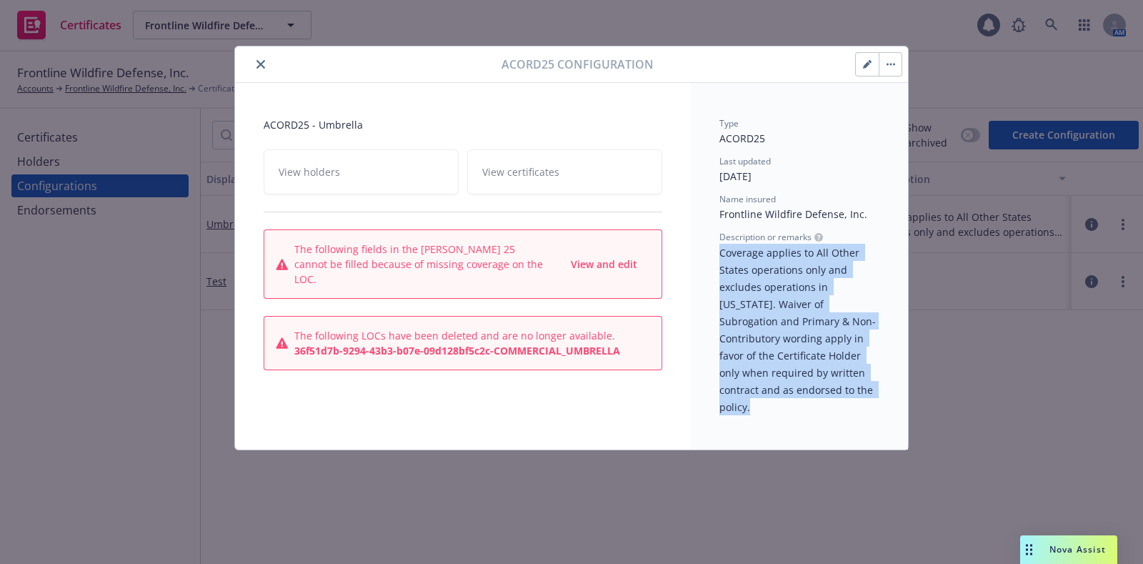
drag, startPoint x: 848, startPoint y: 396, endPoint x: 719, endPoint y: 256, distance: 190.7
click at [720, 256] on div "Description or remarks Coverage applies to All Other States operations only and…" at bounding box center [800, 323] width 160 height 184
copy span "Coverage applies to All Other States operations only and excludes operations in…"
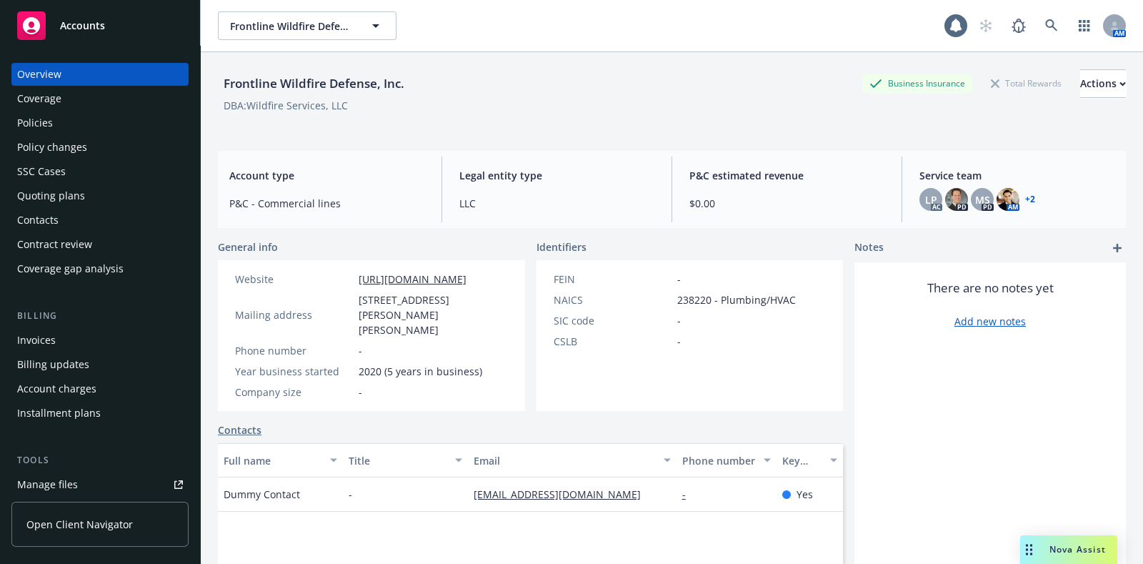
scroll to position [305, 0]
